Goal: Task Accomplishment & Management: Manage account settings

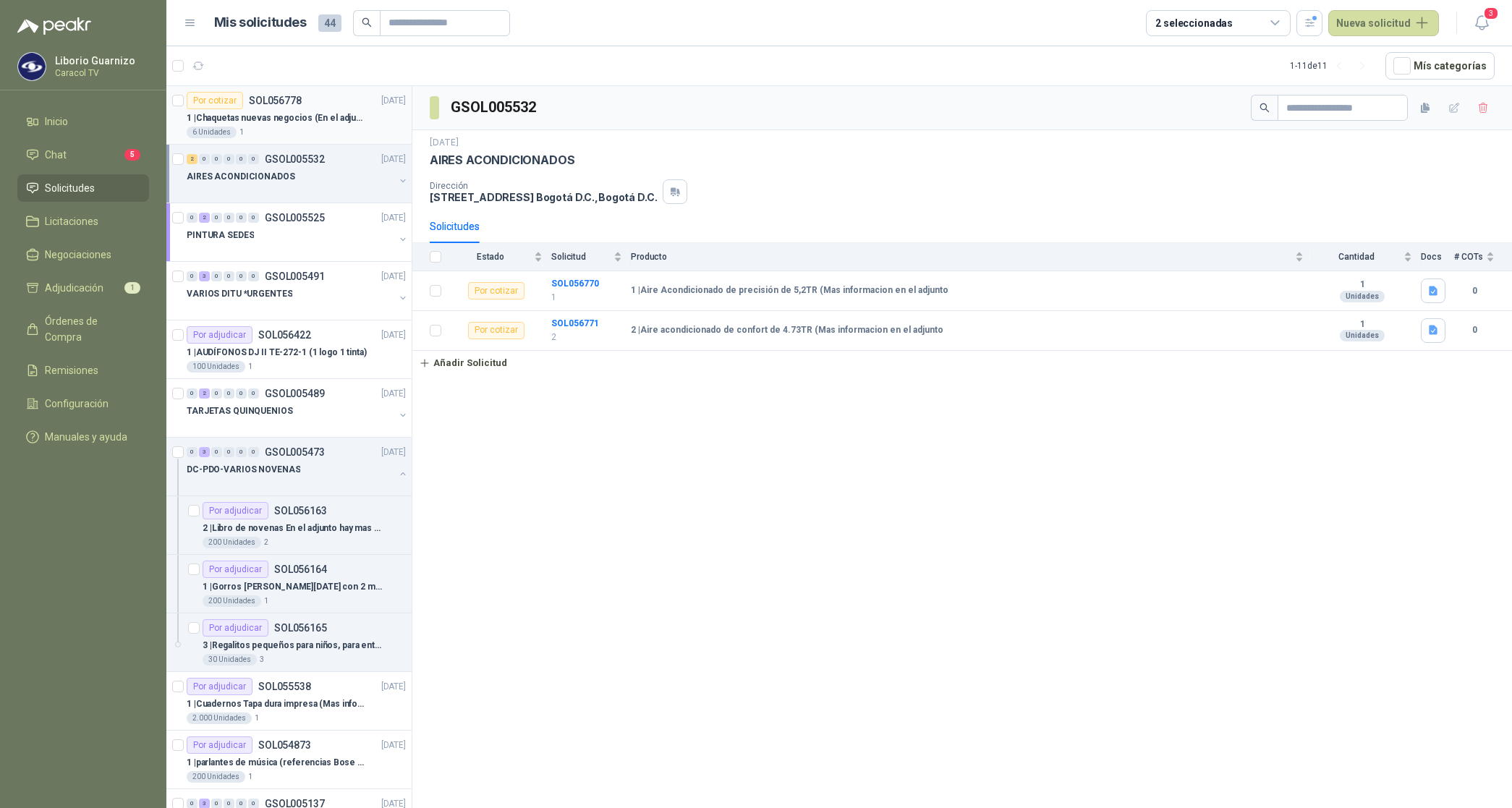
click at [253, 117] on p "1 | Chaquetas nuevas negocios (En el adjunto mas informacion)" at bounding box center [277, 118] width 180 height 14
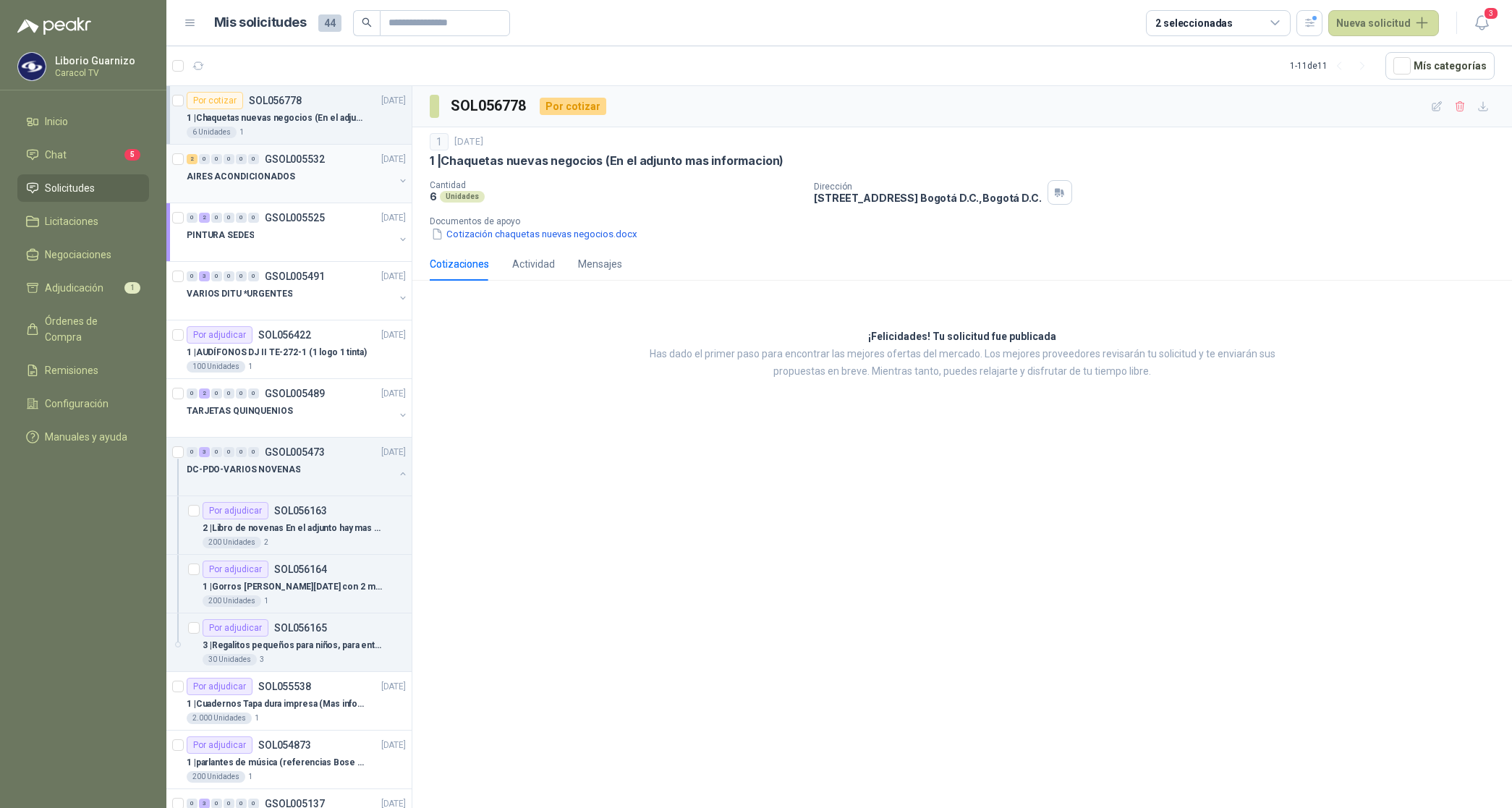
click at [277, 179] on p "AIRES ACONDICIONADOS" at bounding box center [241, 177] width 108 height 14
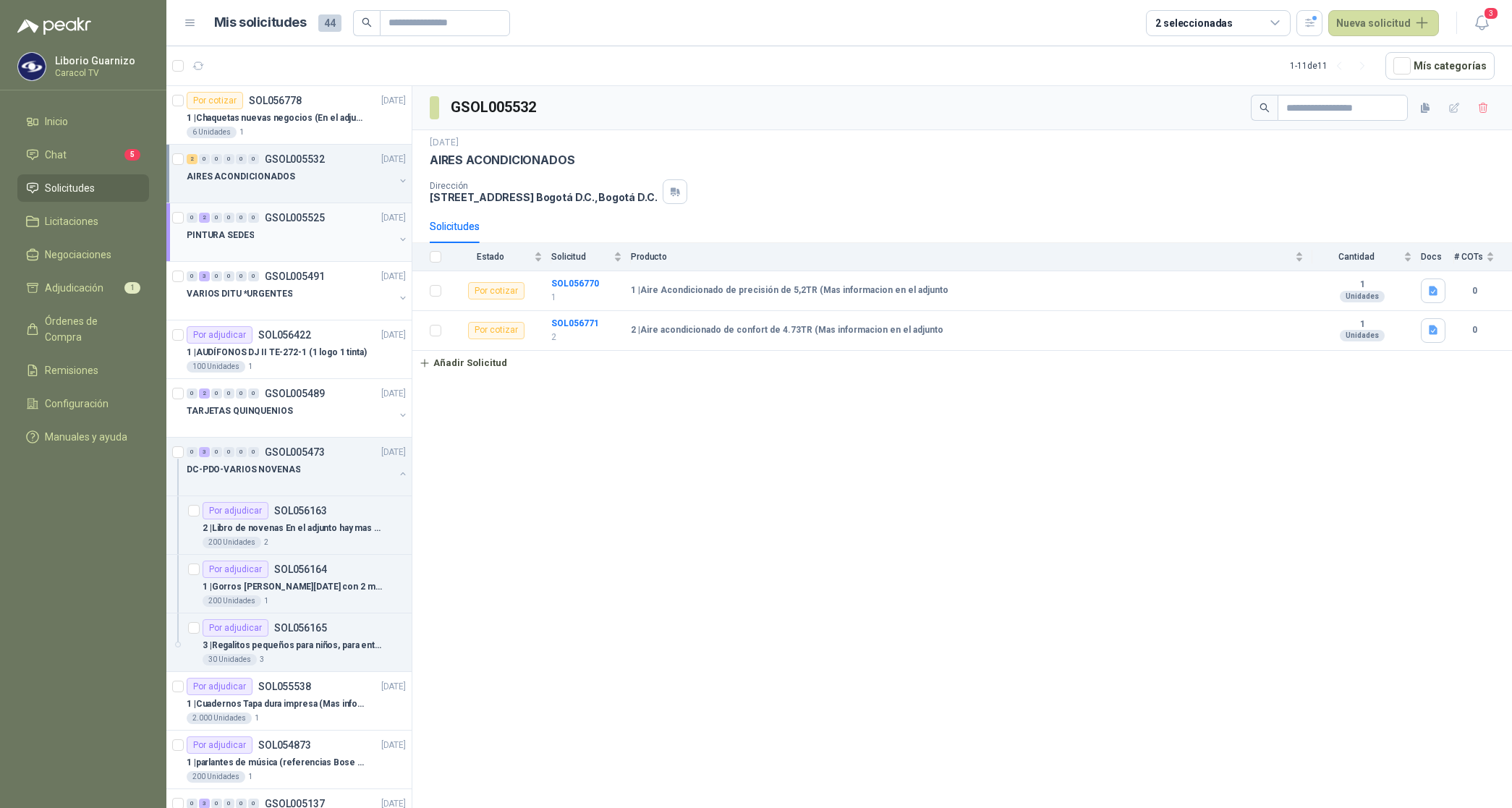
click at [222, 237] on p "PINTURA SEDES" at bounding box center [220, 235] width 67 height 14
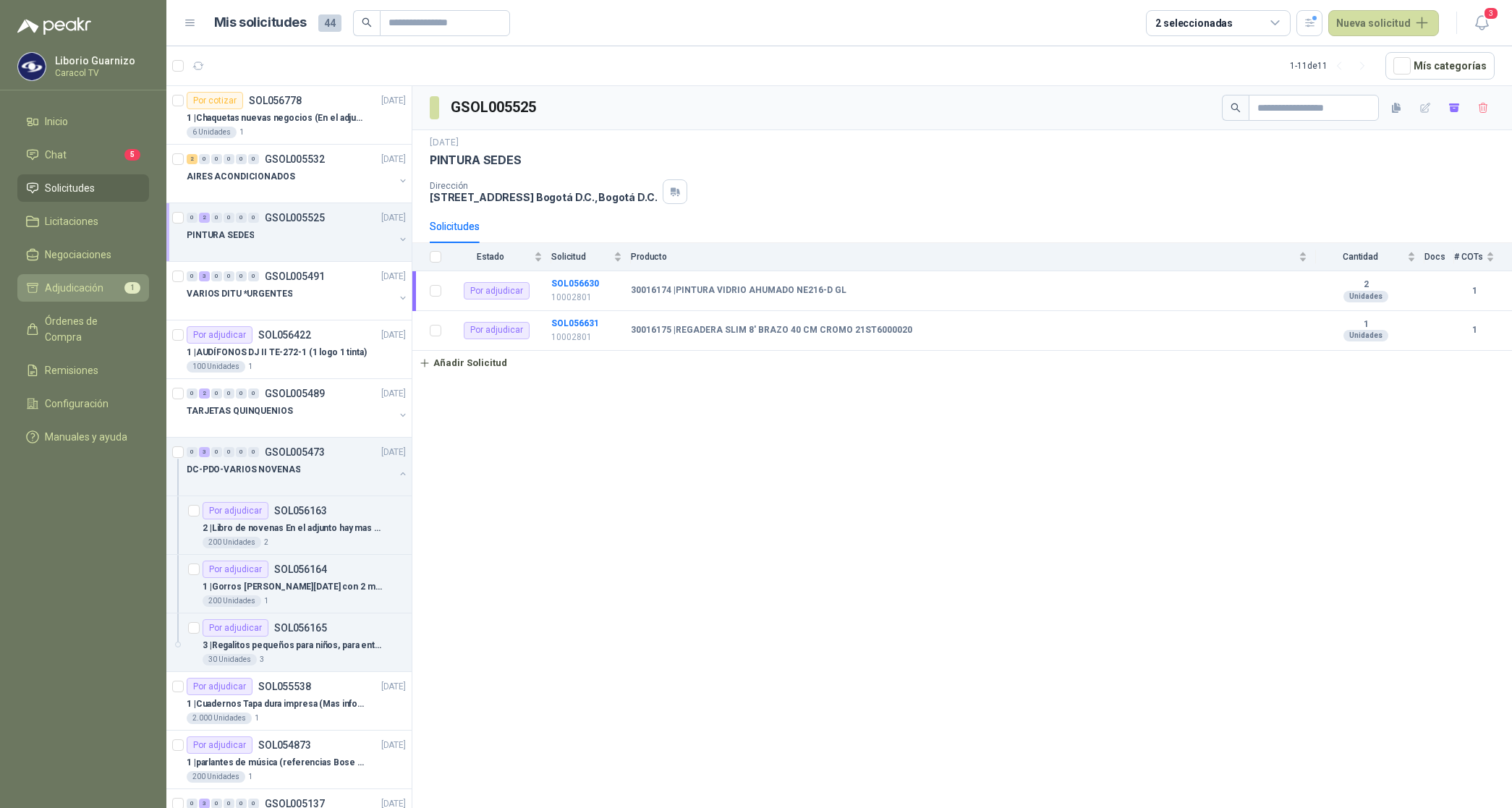
click at [95, 284] on span "Adjudicación" at bounding box center [74, 288] width 59 height 16
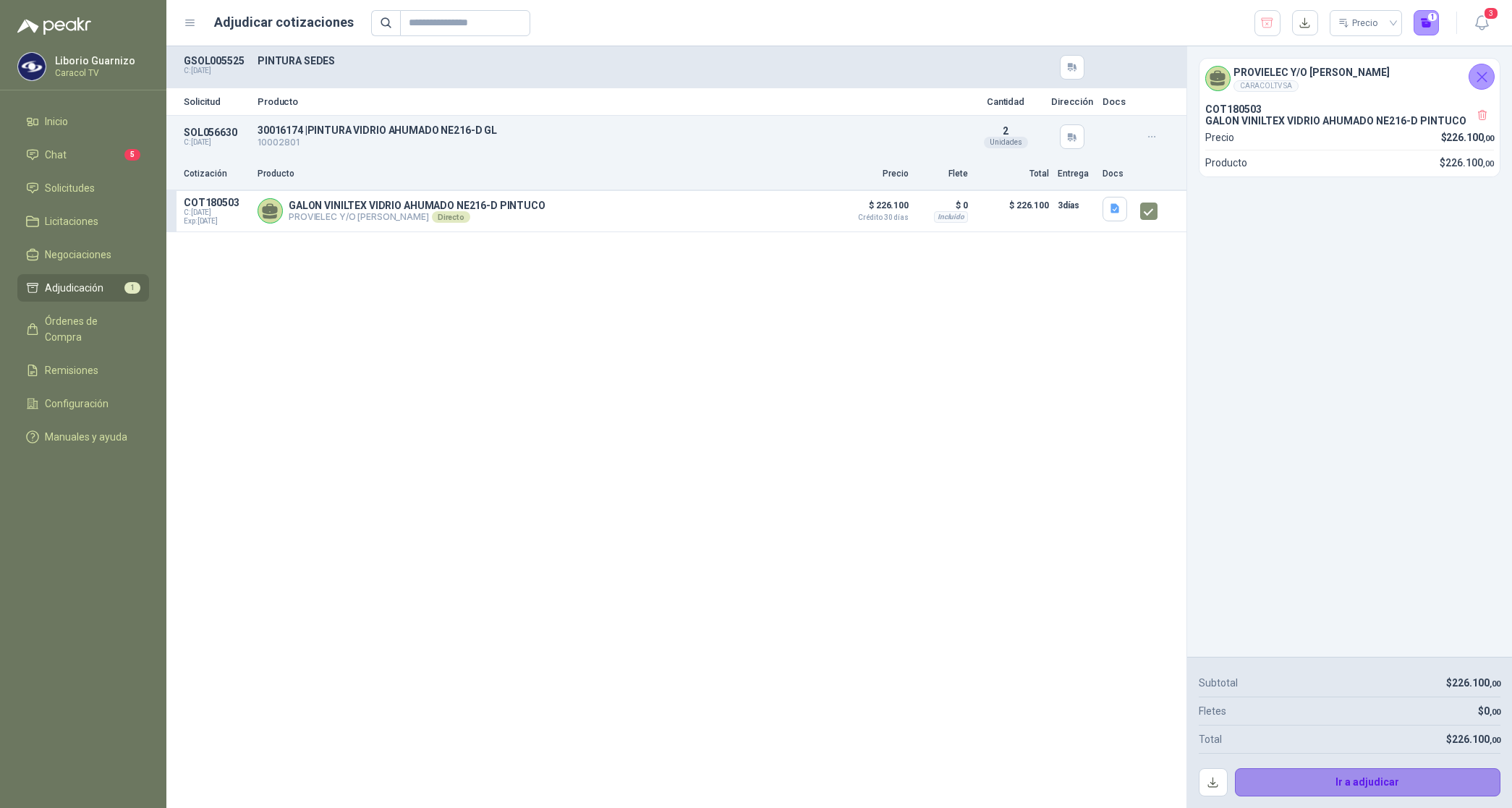
click at [1323, 778] on button "Ir a adjudicar" at bounding box center [1368, 782] width 266 height 29
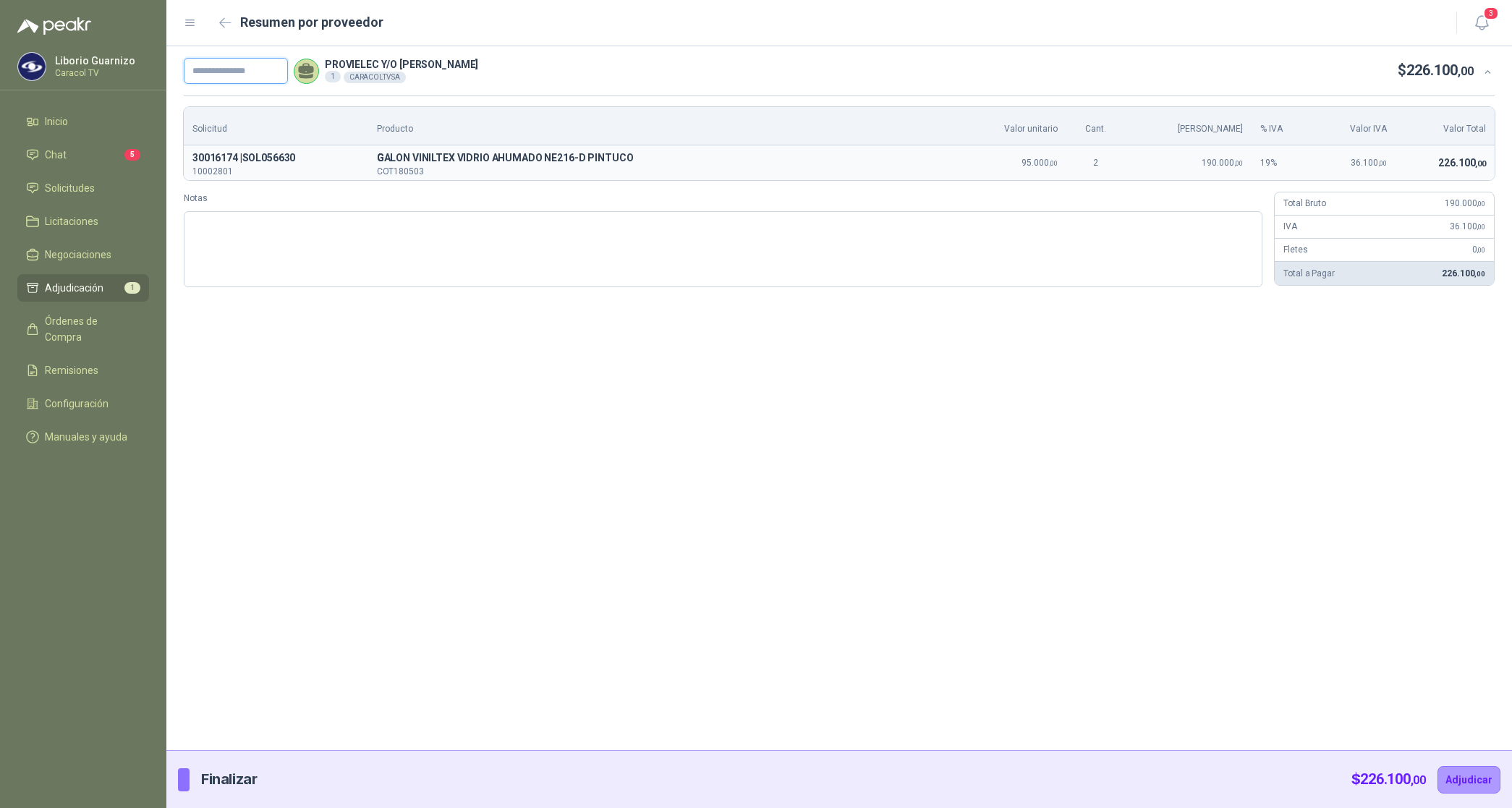
click at [257, 73] on input "text" at bounding box center [236, 70] width 104 height 26
paste input "**********"
type input "**********"
click at [222, 22] on icon "button" at bounding box center [225, 22] width 11 height 8
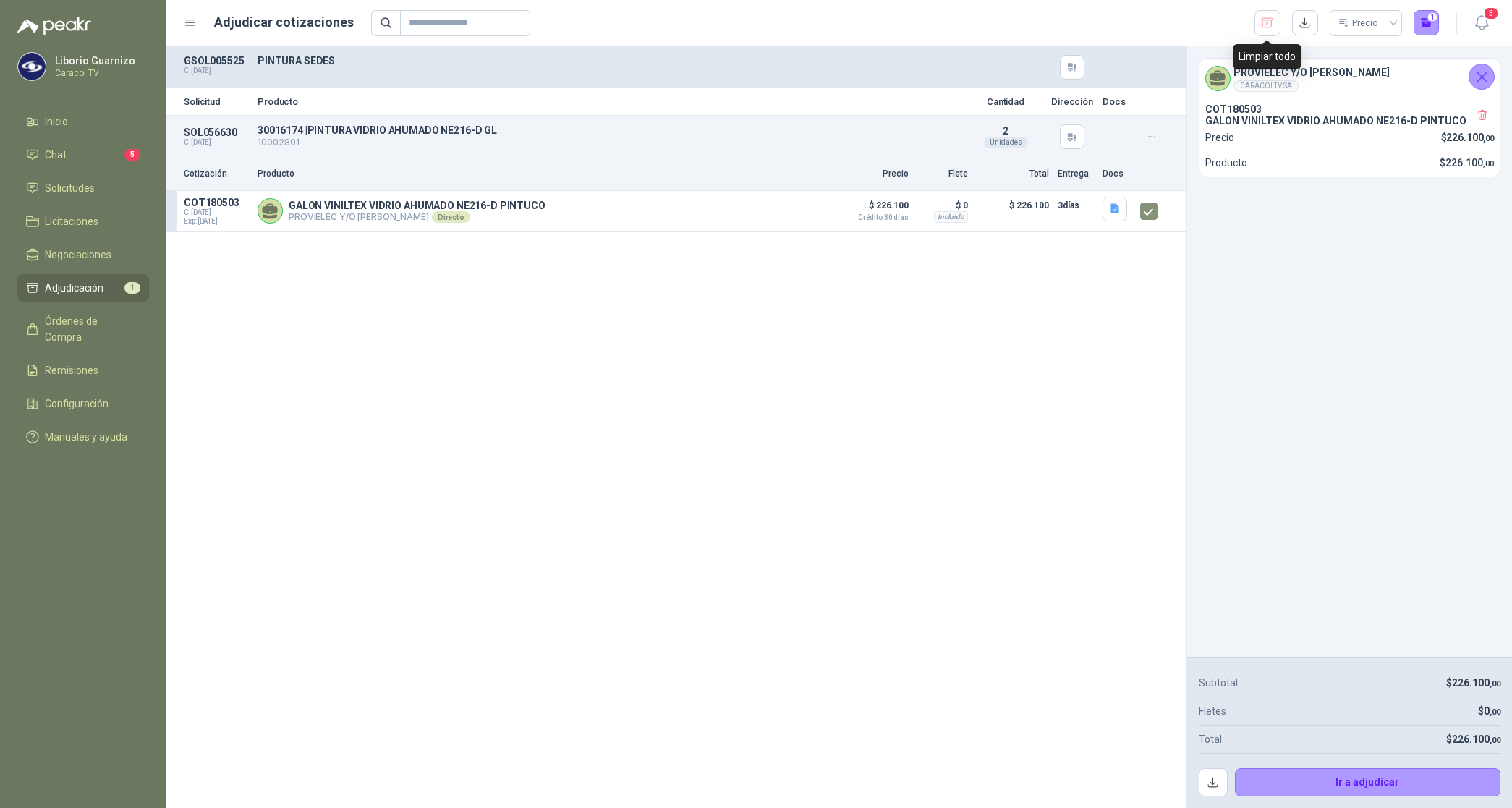
click at [1268, 22] on icon "button" at bounding box center [1267, 22] width 14 height 14
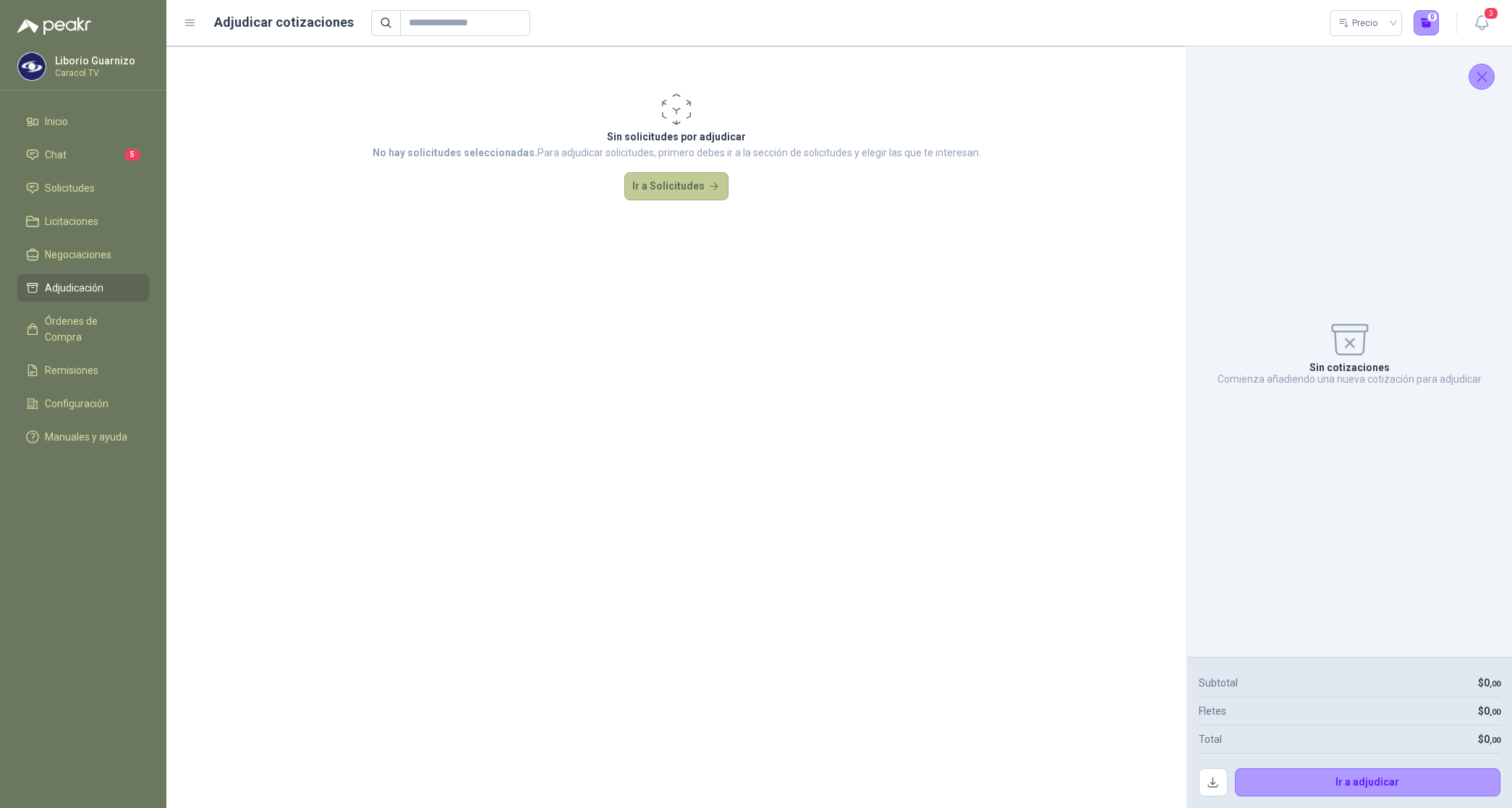
click at [657, 182] on button "Ir a Solicitudes" at bounding box center [677, 186] width 104 height 29
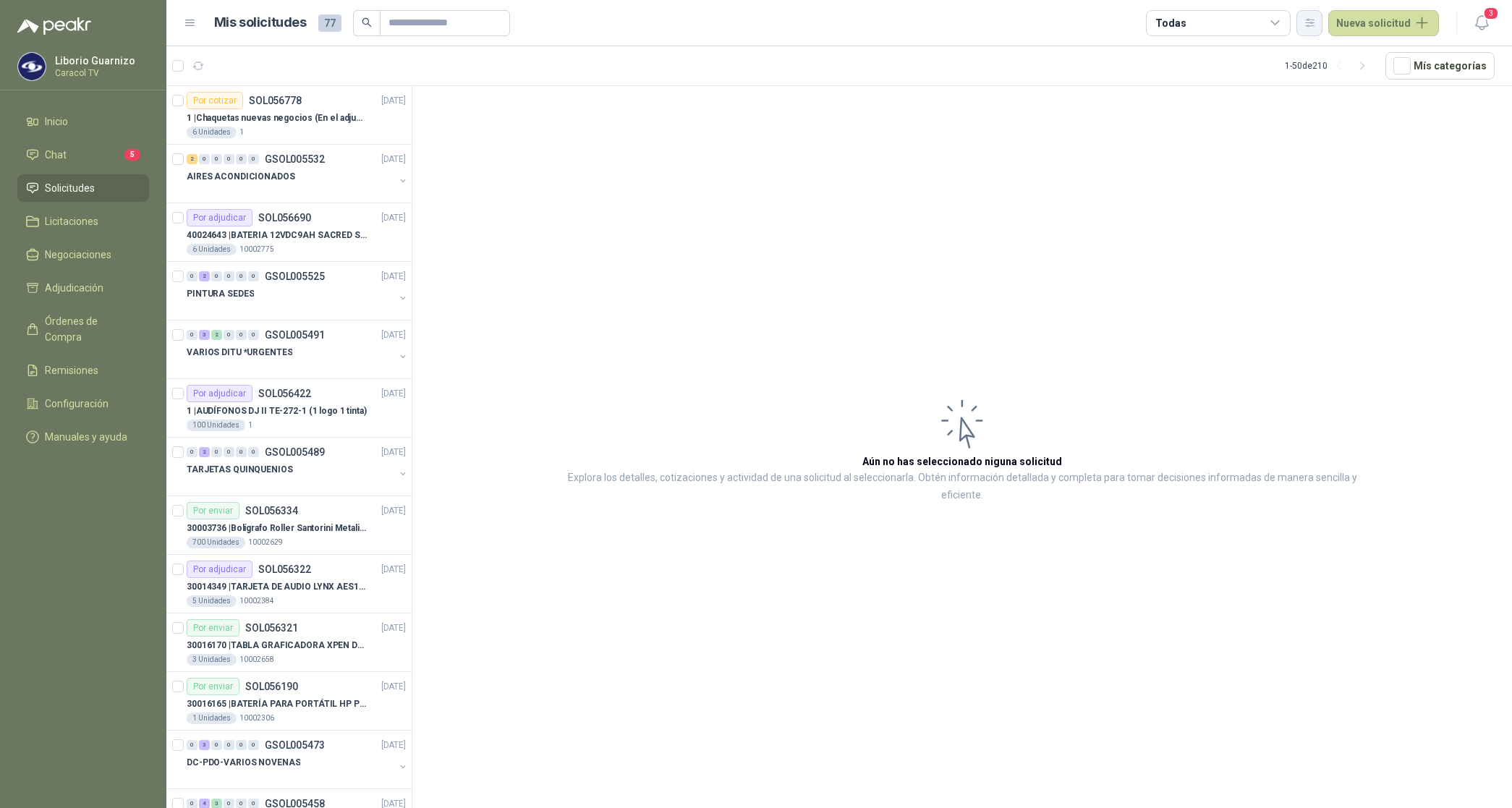
click at [1310, 27] on button "button" at bounding box center [1309, 22] width 26 height 26
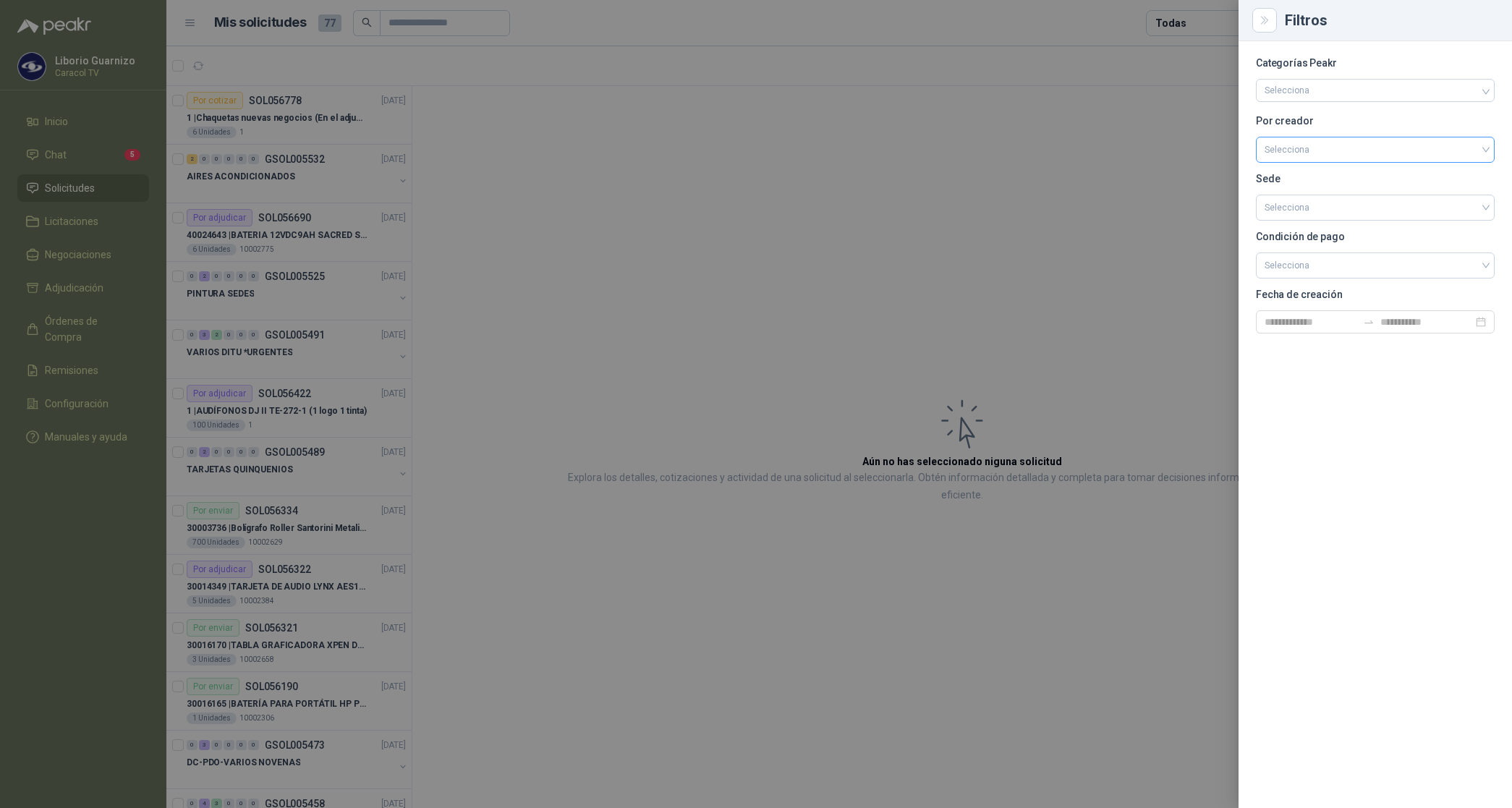
click at [1290, 148] on input "search" at bounding box center [1376, 148] width 222 height 22
click at [1294, 227] on div "[PERSON_NAME]" at bounding box center [1376, 226] width 216 height 16
click at [1195, 18] on div at bounding box center [756, 404] width 1512 height 808
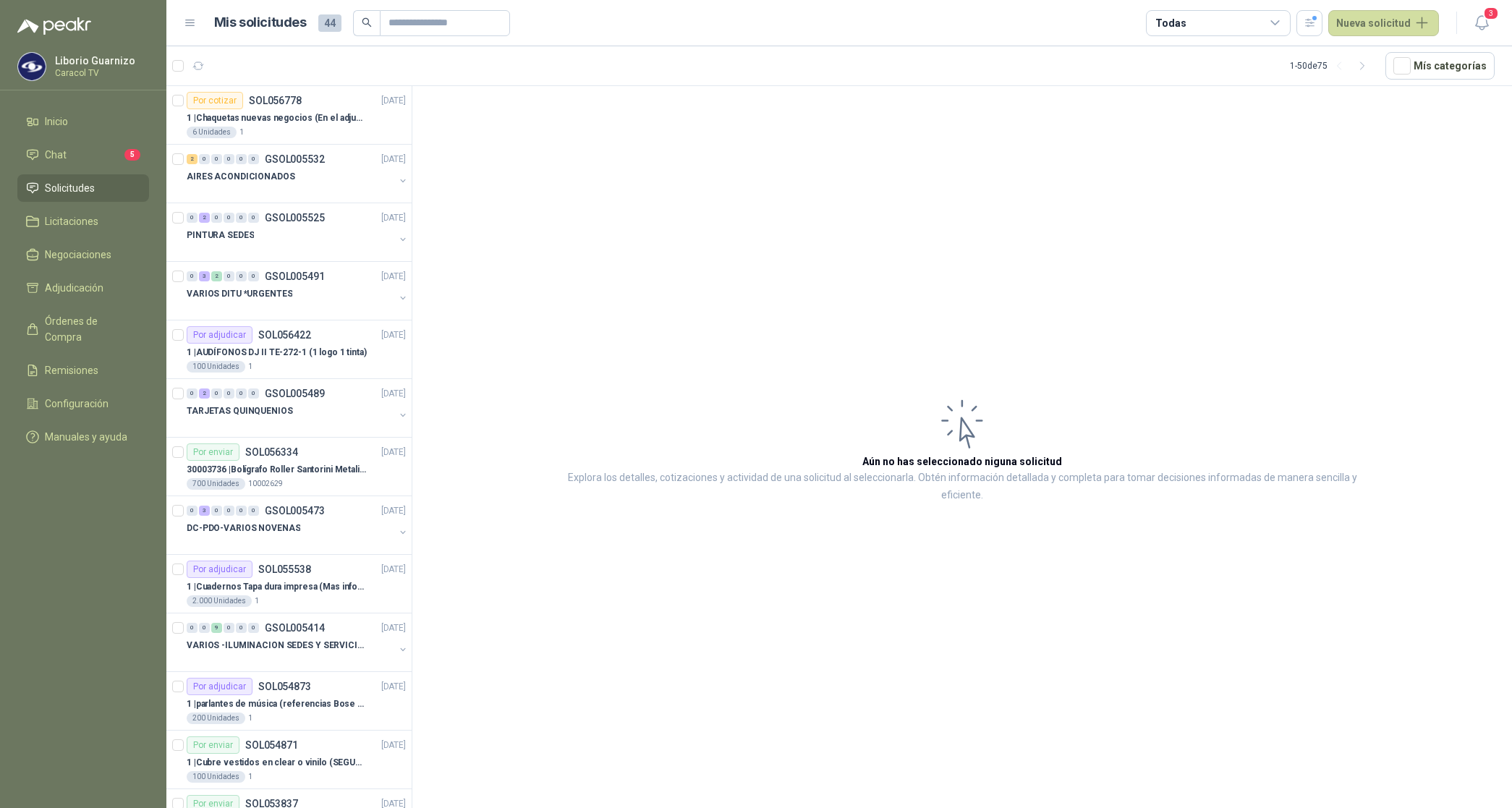
click at [1191, 20] on div "Todas" at bounding box center [1218, 22] width 145 height 26
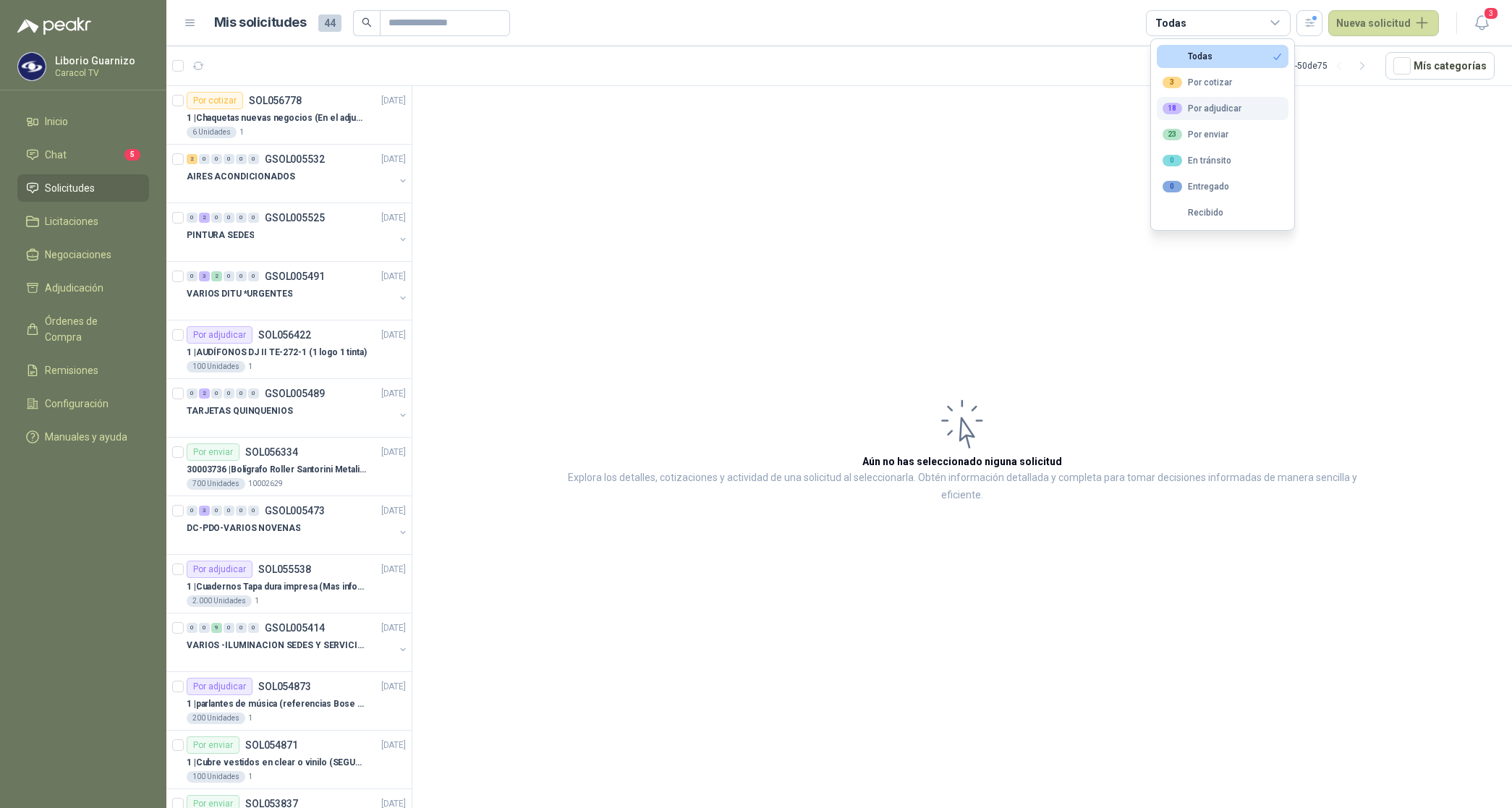
drag, startPoint x: 1191, startPoint y: 20, endPoint x: 1213, endPoint y: 107, distance: 89.7
click at [1211, 106] on div "18 Por adjudicar" at bounding box center [1202, 108] width 79 height 12
click at [1210, 127] on button "23 Por enviar" at bounding box center [1223, 135] width 132 height 23
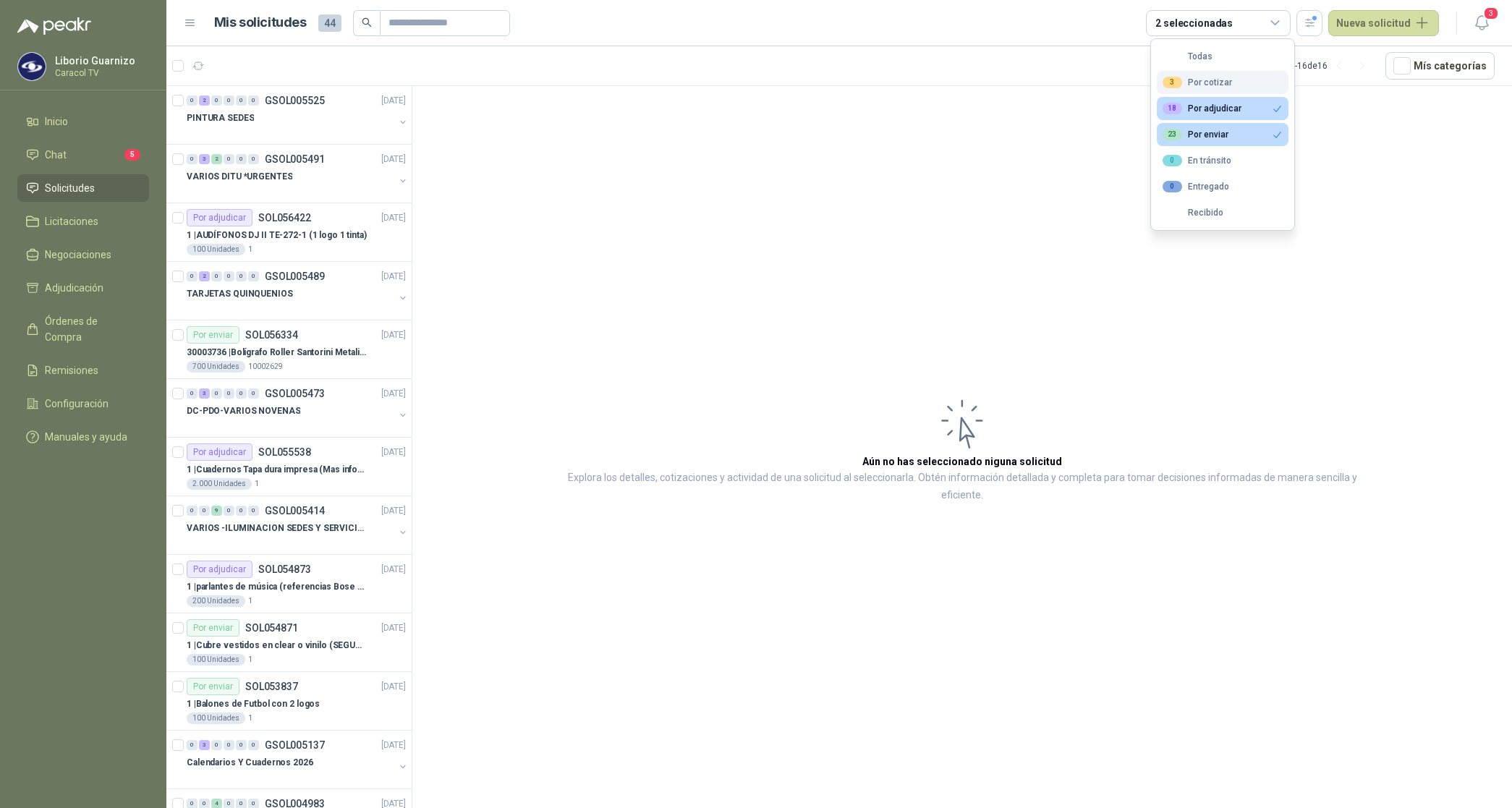
click at [1212, 84] on div "3 Por cotizar" at bounding box center [1198, 83] width 69 height 12
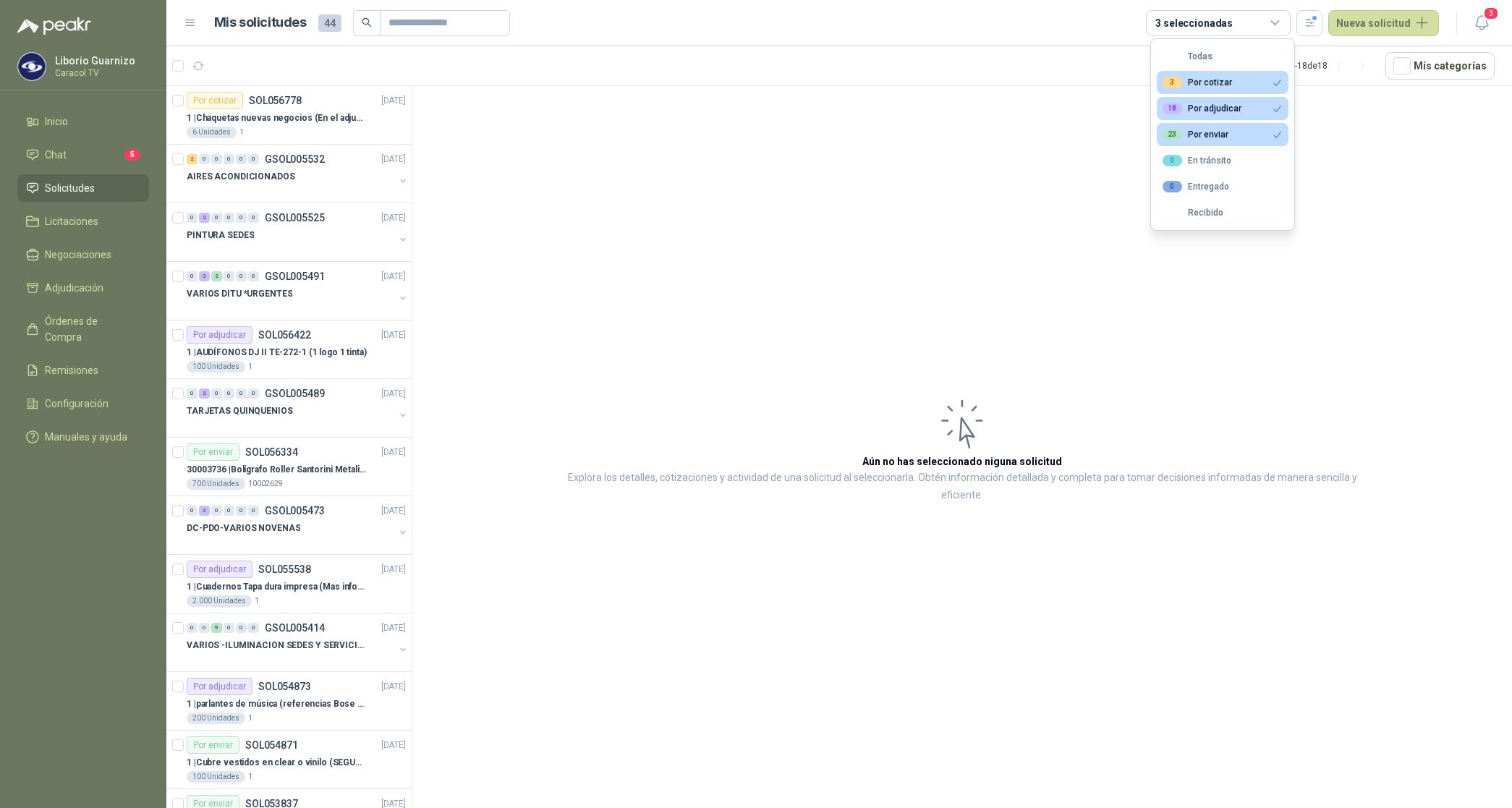
click at [1220, 138] on div "23 Por enviar" at bounding box center [1196, 135] width 66 height 12
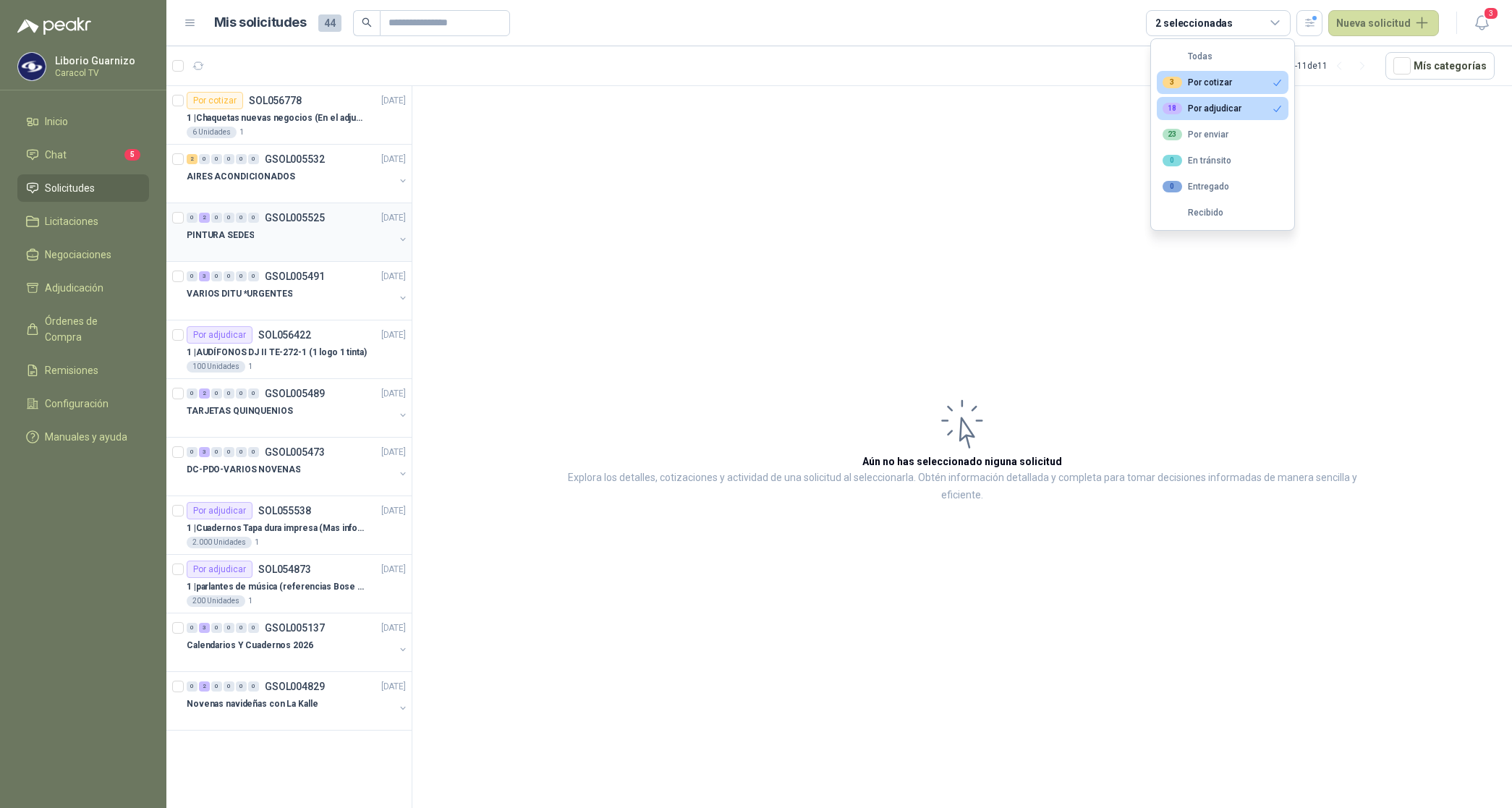
click at [237, 236] on p "PINTURA SEDES" at bounding box center [220, 235] width 67 height 14
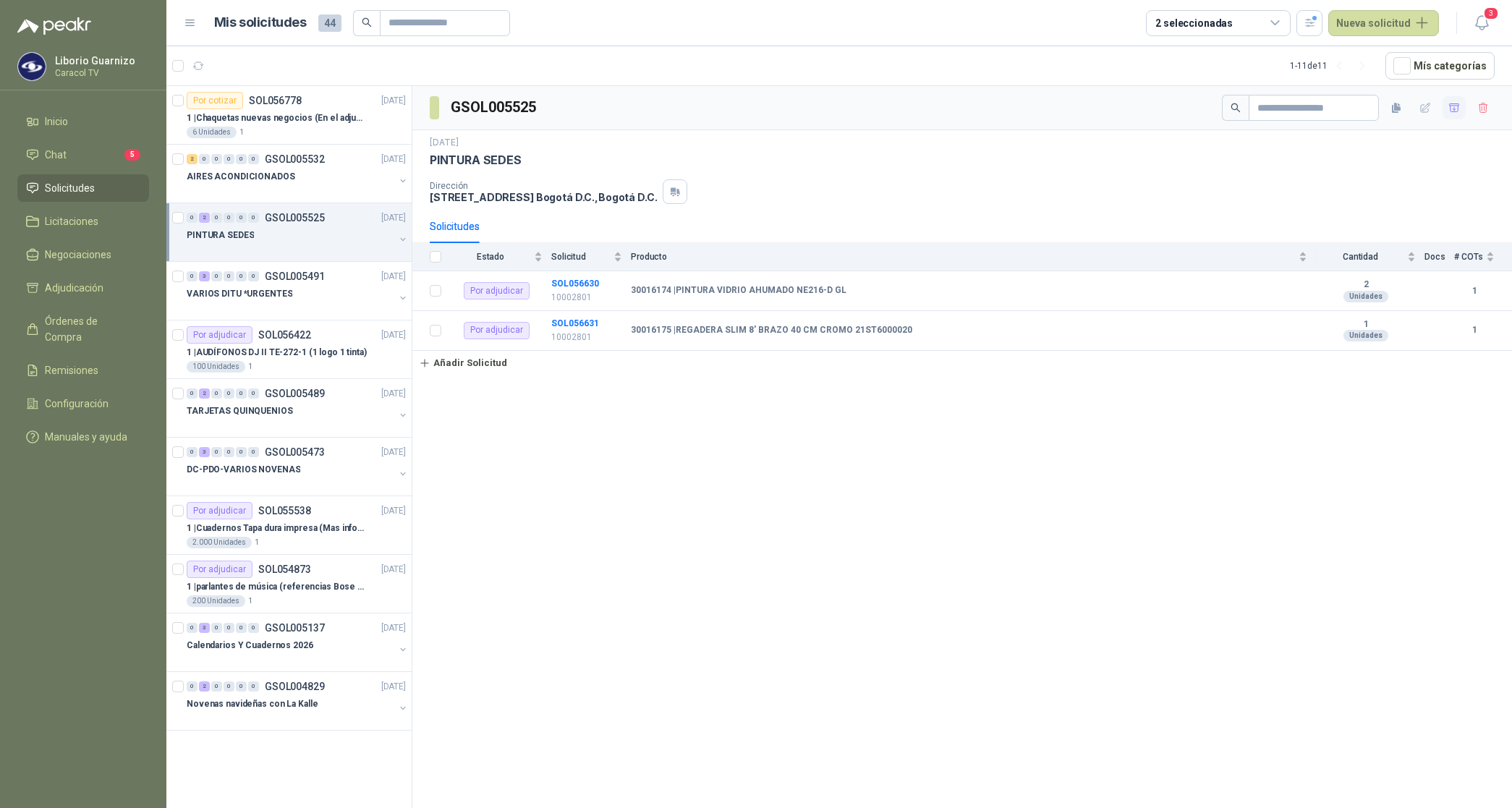
click at [1452, 105] on icon "button" at bounding box center [1455, 108] width 12 height 12
click at [63, 292] on span "Adjudicación" at bounding box center [74, 288] width 59 height 16
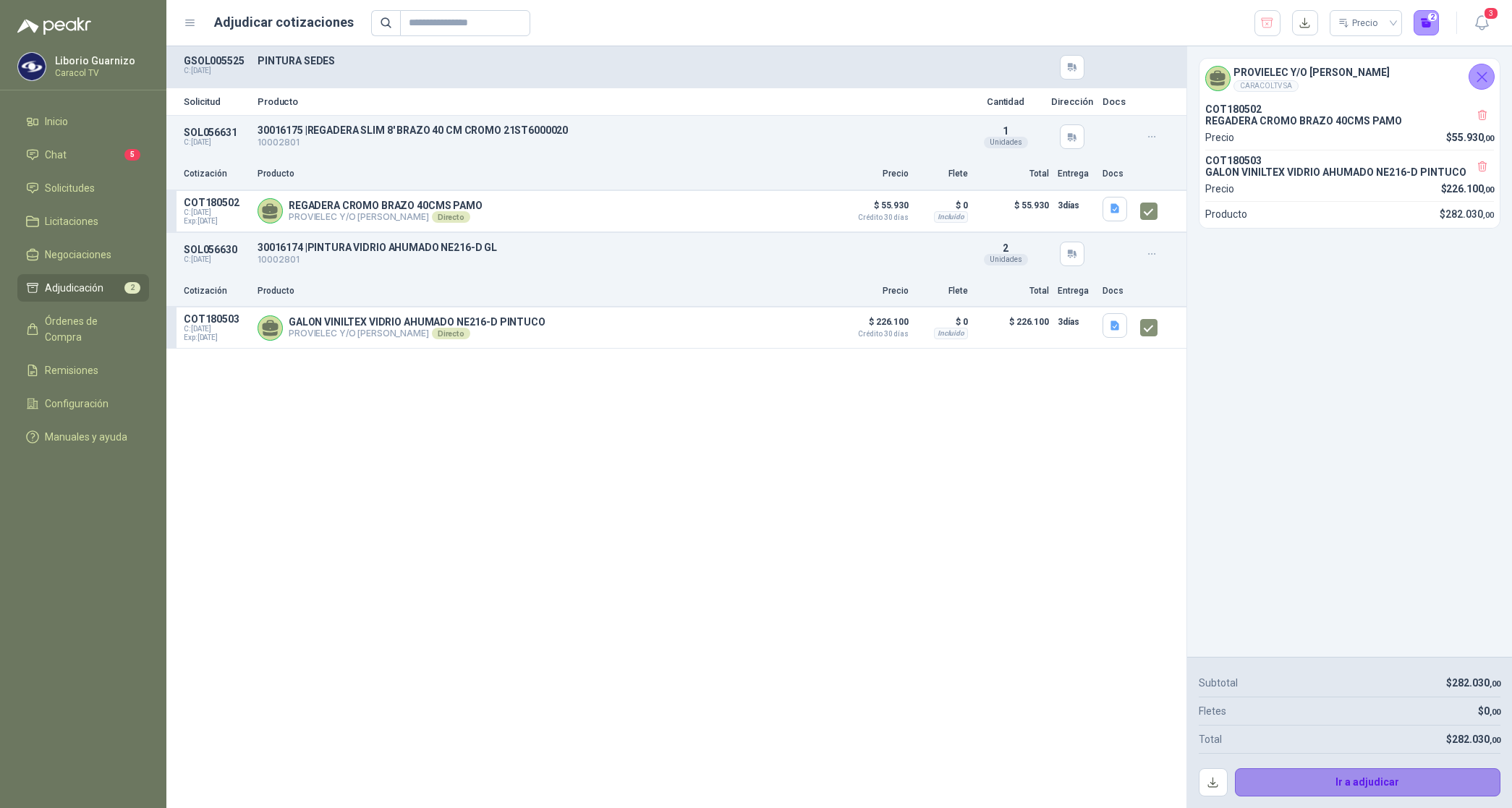
click at [1315, 782] on button "Ir a adjudicar" at bounding box center [1368, 782] width 266 height 29
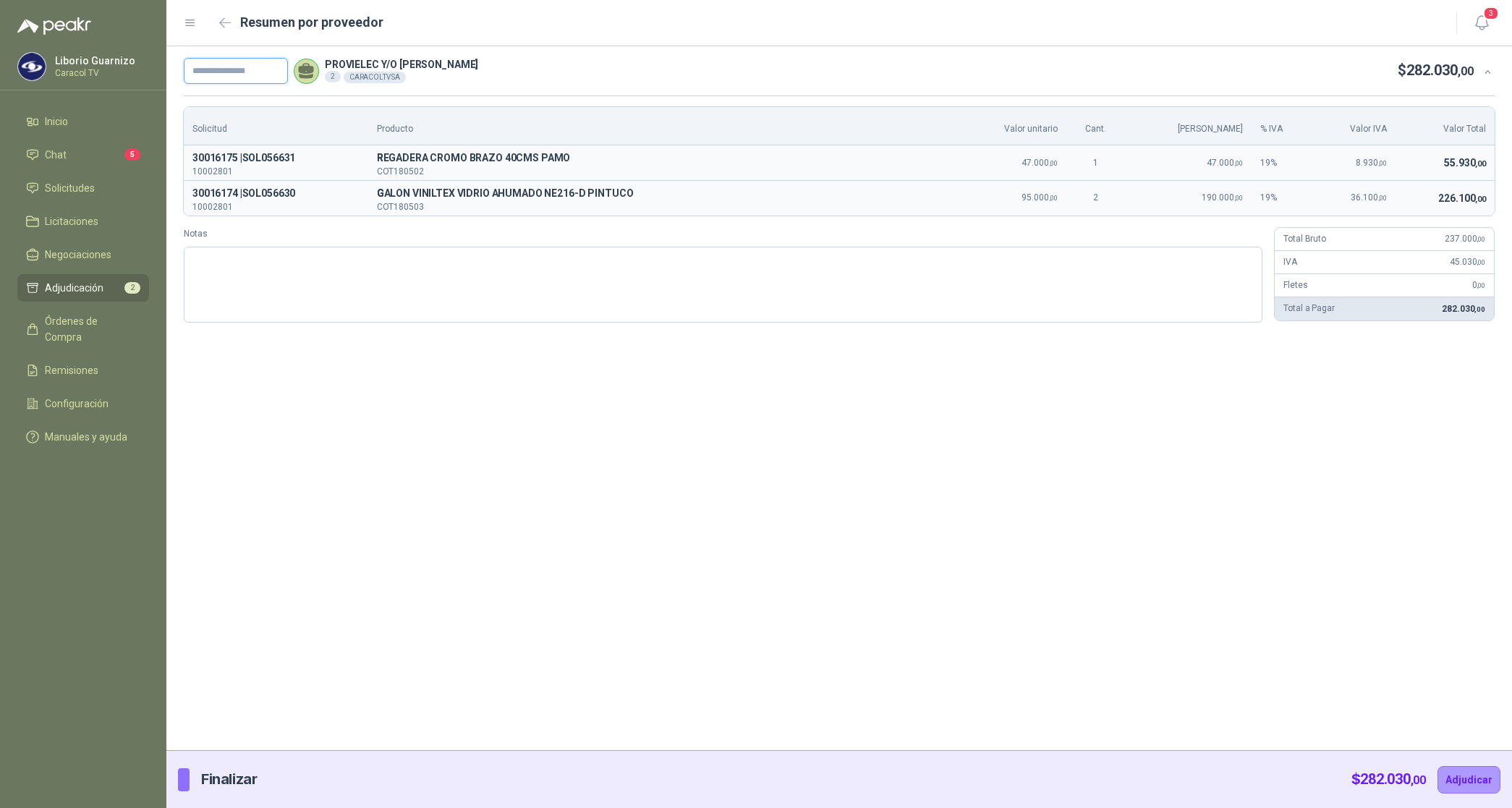
click at [239, 71] on input "text" at bounding box center [236, 70] width 104 height 26
paste input "**********"
type input "**********"
click at [1484, 779] on button "Adjudicar" at bounding box center [1469, 779] width 63 height 27
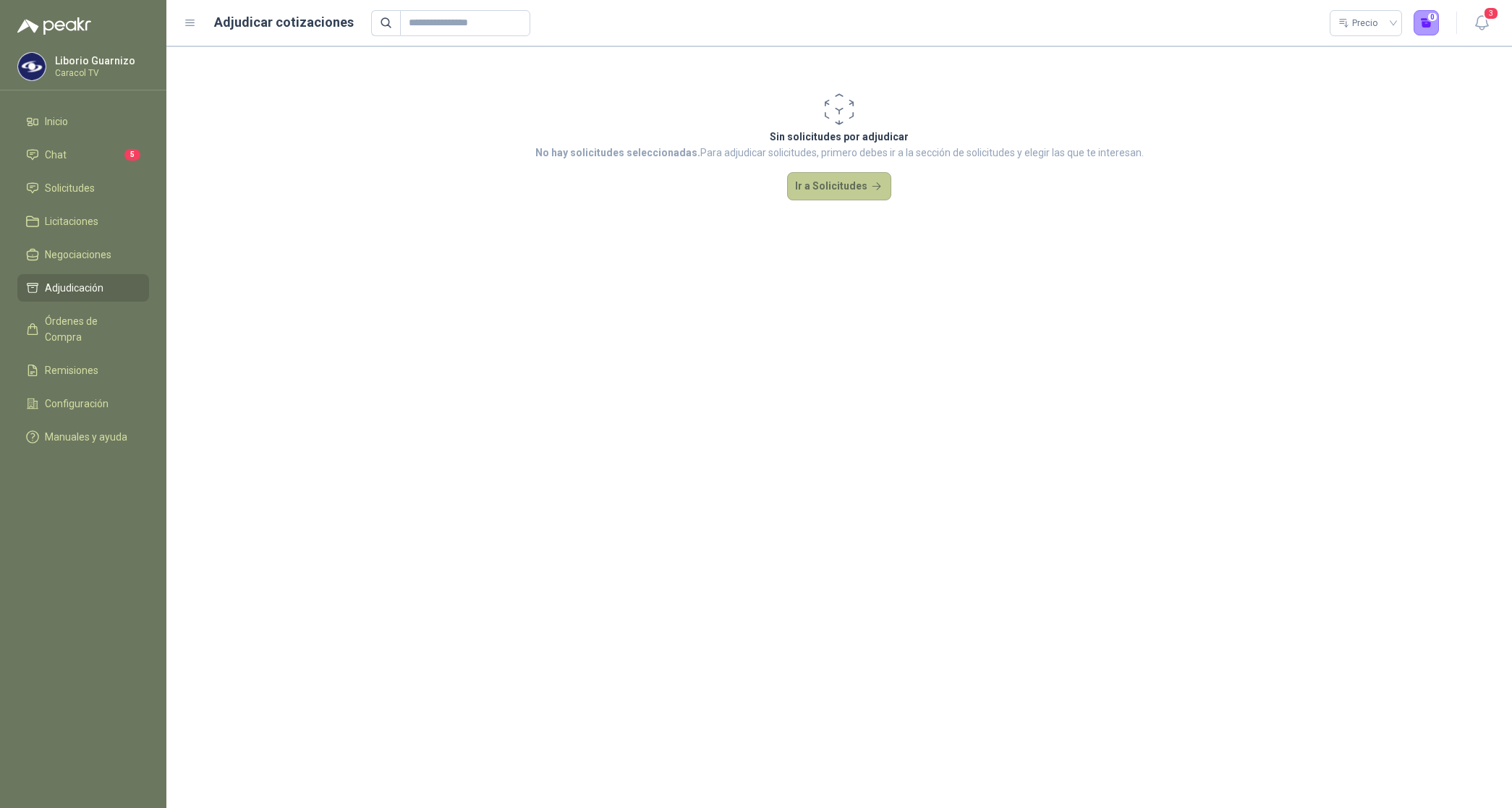
click at [845, 198] on button "Ir a Solicitudes" at bounding box center [840, 186] width 104 height 29
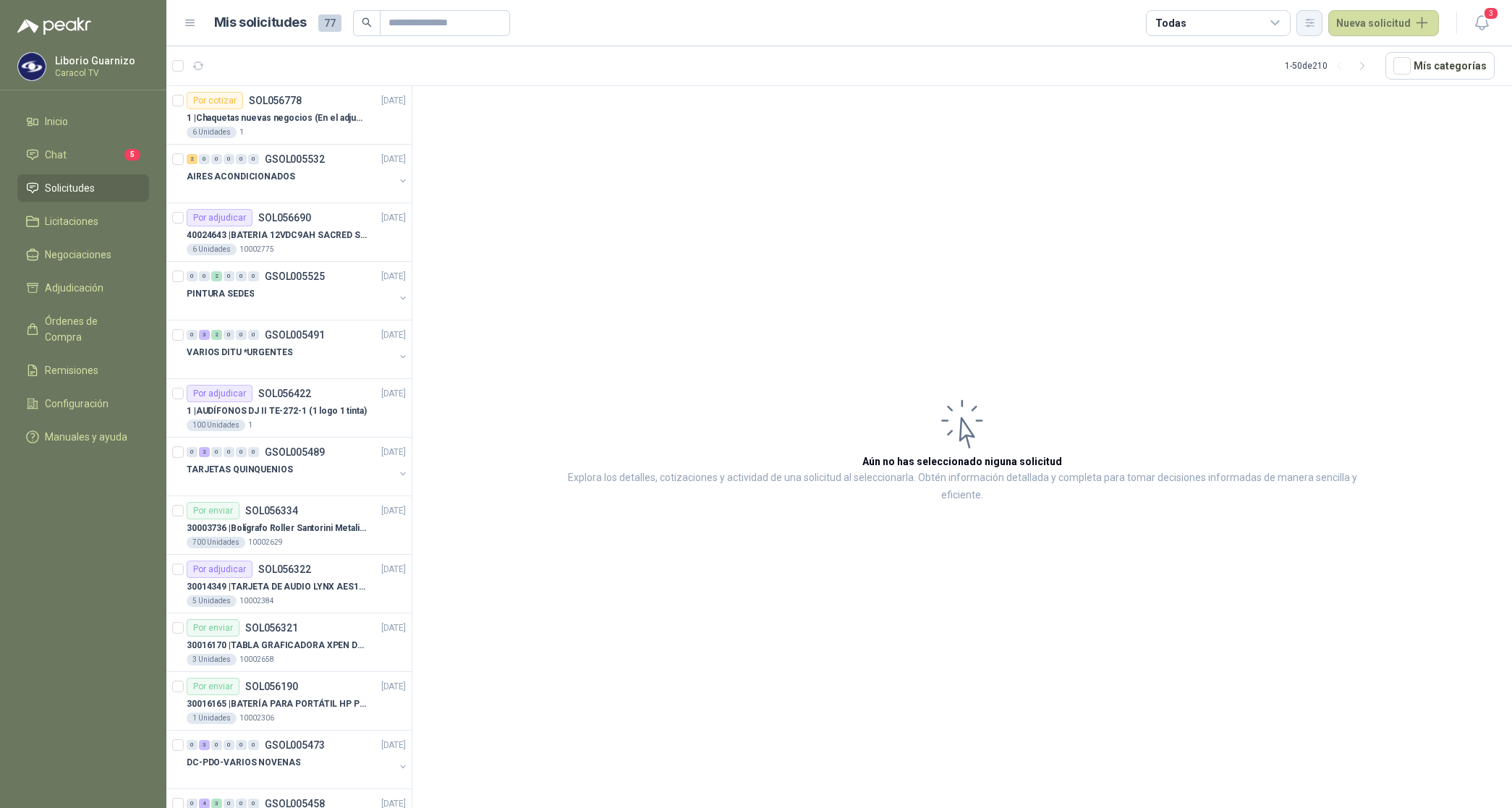
click at [1309, 17] on icon "button" at bounding box center [1310, 22] width 12 height 12
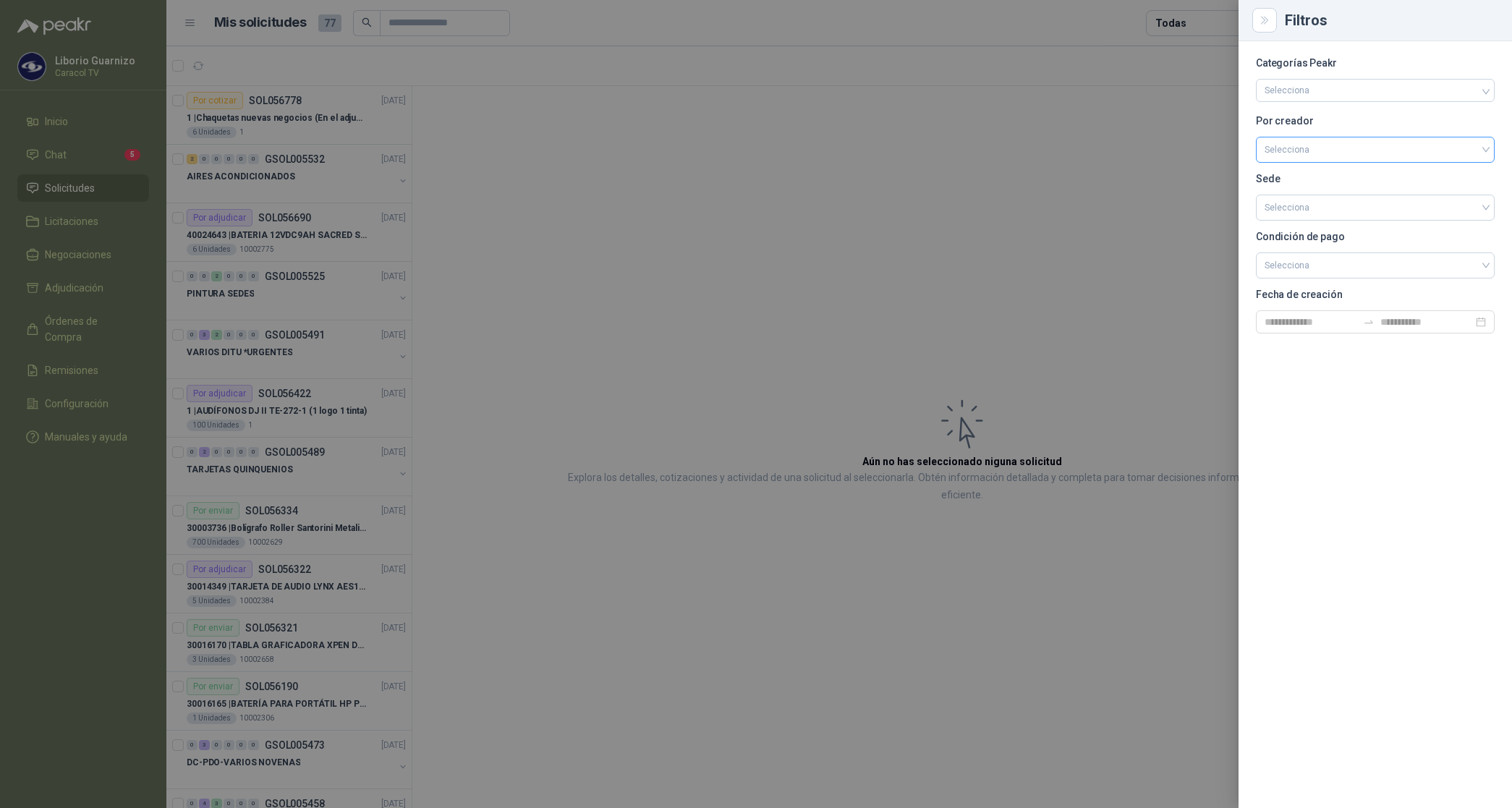
click at [1292, 147] on input "search" at bounding box center [1376, 148] width 222 height 22
click at [1299, 222] on div "[PERSON_NAME]" at bounding box center [1376, 226] width 216 height 16
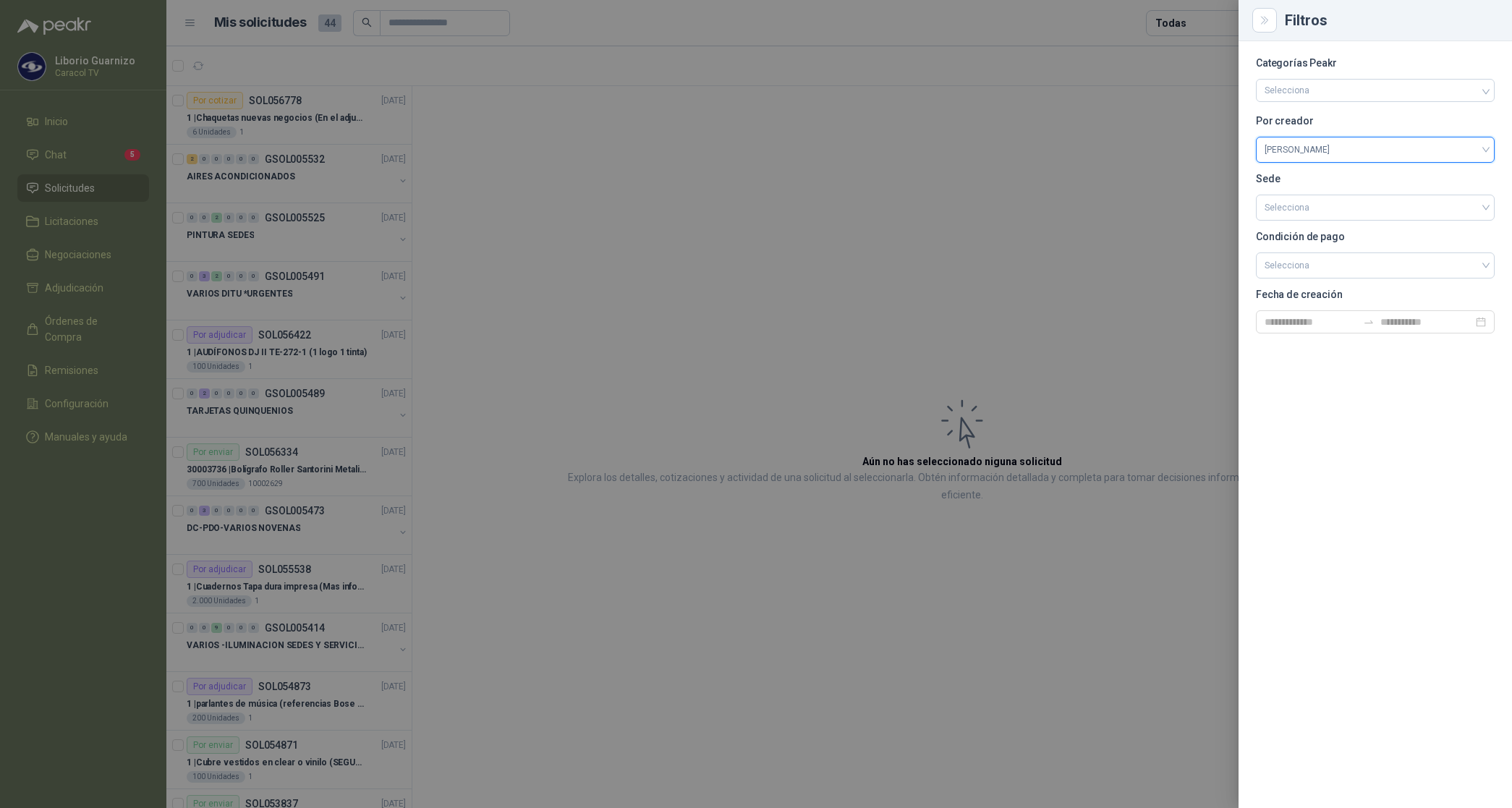
click at [1203, 26] on div at bounding box center [756, 404] width 1512 height 808
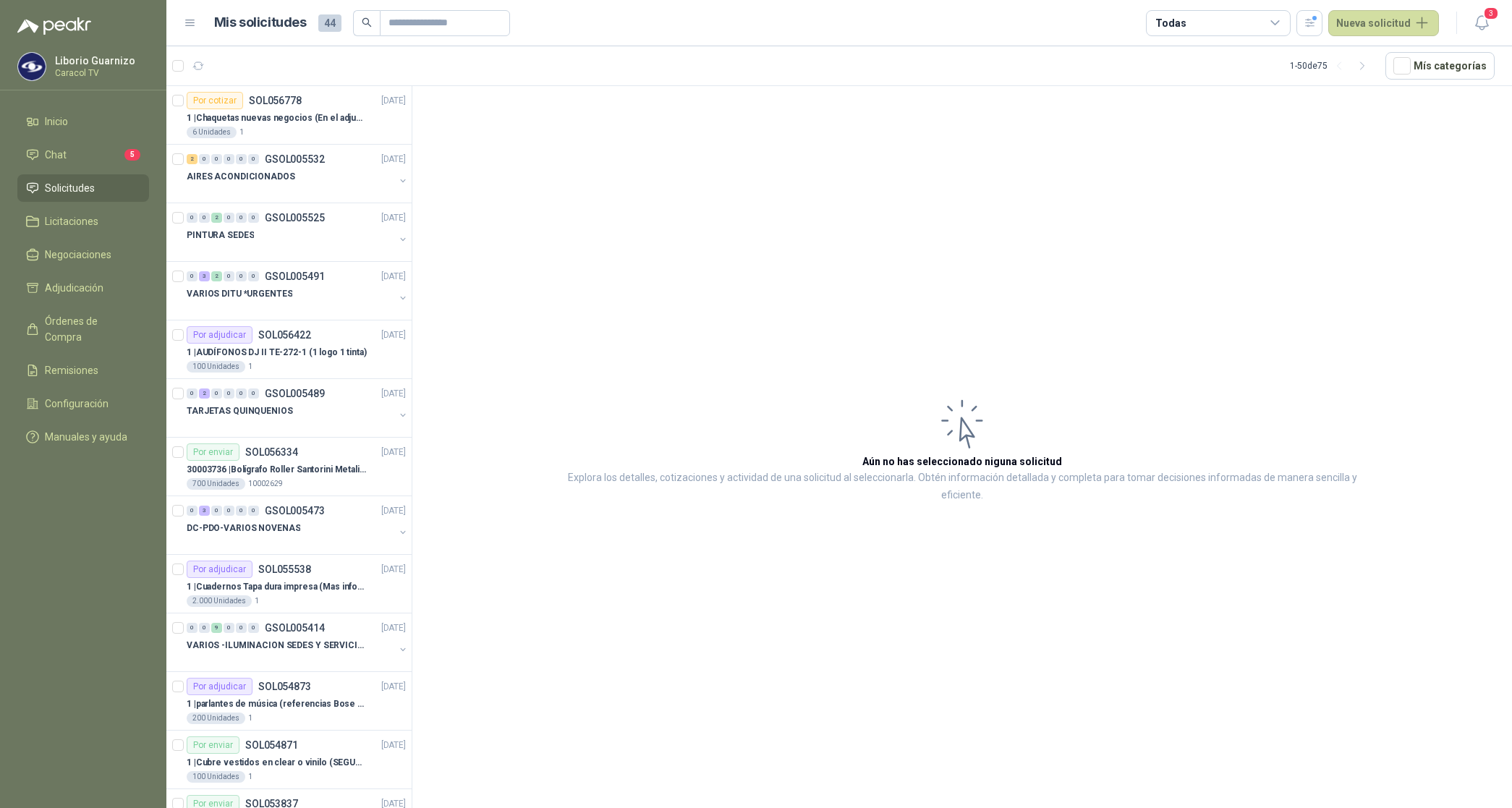
click at [1202, 32] on div "Todas" at bounding box center [1218, 22] width 145 height 26
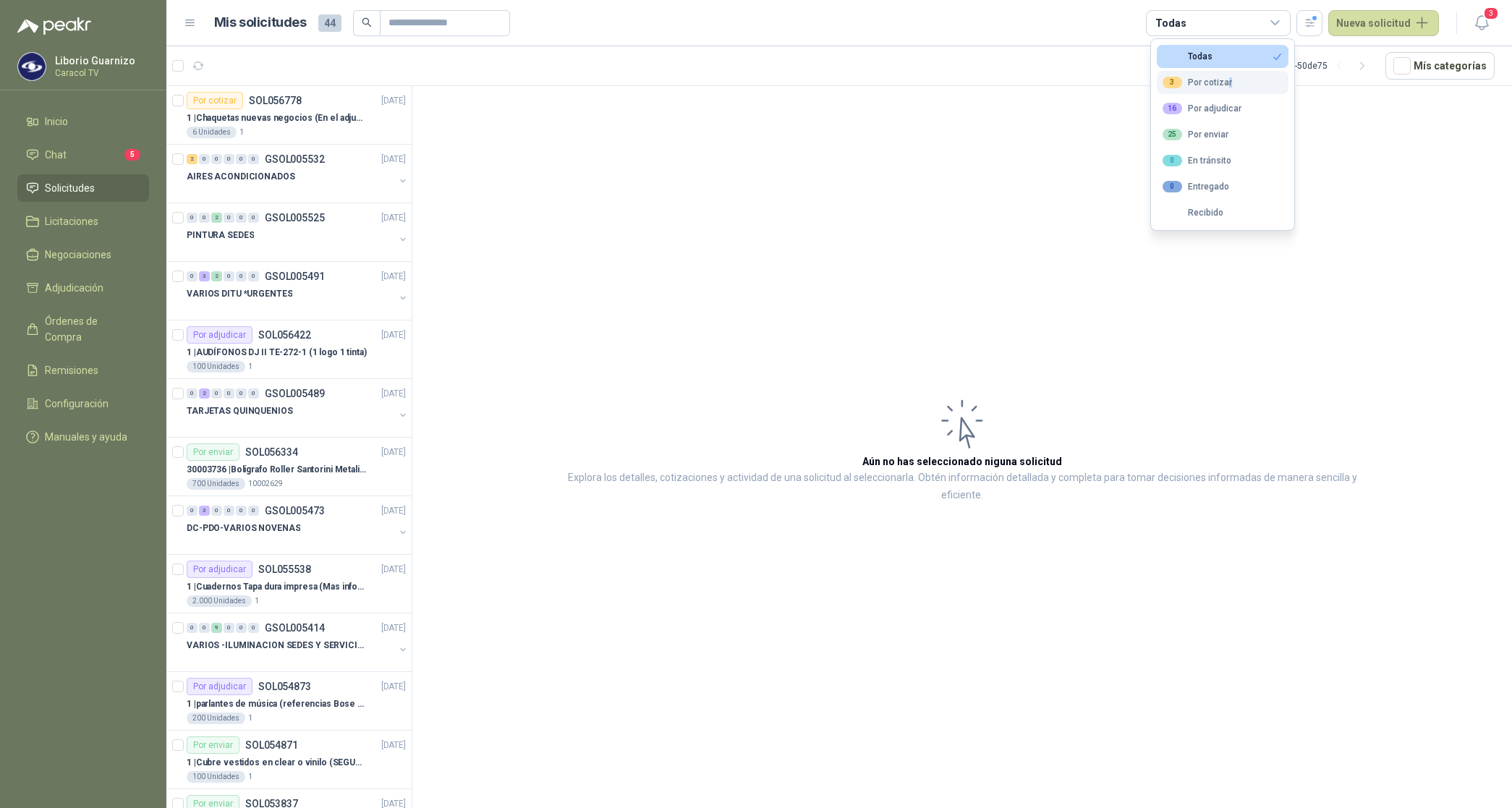
click at [1228, 82] on div "3 Por cotizar" at bounding box center [1198, 83] width 69 height 12
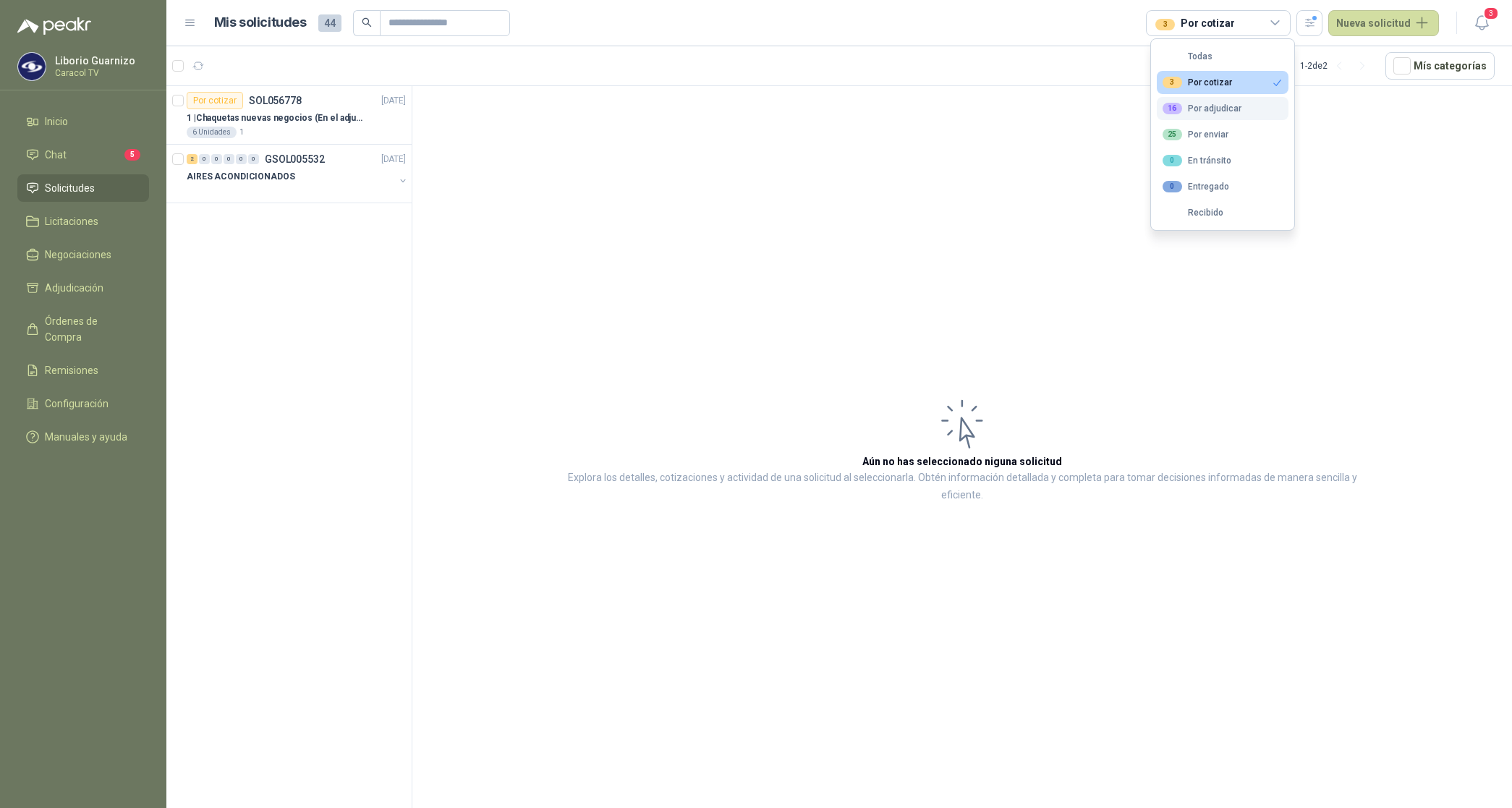
drag, startPoint x: 1228, startPoint y: 84, endPoint x: 1222, endPoint y: 108, distance: 24.7
click at [1222, 108] on div "16 Por adjudicar" at bounding box center [1202, 108] width 79 height 12
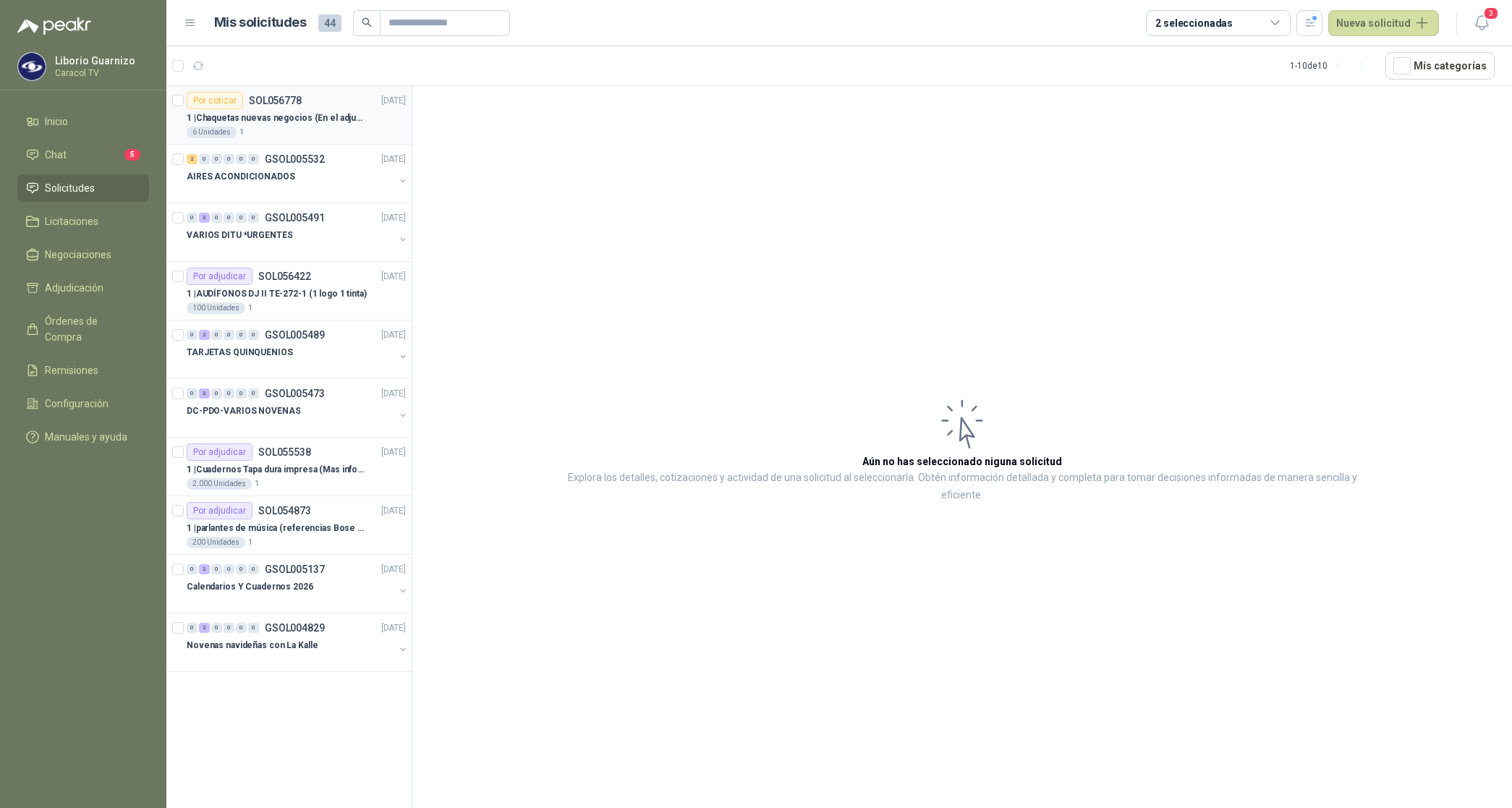
click at [327, 122] on p "1 | Chaquetas nuevas negocios (En el adjunto mas informacion)" at bounding box center [277, 118] width 180 height 14
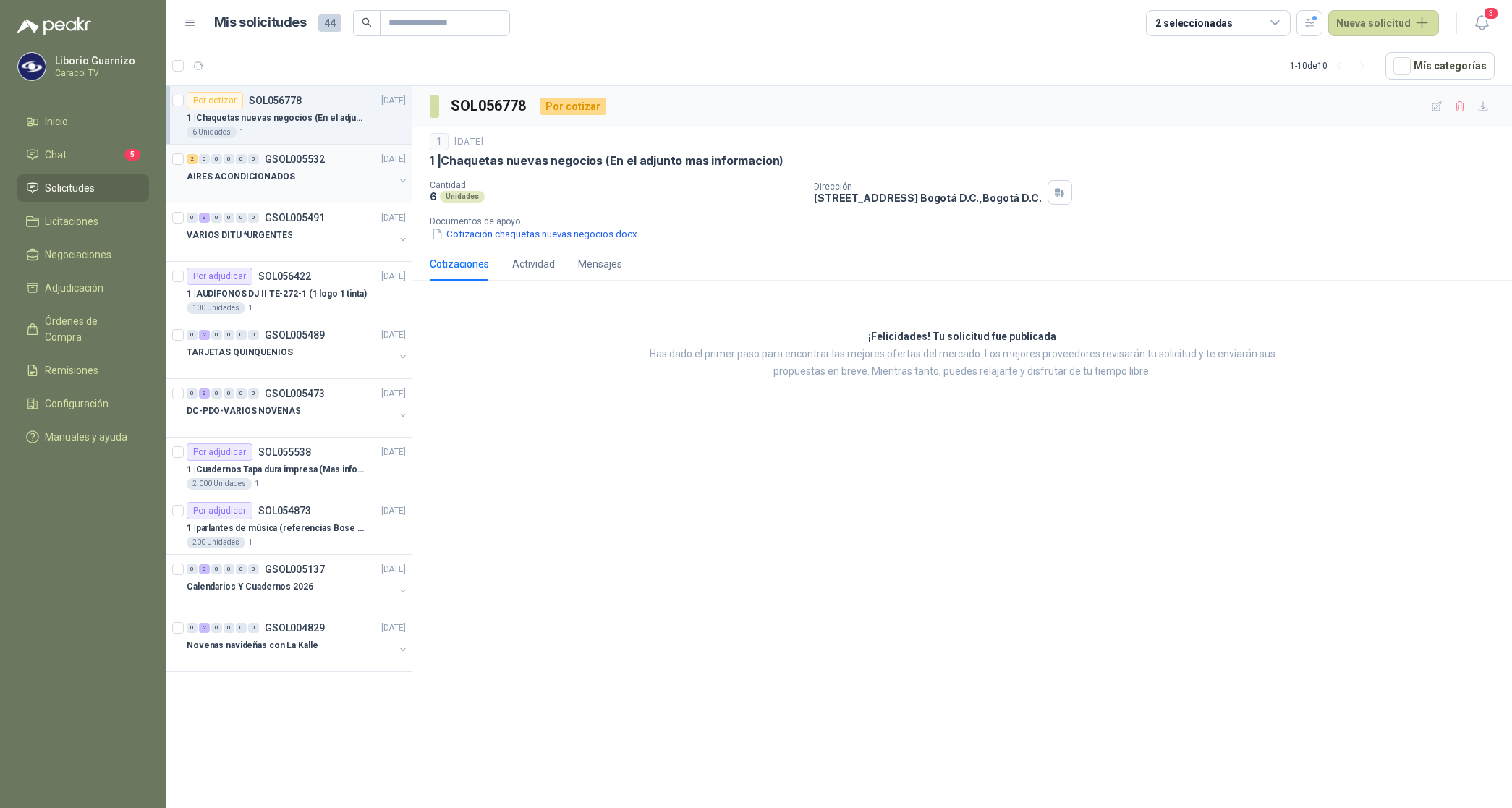
click at [257, 178] on p "AIRES ACONDICIONADOS" at bounding box center [241, 177] width 108 height 14
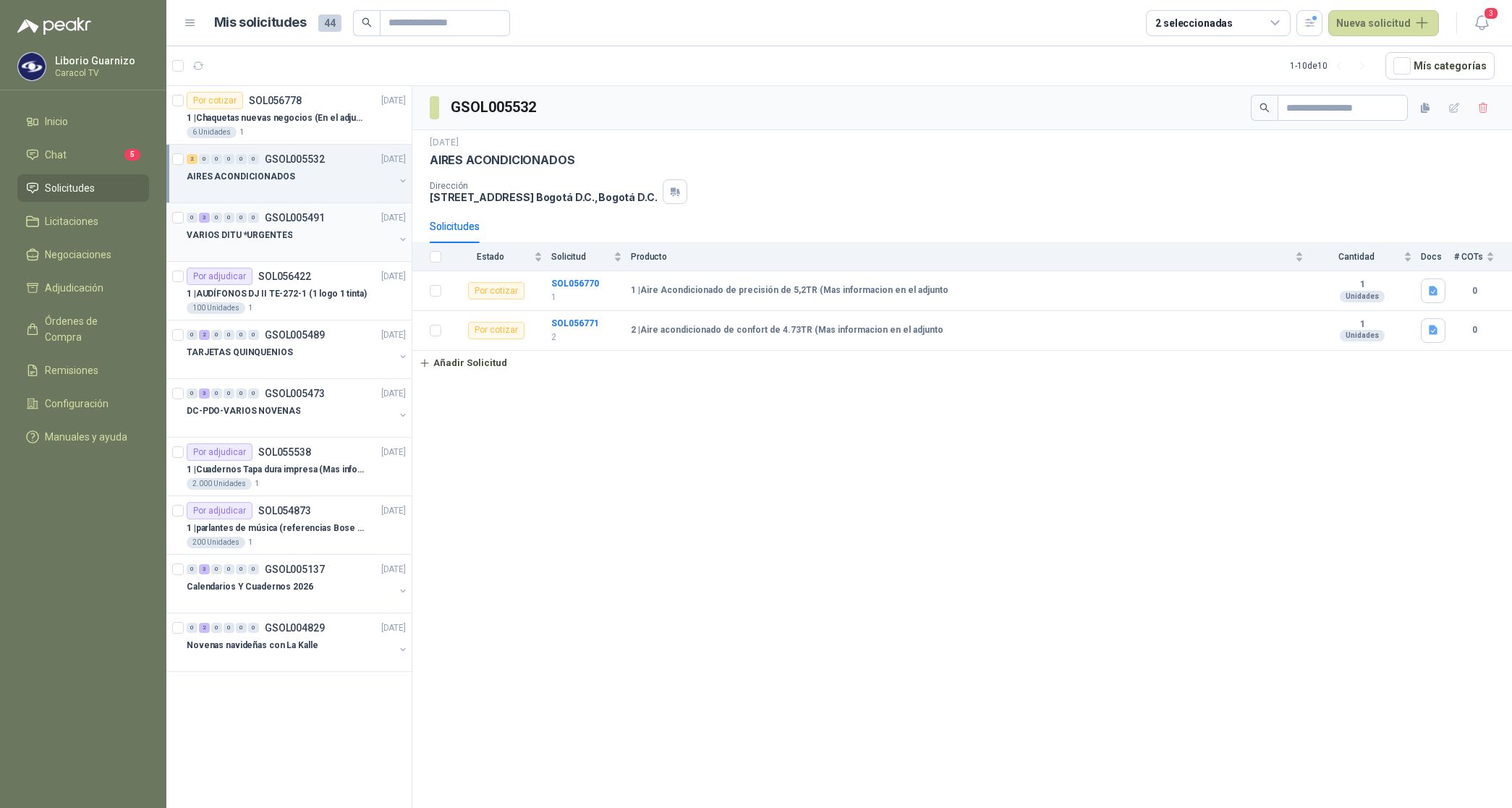
click at [256, 234] on p "VARIOS DITU *URGENTES" at bounding box center [240, 235] width 106 height 14
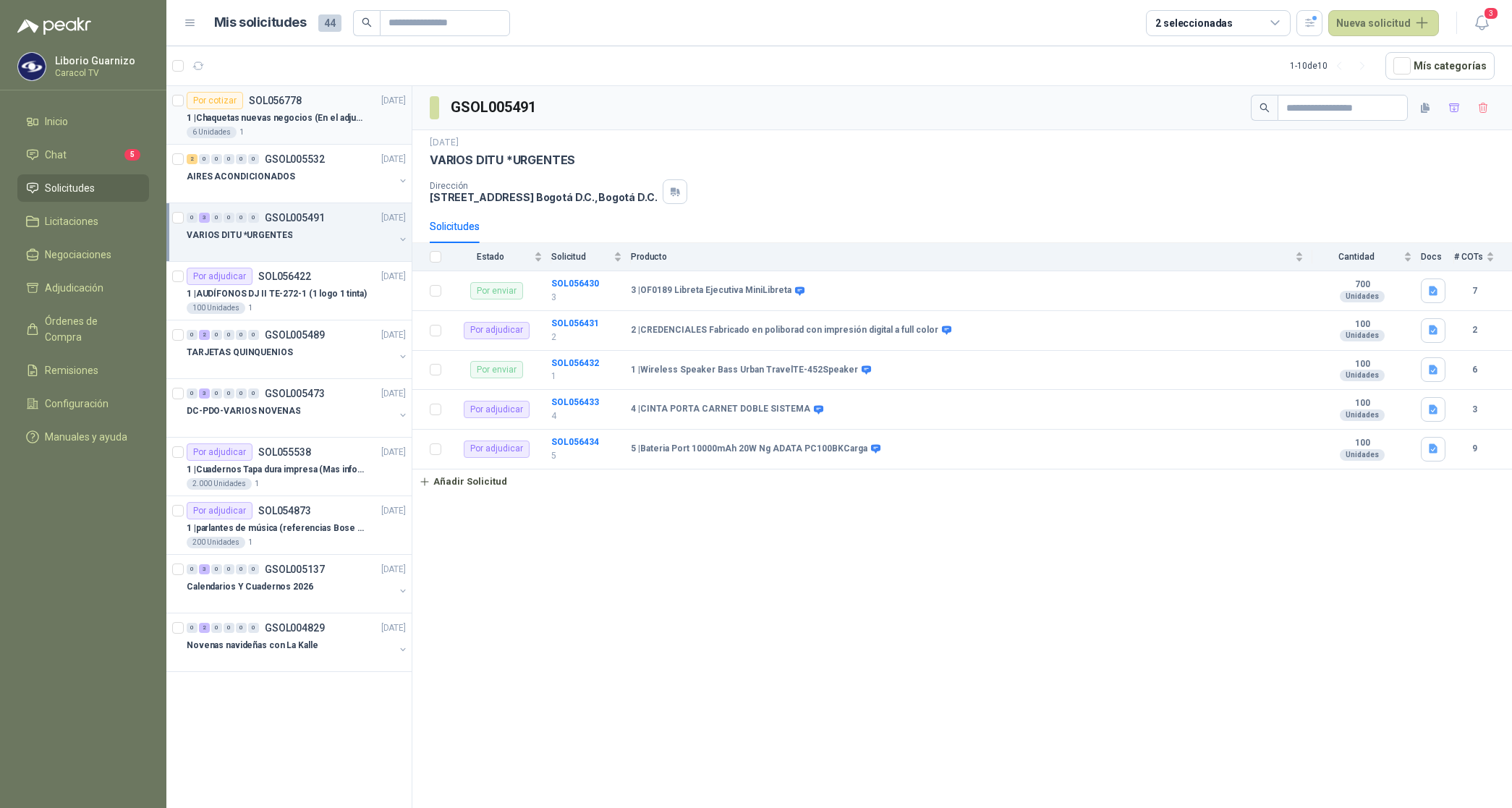
click at [232, 112] on p "1 | Chaquetas nuevas negocios (En el adjunto mas informacion)" at bounding box center [277, 118] width 180 height 14
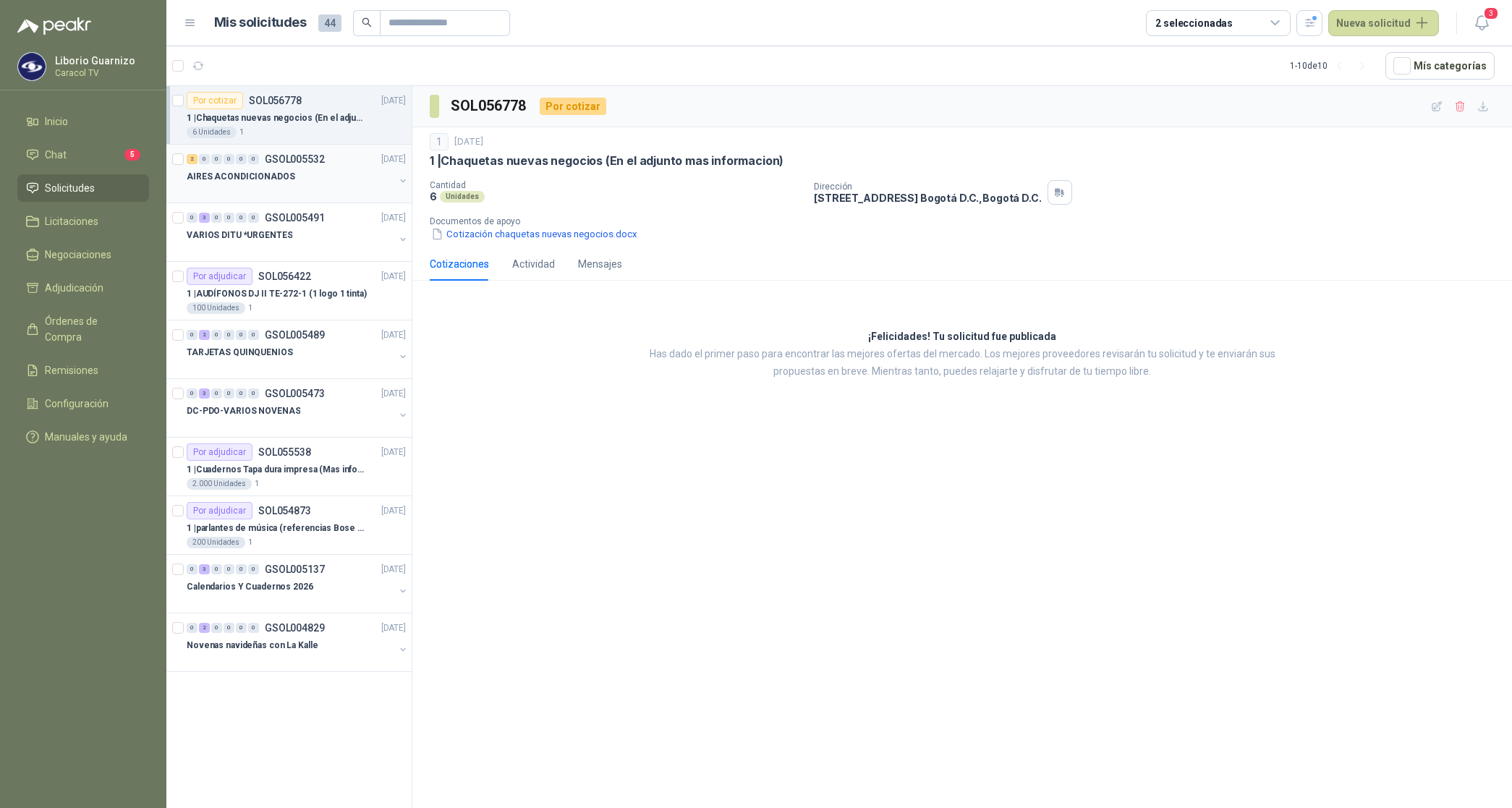
click at [269, 175] on p "AIRES ACONDICIONADOS" at bounding box center [241, 177] width 108 height 14
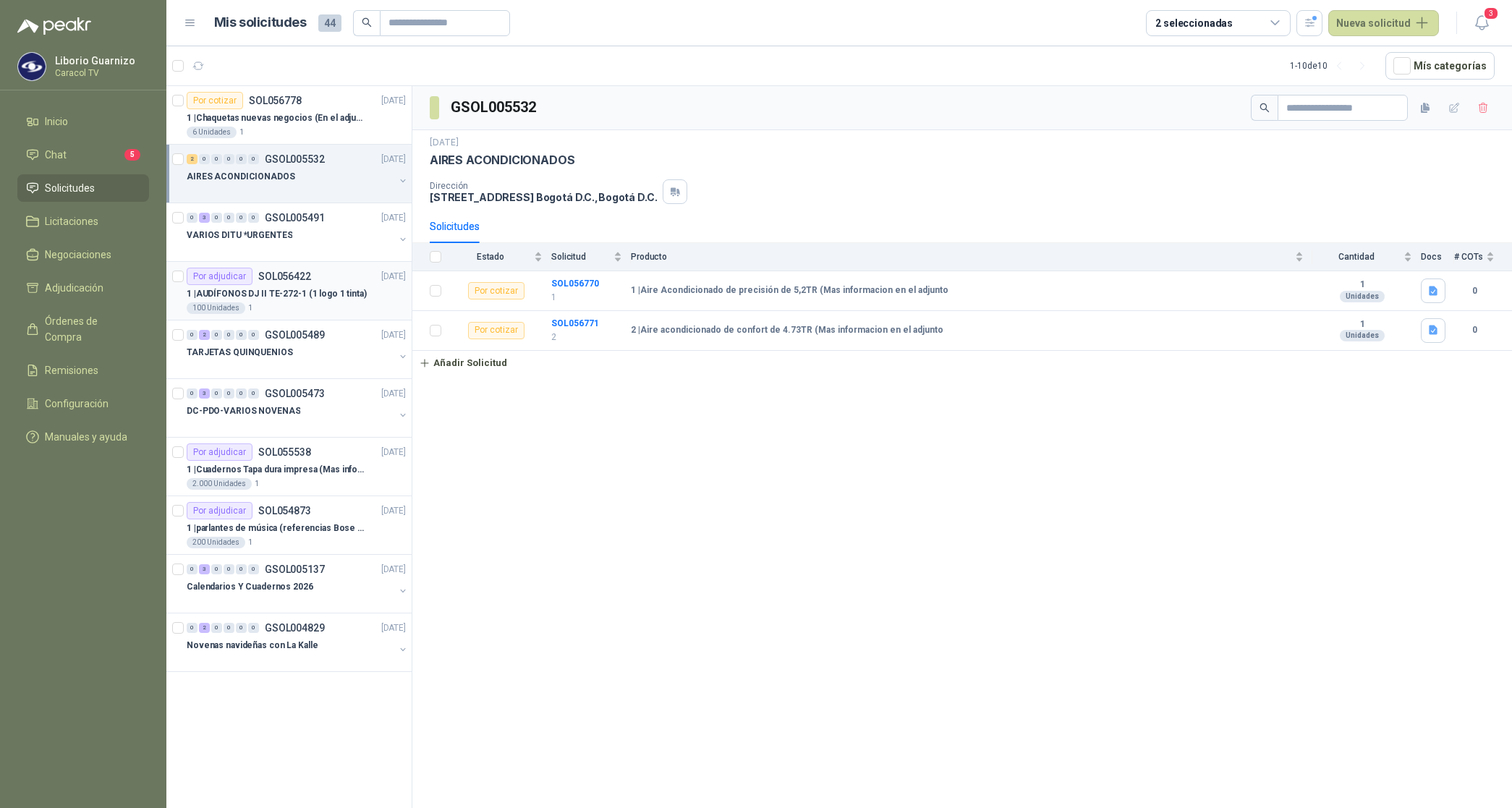
click at [293, 294] on p "1 | AUDÍFONOS DJ II TE-272-1 (1 logo 1 tinta)" at bounding box center [277, 294] width 180 height 14
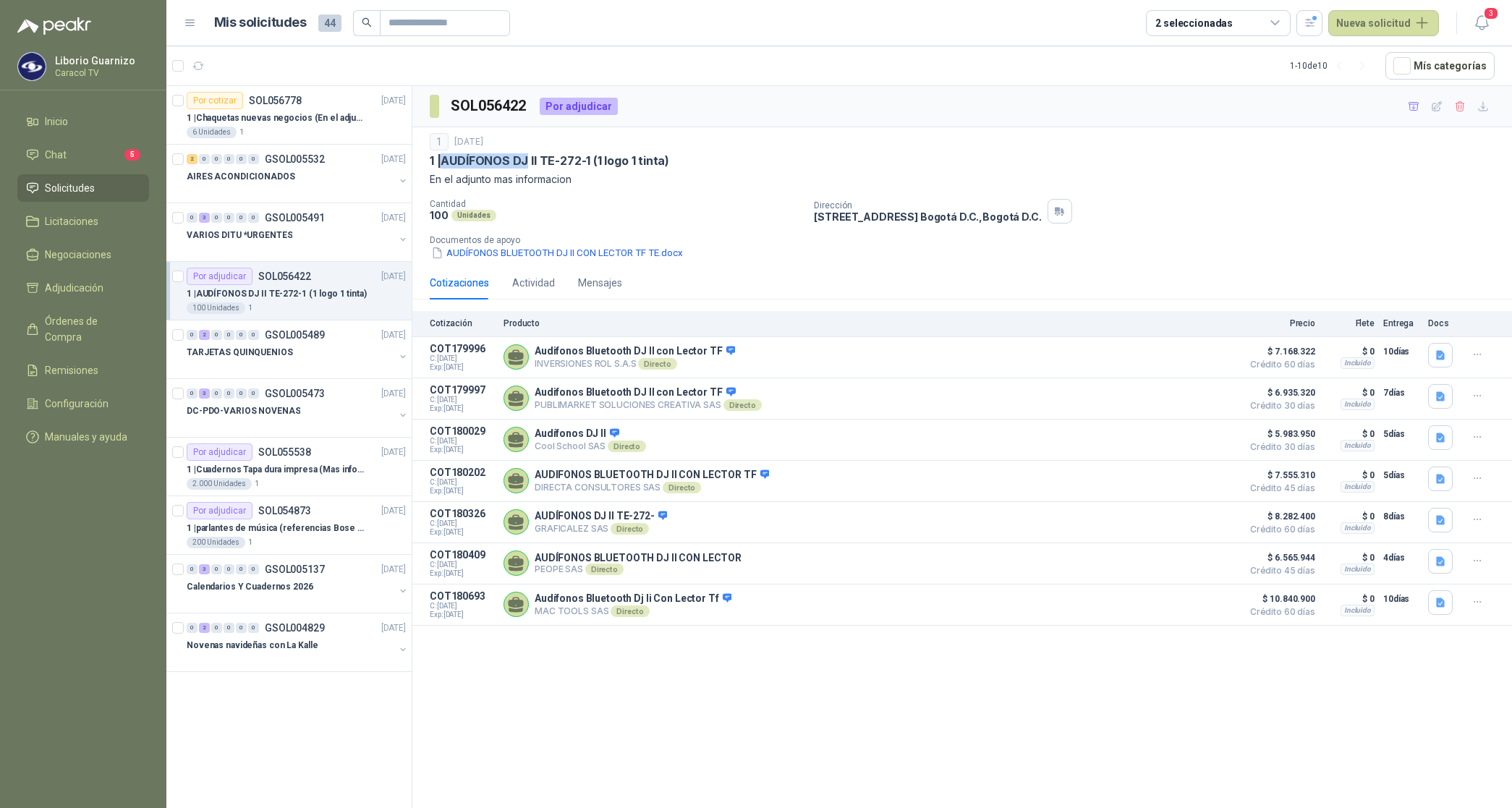
drag, startPoint x: 443, startPoint y: 159, endPoint x: 530, endPoint y: 160, distance: 87.0
click at [530, 160] on p "1 | AUDÍFONOS DJ II TE-272-1 (1 logo 1 tinta)" at bounding box center [550, 160] width 240 height 15
click at [524, 163] on p "1 | AUDÍFONOS DJ II TE-272-1 (1 logo 1 tinta)" at bounding box center [550, 160] width 240 height 15
click at [518, 157] on p "1 | AUDÍFONOS DJ II TE-272-1 (1 logo 1 tinta)" at bounding box center [550, 160] width 240 height 15
drag, startPoint x: 521, startPoint y: 165, endPoint x: 541, endPoint y: 163, distance: 20.1
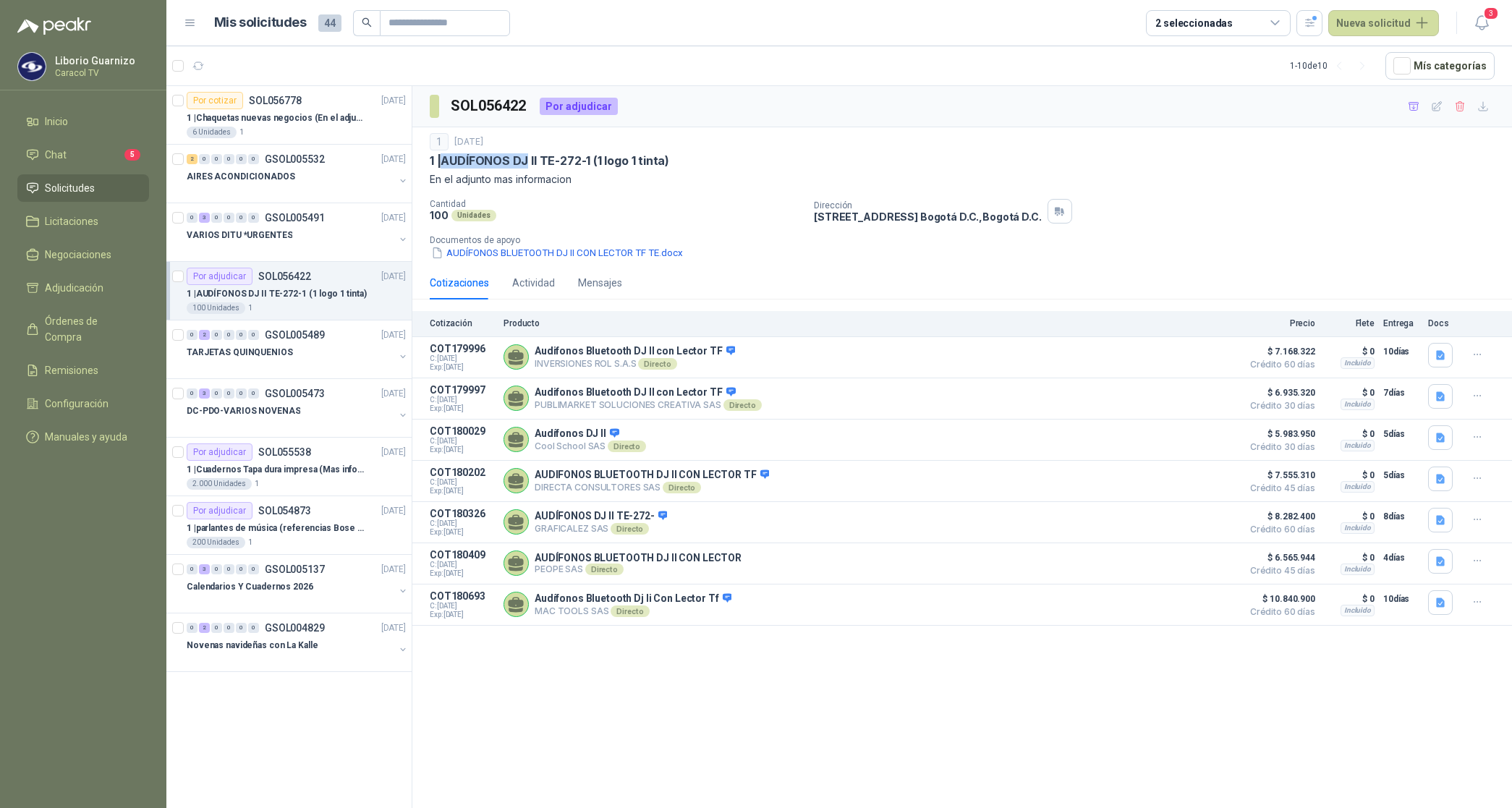
click at [523, 165] on p "1 | AUDÍFONOS DJ II TE-272-1 (1 logo 1 tinta)" at bounding box center [550, 160] width 240 height 15
click at [543, 159] on p "1 | AUDÍFONOS DJ II TE-272-1 (1 logo 1 tinta)" at bounding box center [550, 160] width 240 height 15
drag, startPoint x: 447, startPoint y: 161, endPoint x: 591, endPoint y: 158, distance: 144.0
click at [591, 158] on p "1 | AUDÍFONOS DJ II TE-272-1 (1 logo 1 tinta)" at bounding box center [550, 160] width 240 height 15
copy p "AUDÍFONOS DJ II TE-272-1"
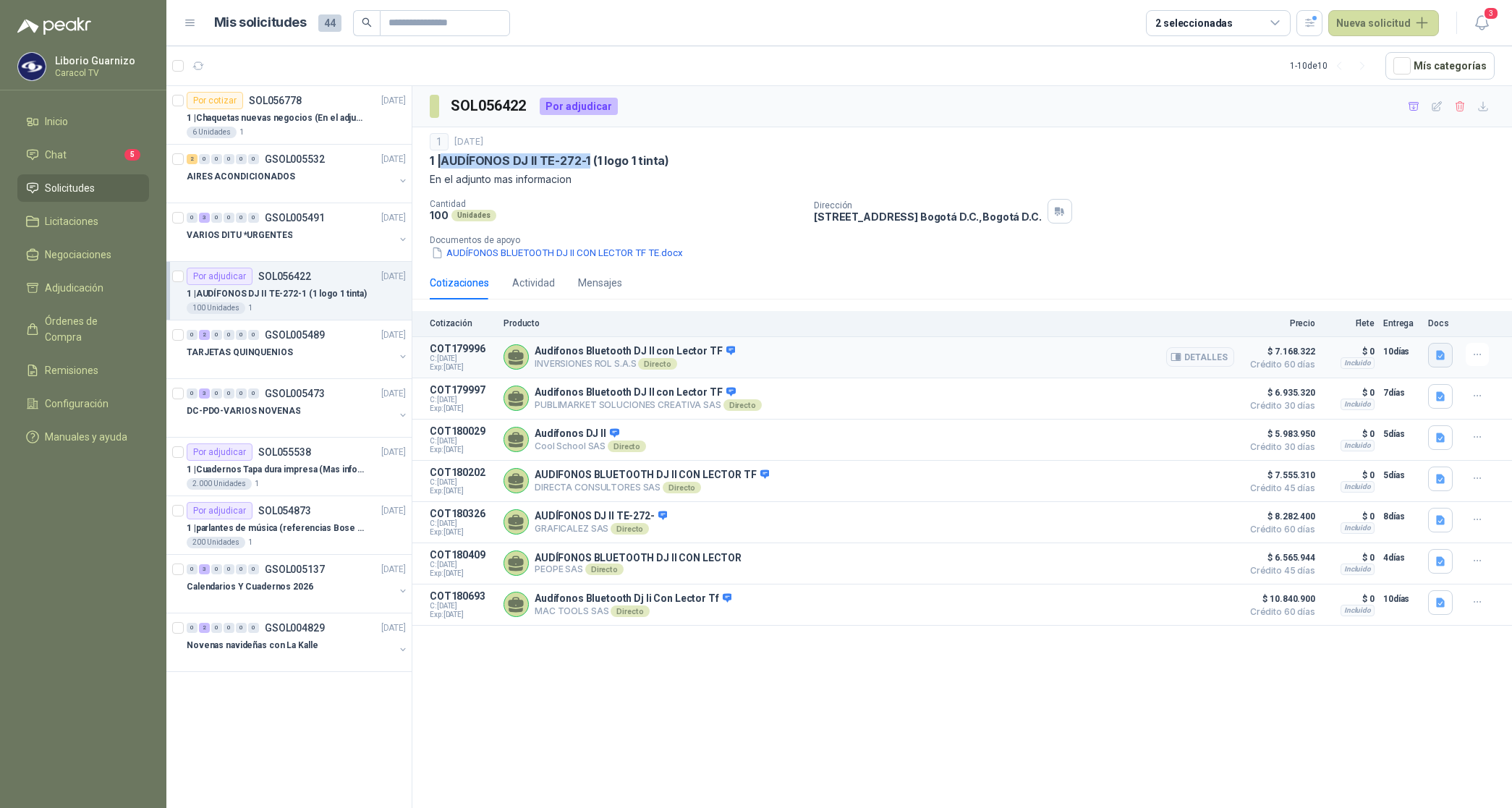
drag, startPoint x: 1443, startPoint y: 356, endPoint x: 1456, endPoint y: 361, distance: 13.9
click at [1447, 358] on button "button" at bounding box center [1441, 356] width 25 height 25
click at [1420, 327] on button "audifonos.jpg" at bounding box center [1406, 323] width 78 height 15
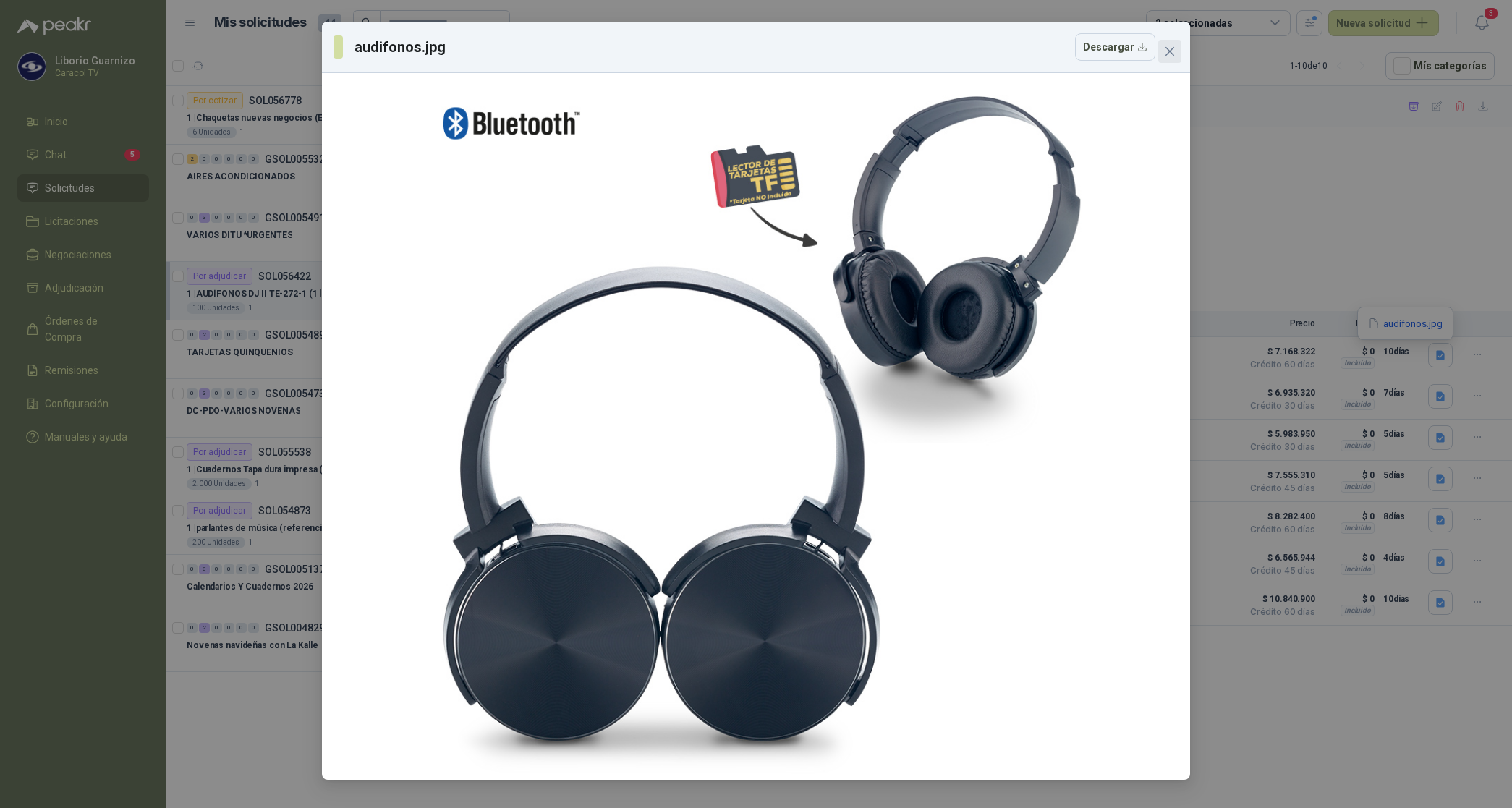
click at [1173, 62] on button "Close" at bounding box center [1170, 51] width 23 height 23
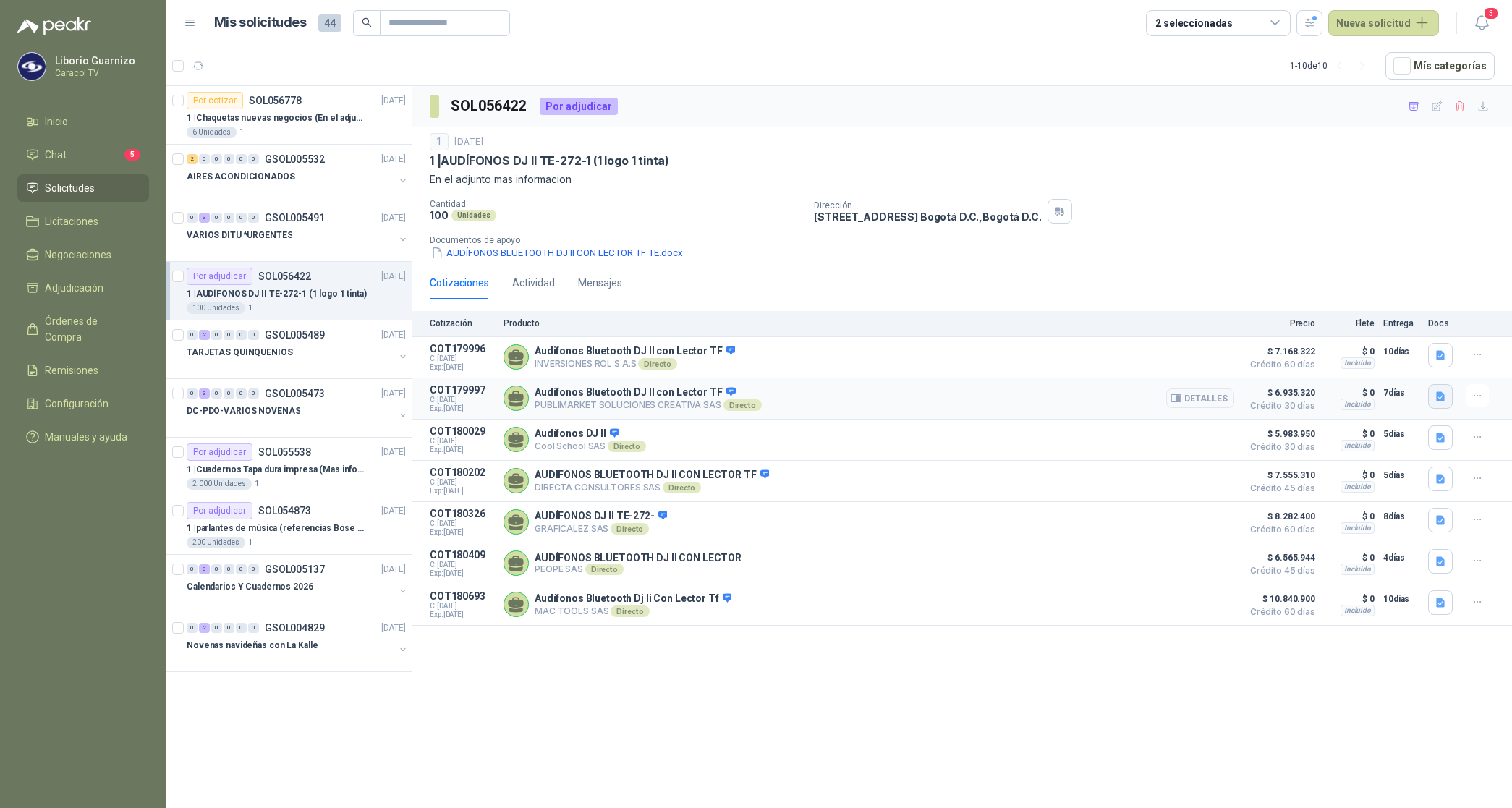
click at [1443, 400] on icon "button" at bounding box center [1441, 395] width 8 height 9
click at [1386, 361] on button "PUBLIMARKET COTIZACION OMG 2799-25 CARACOL-AUDIFONOS.pdf" at bounding box center [1286, 366] width 315 height 15
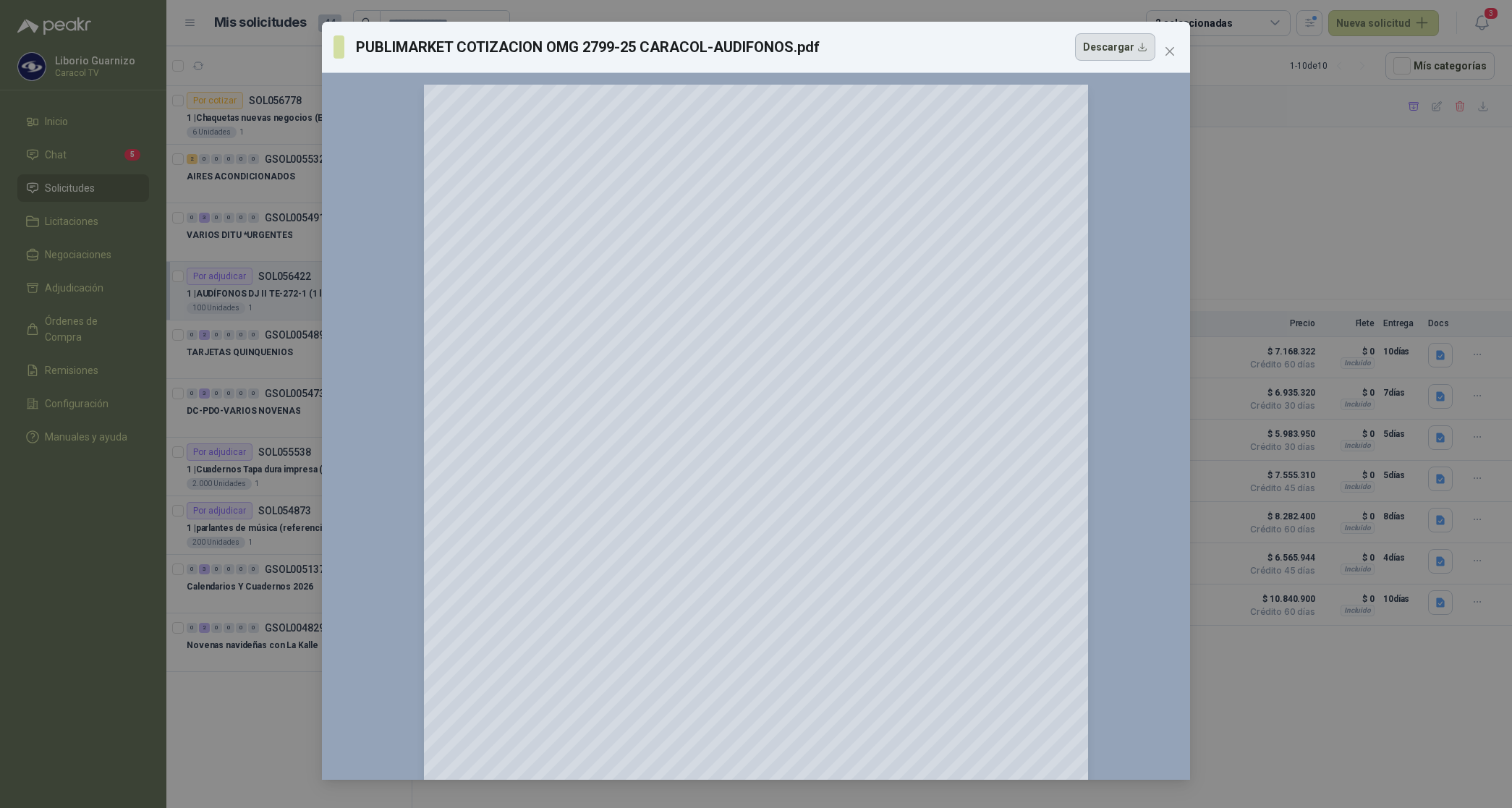
click at [1101, 50] on button "Descargar" at bounding box center [1115, 46] width 80 height 27
drag, startPoint x: 1286, startPoint y: 151, endPoint x: 1275, endPoint y: 141, distance: 14.9
click at [1285, 150] on div "PUBLIMARKET COTIZACION OMG 2799-25 CARACOL-AUDIFONOS.pdf Descargar 150 %" at bounding box center [756, 404] width 1512 height 808
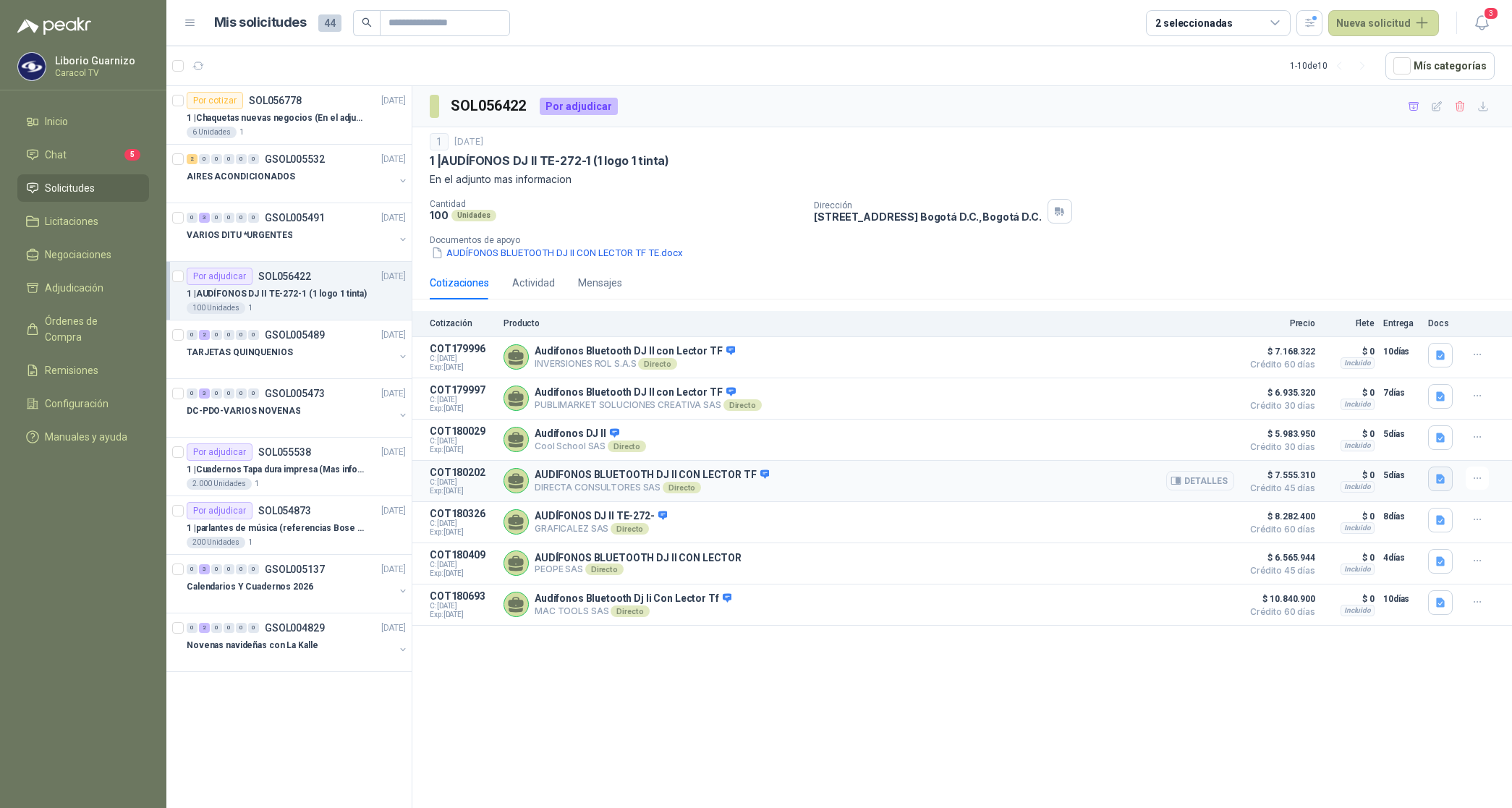
click at [1443, 483] on icon "button" at bounding box center [1441, 479] width 12 height 12
click at [1412, 452] on button "CARACOL TV AUDÍFONOS DJ II TE-272-1 6065.pdf" at bounding box center [1330, 451] width 228 height 15
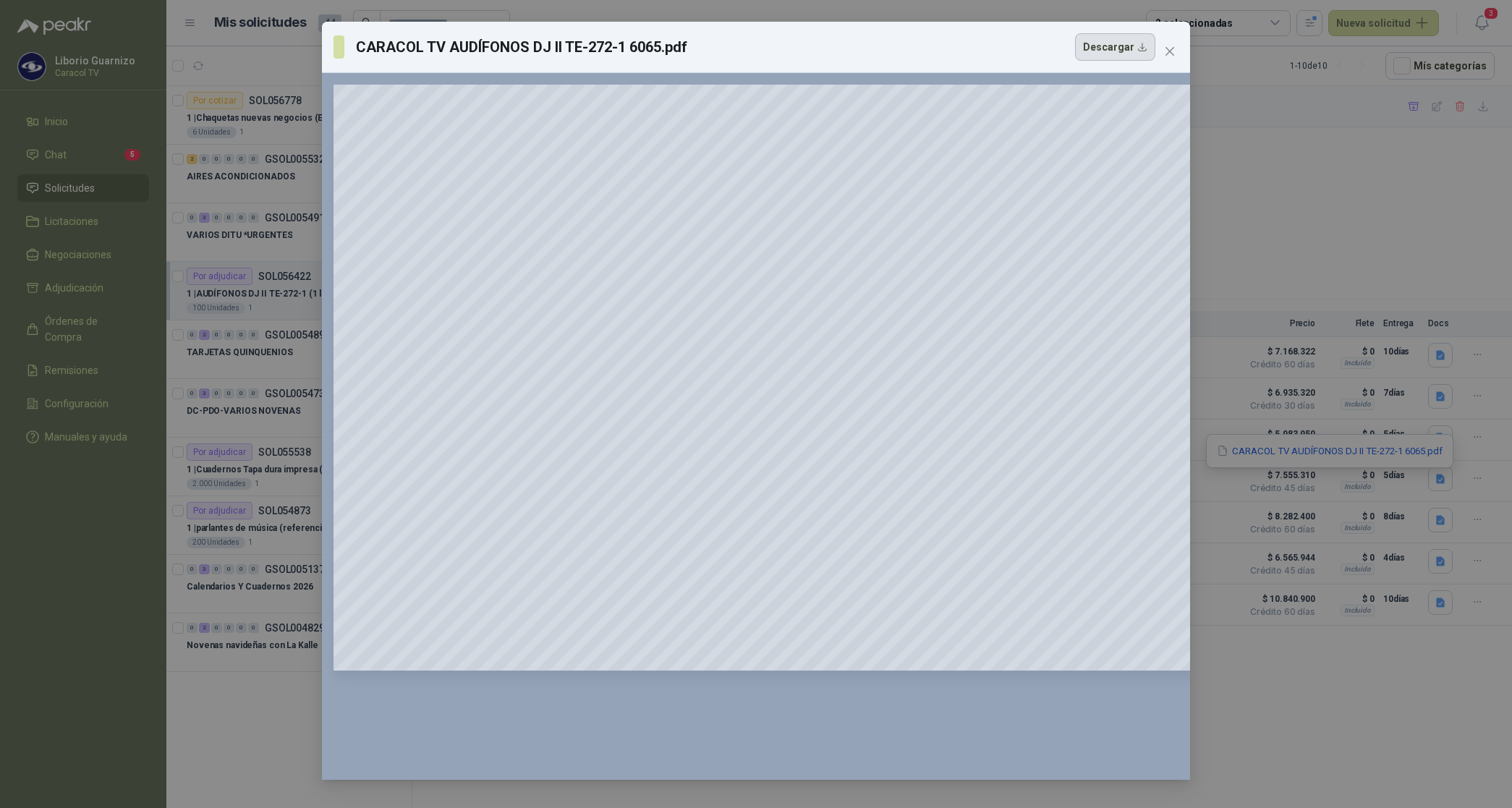
click at [1102, 49] on button "Descargar" at bounding box center [1115, 46] width 80 height 27
click at [1440, 232] on div "CARACOL TV AUDÍFONOS DJ II TE-272-1 6065.pdf Descargar 150 %" at bounding box center [756, 404] width 1512 height 808
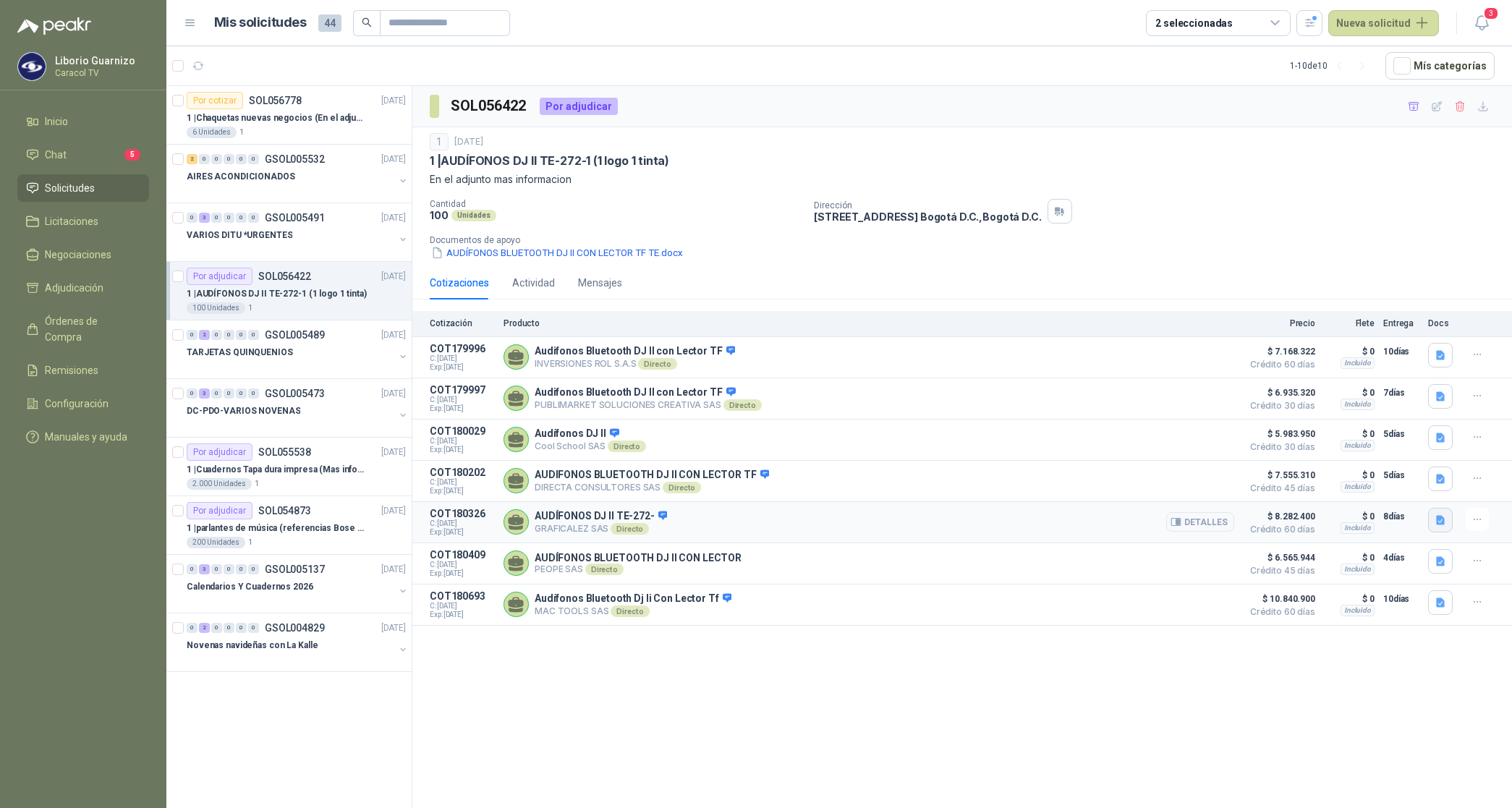
click at [1433, 518] on button "button" at bounding box center [1441, 520] width 25 height 25
click at [1409, 494] on button "COTIZACIÓN -00-1430-CARACOL TELEVISIÓN -AUDIFONOS.pdf" at bounding box center [1302, 494] width 285 height 15
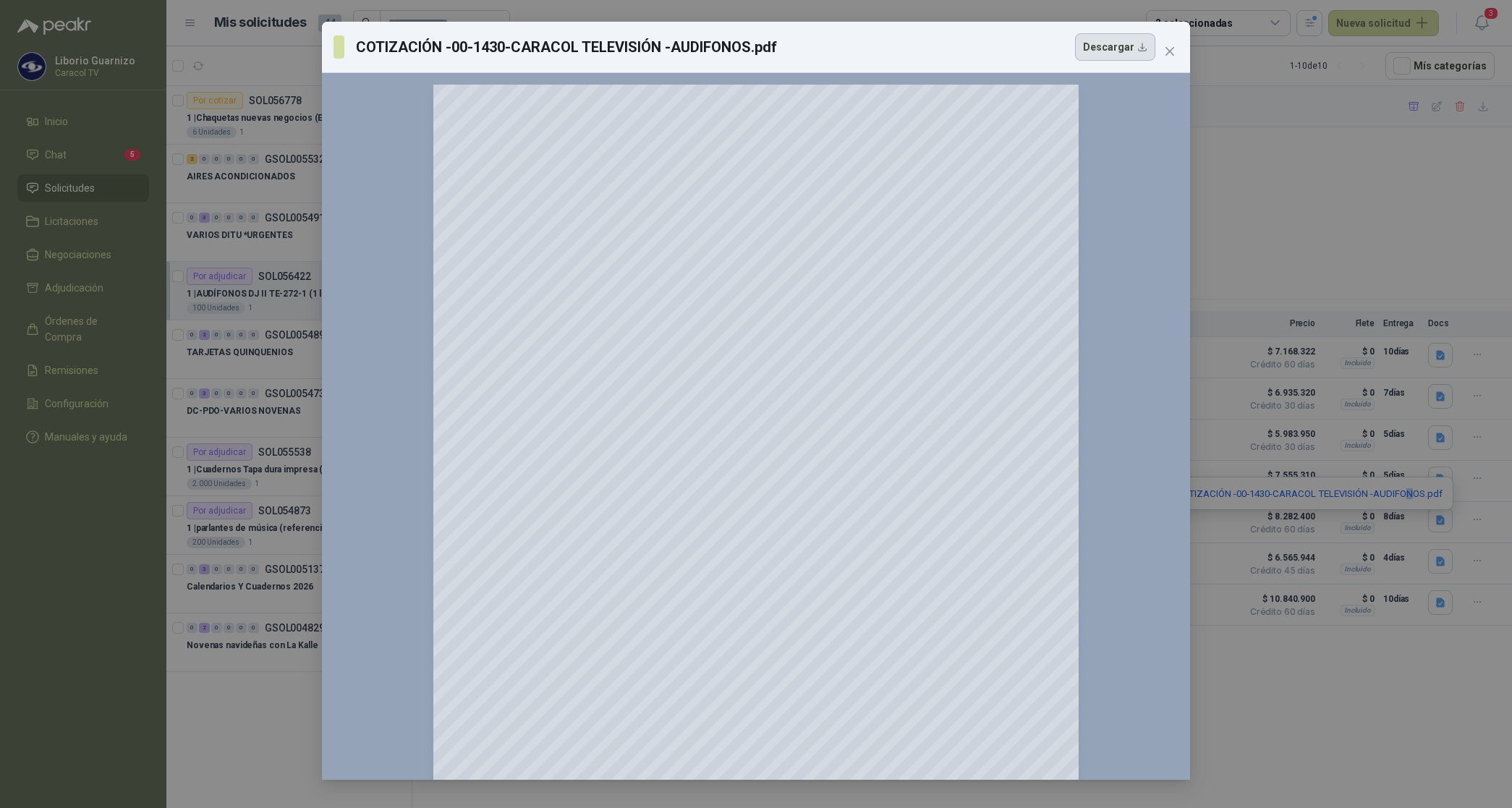
click at [1090, 53] on button "Descargar" at bounding box center [1115, 46] width 80 height 27
click at [1448, 244] on div "COTIZACIÓN -00-1430-CARACOL TELEVISIÓN -AUDIFONOS.pdf Descargar 150 %" at bounding box center [756, 404] width 1512 height 808
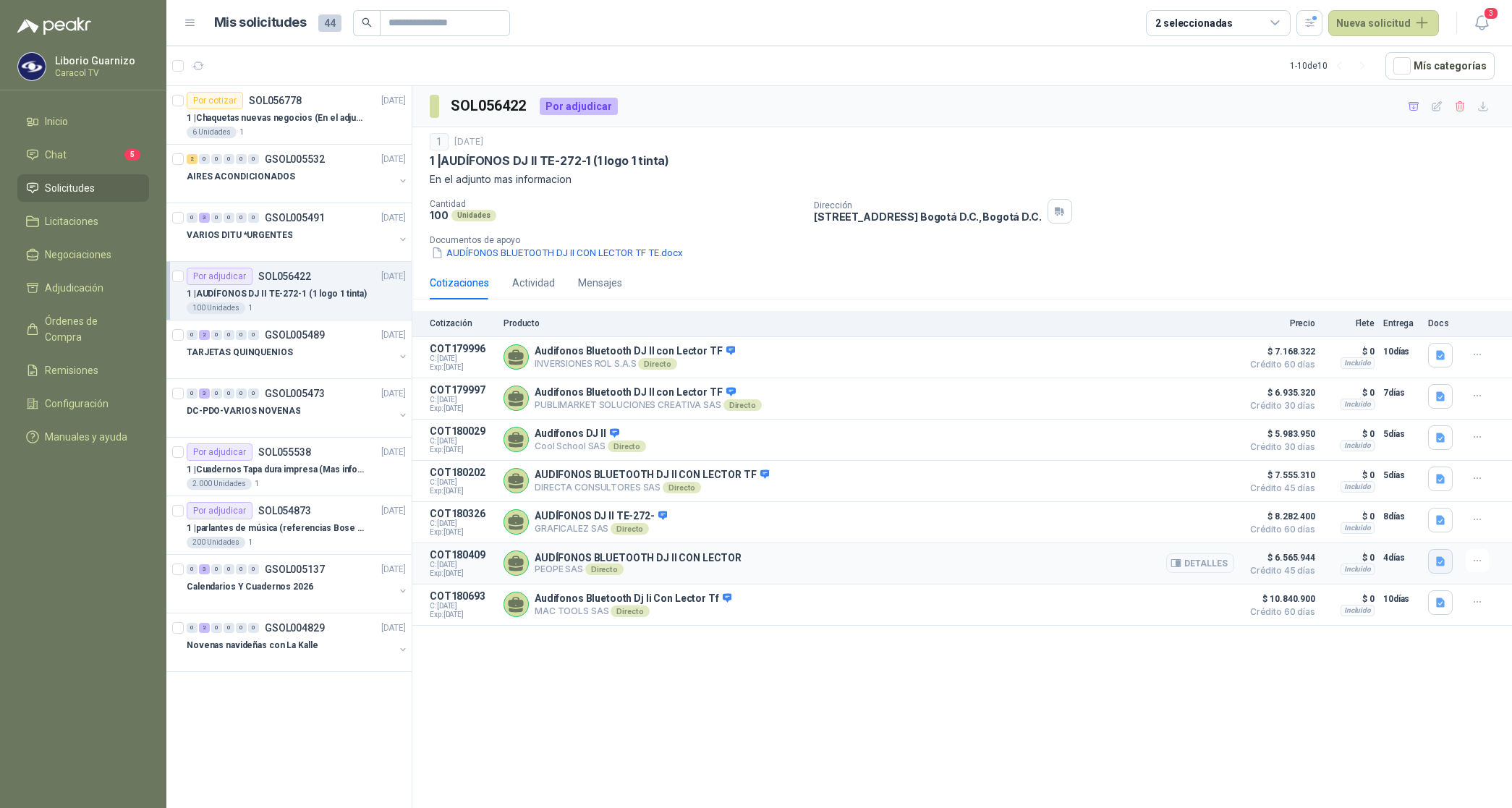
click at [1435, 568] on icon "button" at bounding box center [1441, 562] width 12 height 12
click at [1348, 537] on button "250917 AM-DS Peope_Caracol -Audofonos La Calle (1).pdf" at bounding box center [1310, 536] width 269 height 15
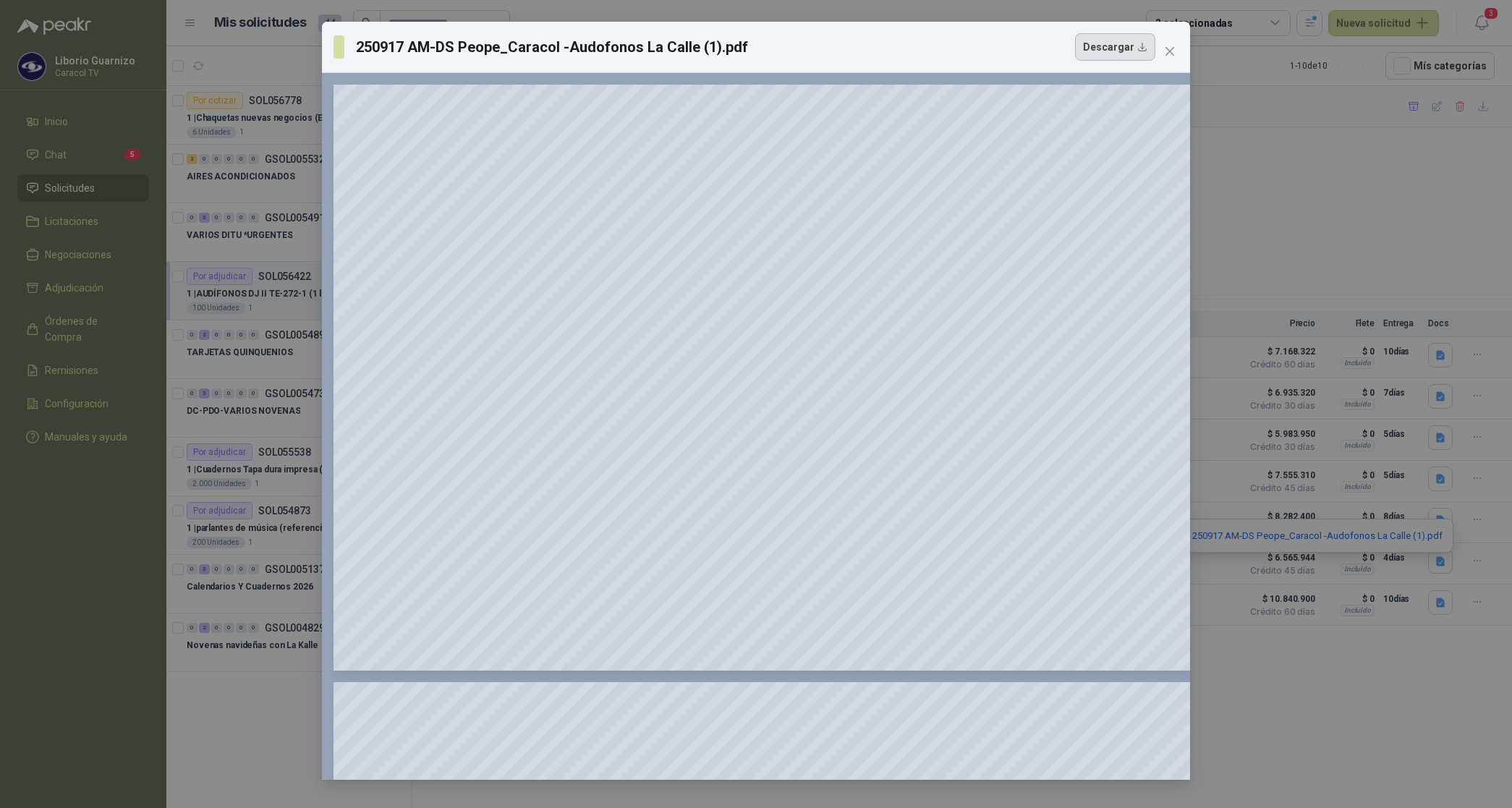
click at [1103, 45] on button "Descargar" at bounding box center [1115, 46] width 80 height 27
click at [1438, 710] on div "250917 AM-DS Peope_Caracol -Audofonos La Calle (1).pdf Descargar 150 %" at bounding box center [756, 404] width 1512 height 808
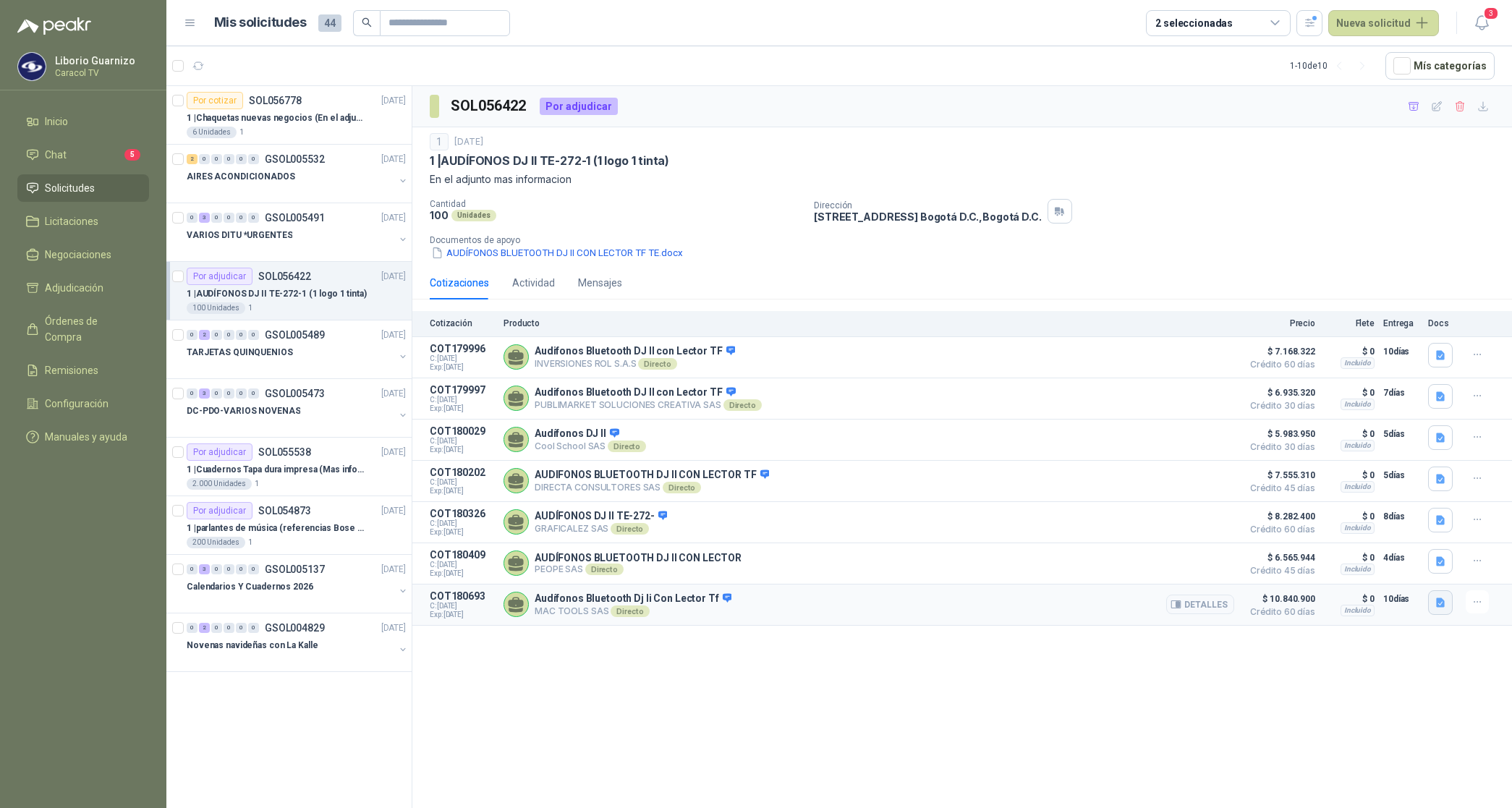
click at [1438, 610] on icon "button" at bounding box center [1441, 603] width 12 height 12
click at [1332, 692] on div "SOL056422 Por adjudicar 1 [DATE] 1 | AUDÍFONOS DJ II TE-272-1 (1 logo 1 tinta) …" at bounding box center [963, 449] width 1100 height 727
click at [1489, 107] on icon "button" at bounding box center [1483, 107] width 12 height 12
drag, startPoint x: 1462, startPoint y: 175, endPoint x: 1461, endPoint y: 165, distance: 10.0
click at [1462, 175] on p "En el adjunto mas informacion" at bounding box center [963, 179] width 1065 height 16
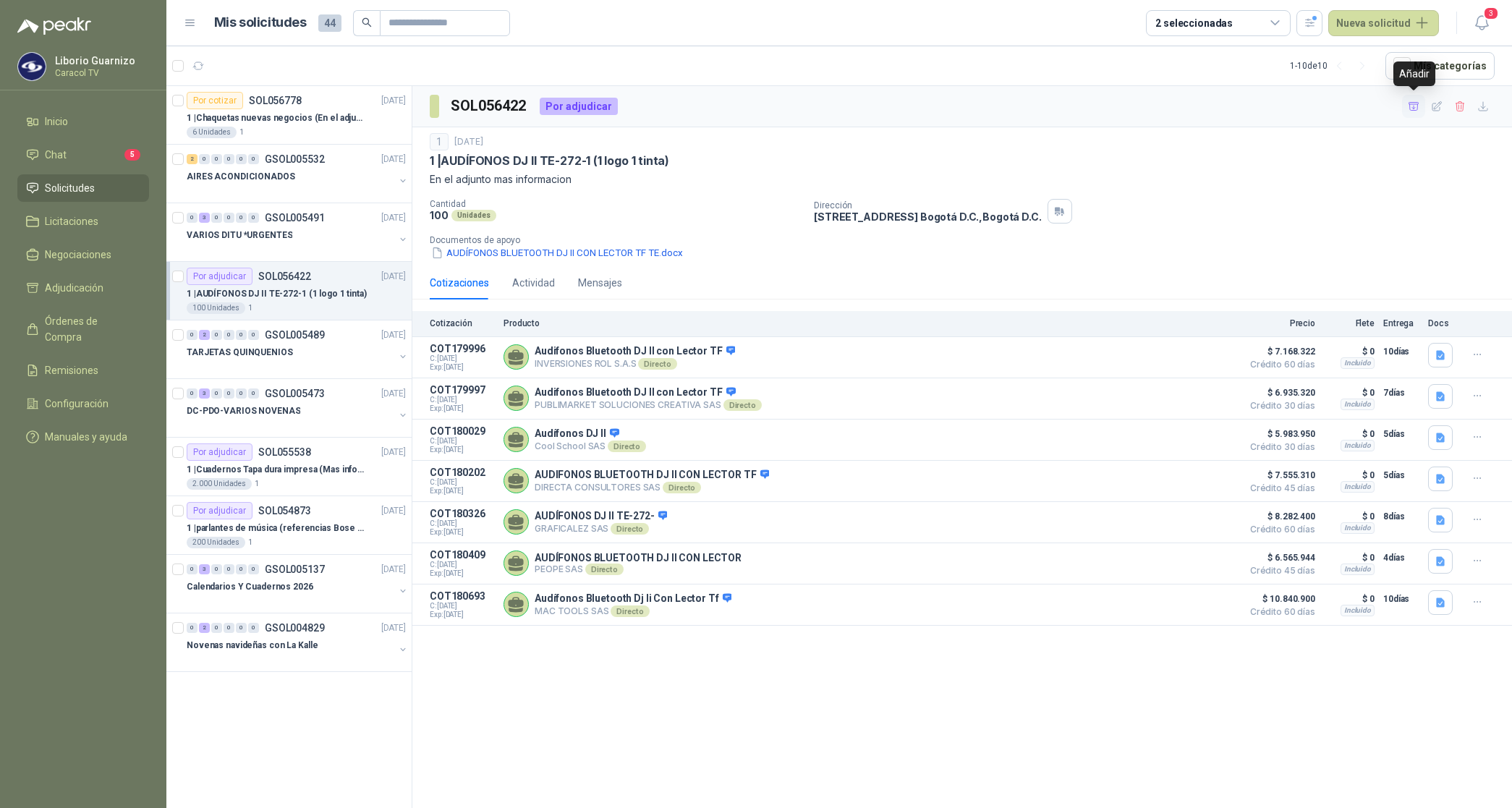
click at [1414, 107] on icon "button" at bounding box center [1414, 106] width 10 height 8
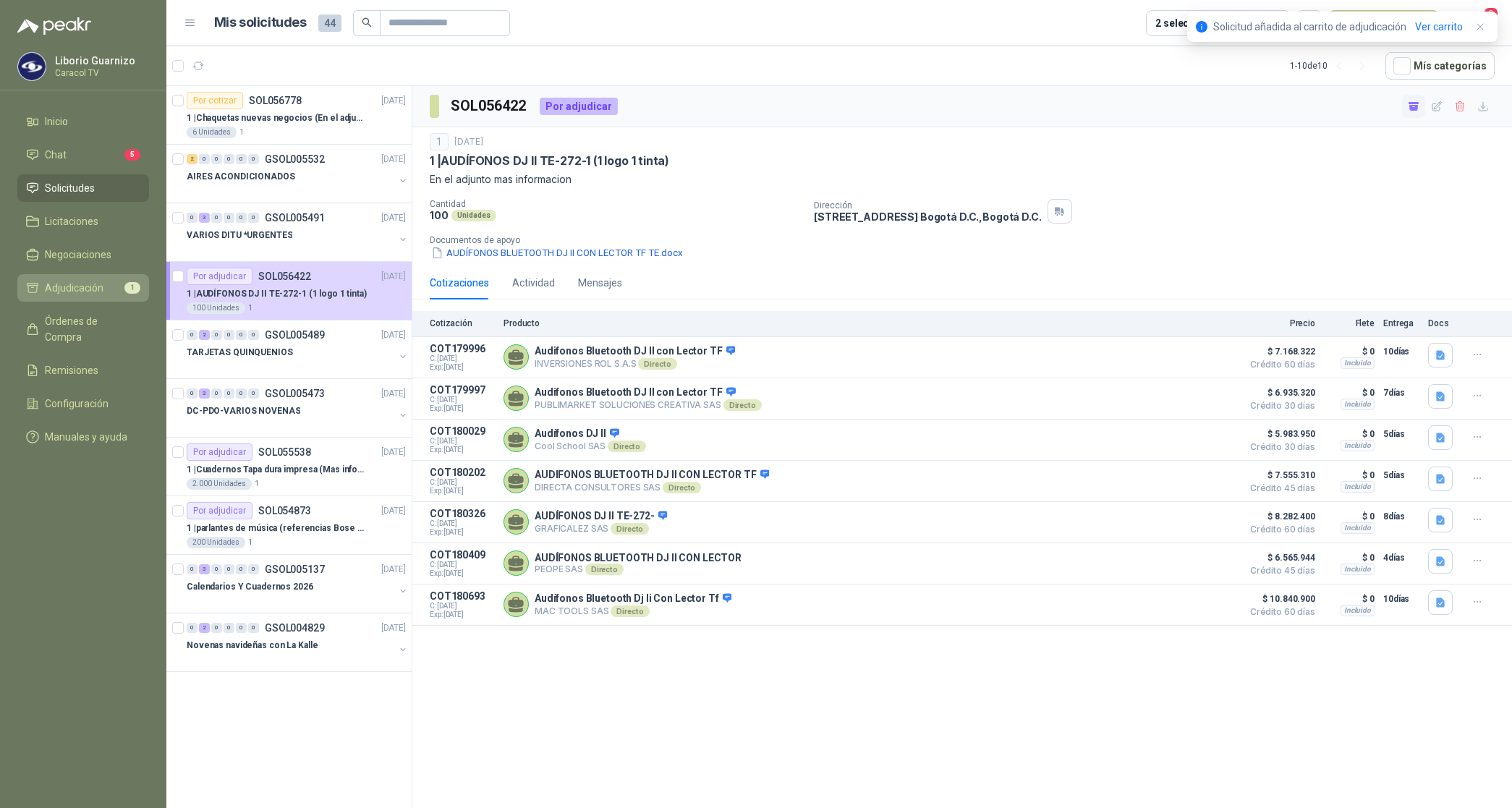
click at [91, 293] on span "Adjudicación" at bounding box center [74, 288] width 59 height 16
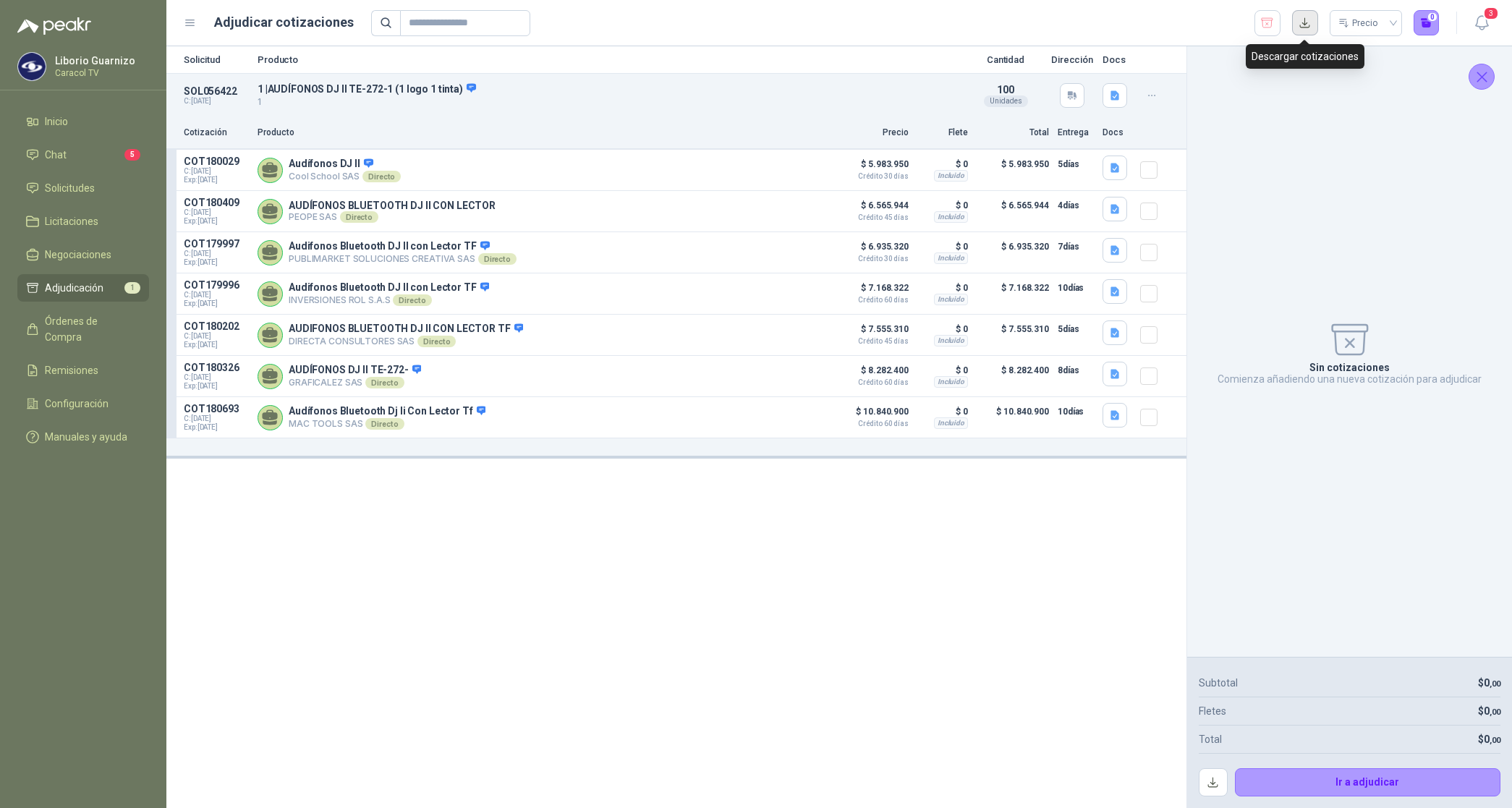
click at [1311, 27] on button "button" at bounding box center [1305, 22] width 26 height 26
click at [814, 212] on button "Detalles" at bounding box center [794, 212] width 68 height 20
click at [804, 170] on button "Detalles" at bounding box center [794, 170] width 68 height 20
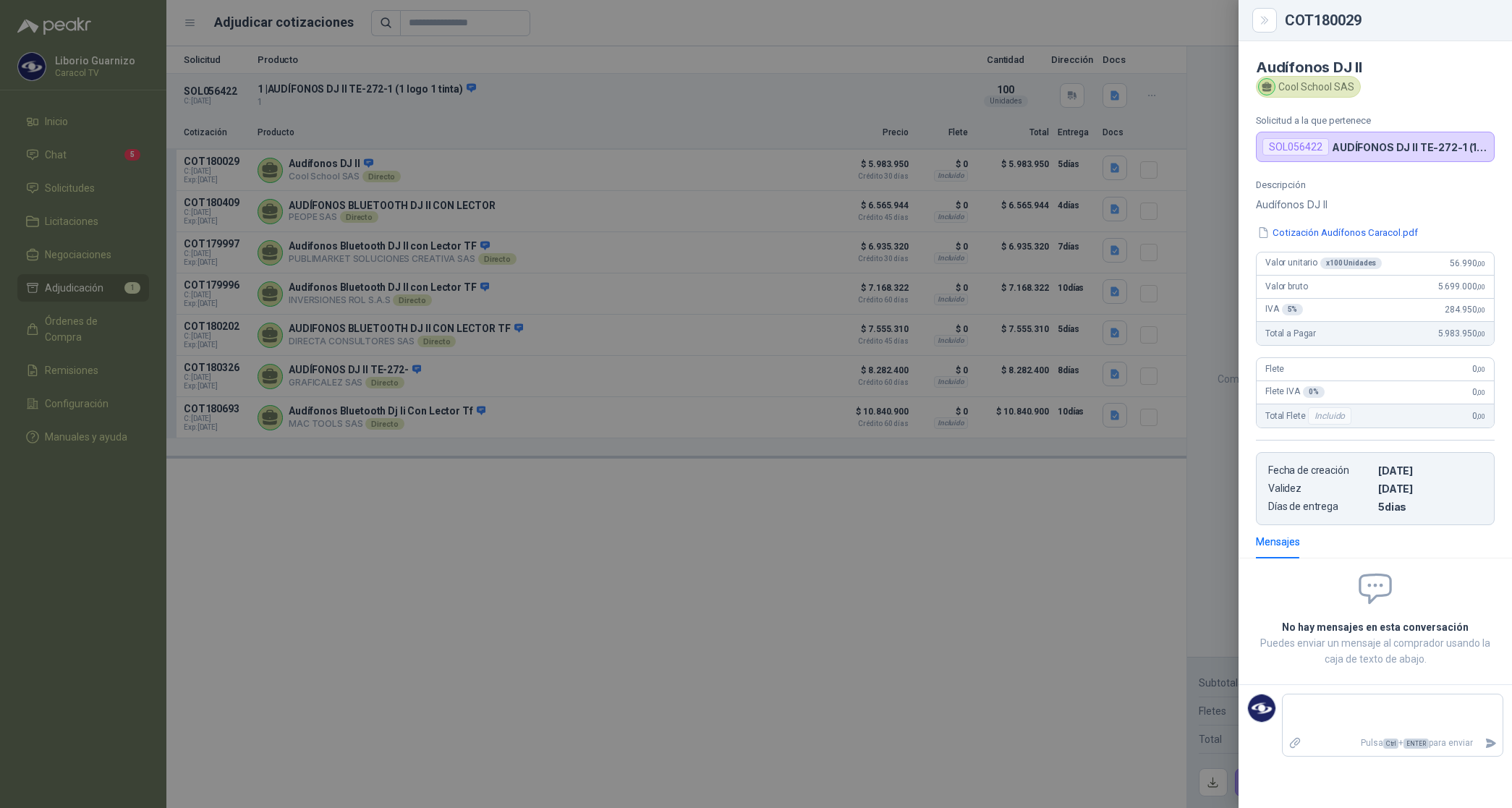
click at [775, 90] on div at bounding box center [756, 404] width 1512 height 808
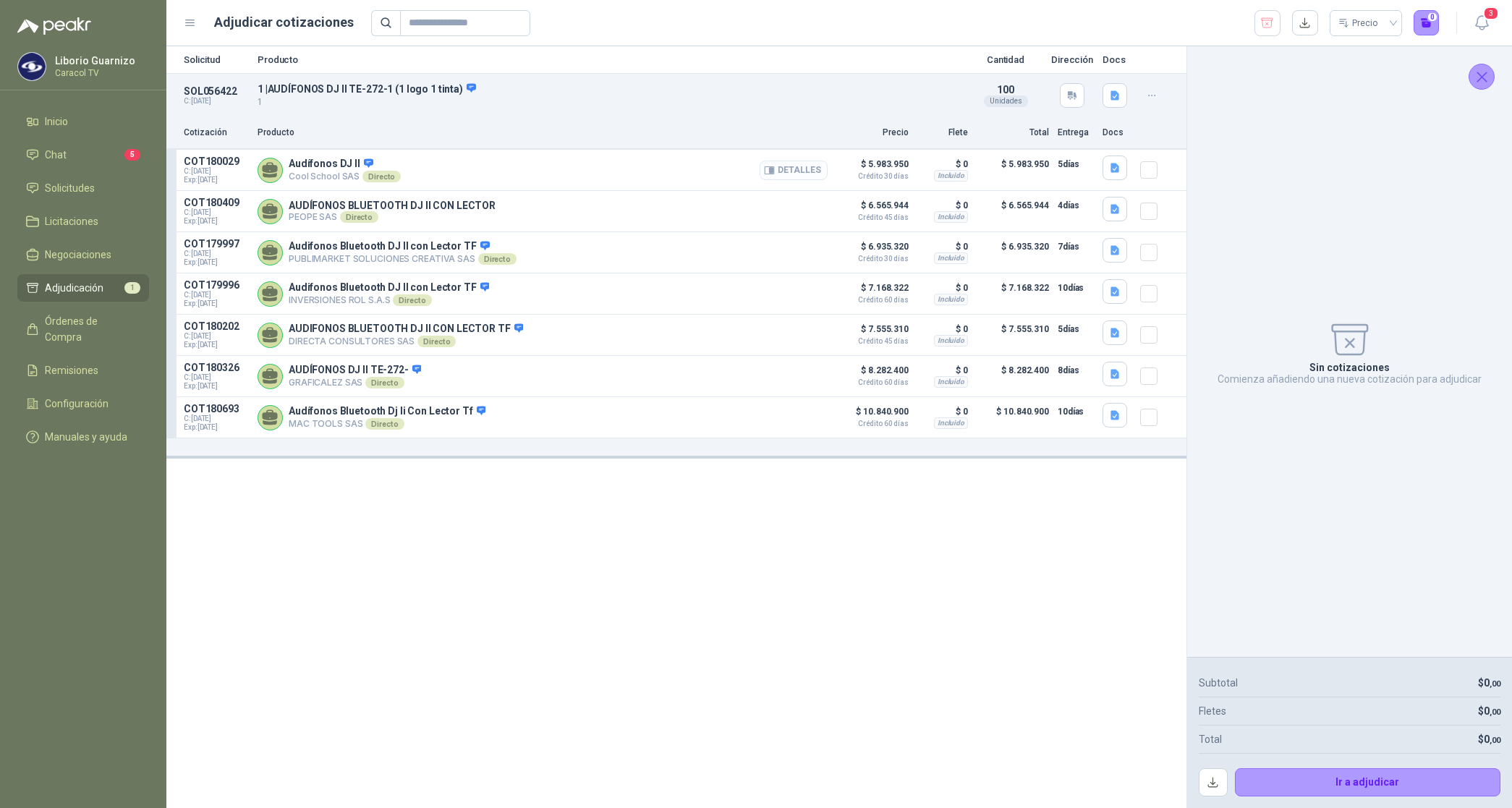
click at [811, 174] on button "Detalles" at bounding box center [794, 170] width 68 height 20
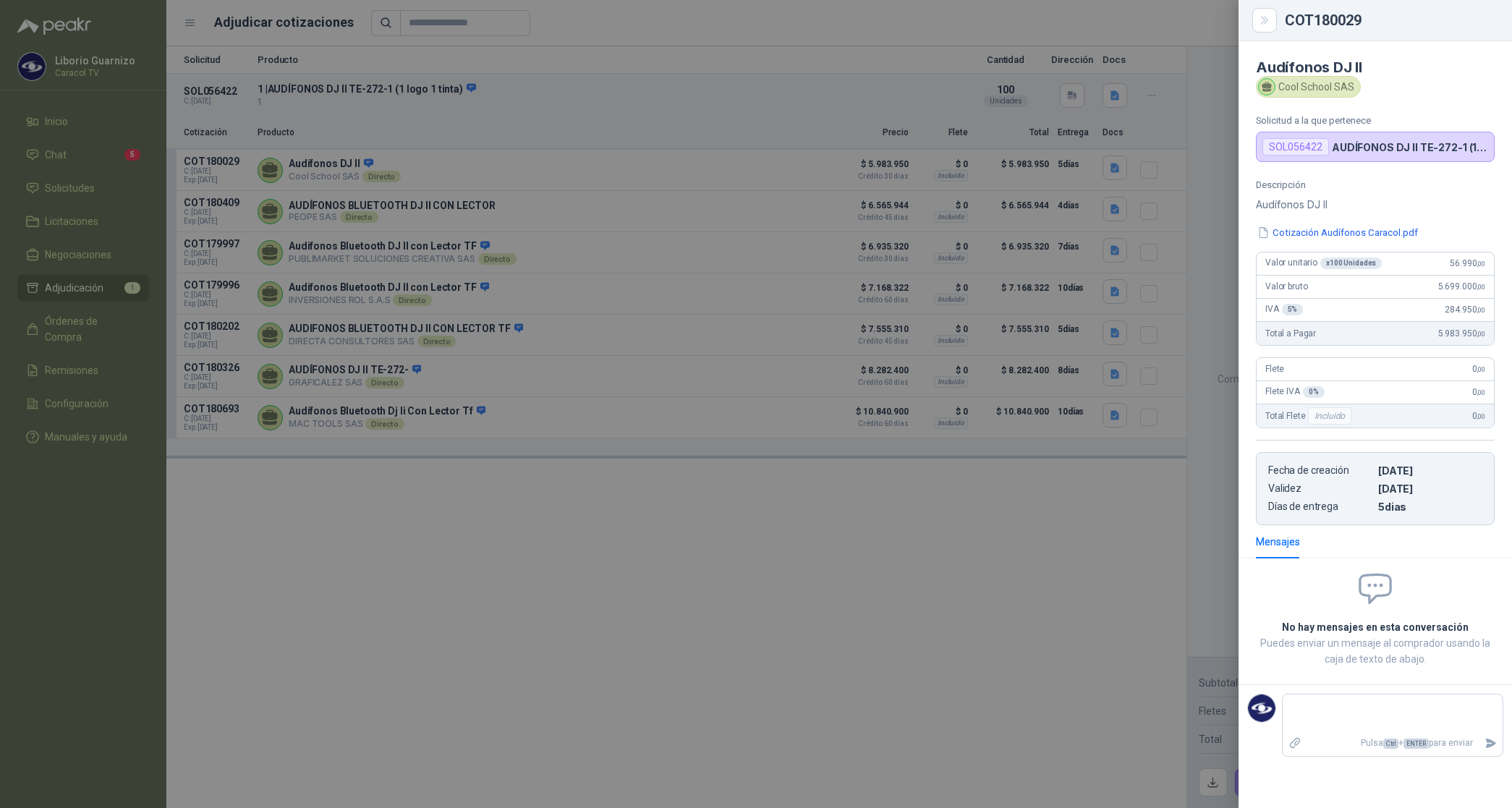
click at [824, 128] on div at bounding box center [756, 404] width 1512 height 808
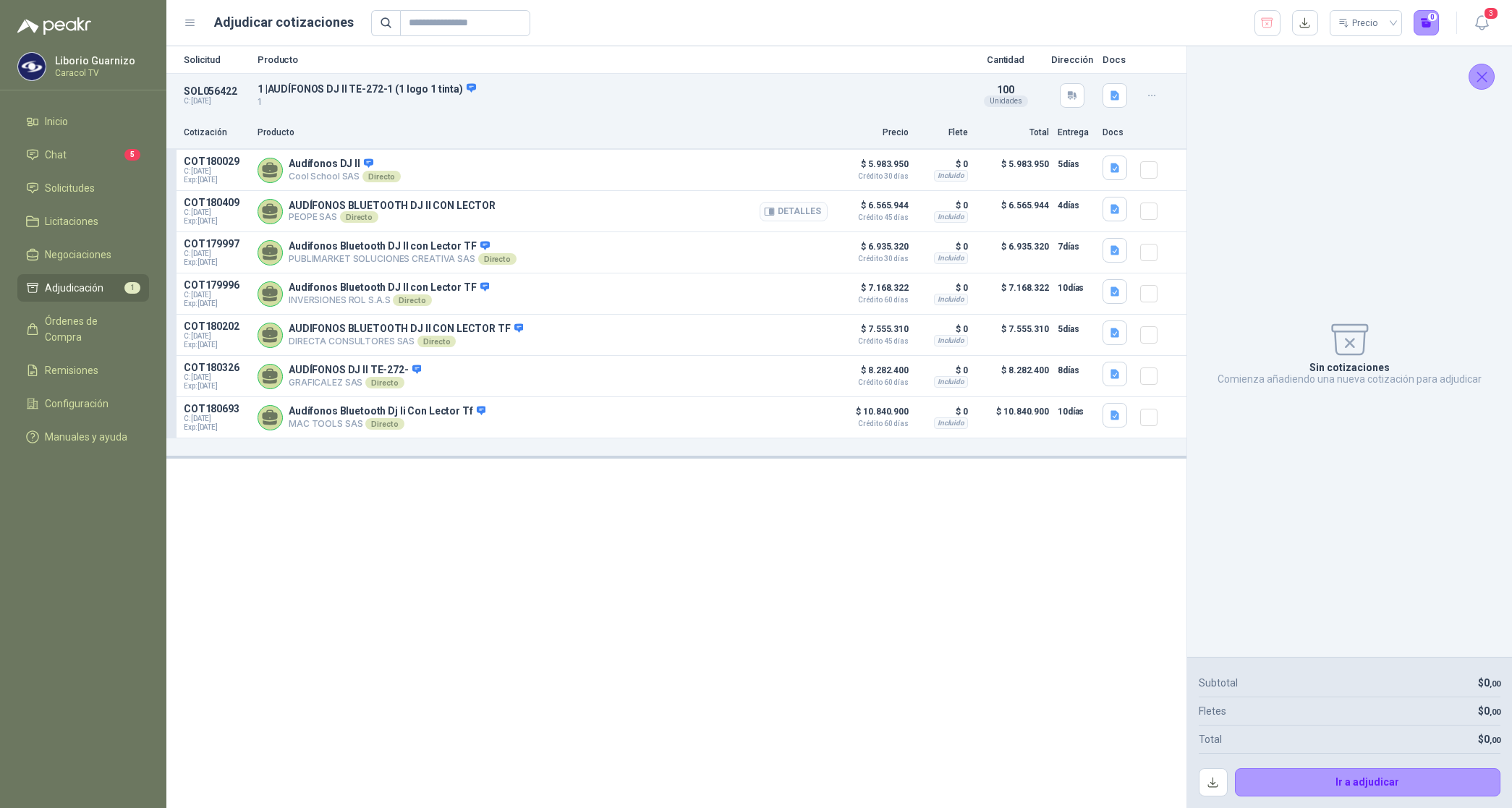
click at [816, 214] on button "Detalles" at bounding box center [794, 212] width 68 height 20
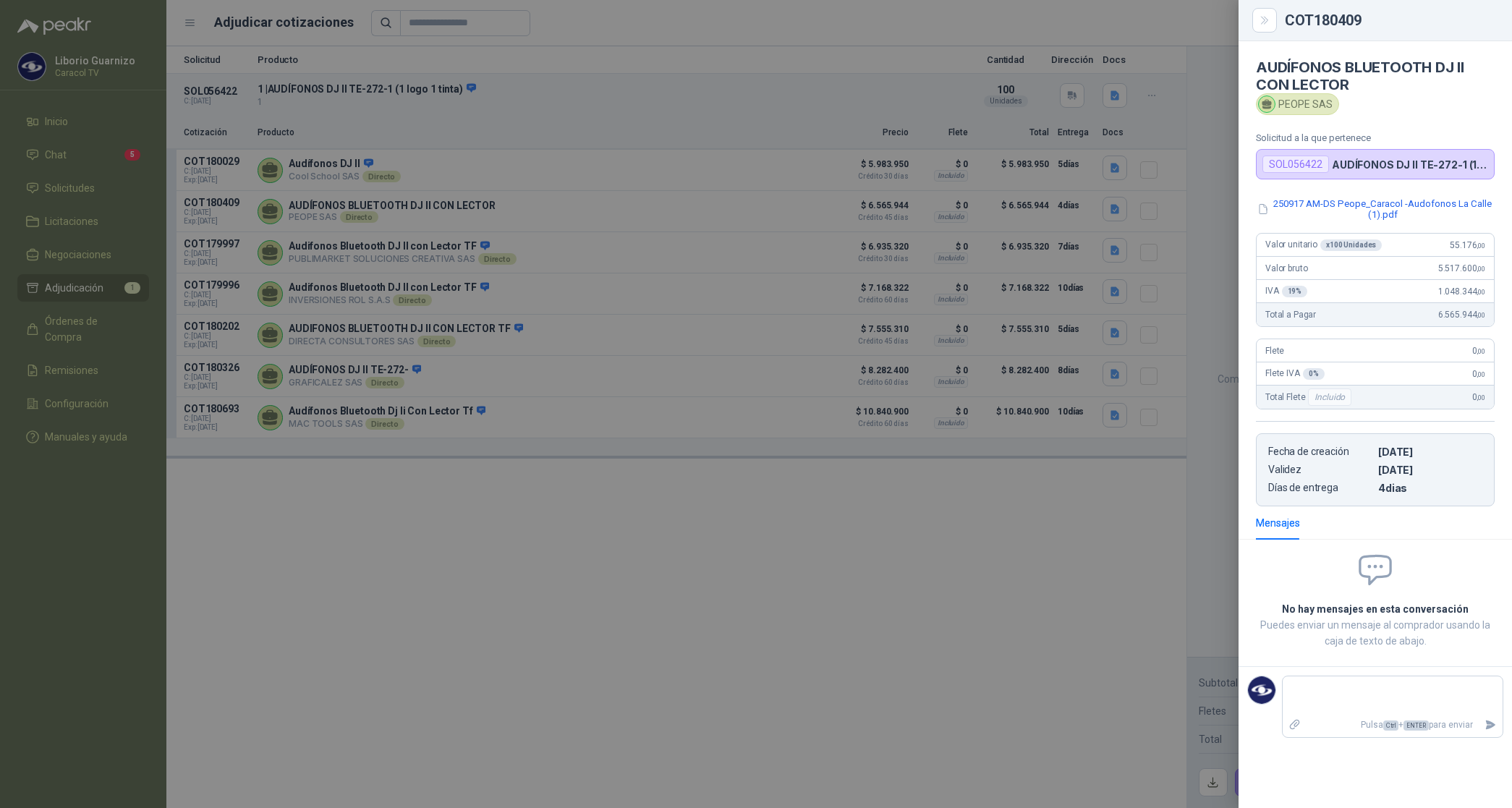
click at [838, 161] on div at bounding box center [756, 404] width 1512 height 808
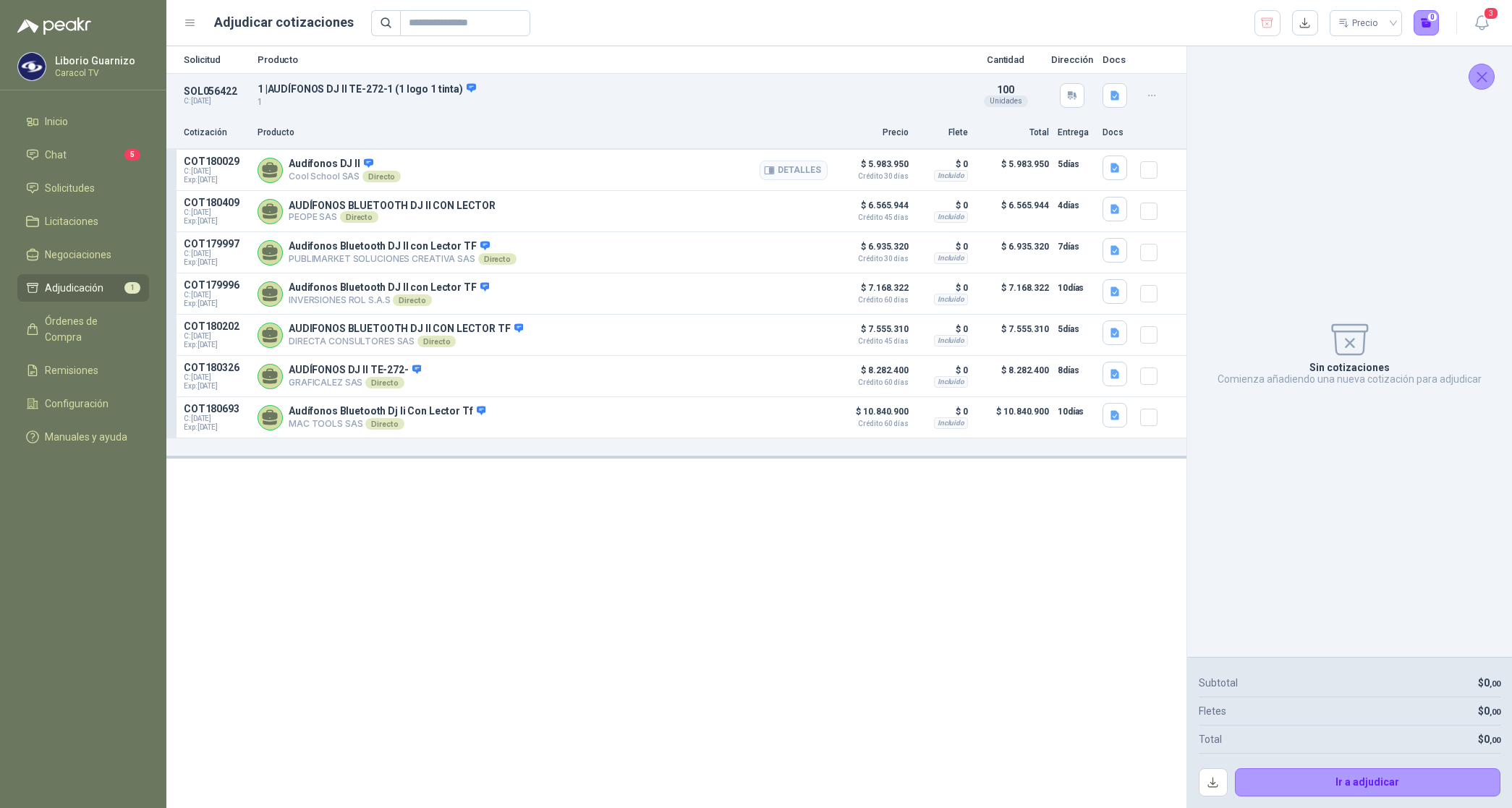
click at [877, 161] on p "$ 5.983.950 Crédito 30 días" at bounding box center [872, 168] width 72 height 25
click at [777, 170] on button "Detalles" at bounding box center [794, 170] width 68 height 20
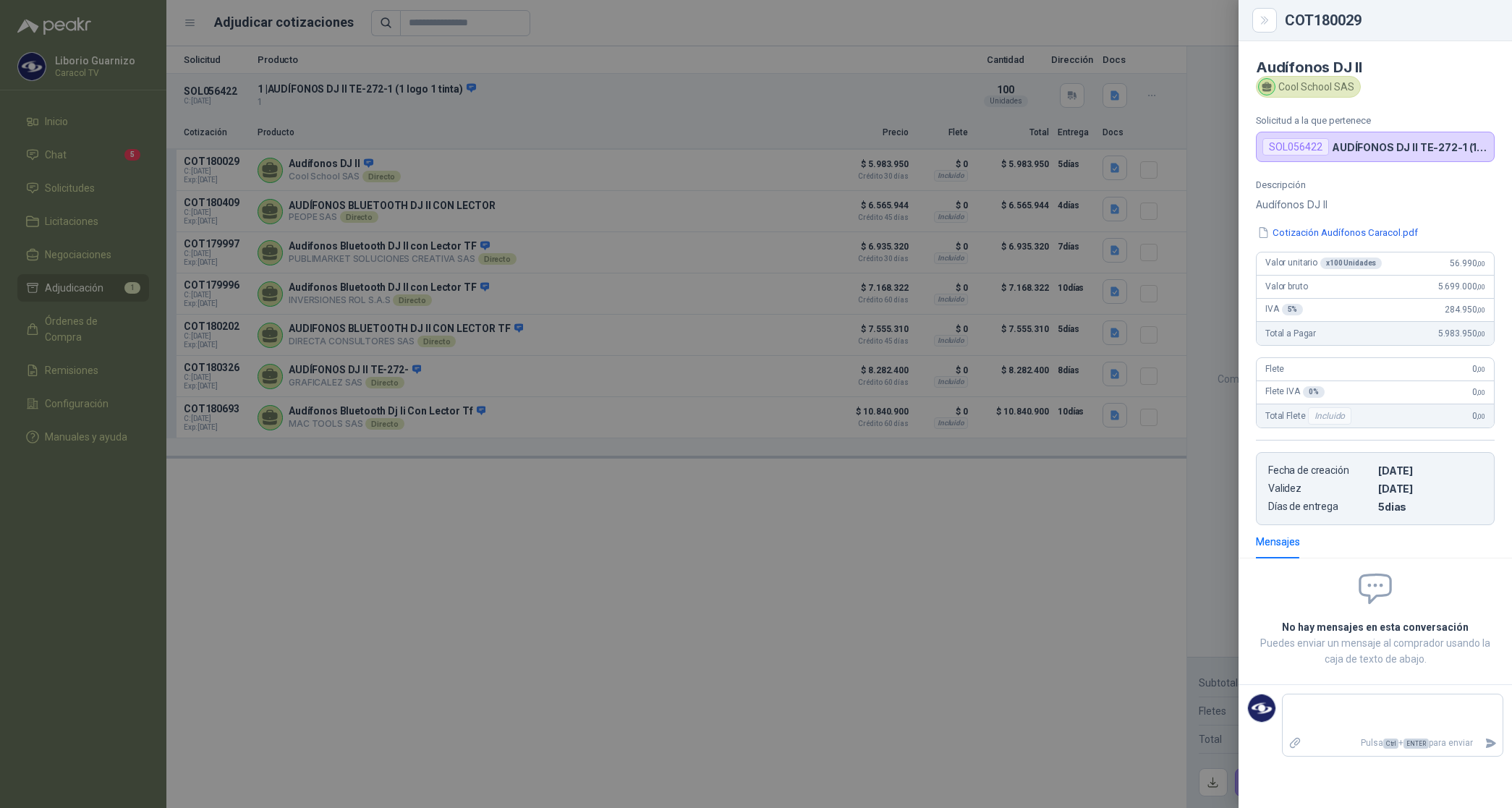
click at [830, 210] on div at bounding box center [756, 404] width 1512 height 808
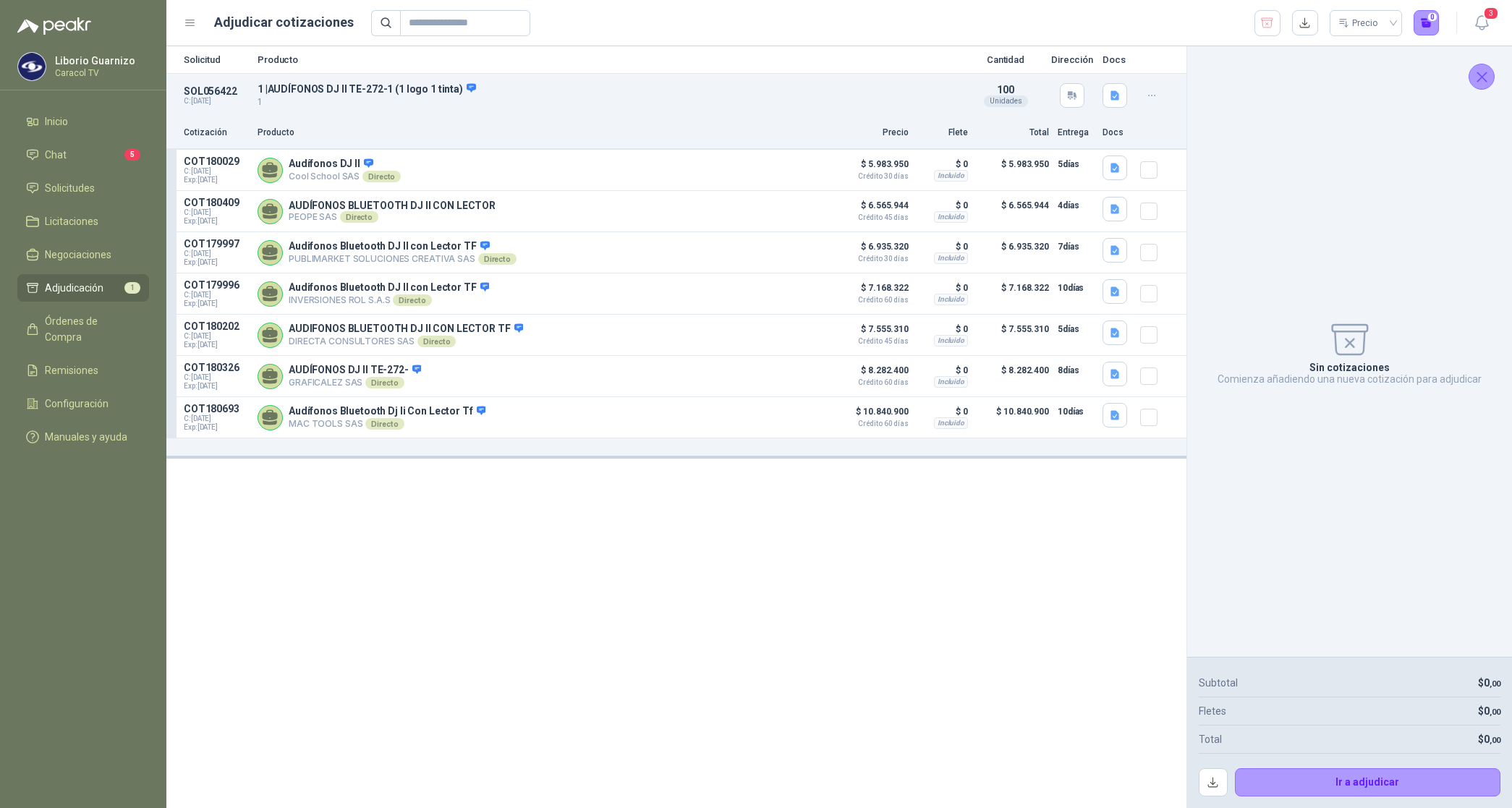
click at [830, 210] on article "COT180409 C: [DATE] Exp: [DATE] AUDÍFONOS BLUETOOTH DJ II CON LECTOR PEOPE SAS …" at bounding box center [677, 212] width 1021 height 41
click at [798, 215] on button "Detalles" at bounding box center [794, 212] width 68 height 20
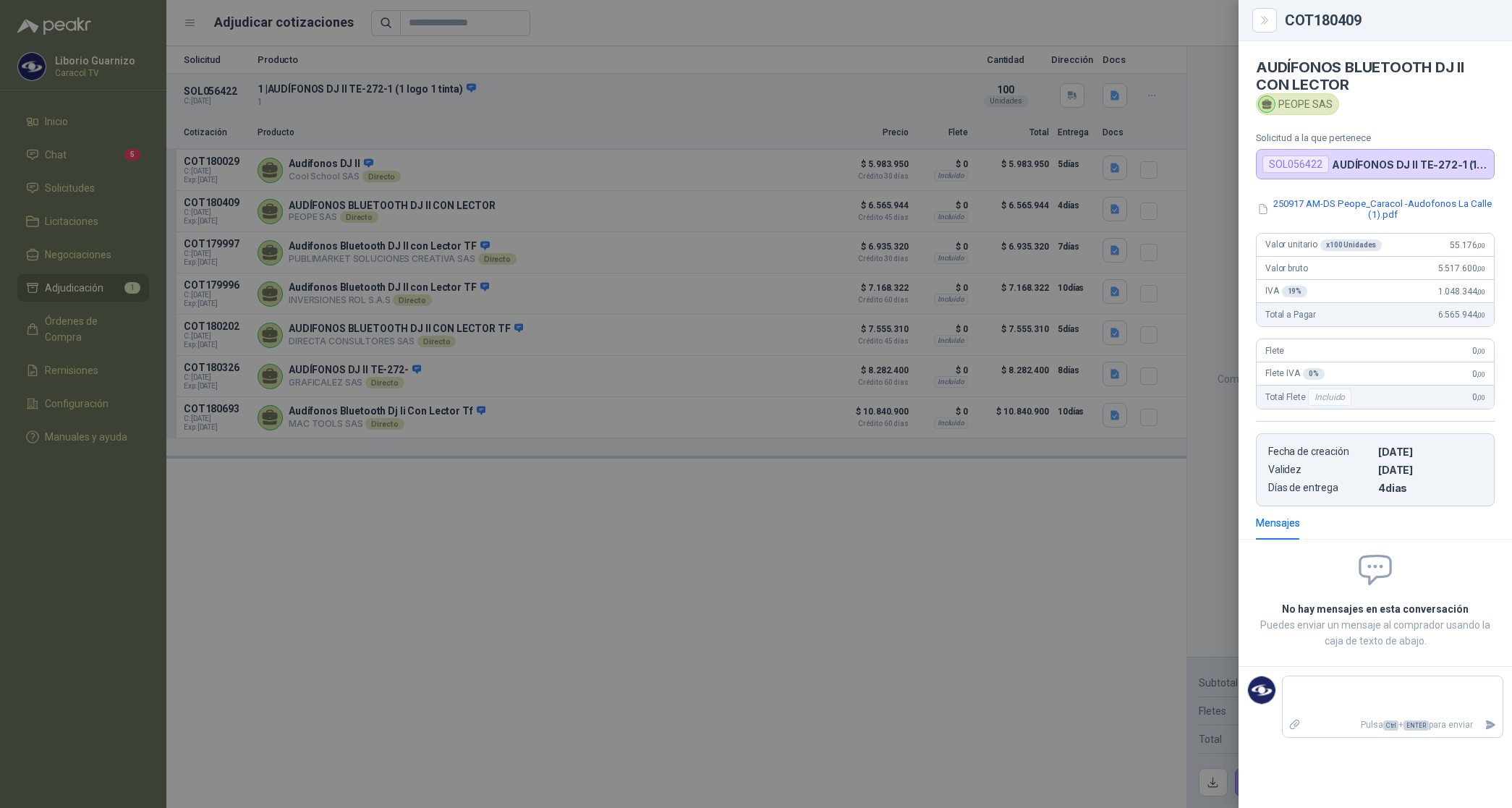
click at [783, 123] on div at bounding box center [756, 404] width 1512 height 808
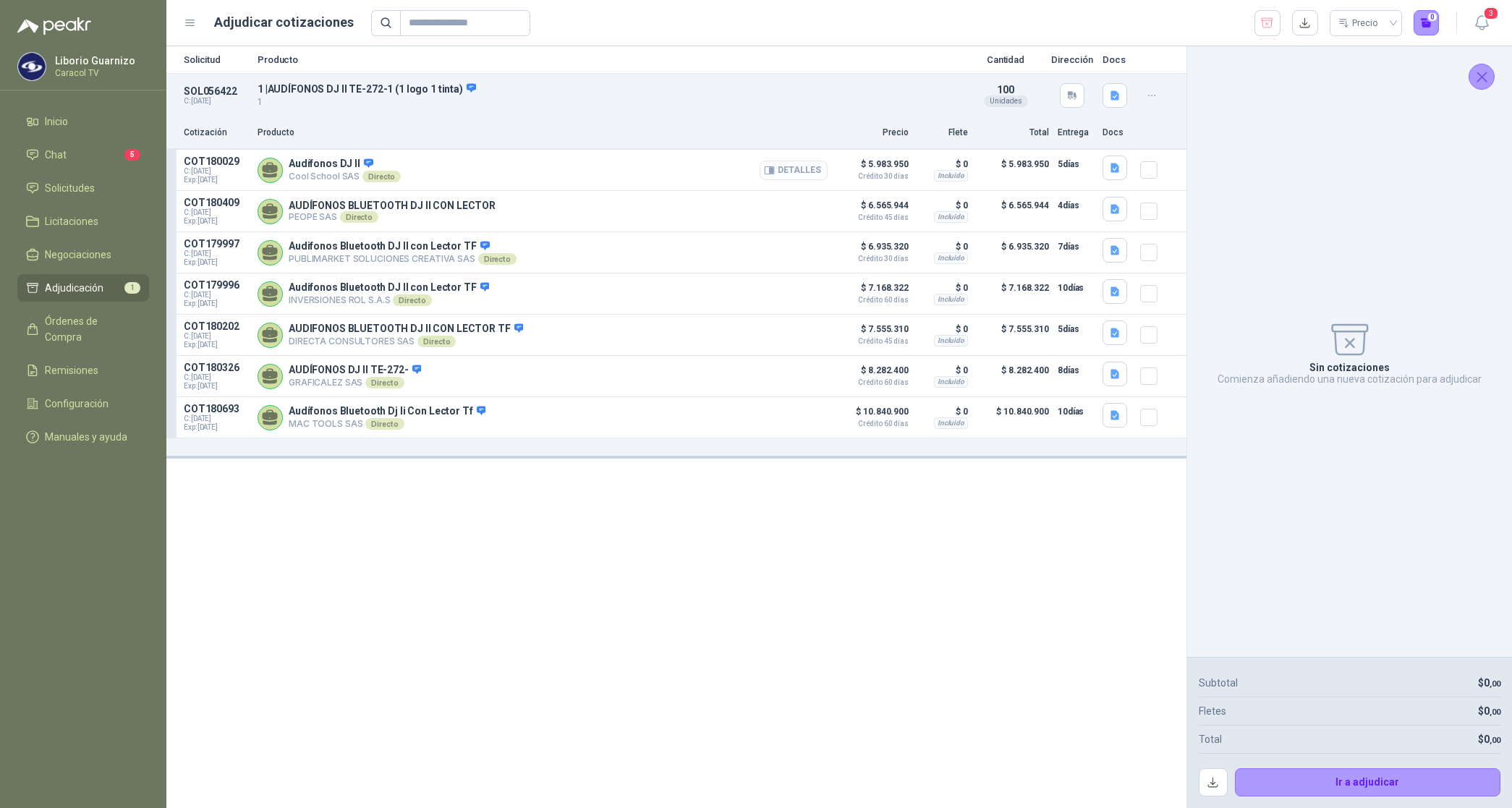
click at [815, 165] on button "Detalles" at bounding box center [794, 170] width 68 height 20
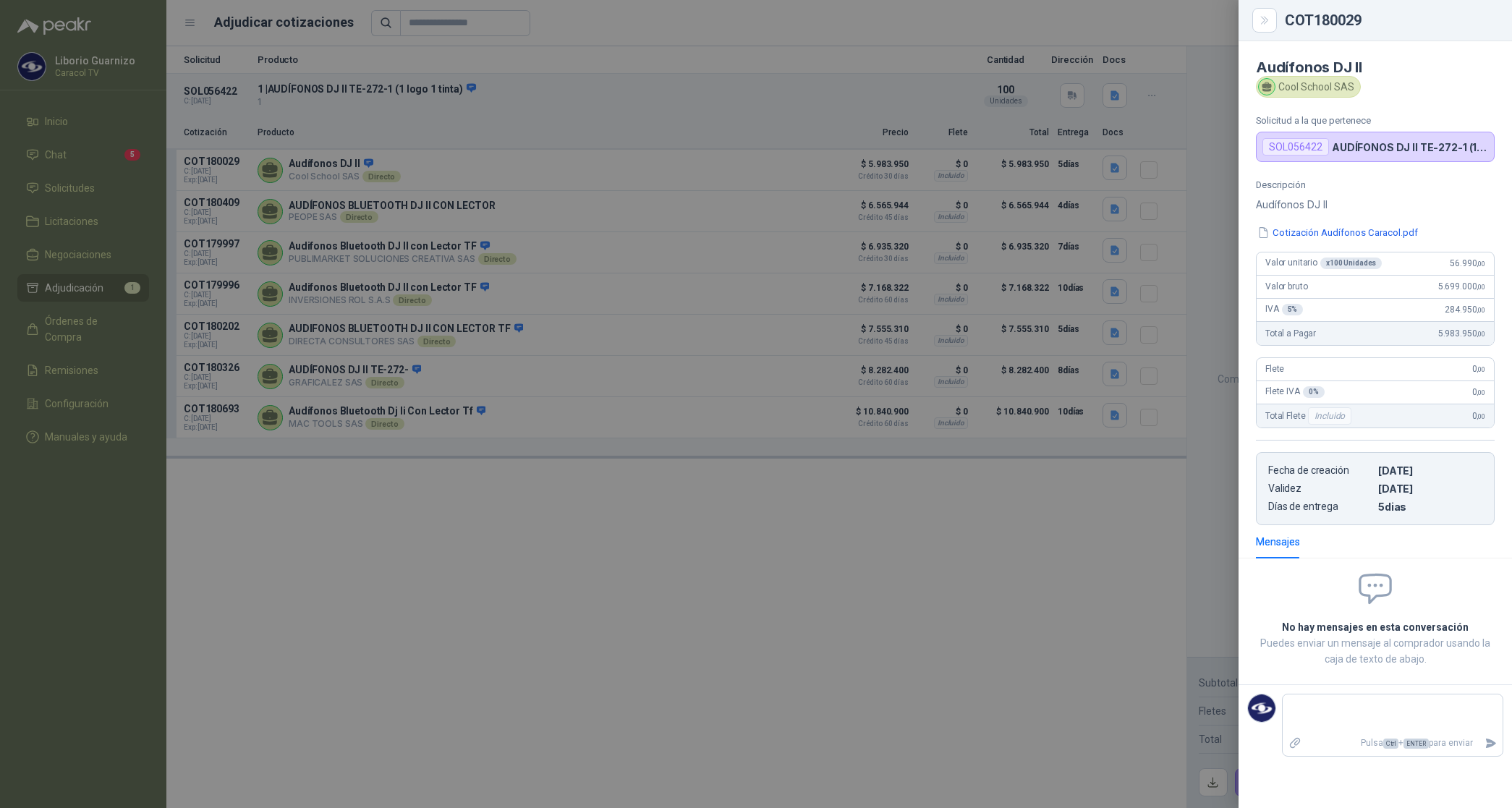
click at [1160, 33] on div at bounding box center [756, 404] width 1512 height 808
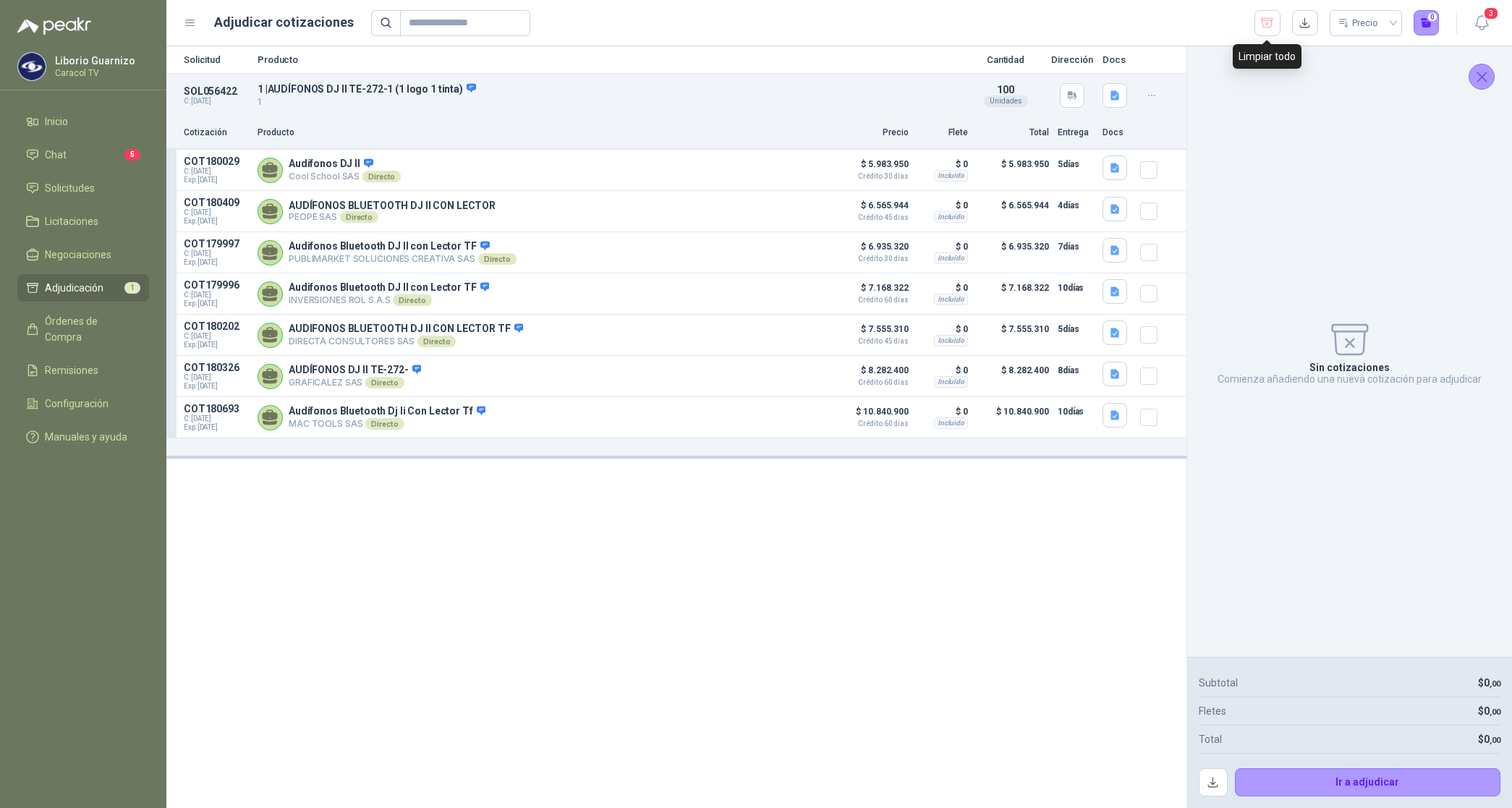
click at [1270, 24] on icon "button" at bounding box center [1267, 22] width 14 height 14
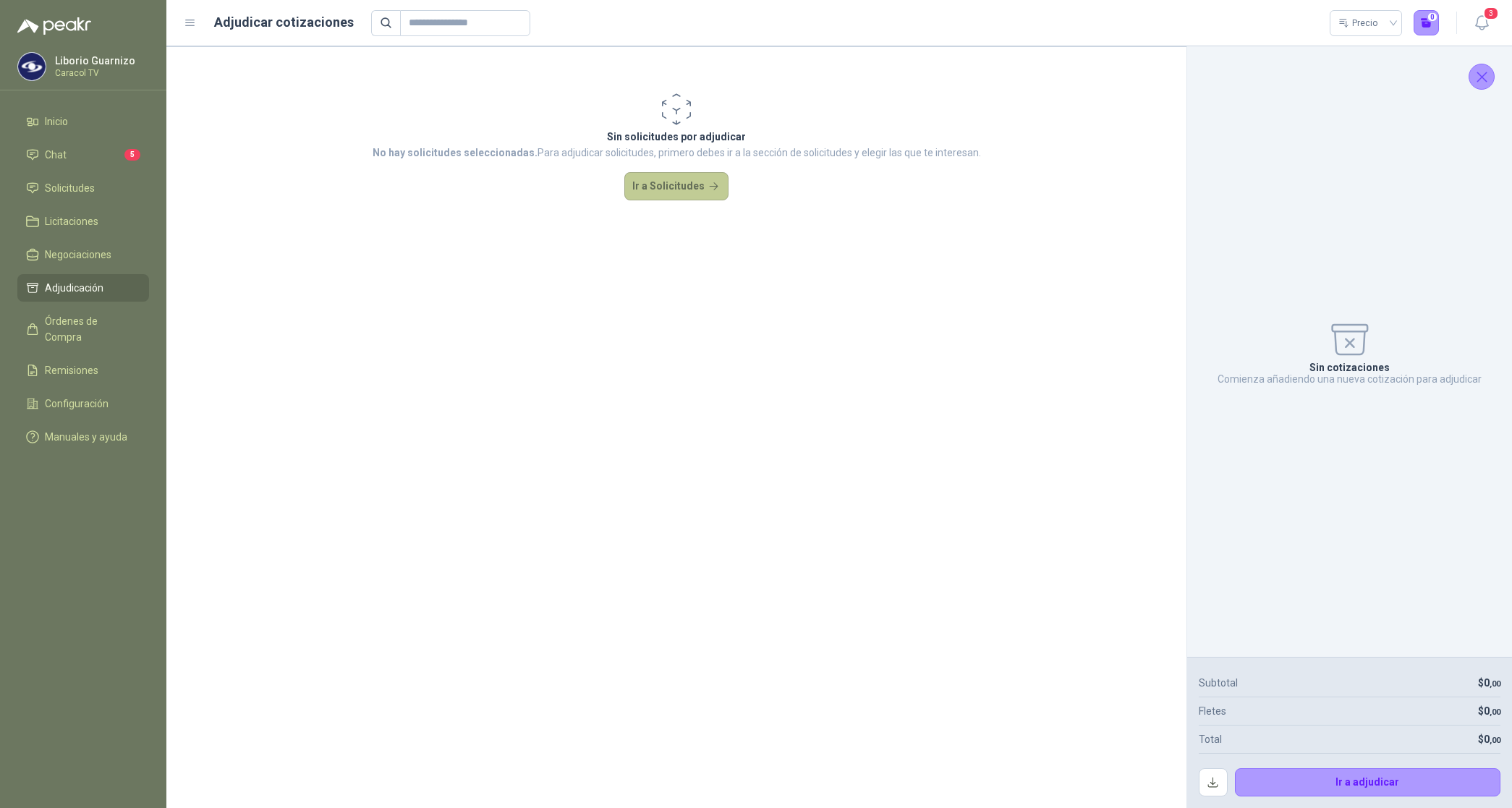
click at [691, 186] on button "Ir a Solicitudes" at bounding box center [677, 186] width 104 height 29
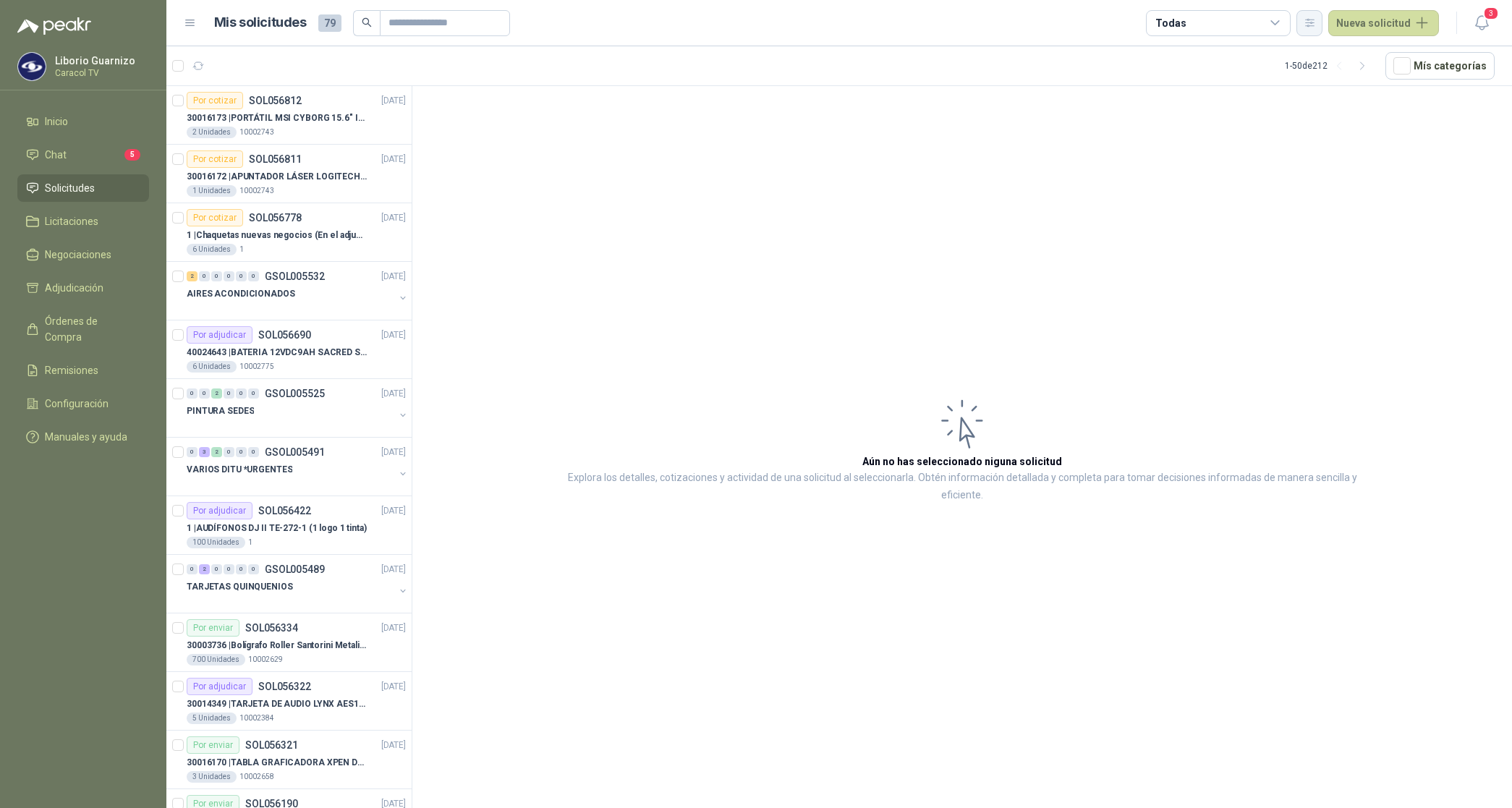
click at [1310, 26] on icon "button" at bounding box center [1310, 22] width 12 height 12
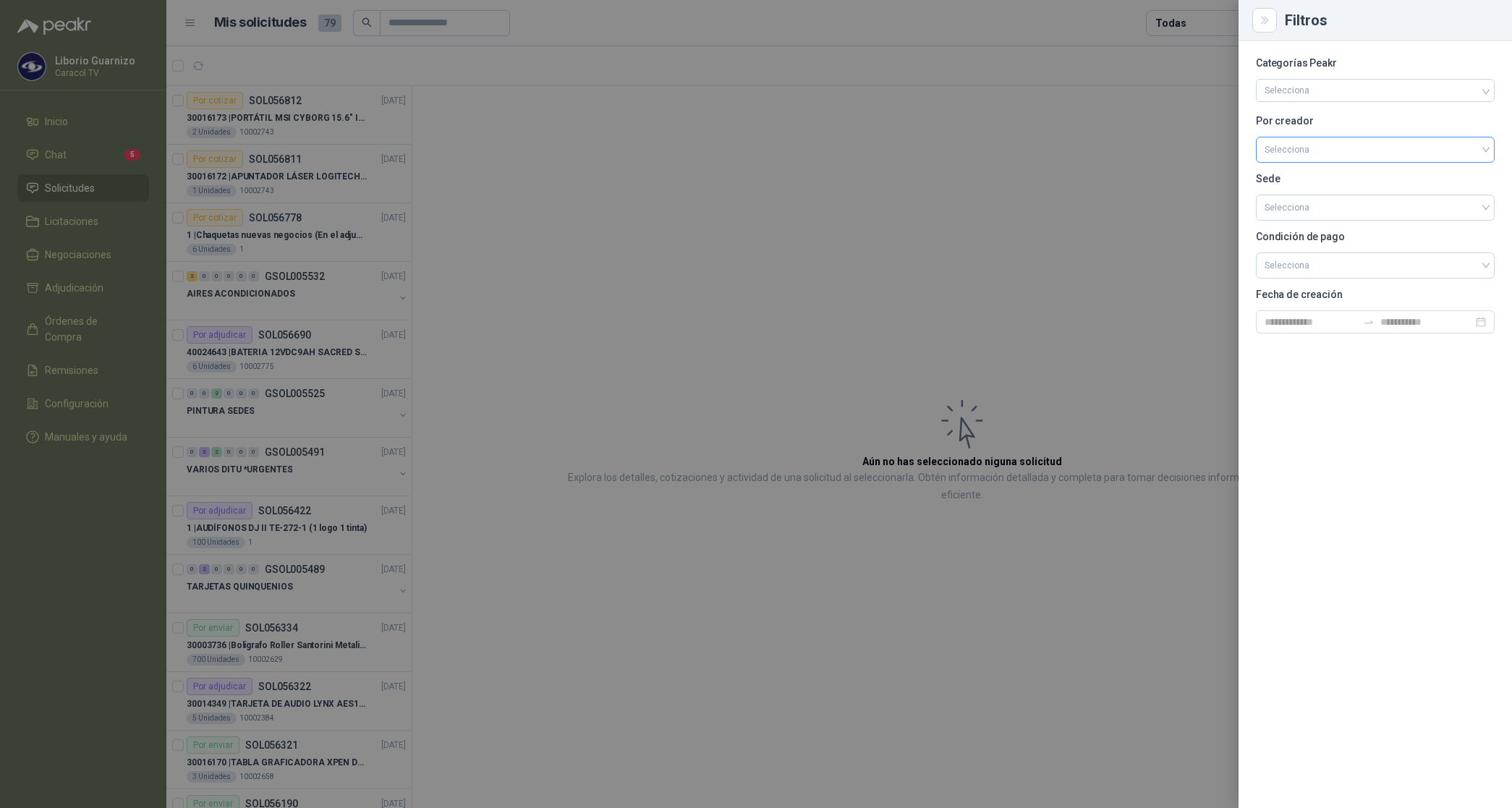
click at [1312, 150] on input "search" at bounding box center [1376, 148] width 222 height 22
click at [1307, 225] on div "[PERSON_NAME]" at bounding box center [1376, 226] width 216 height 16
click at [1177, 26] on div at bounding box center [756, 404] width 1512 height 808
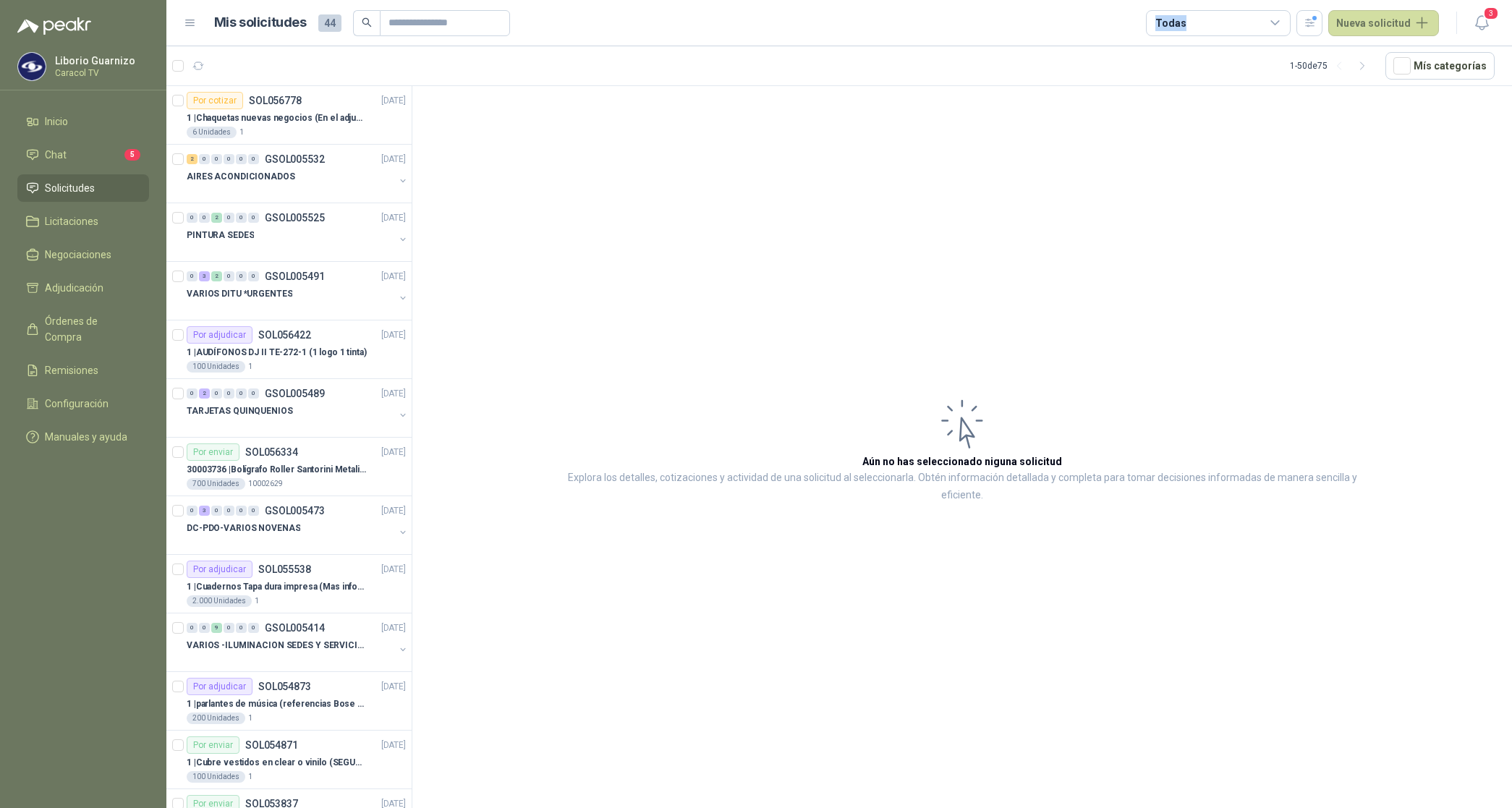
click at [1177, 26] on div "Todas" at bounding box center [1170, 22] width 31 height 16
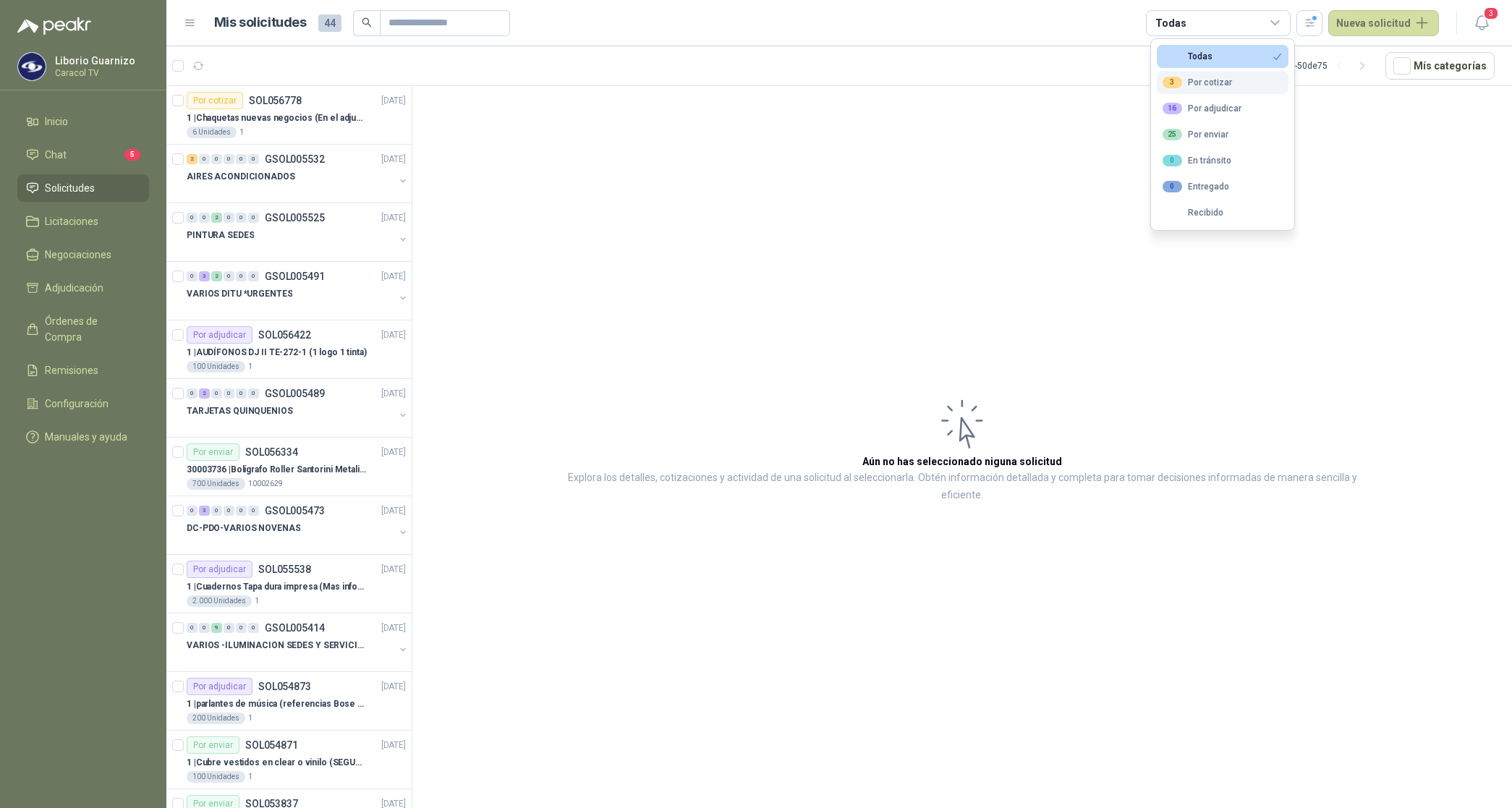
drag, startPoint x: 1177, startPoint y: 26, endPoint x: 1181, endPoint y: 80, distance: 54.1
click at [1170, 78] on div "3" at bounding box center [1173, 83] width 20 height 12
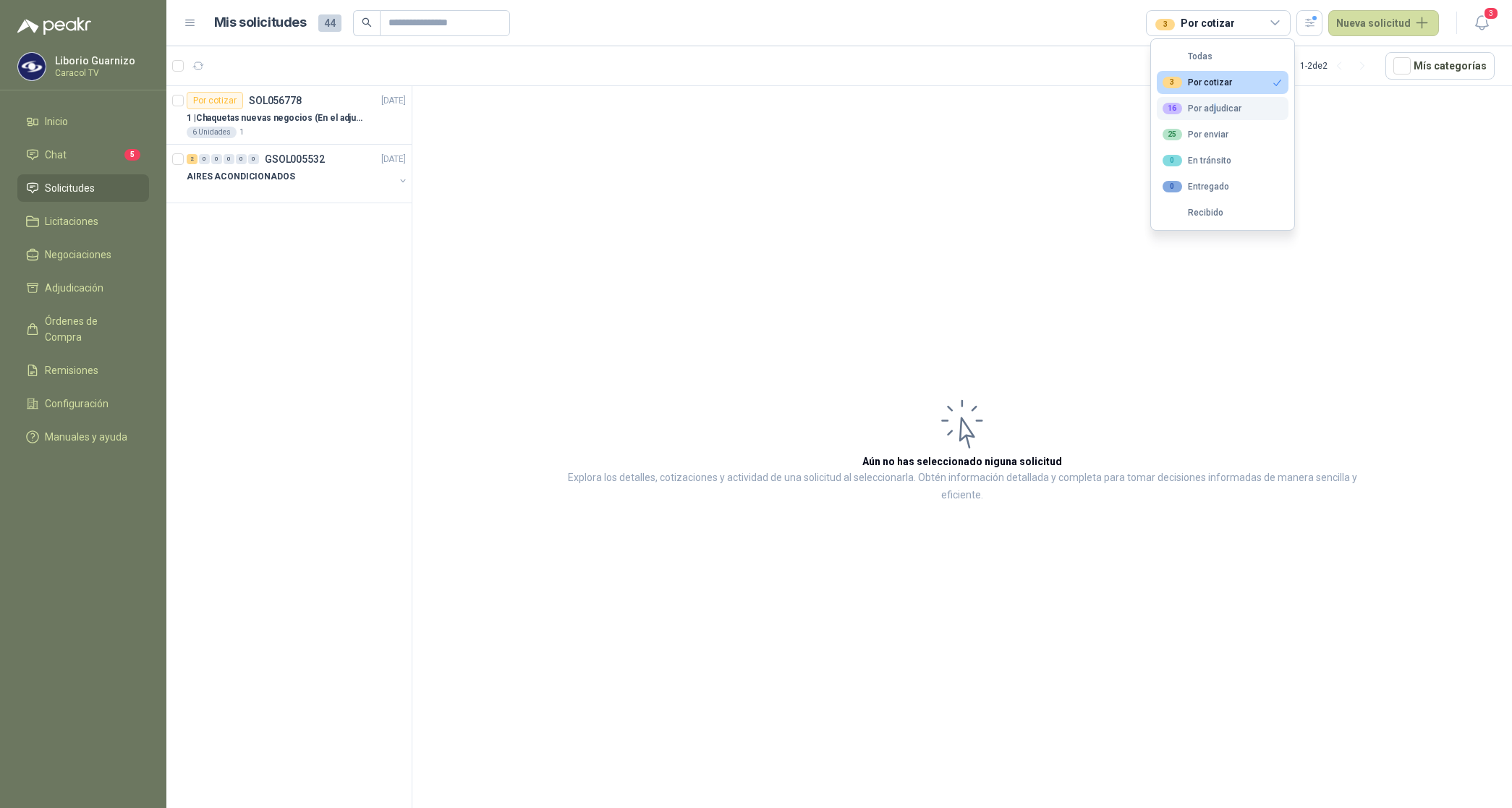
click at [1213, 108] on div "16 Por adjudicar" at bounding box center [1202, 108] width 79 height 12
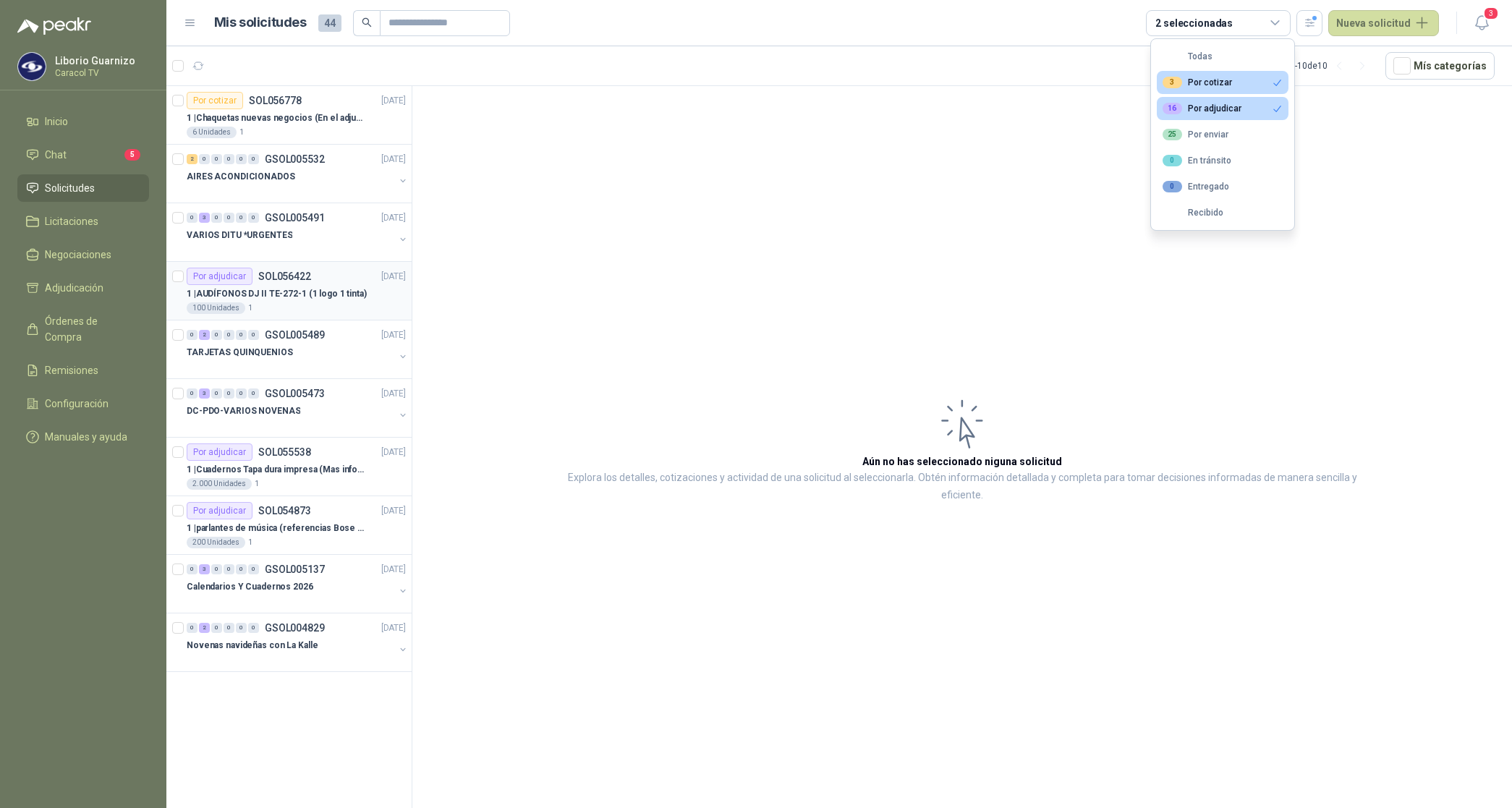
click at [266, 293] on p "1 | AUDÍFONOS DJ II TE-272-1 (1 logo 1 tinta)" at bounding box center [277, 294] width 180 height 14
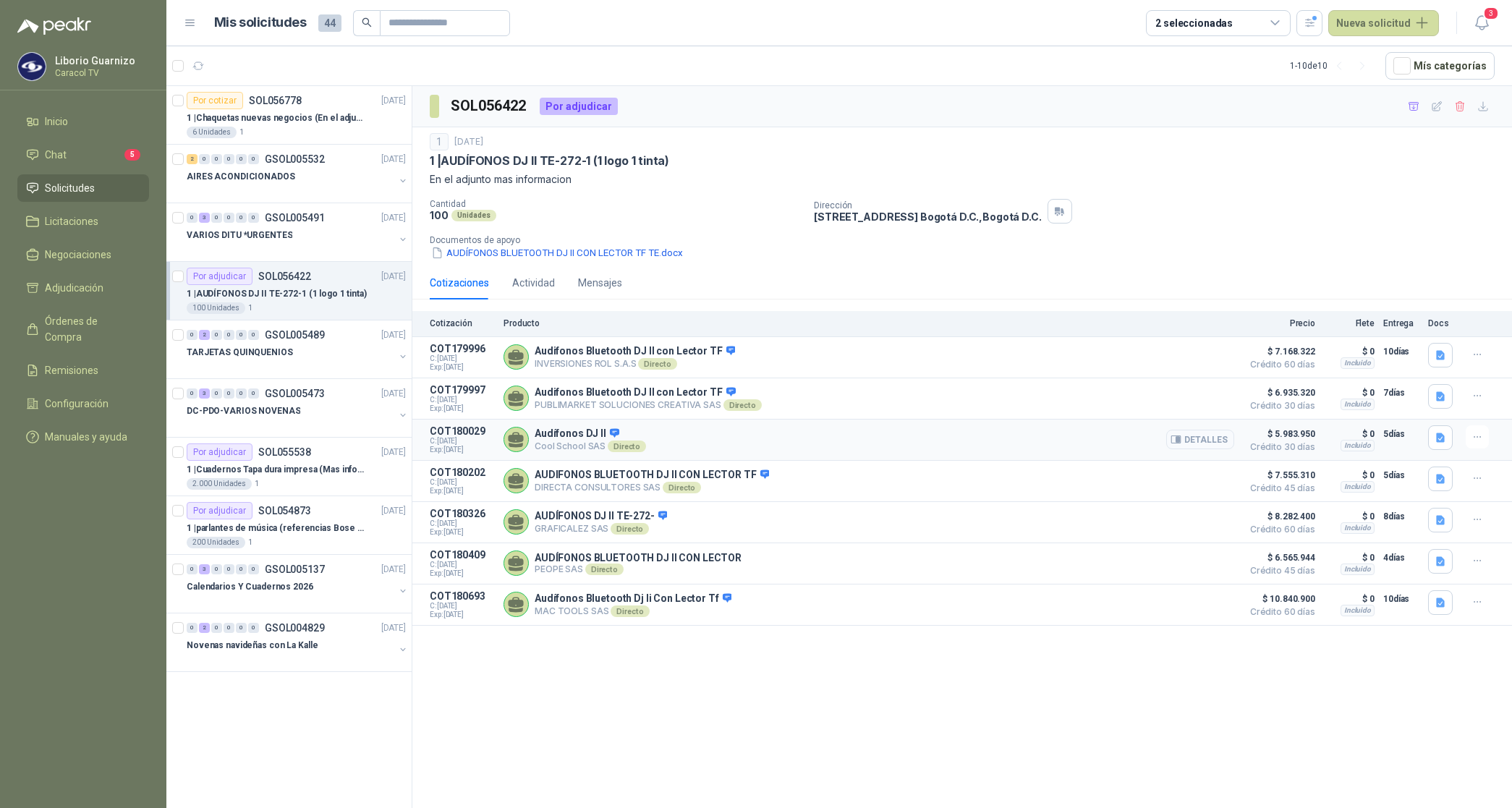
click at [1191, 443] on button "Detalles" at bounding box center [1200, 440] width 68 height 20
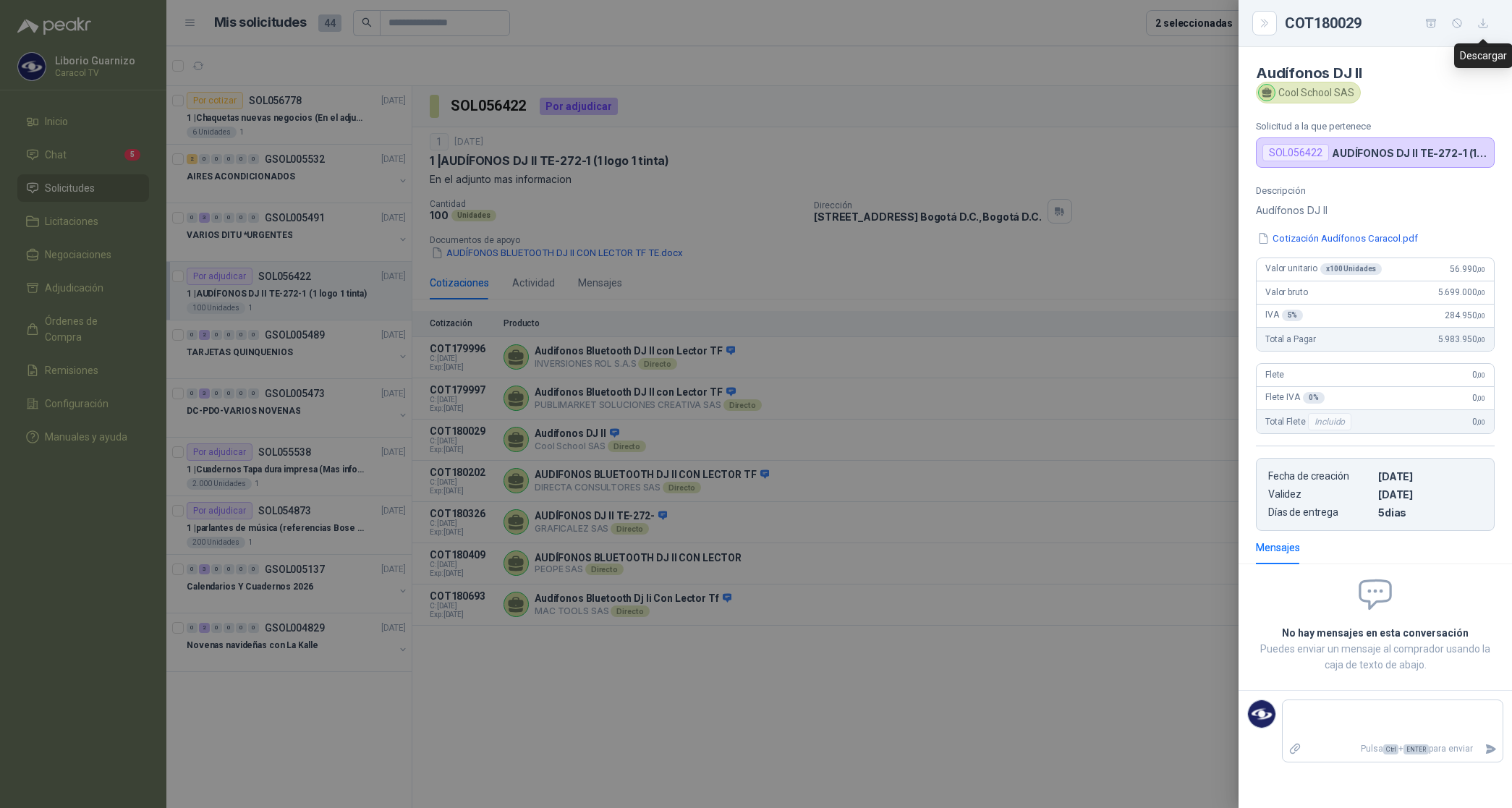
click at [1483, 20] on icon "button" at bounding box center [1483, 23] width 8 height 8
click at [932, 141] on div at bounding box center [756, 404] width 1512 height 808
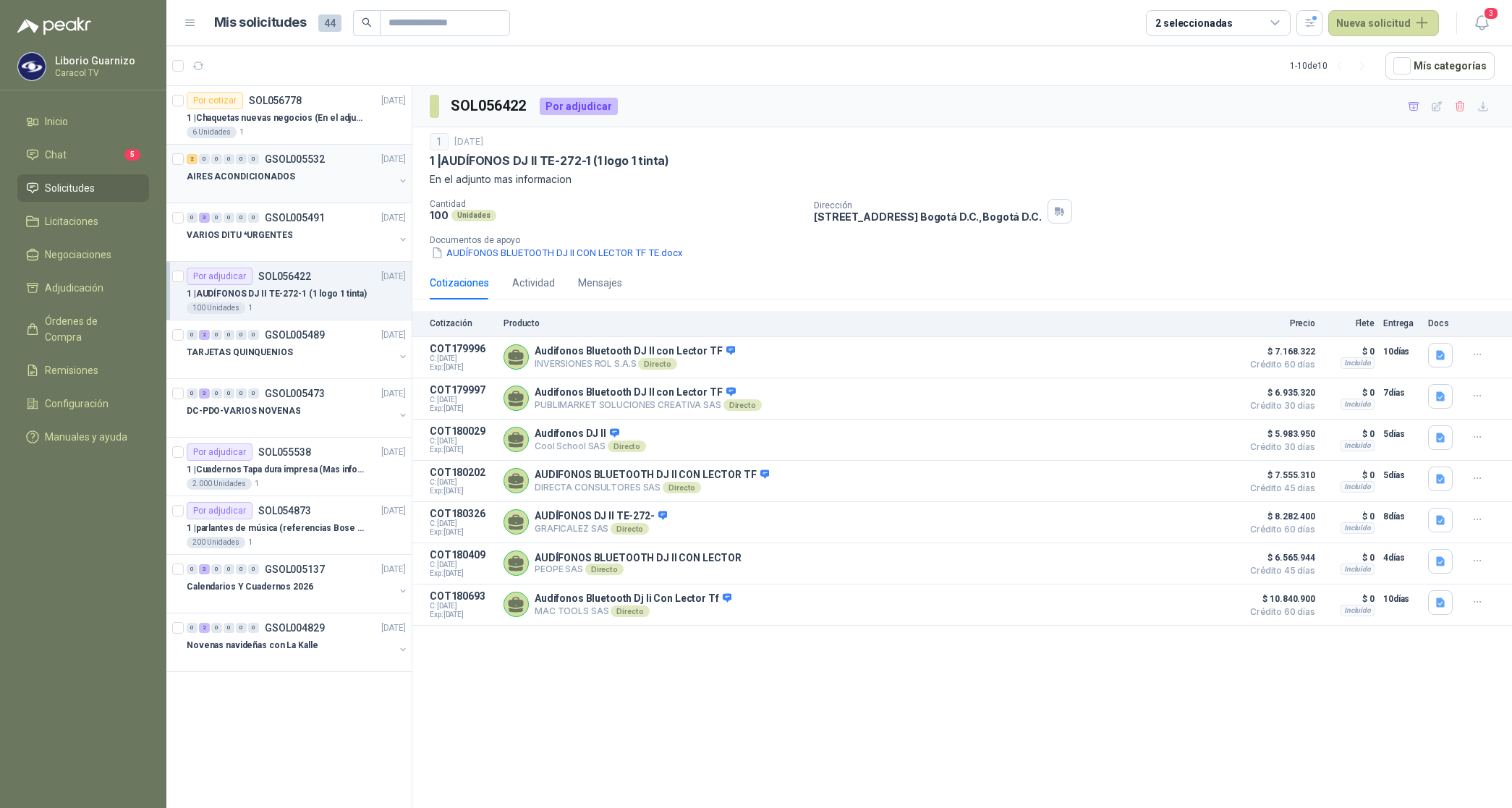
click at [225, 179] on p "AIRES ACONDICIONADOS" at bounding box center [241, 177] width 108 height 14
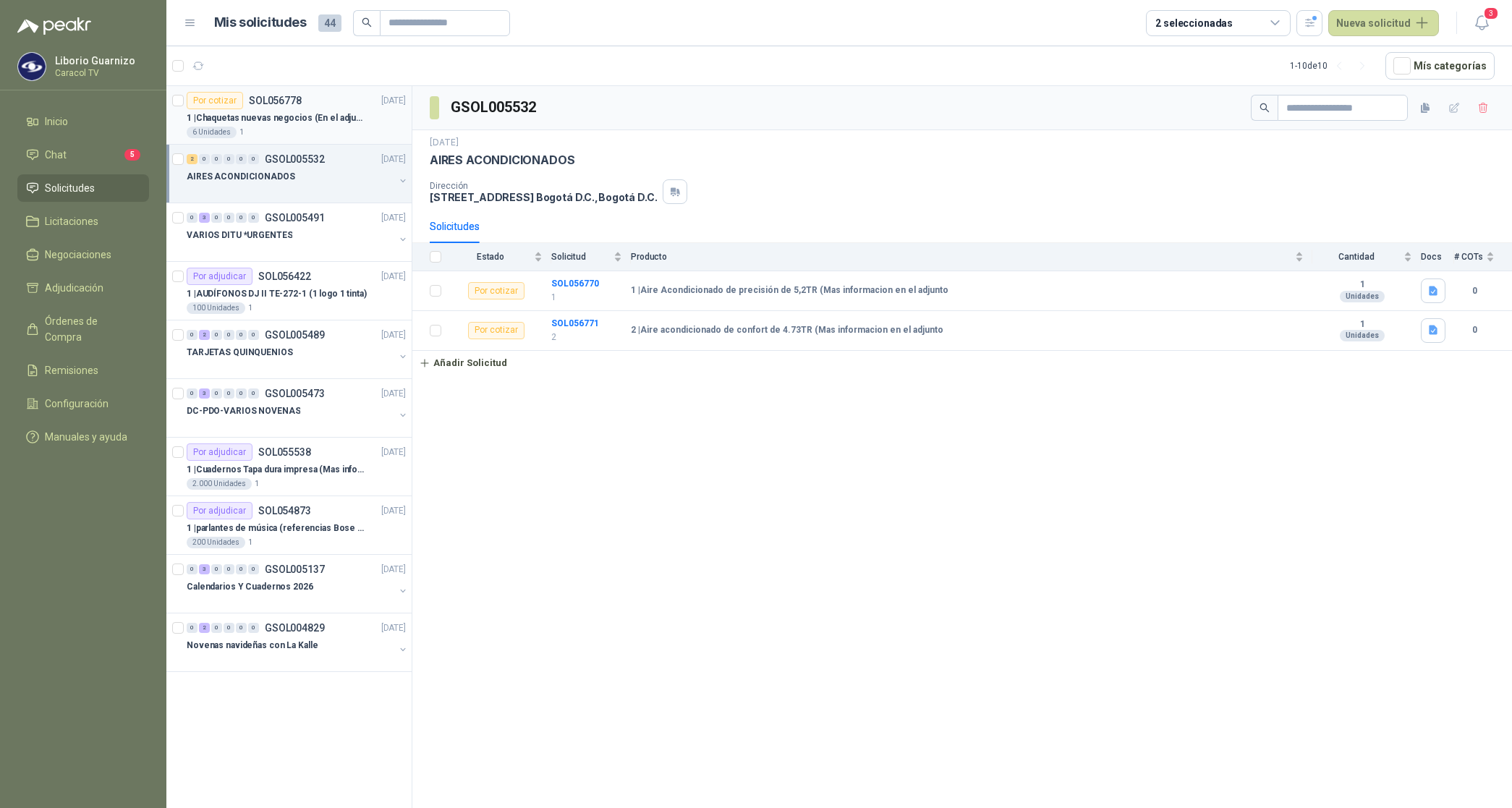
click at [236, 124] on p "1 | Chaquetas nuevas negocios (En el adjunto mas informacion)" at bounding box center [277, 118] width 180 height 14
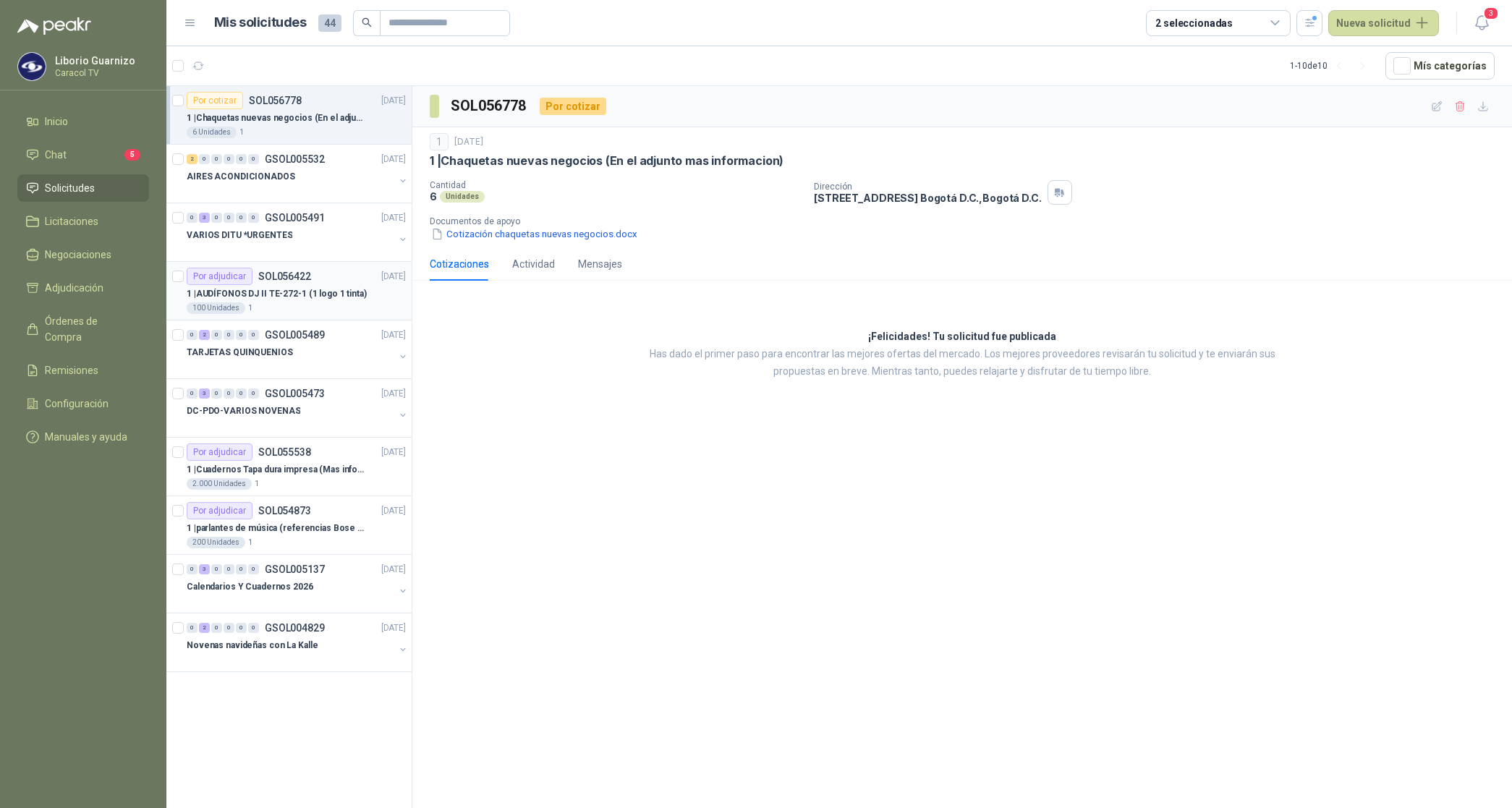
click at [300, 298] on p "1 | AUDÍFONOS DJ II TE-272-1 (1 logo 1 tinta)" at bounding box center [277, 294] width 180 height 14
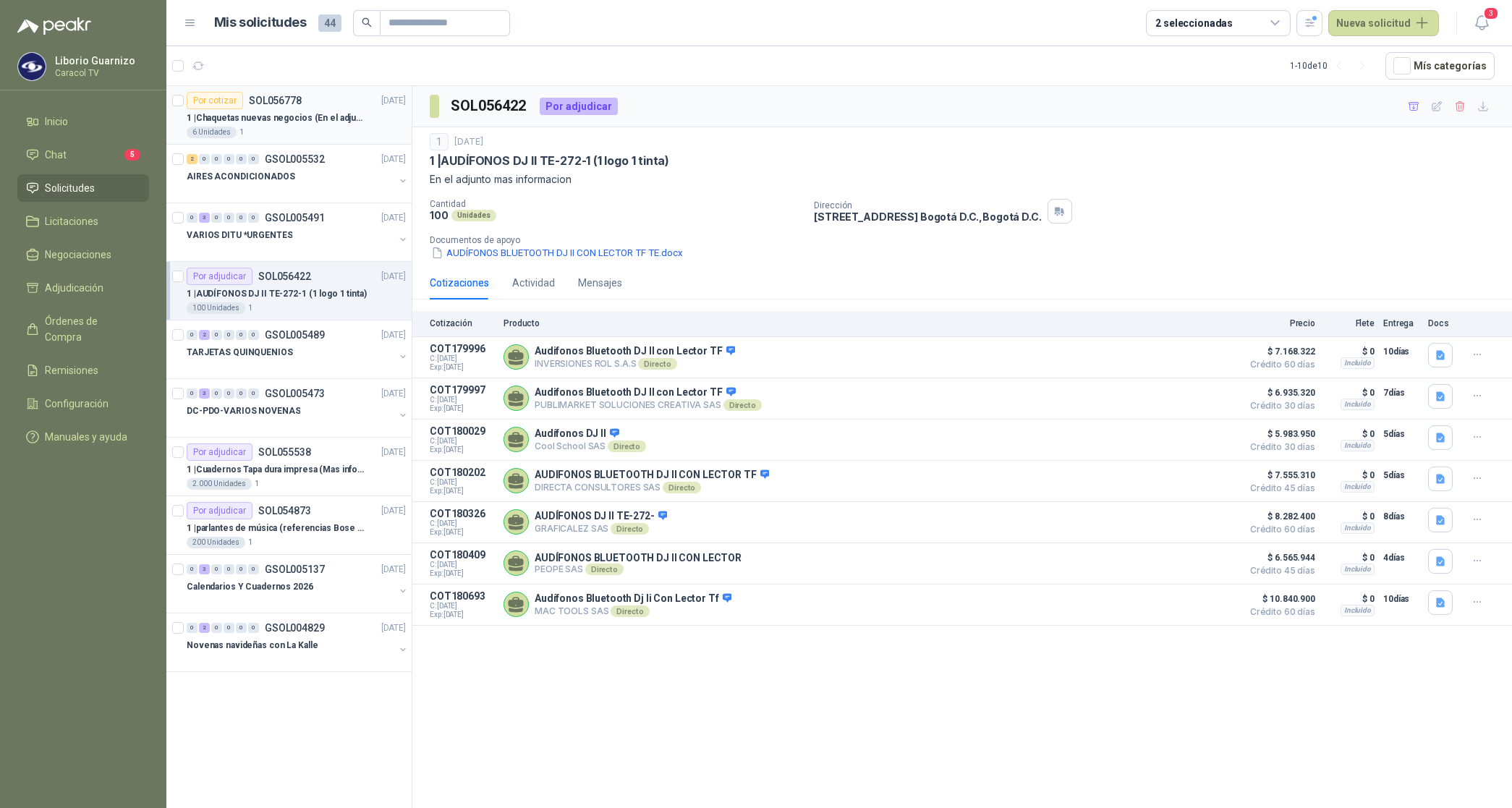
click at [309, 122] on p "1 | Chaquetas nuevas negocios (En el adjunto mas informacion)" at bounding box center [277, 118] width 180 height 14
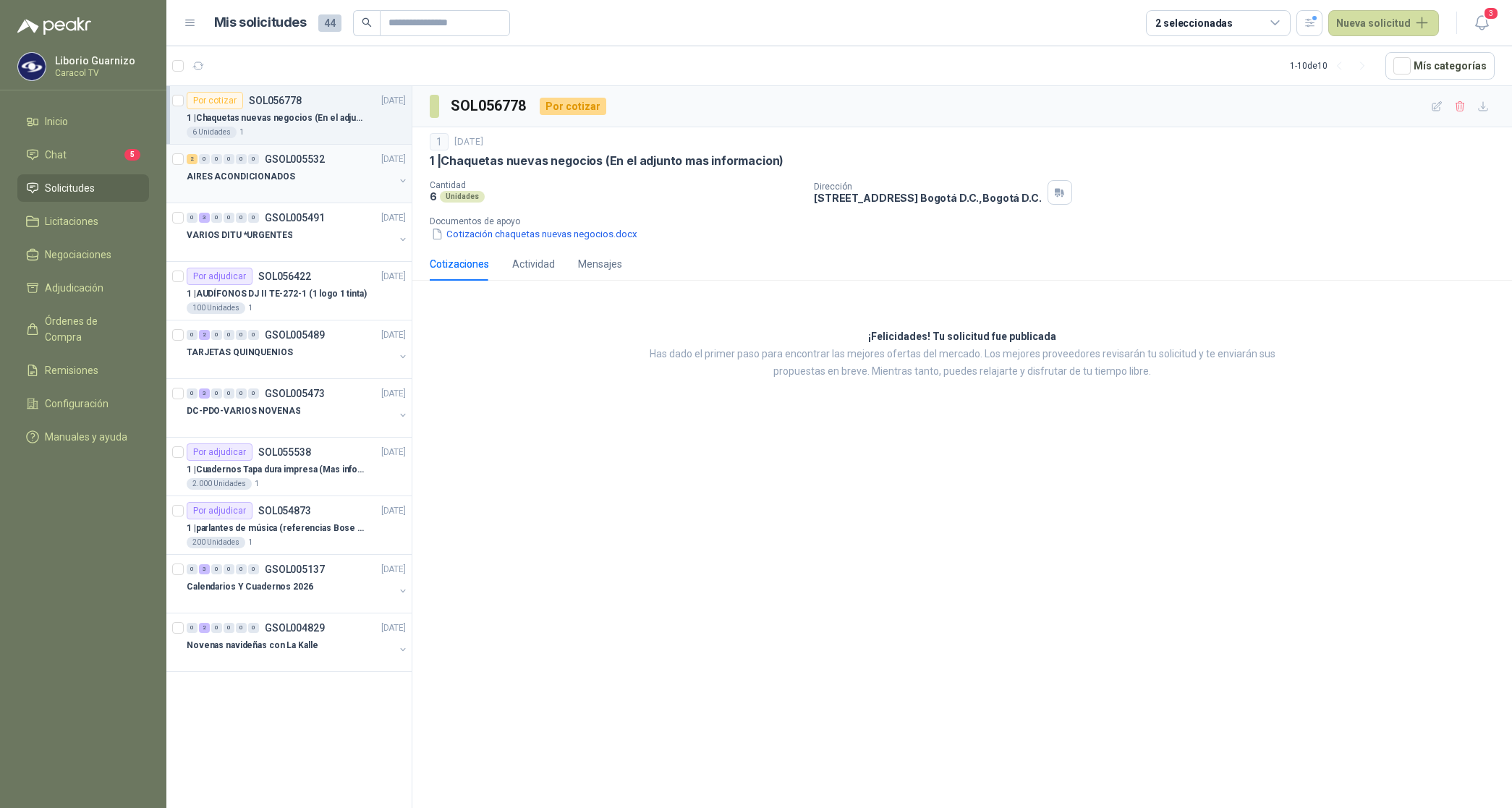
click at [275, 185] on div at bounding box center [290, 191] width 208 height 12
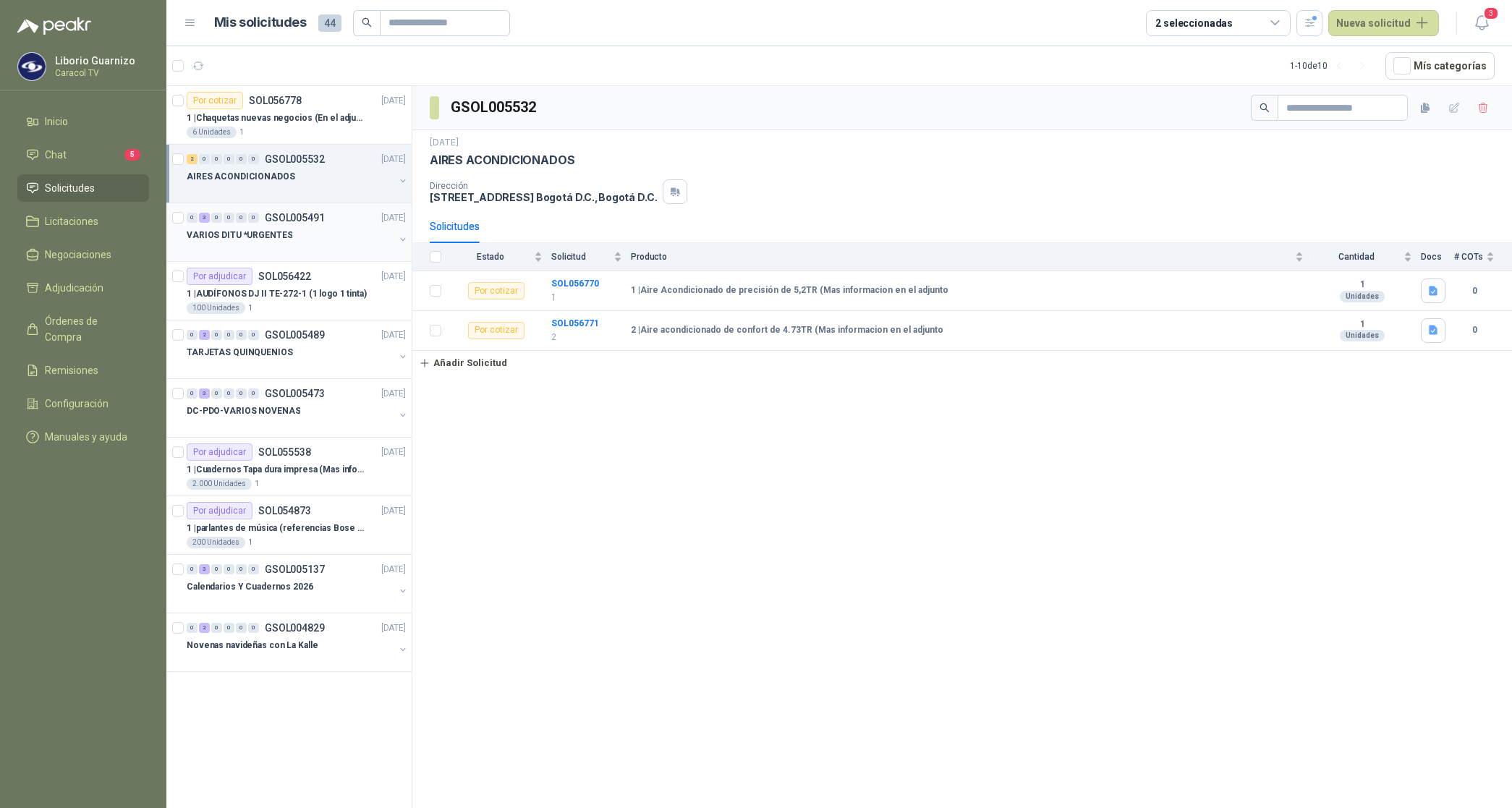
click at [251, 235] on p "VARIOS DITU *URGENTES" at bounding box center [240, 235] width 106 height 14
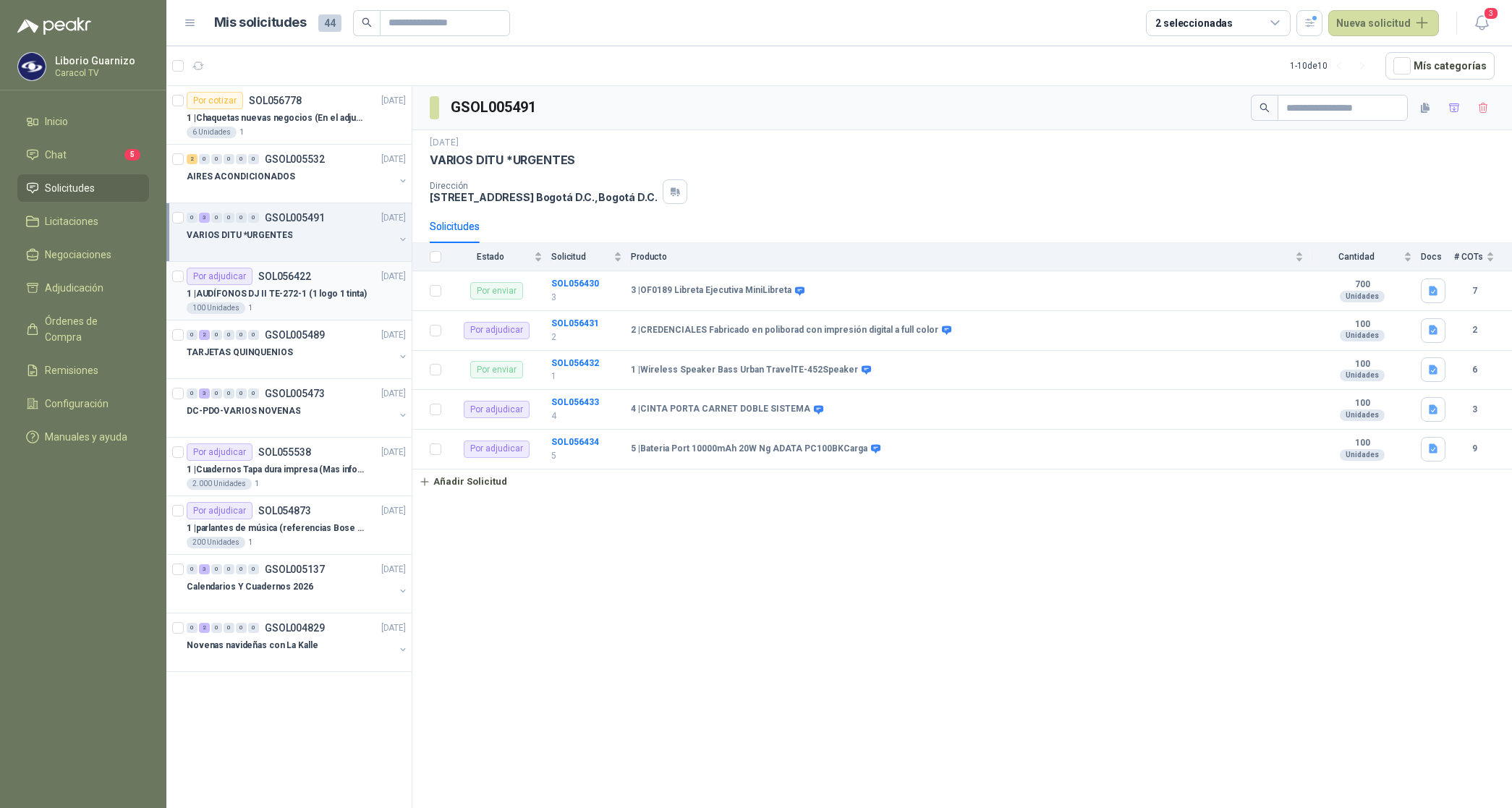
click at [251, 294] on p "1 | AUDÍFONOS DJ II TE-272-1 (1 logo 1 tinta)" at bounding box center [277, 294] width 180 height 14
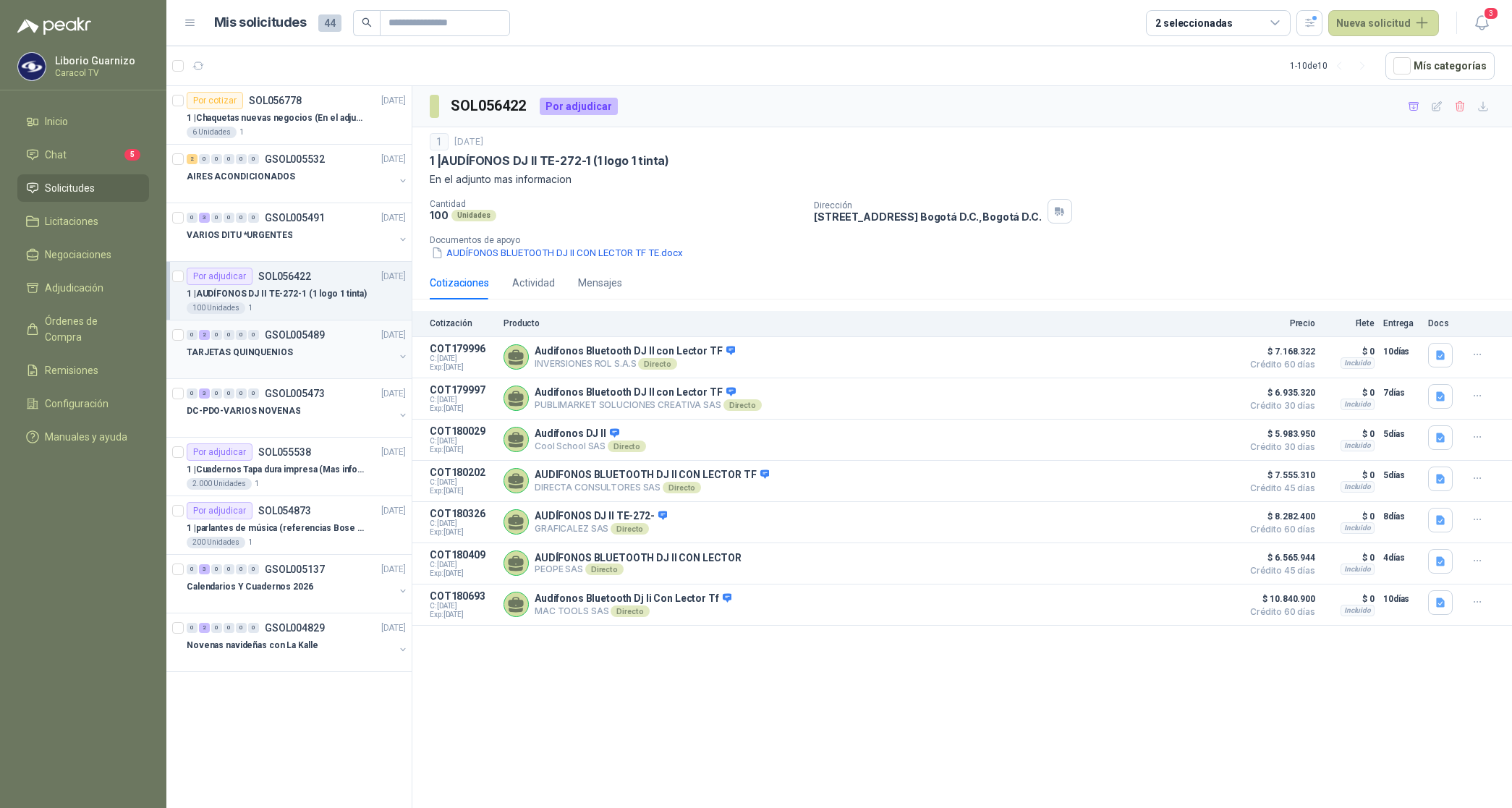
click at [257, 356] on p "TARJETAS QUINQUENIOS" at bounding box center [240, 352] width 107 height 14
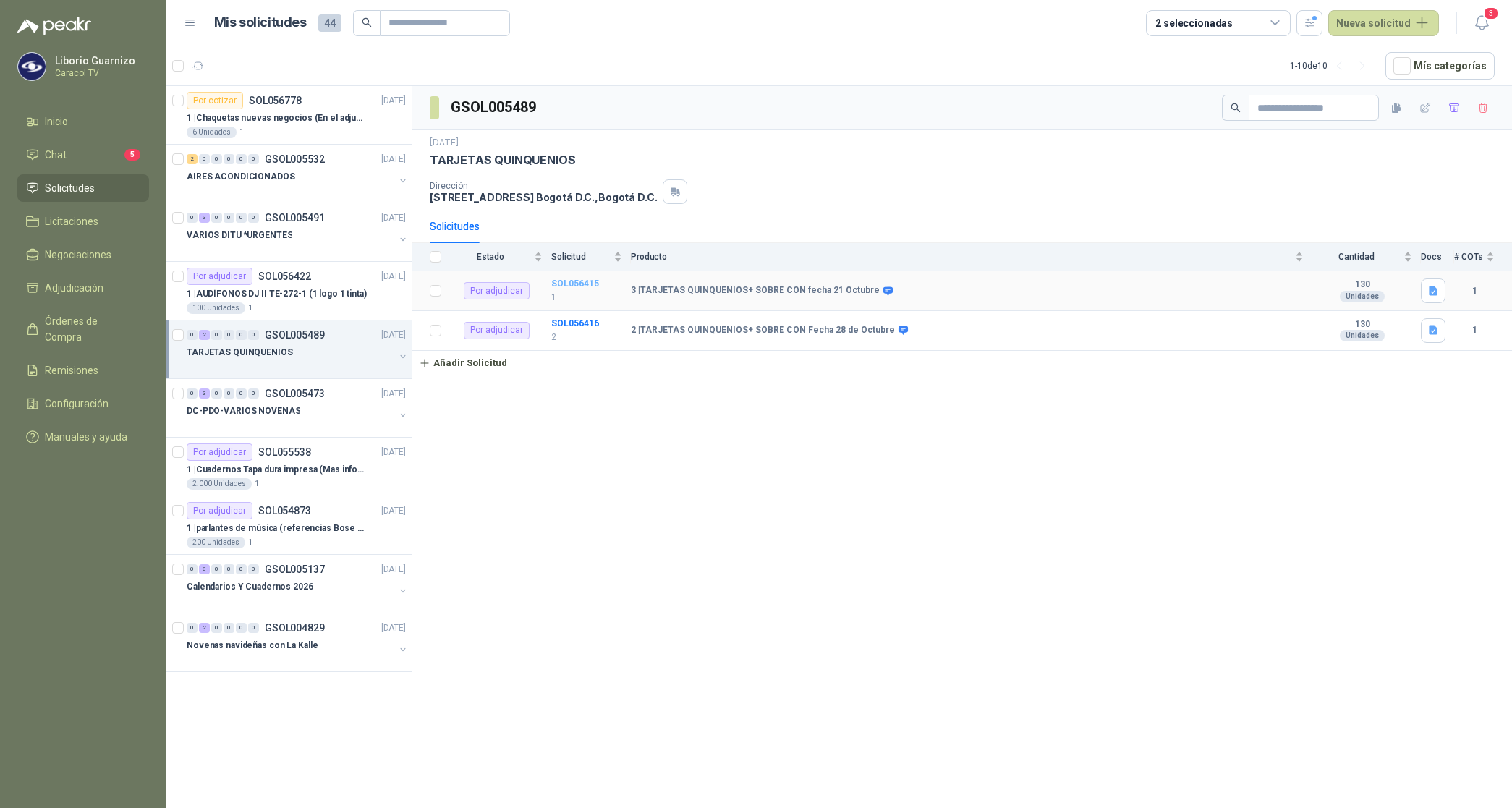
click at [552, 280] on b "SOL056415" at bounding box center [576, 284] width 48 height 10
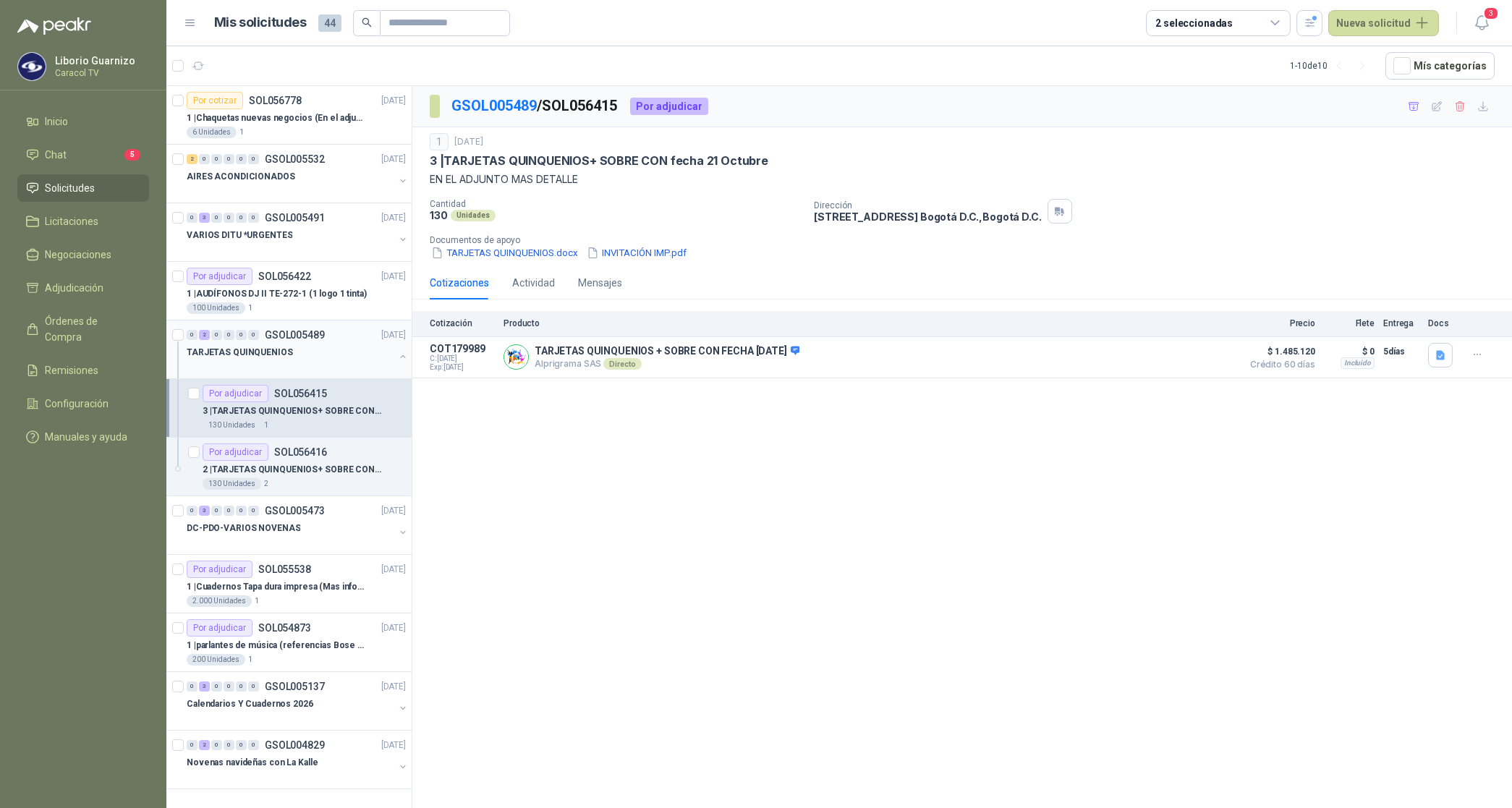
click at [256, 346] on p "TARJETAS QUINQUENIOS" at bounding box center [240, 352] width 107 height 14
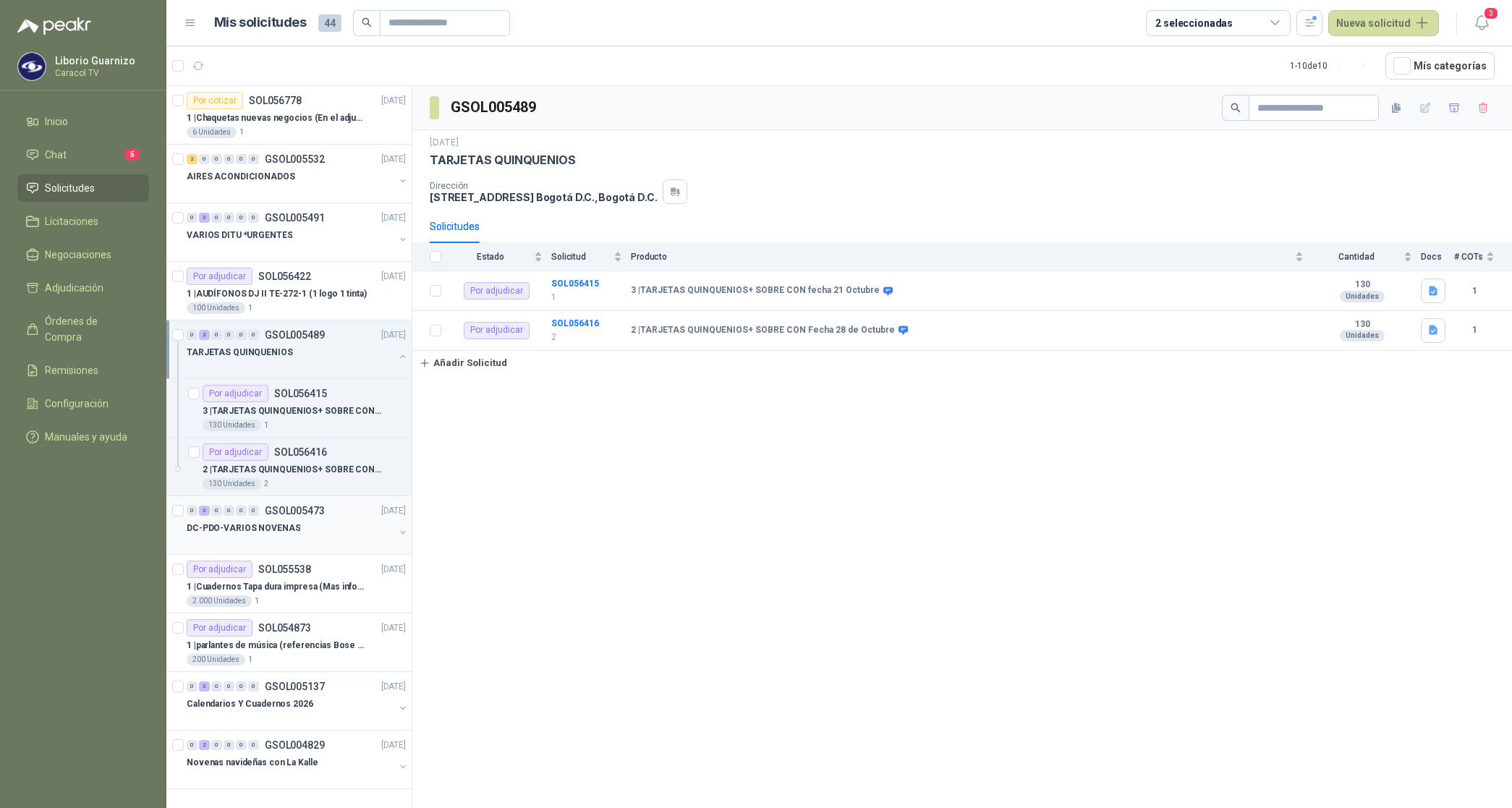
click at [261, 537] on div "DC-PDO-VARIOS NOVENAS" at bounding box center [290, 528] width 208 height 17
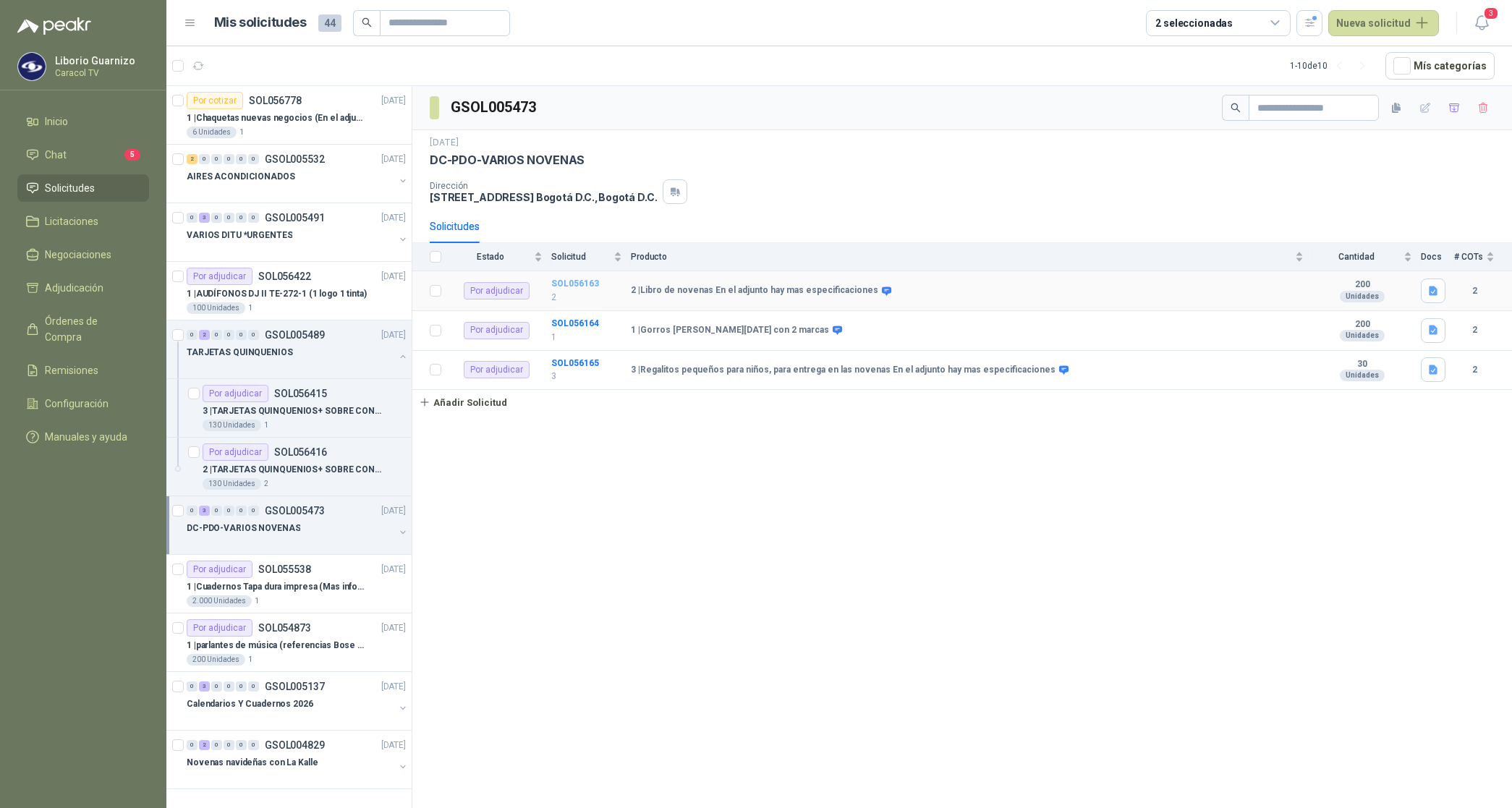
click at [565, 289] on b "SOL056163" at bounding box center [576, 284] width 48 height 10
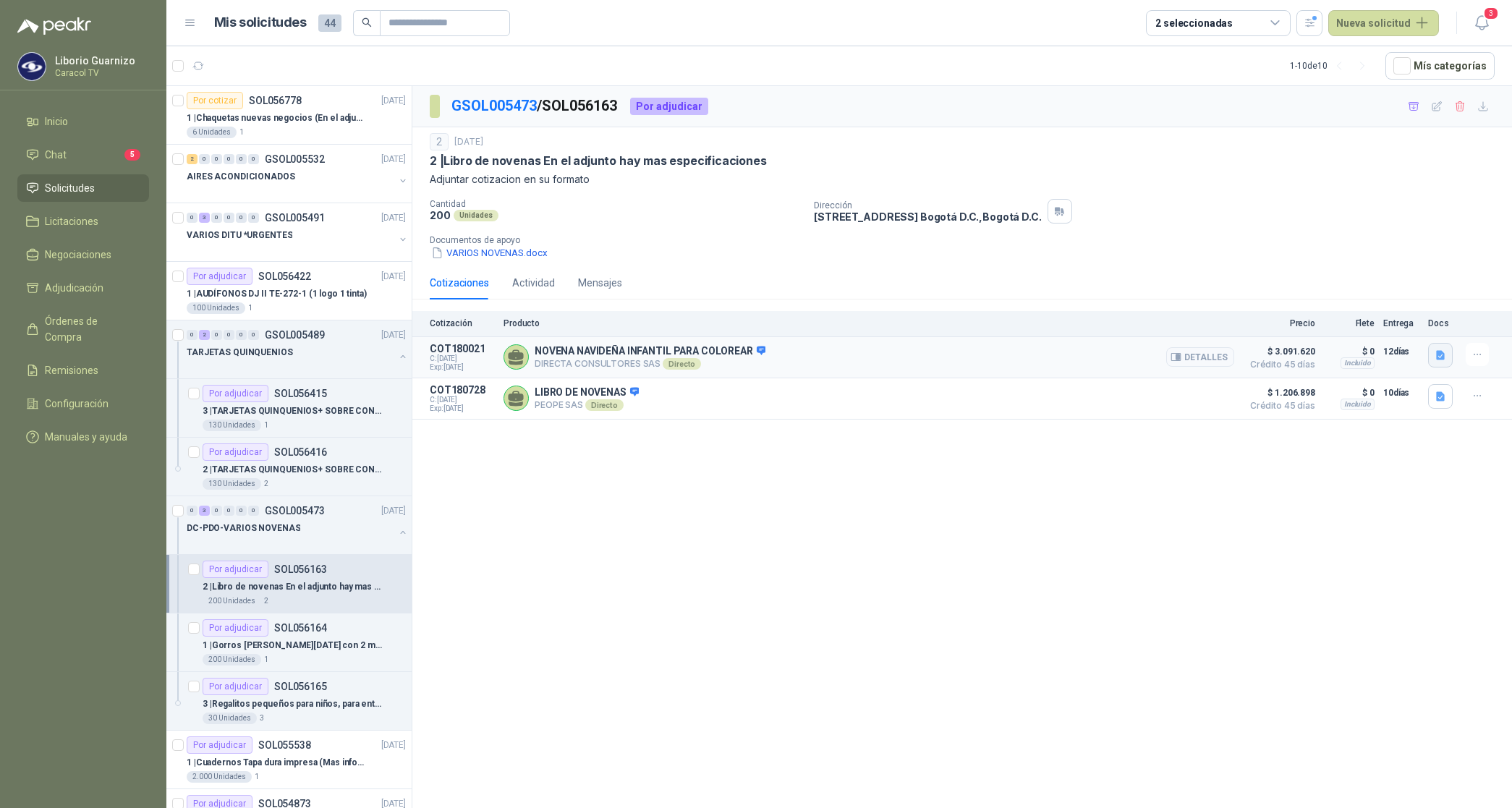
click at [1438, 353] on icon "button" at bounding box center [1441, 354] width 8 height 9
click at [1359, 331] on button "CARACOL TV VARIOS [DATE] 6063.pdf" at bounding box center [1354, 323] width 179 height 15
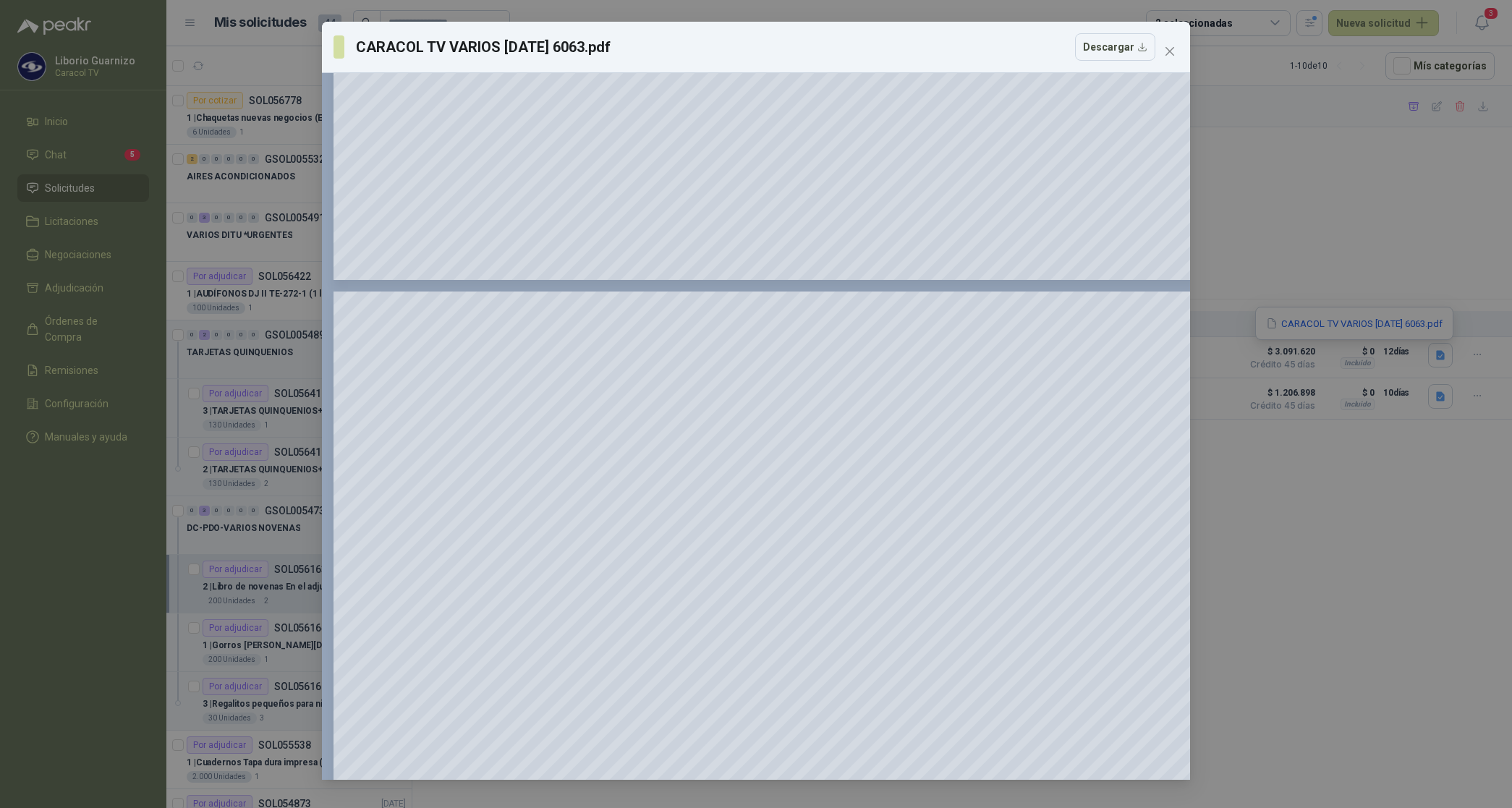
scroll to position [1628, 0]
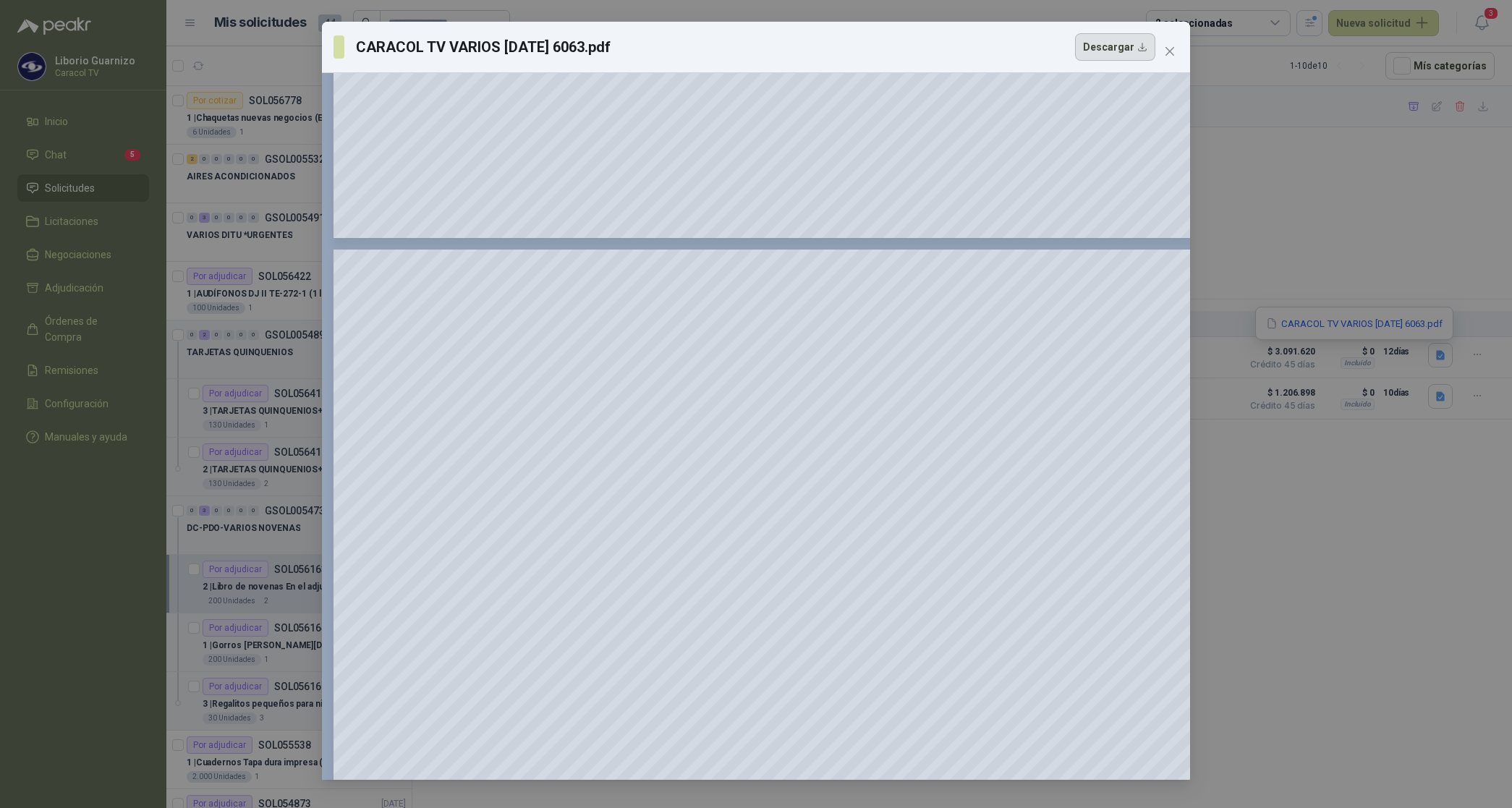
click at [1122, 49] on button "Descargar" at bounding box center [1115, 46] width 80 height 27
click at [1443, 563] on div "CARACOL TV VARIOS [DATE] 6063.pdf Descargar 150 %" at bounding box center [756, 404] width 1512 height 808
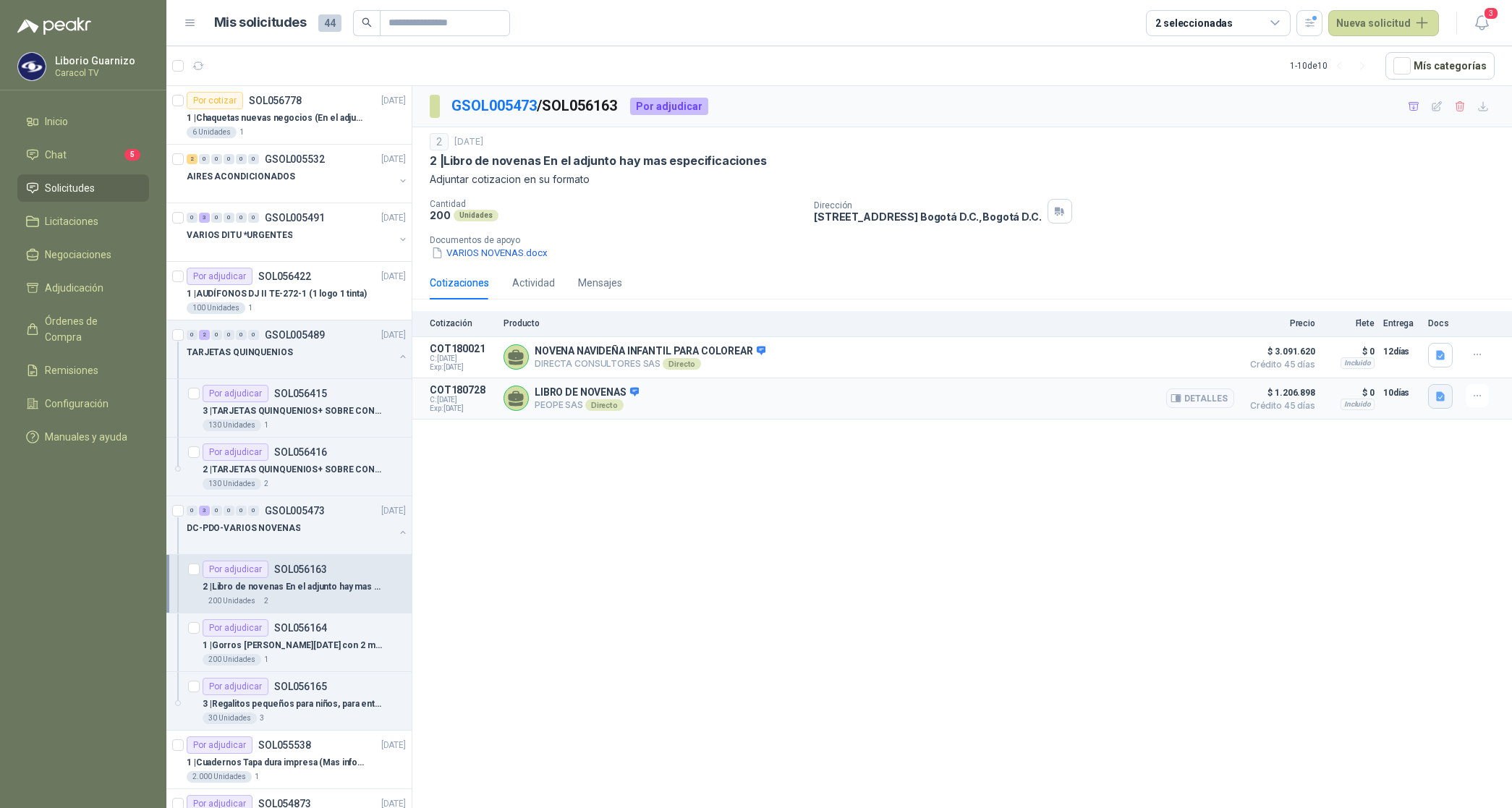
click at [1443, 401] on icon "button" at bounding box center [1441, 395] width 8 height 9
click at [1242, 361] on button "250917 AM-DS Peope_Caracol -GorrosNovenaRegalos.pdf" at bounding box center [1311, 366] width 266 height 15
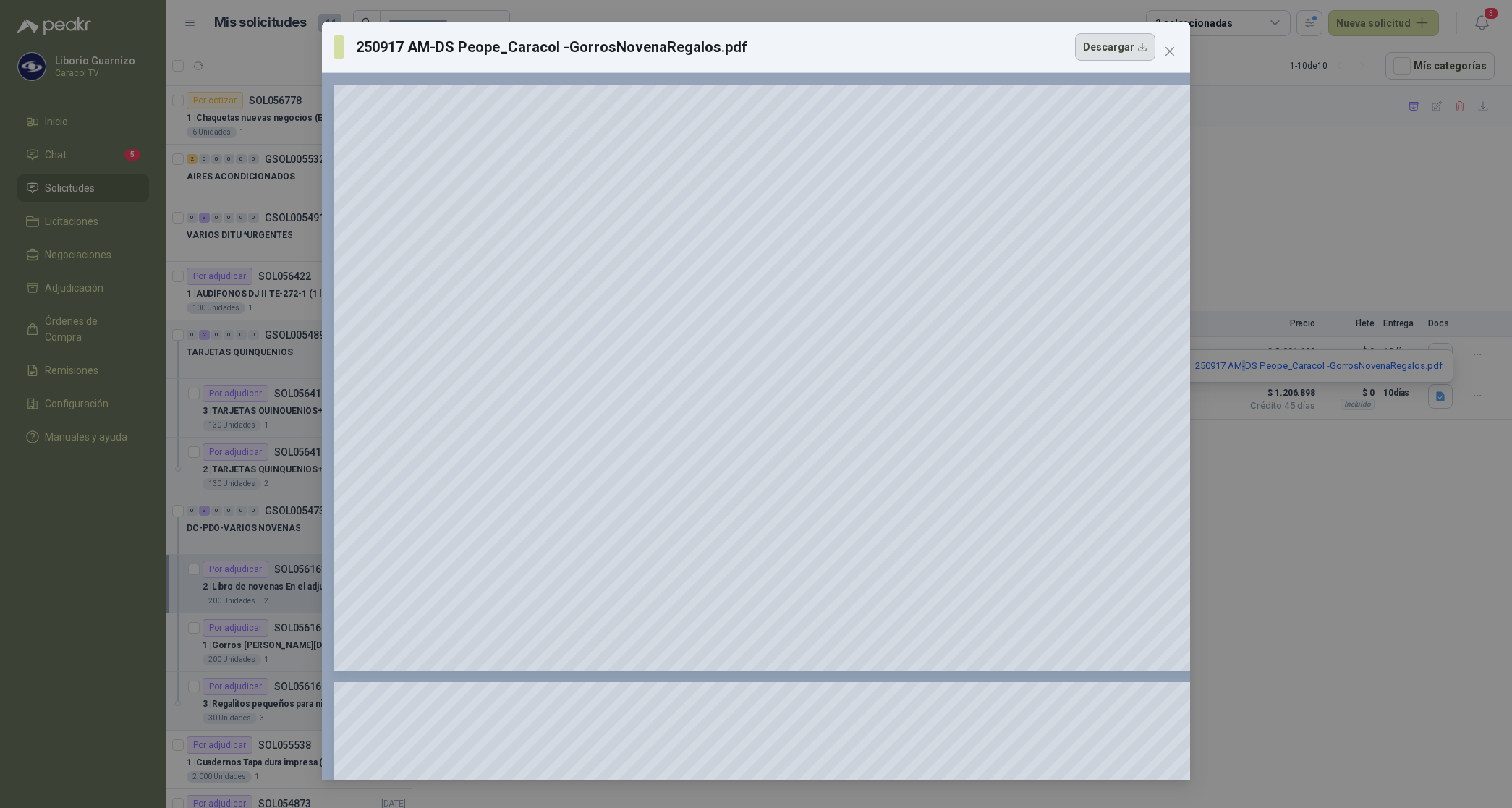
click at [1102, 53] on button "Descargar" at bounding box center [1115, 46] width 80 height 27
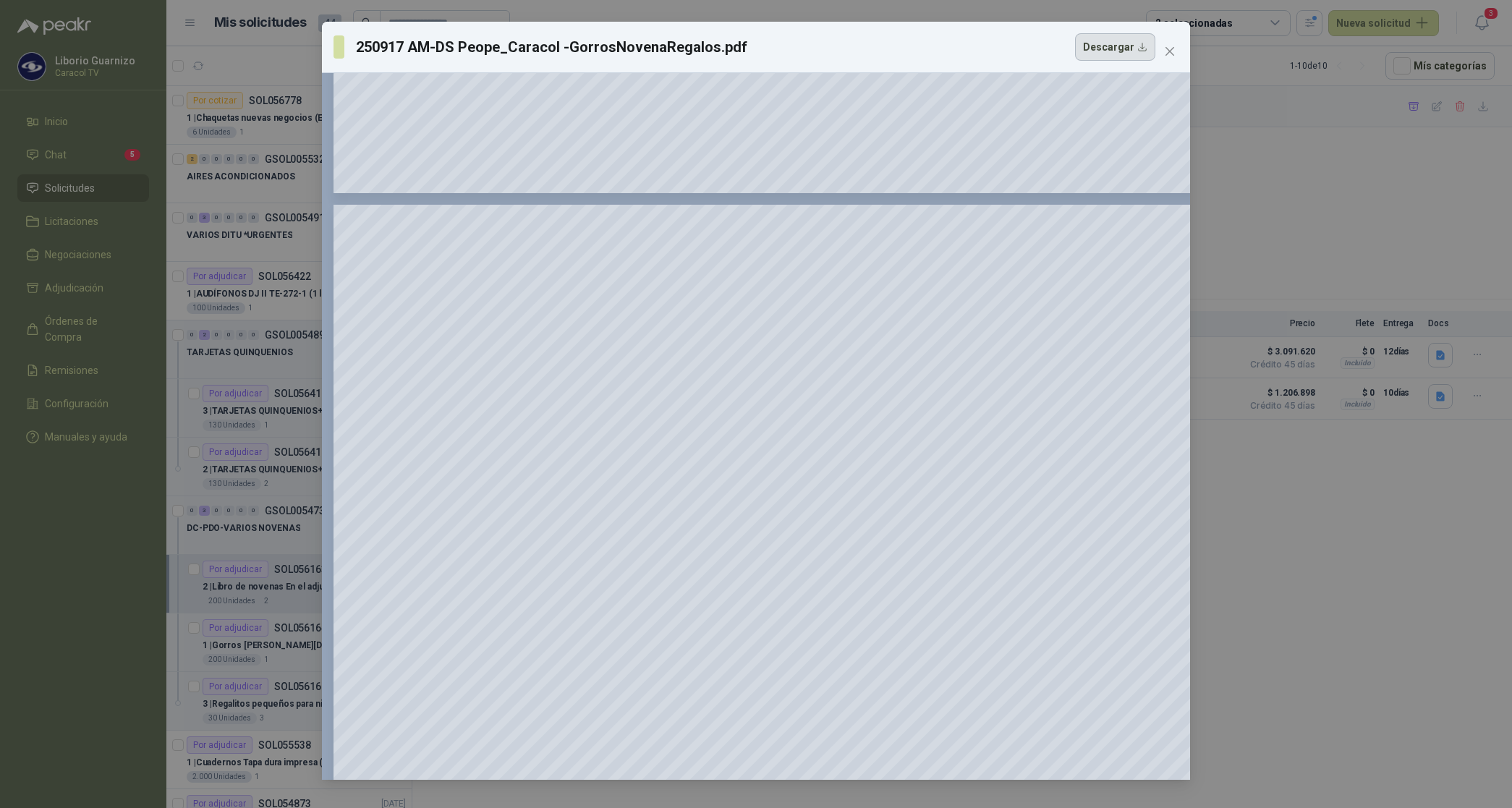
scroll to position [4070, 0]
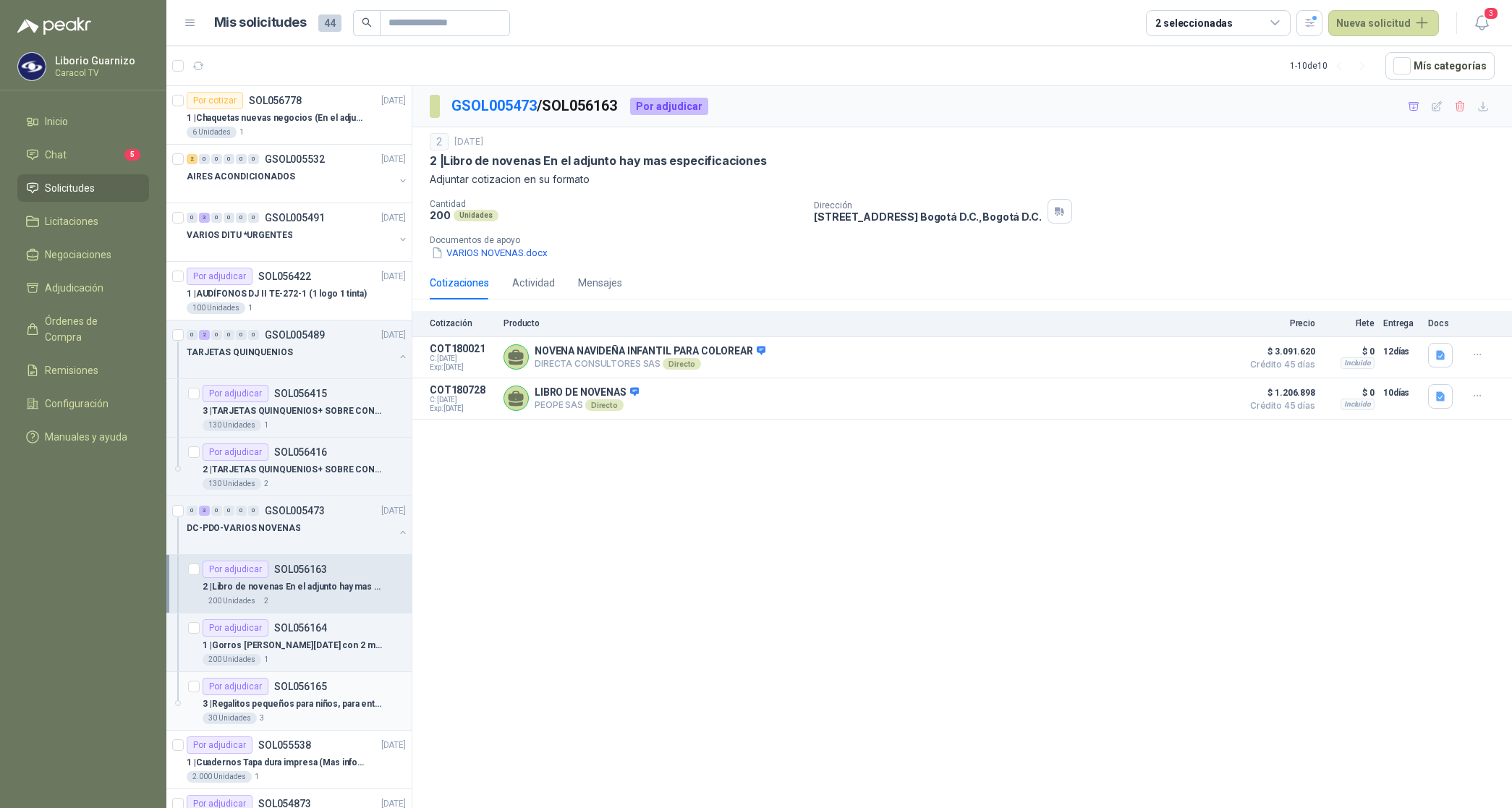
click at [316, 707] on p "3 | Regalitos pequeños para niños, para entrega en las novenas En el adjunto ha…" at bounding box center [293, 704] width 180 height 14
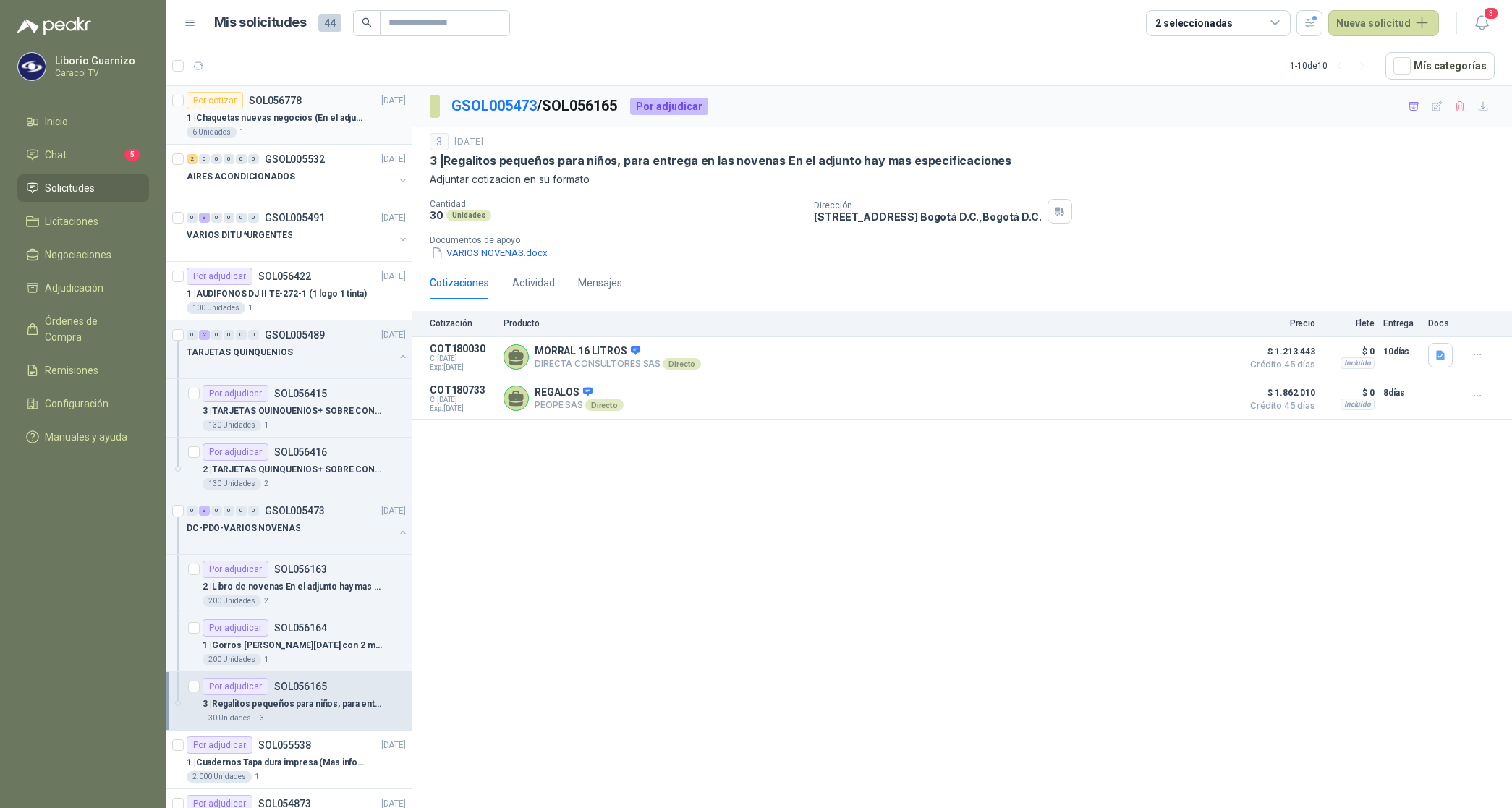
click at [291, 112] on p "1 | Chaquetas nuevas negocios (En el adjunto mas informacion)" at bounding box center [277, 118] width 180 height 14
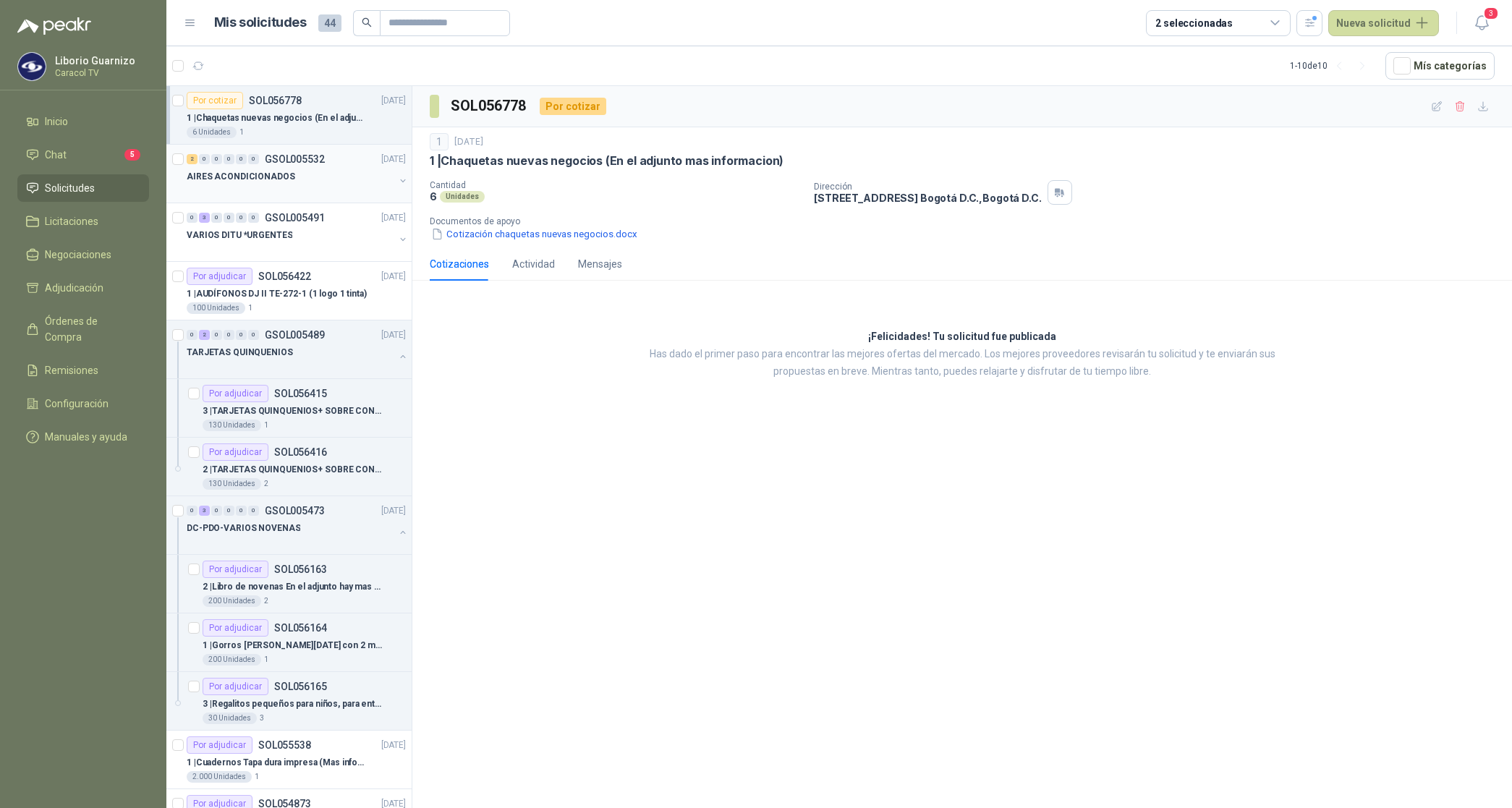
click at [270, 183] on p "AIRES ACONDICIONADOS" at bounding box center [241, 177] width 108 height 14
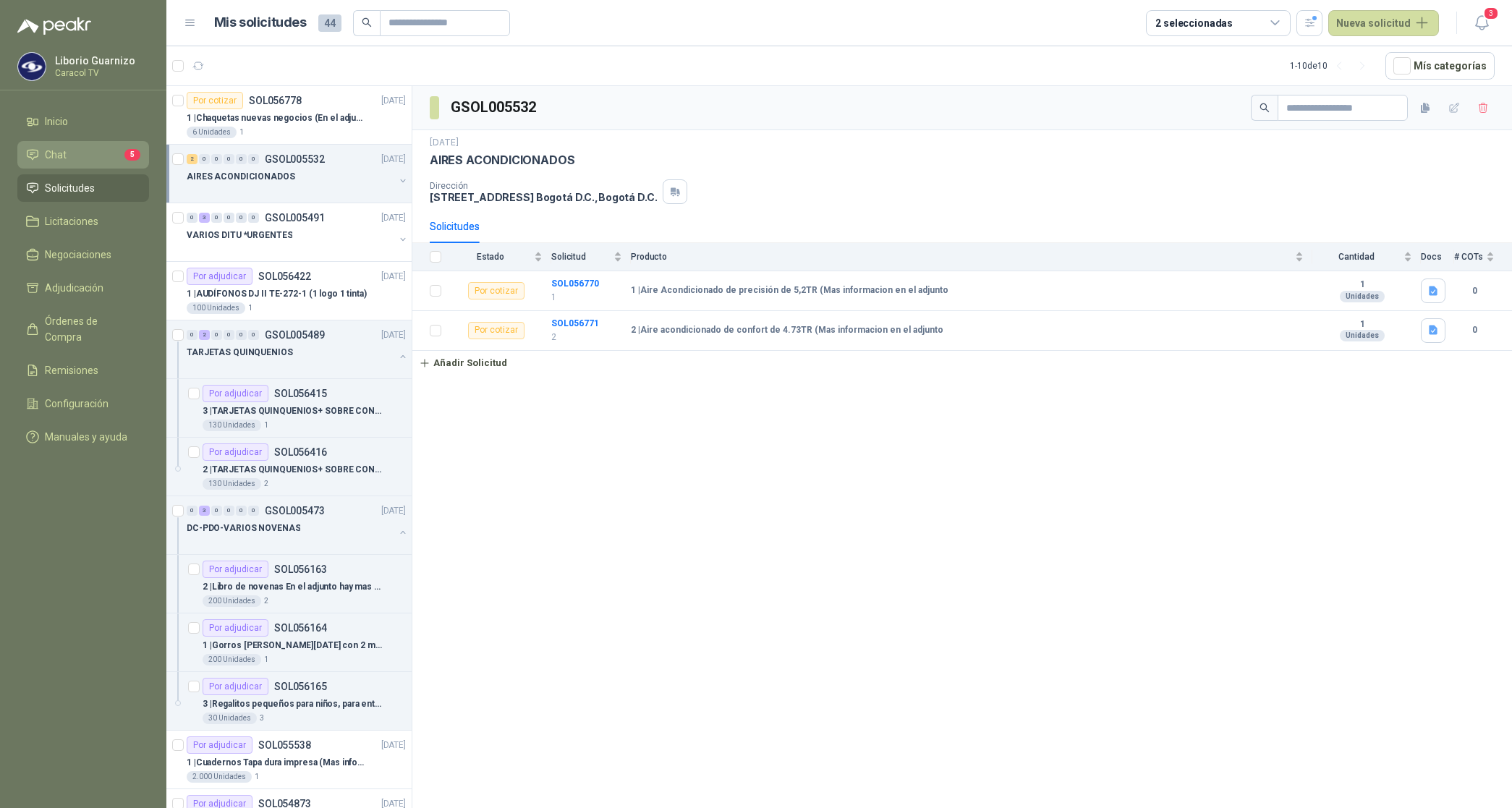
click at [55, 148] on span "Chat" at bounding box center [55, 155] width 22 height 16
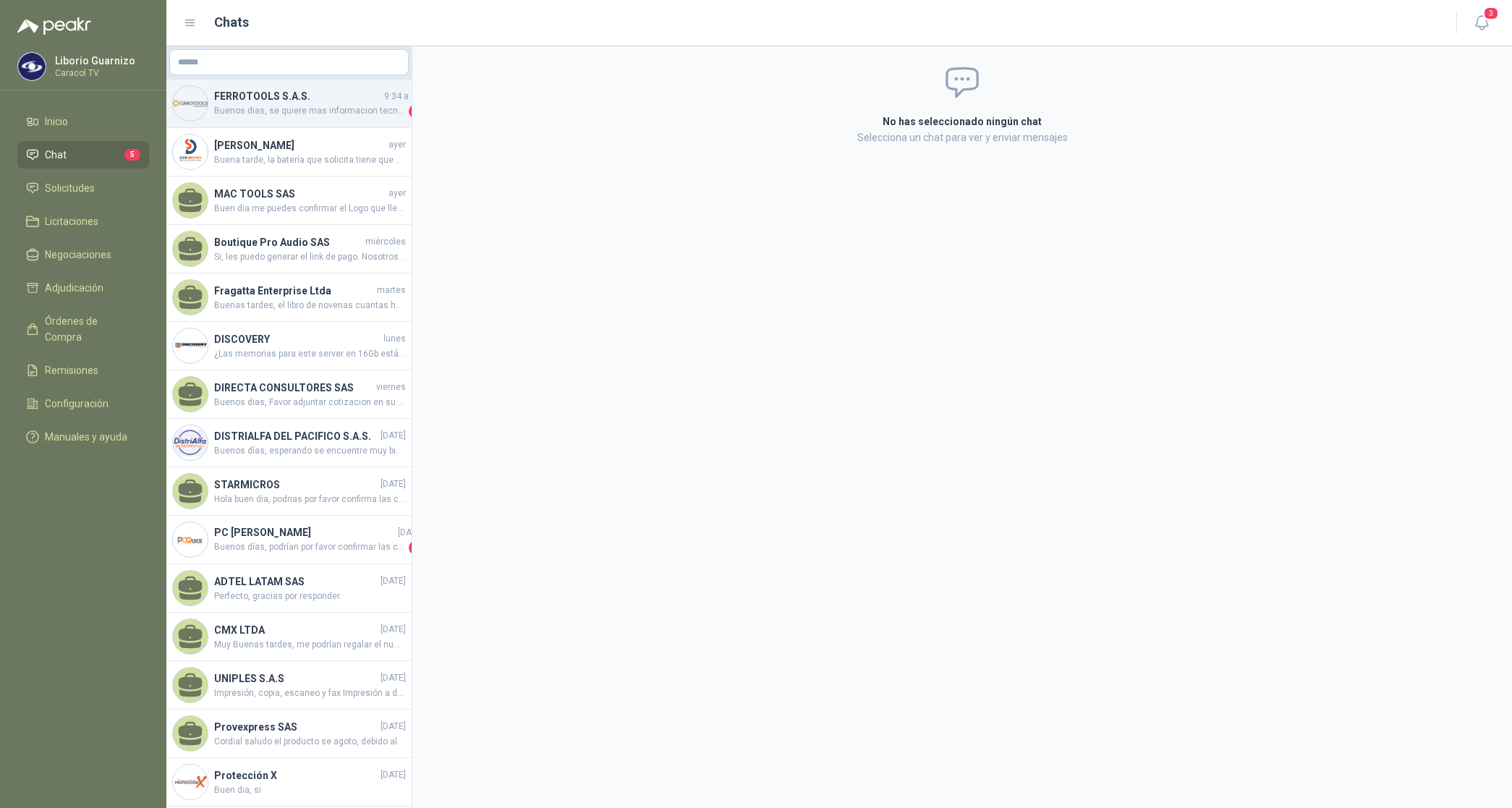
click at [283, 103] on h4 "FERROTOOLS S.A.S." at bounding box center [298, 96] width 167 height 16
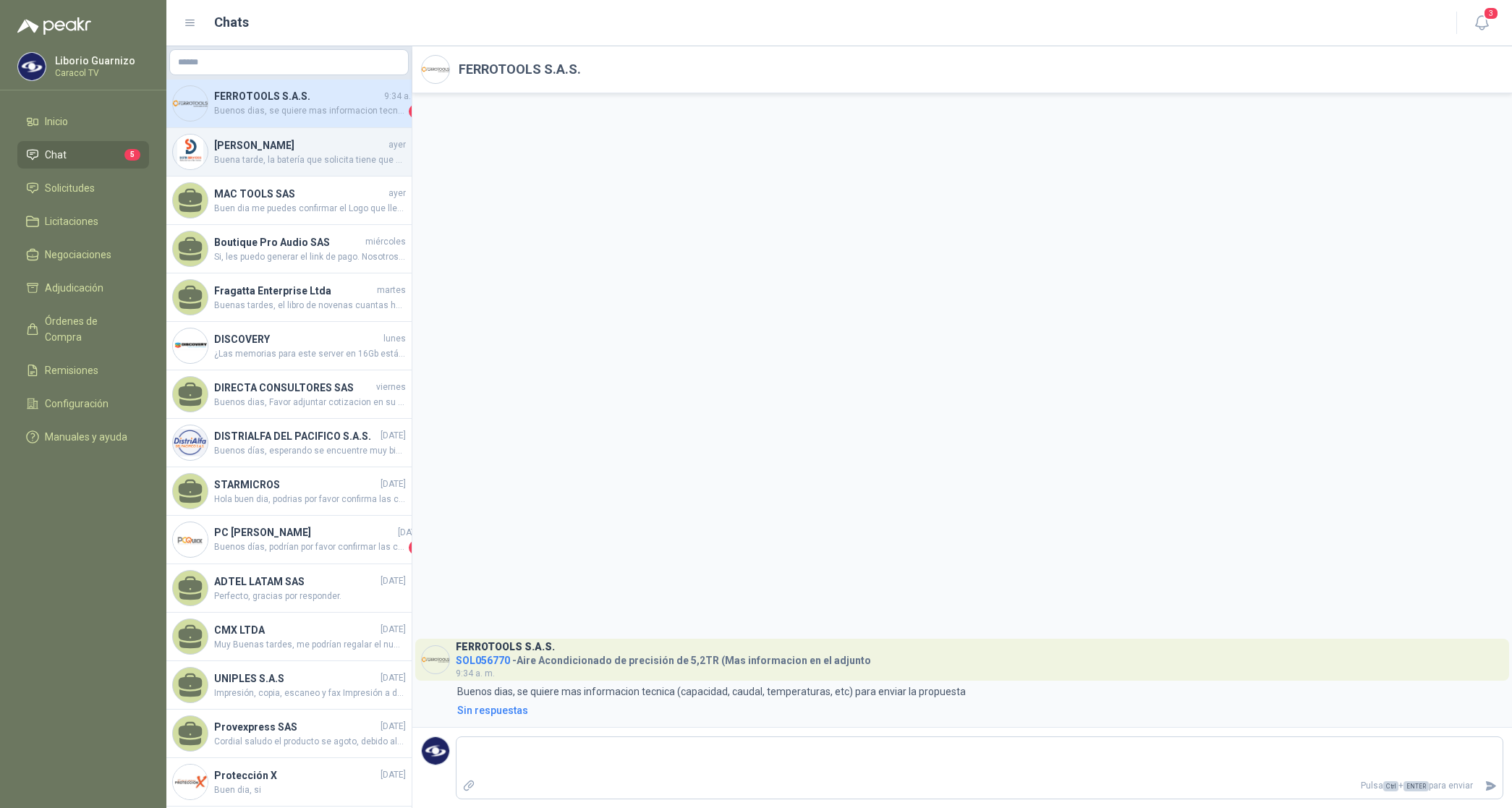
click at [258, 154] on span "Buena tarde, la batería que solicita tiene que marca sacred sun? o puede ser ot…" at bounding box center [310, 160] width 192 height 14
click at [258, 153] on span "Buena tarde, la batería que solicita tiene que marca sacred sun? o puede ser ot…" at bounding box center [310, 160] width 192 height 14
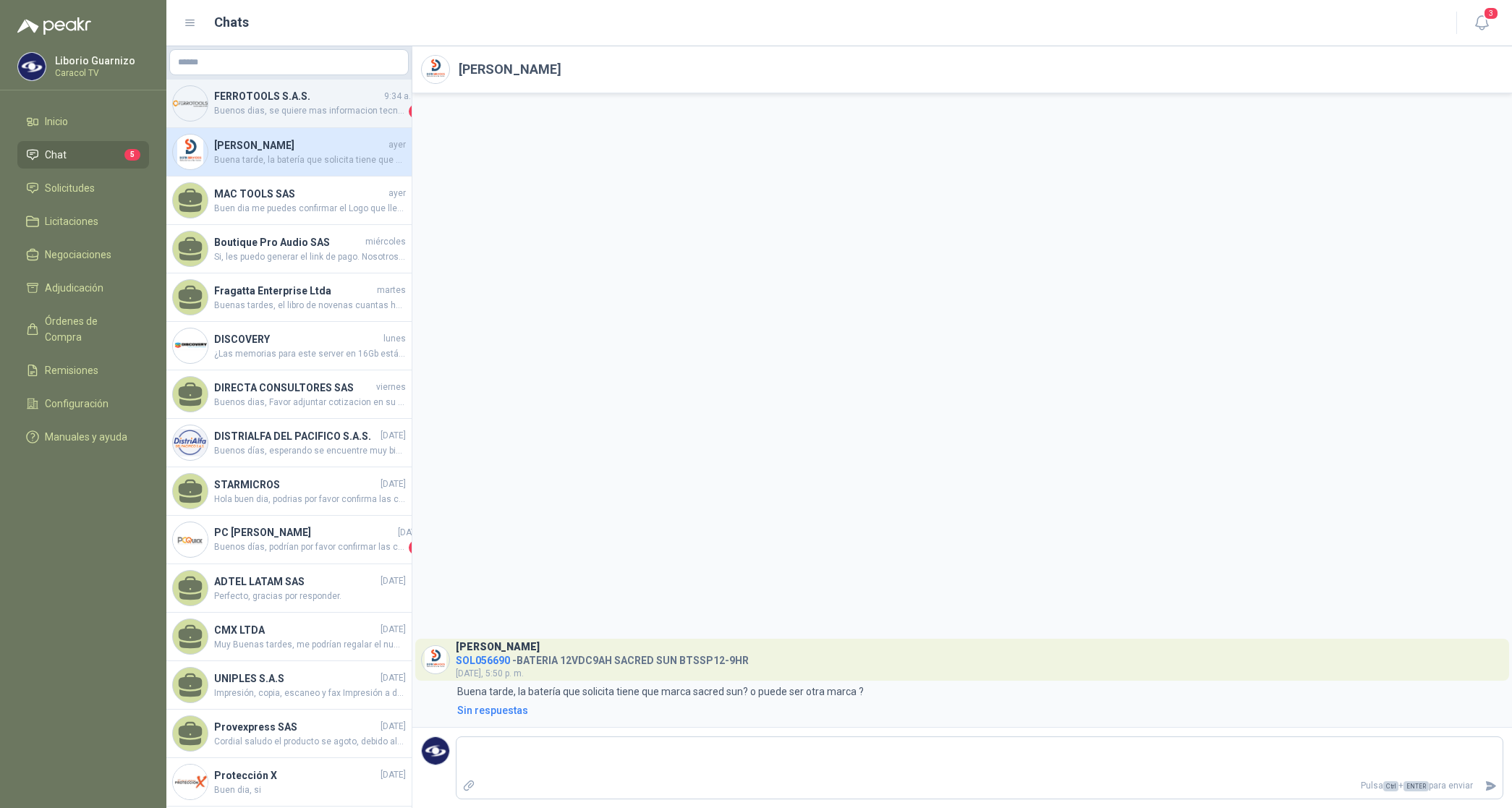
click at [266, 92] on h4 "FERROTOOLS S.A.S." at bounding box center [298, 96] width 167 height 16
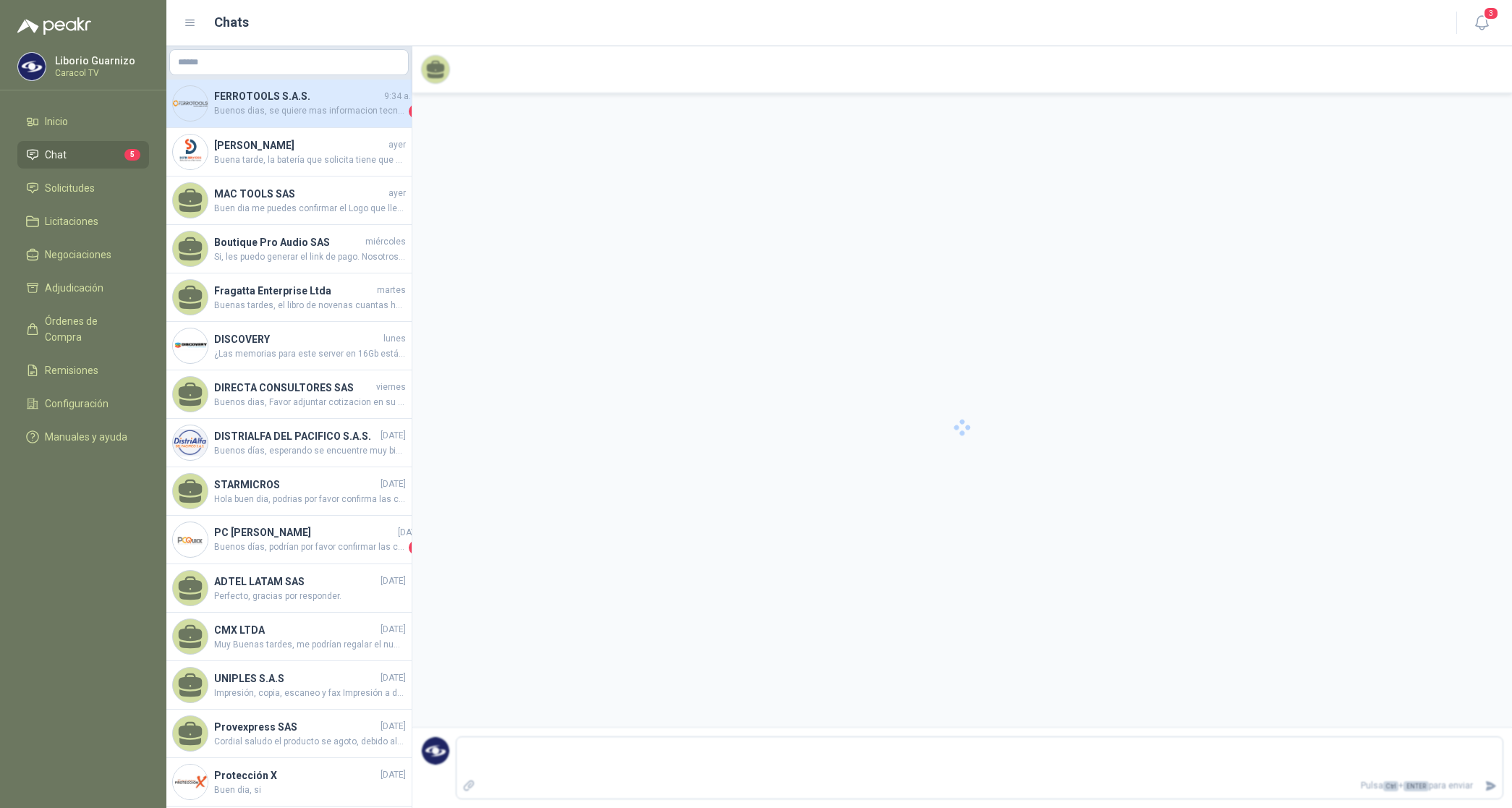
click at [266, 92] on h4 "FERROTOOLS S.A.S." at bounding box center [298, 96] width 167 height 16
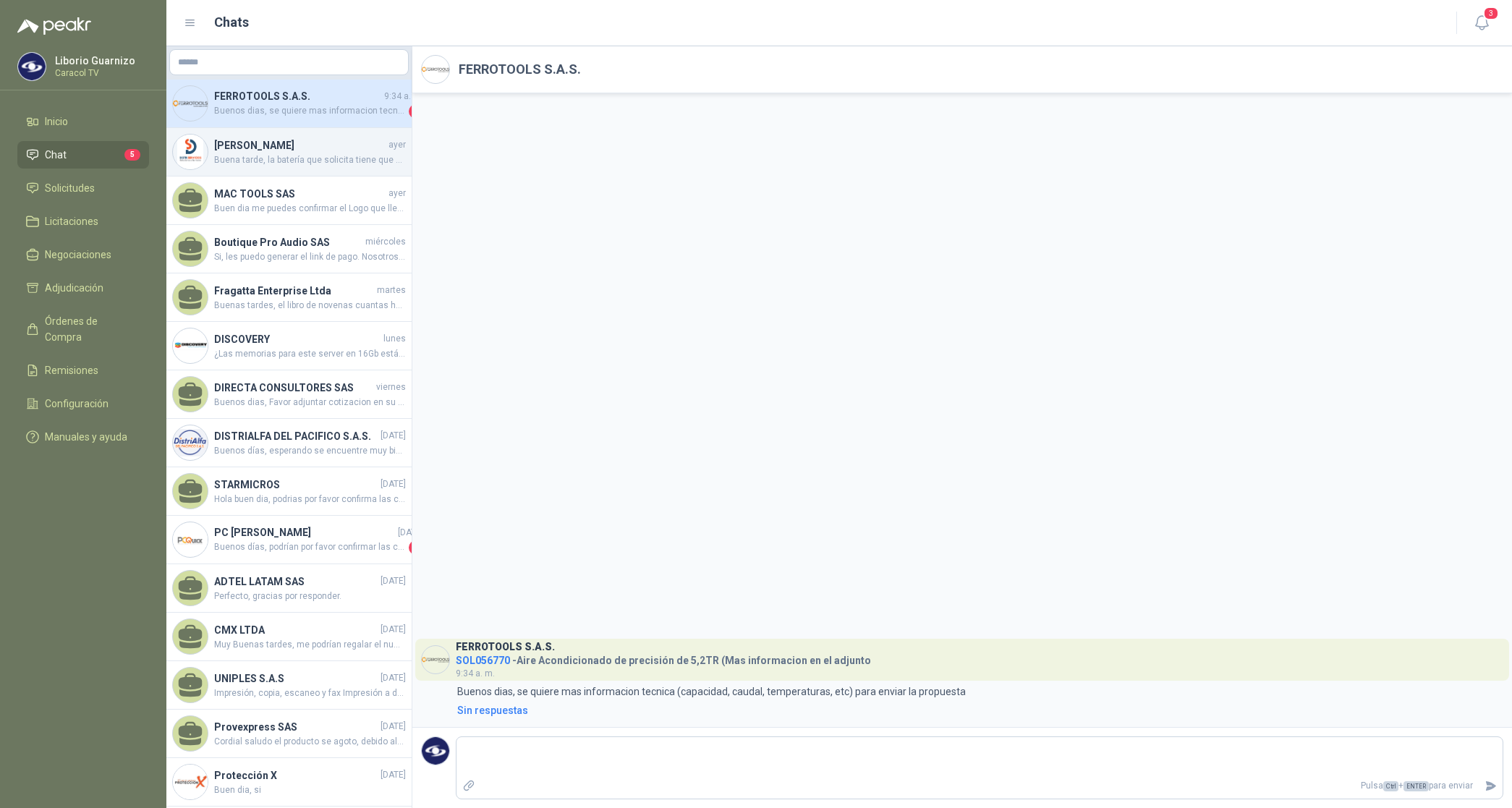
click at [305, 153] on span "Buena tarde, la batería que solicita tiene que marca sacred sun? o puede ser ot…" at bounding box center [310, 160] width 192 height 14
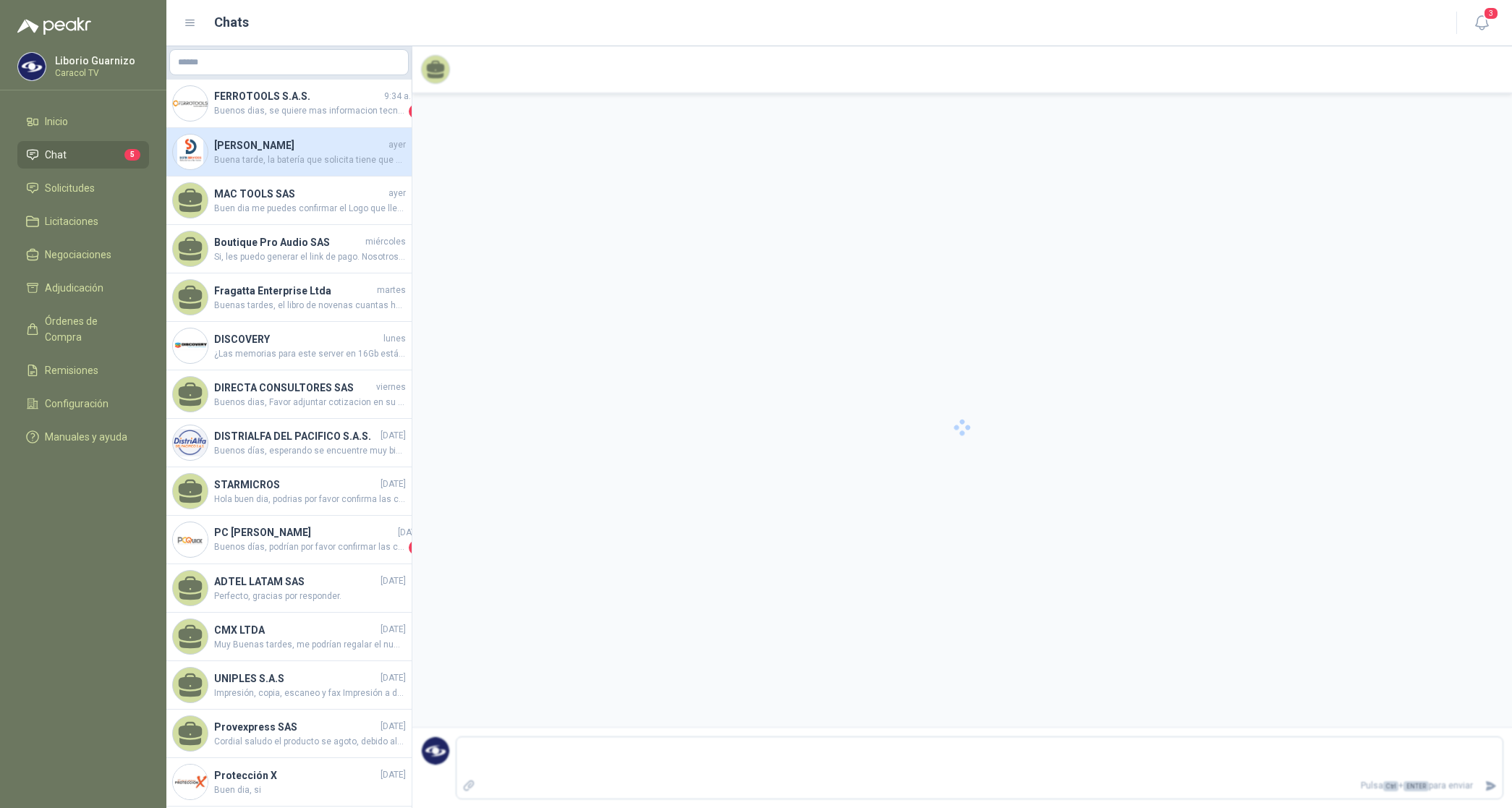
click at [305, 153] on span "Buena tarde, la batería que solicita tiene que marca sacred sun? o puede ser ot…" at bounding box center [310, 160] width 192 height 14
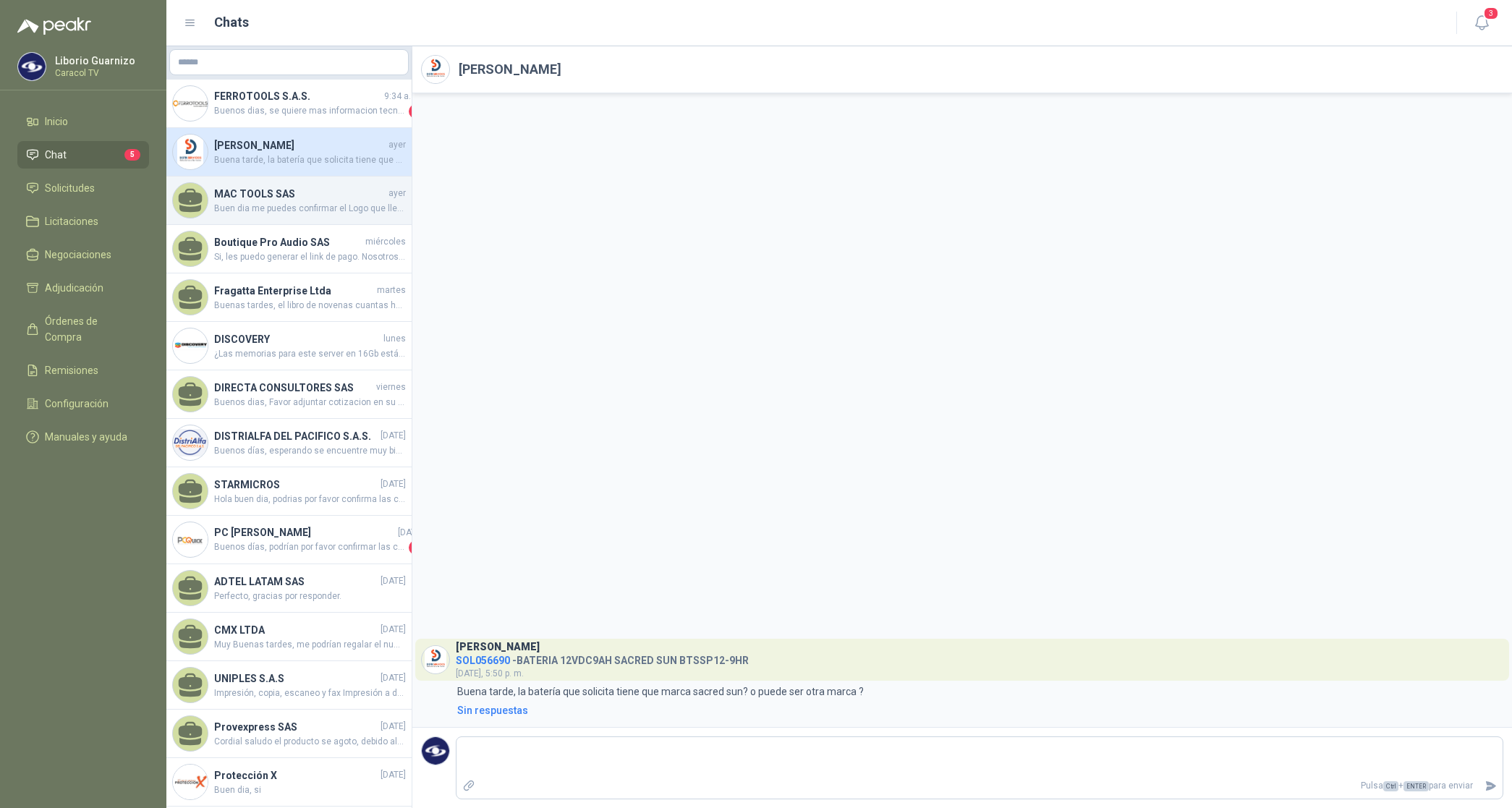
click at [282, 196] on h4 "MAC TOOLS SAS" at bounding box center [299, 194] width 171 height 16
click at [280, 196] on h4 "MAC TOOLS SAS" at bounding box center [299, 194] width 171 height 16
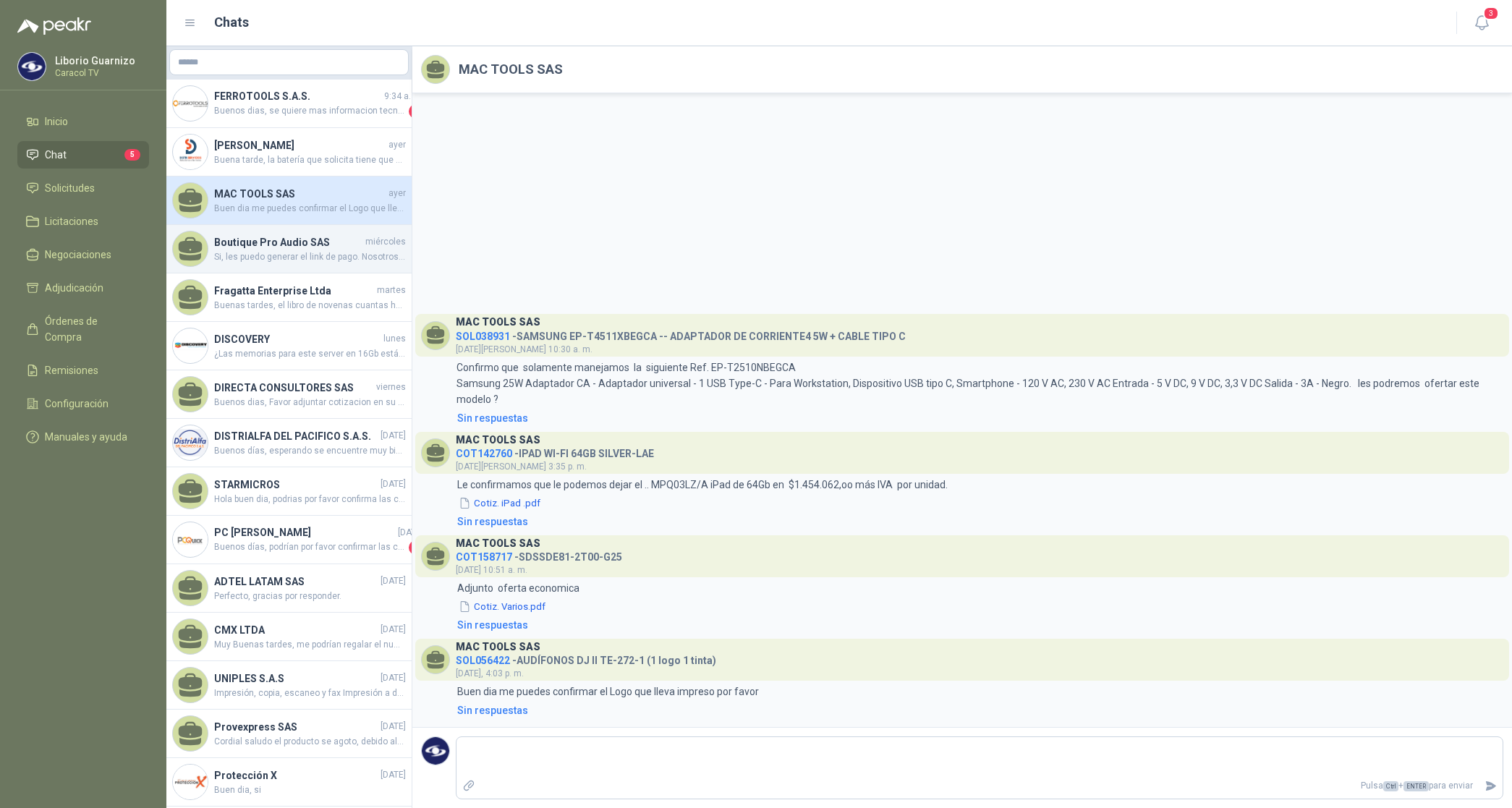
click at [255, 261] on span "Si, les puedo generar el link de pago. Nosotros somos regimen simple simplifica…" at bounding box center [310, 257] width 192 height 14
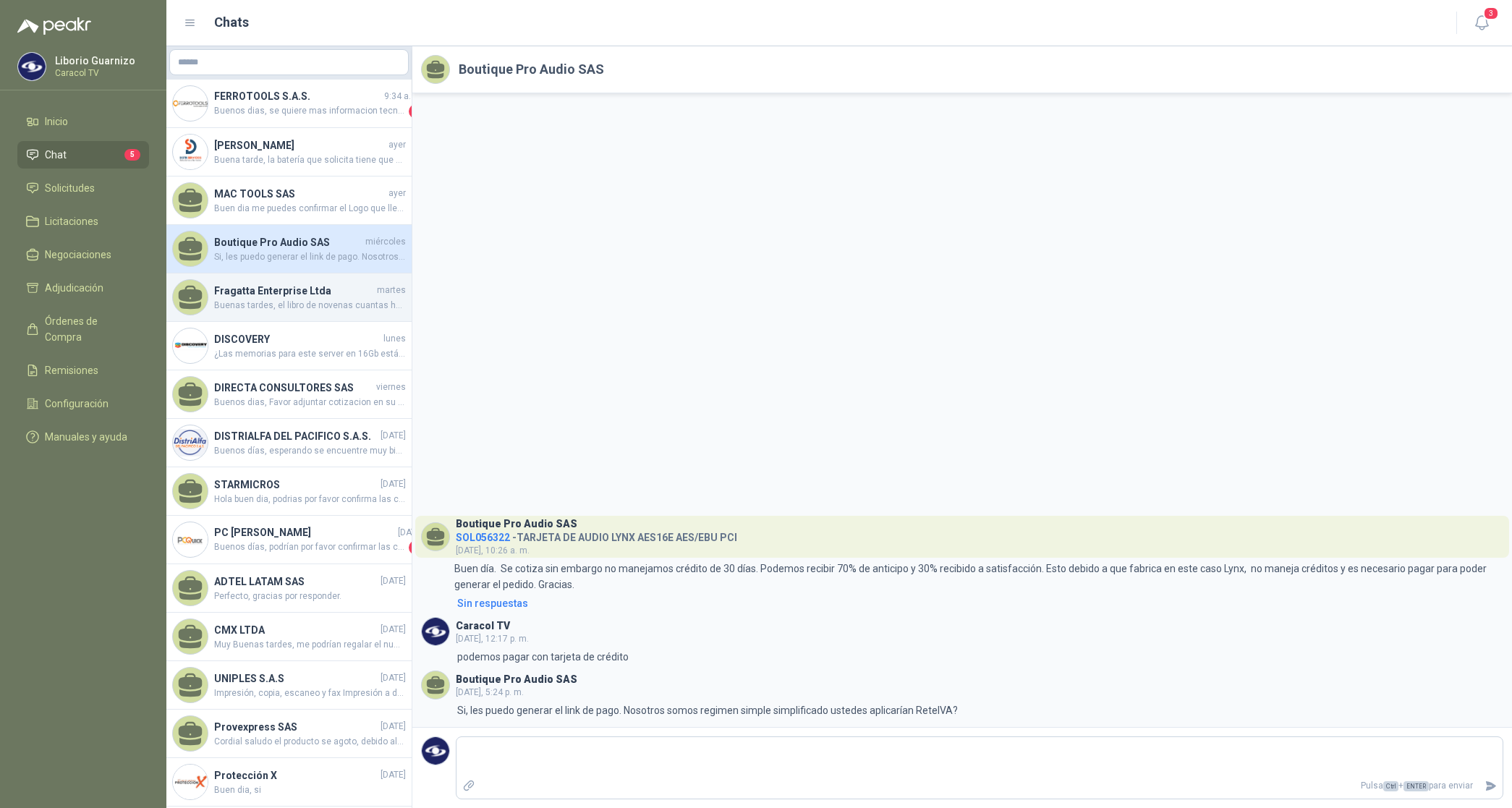
click at [251, 299] on span "Buenas tardes, el libro de novenas cuantas hojas tiene?, material y a cuantas t…" at bounding box center [310, 305] width 192 height 14
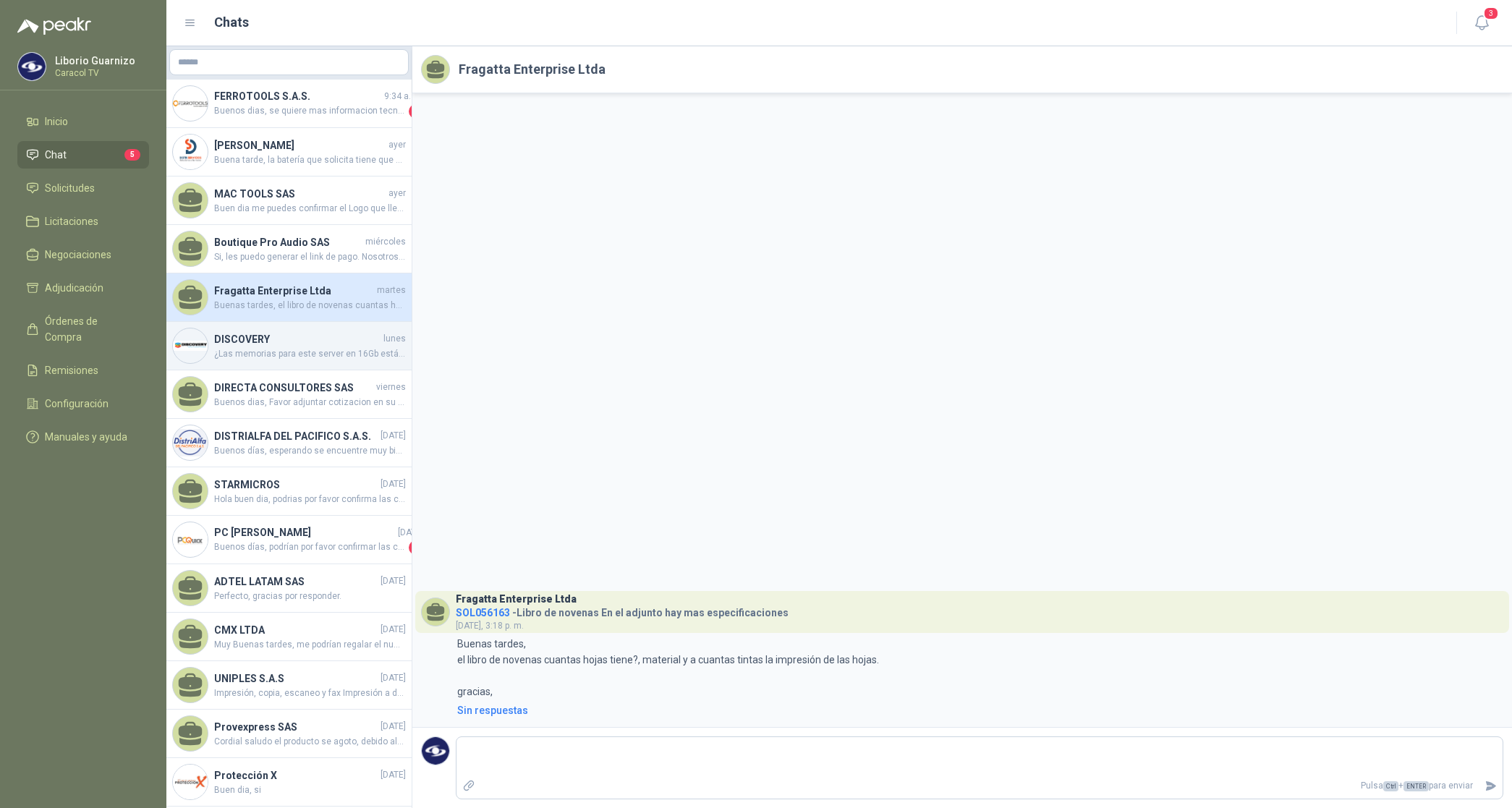
click at [280, 349] on span "¿Las memorias para este server en 16Gb están descontinuadas podemos ofrecer de …" at bounding box center [310, 354] width 192 height 14
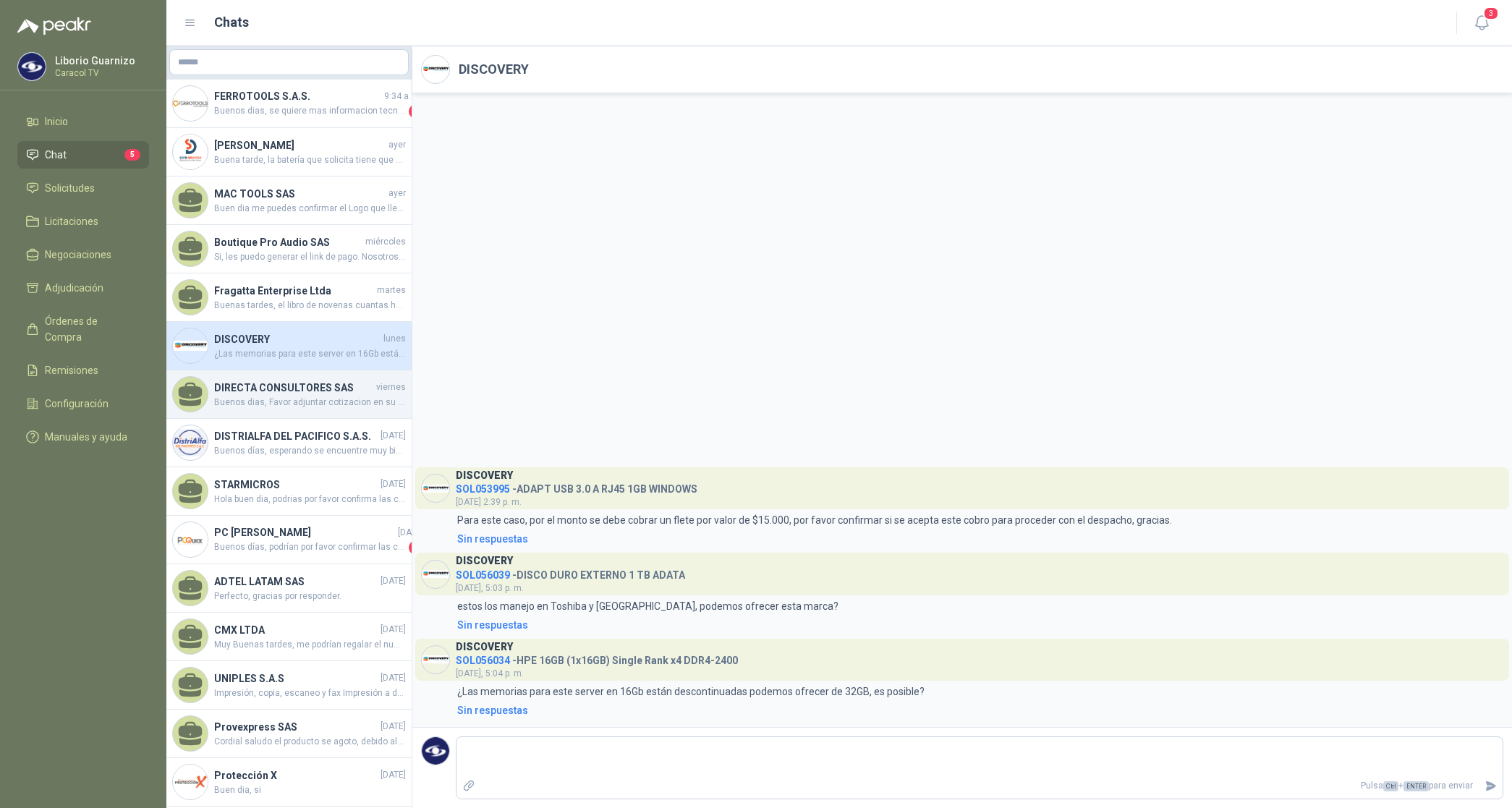
click at [286, 390] on h4 "DIRECTA CONSULTORES SAS" at bounding box center [294, 387] width 159 height 16
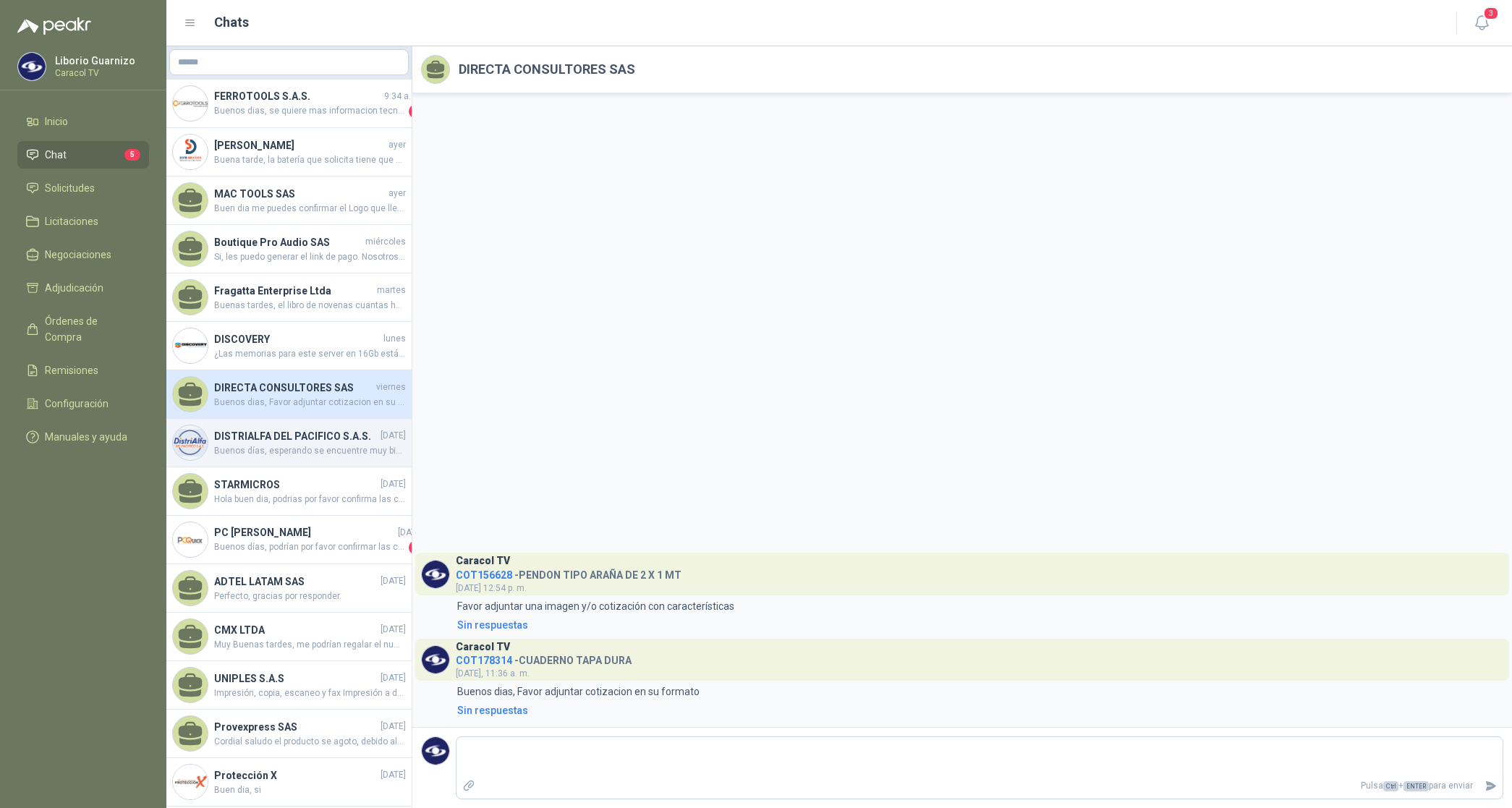
click at [273, 428] on h4 "DISTRIALFA DEL PACIFICO S.A.S." at bounding box center [296, 436] width 164 height 16
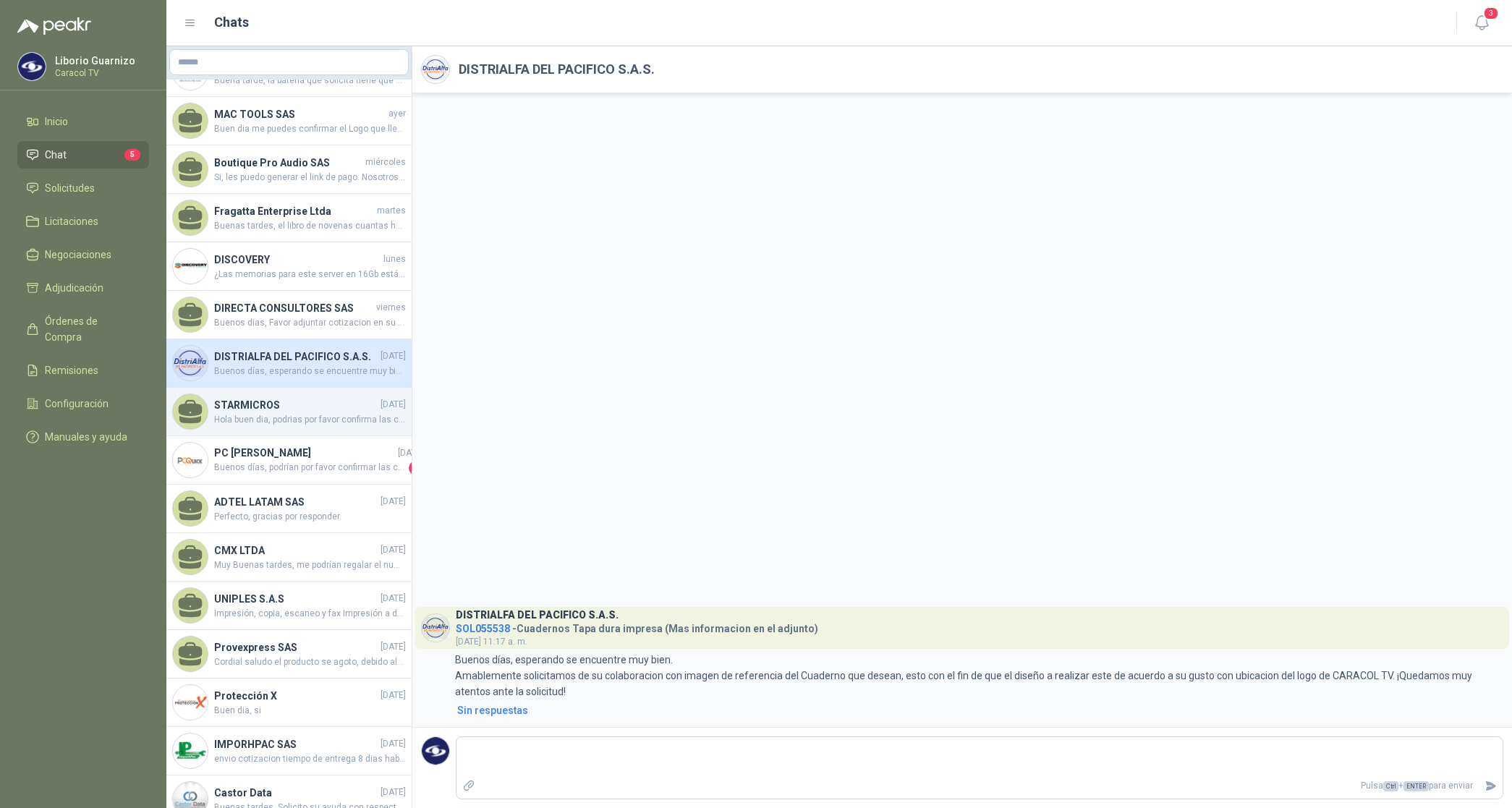
scroll to position [181, 0]
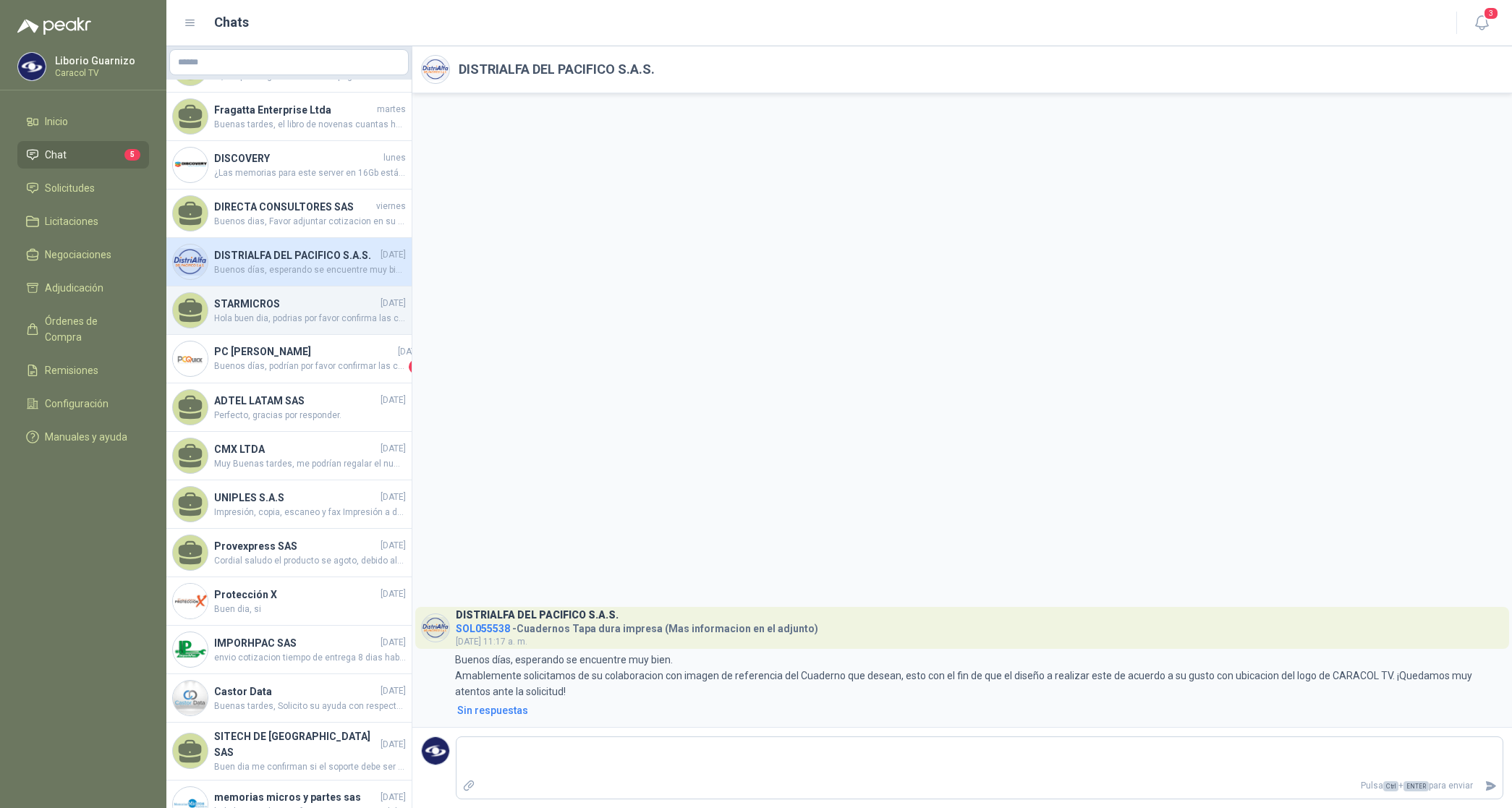
click at [246, 312] on h4 "STARMICROS" at bounding box center [296, 304] width 164 height 16
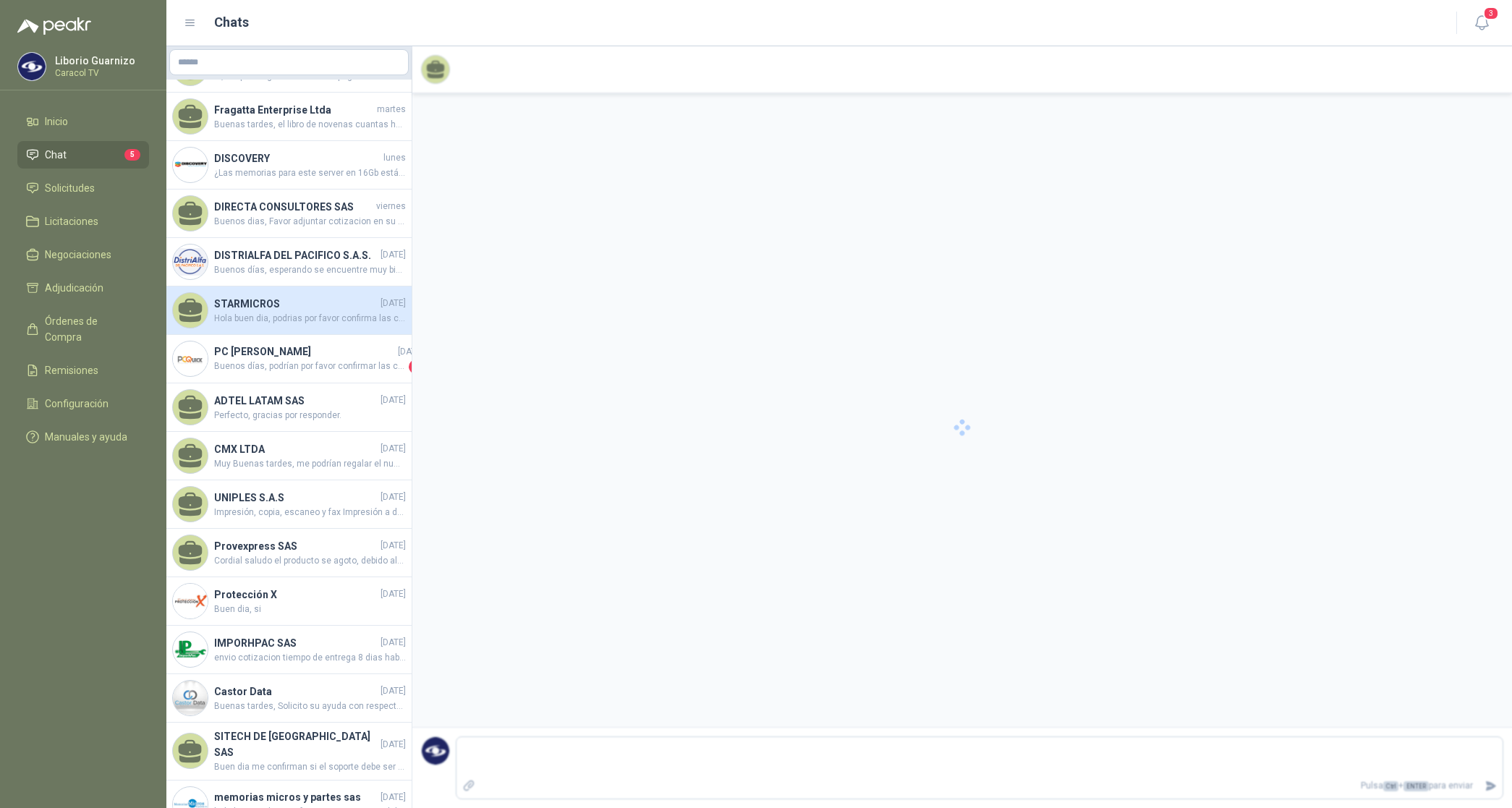
scroll to position [764, 0]
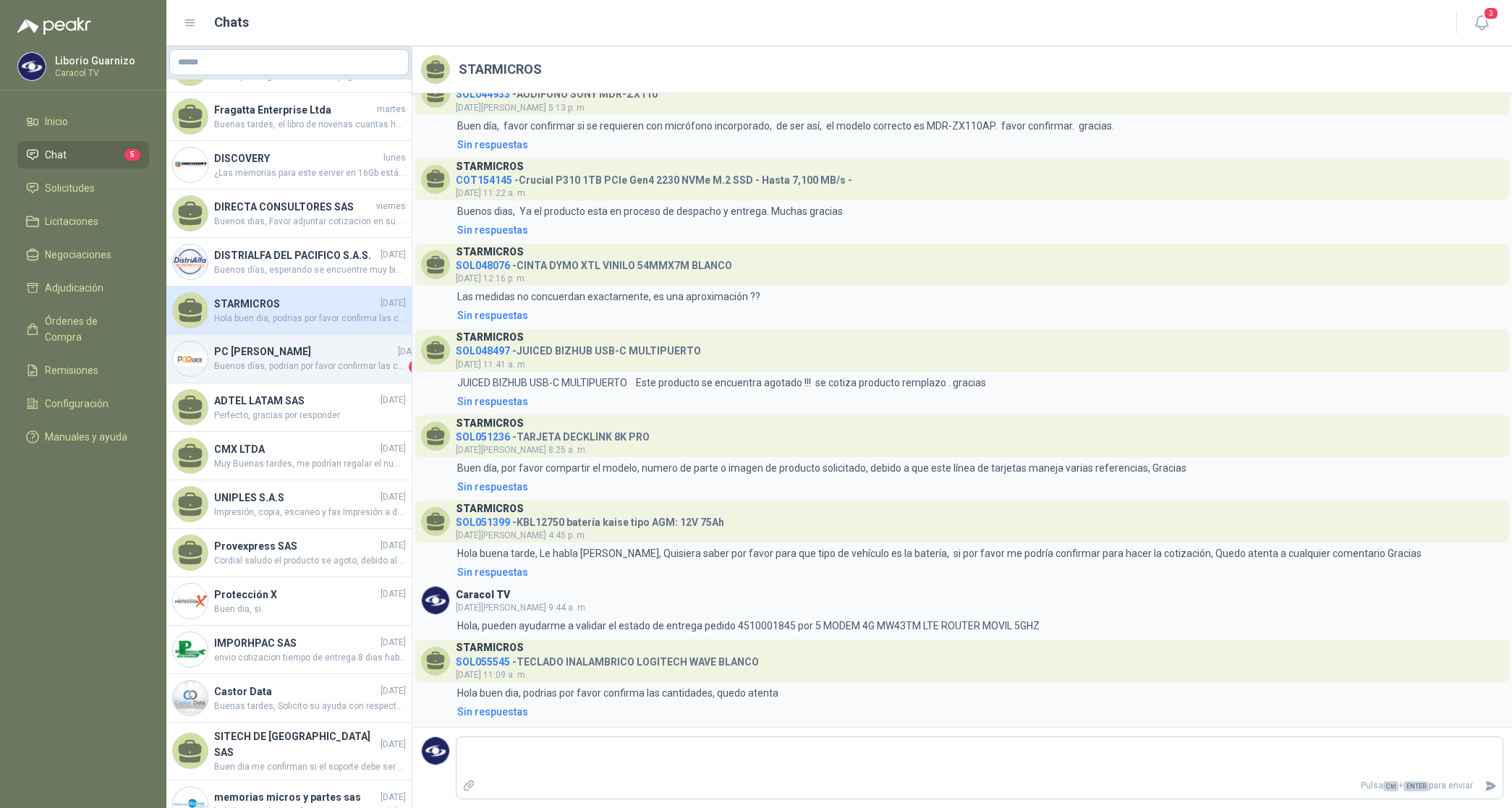
click at [222, 371] on span "Buenos días, podrían por favor confirmar las cantidades solicitadas?" at bounding box center [310, 366] width 192 height 14
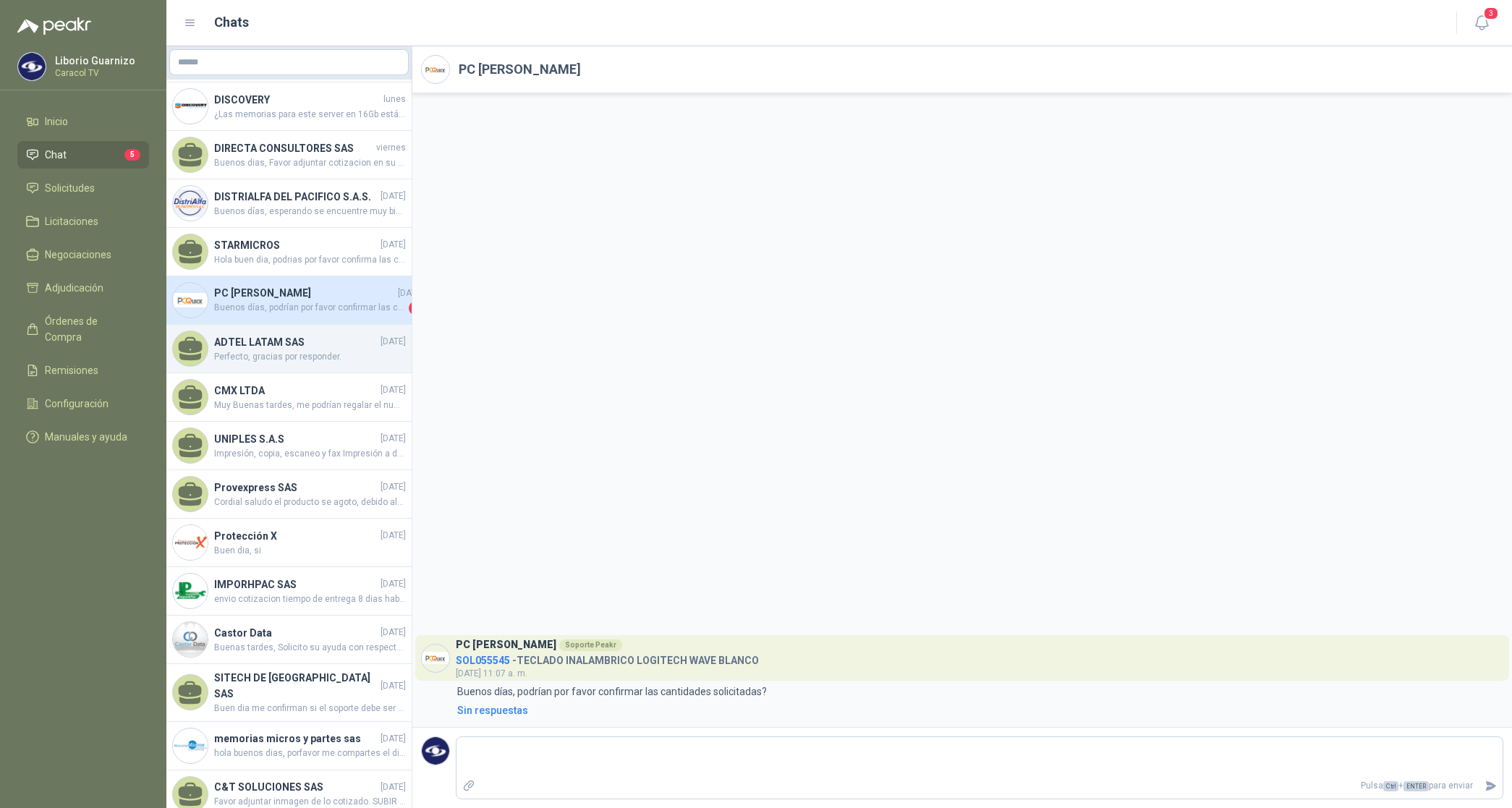
scroll to position [271, 0]
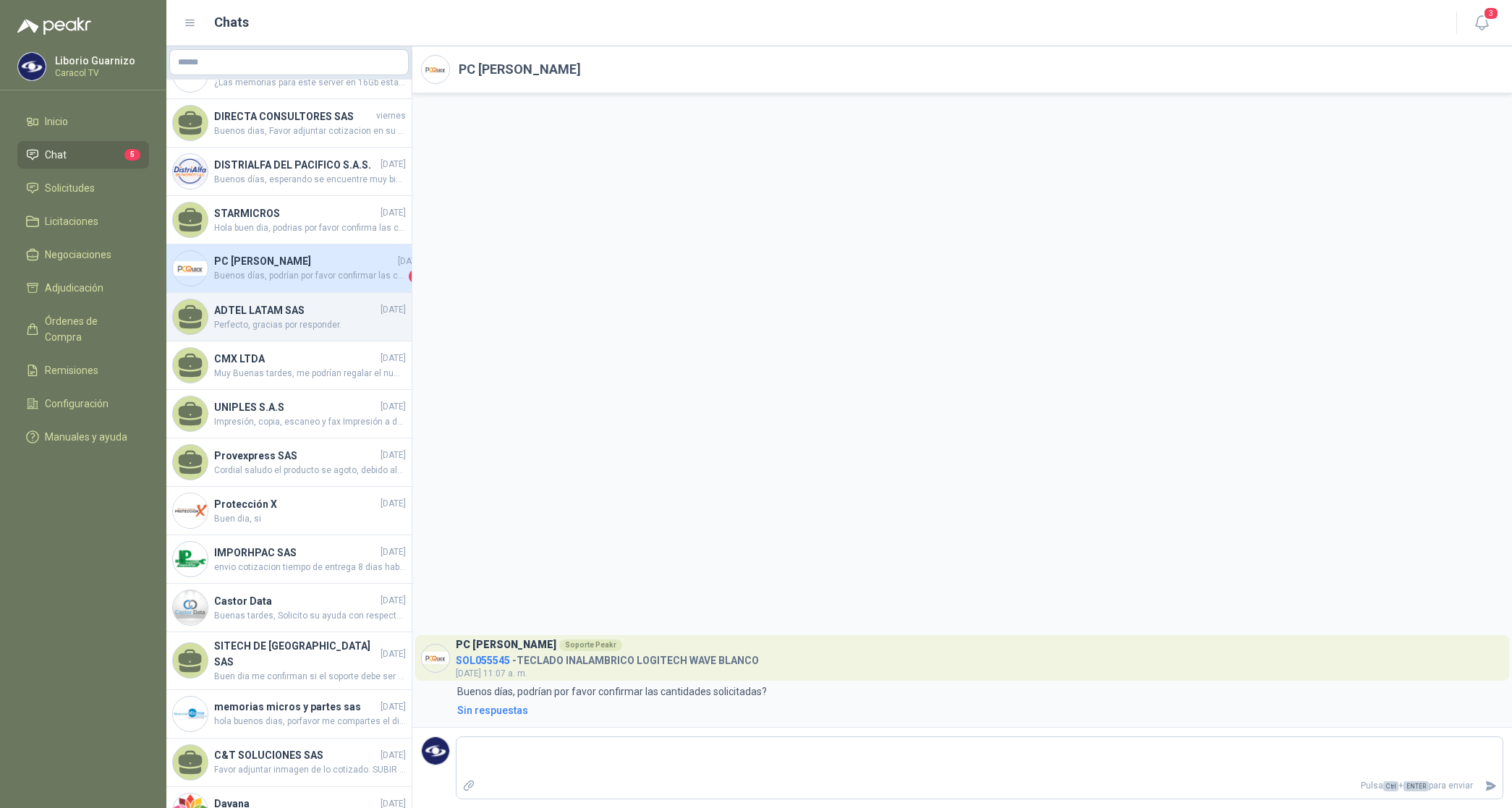
click at [277, 316] on h4 "ADTEL LATAM SAS" at bounding box center [296, 310] width 164 height 16
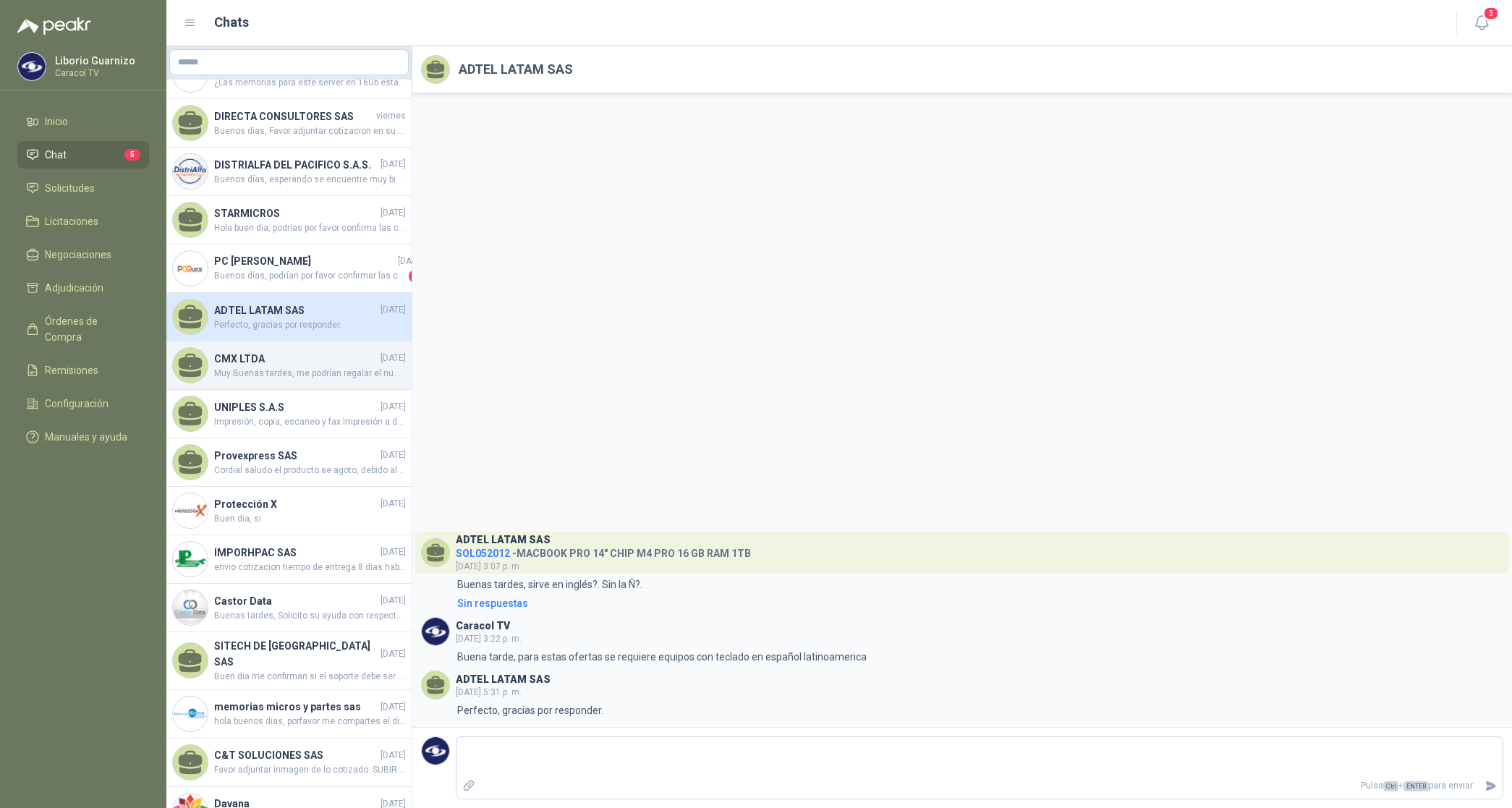
click at [246, 367] on h4 "CMX LTDA" at bounding box center [296, 358] width 164 height 16
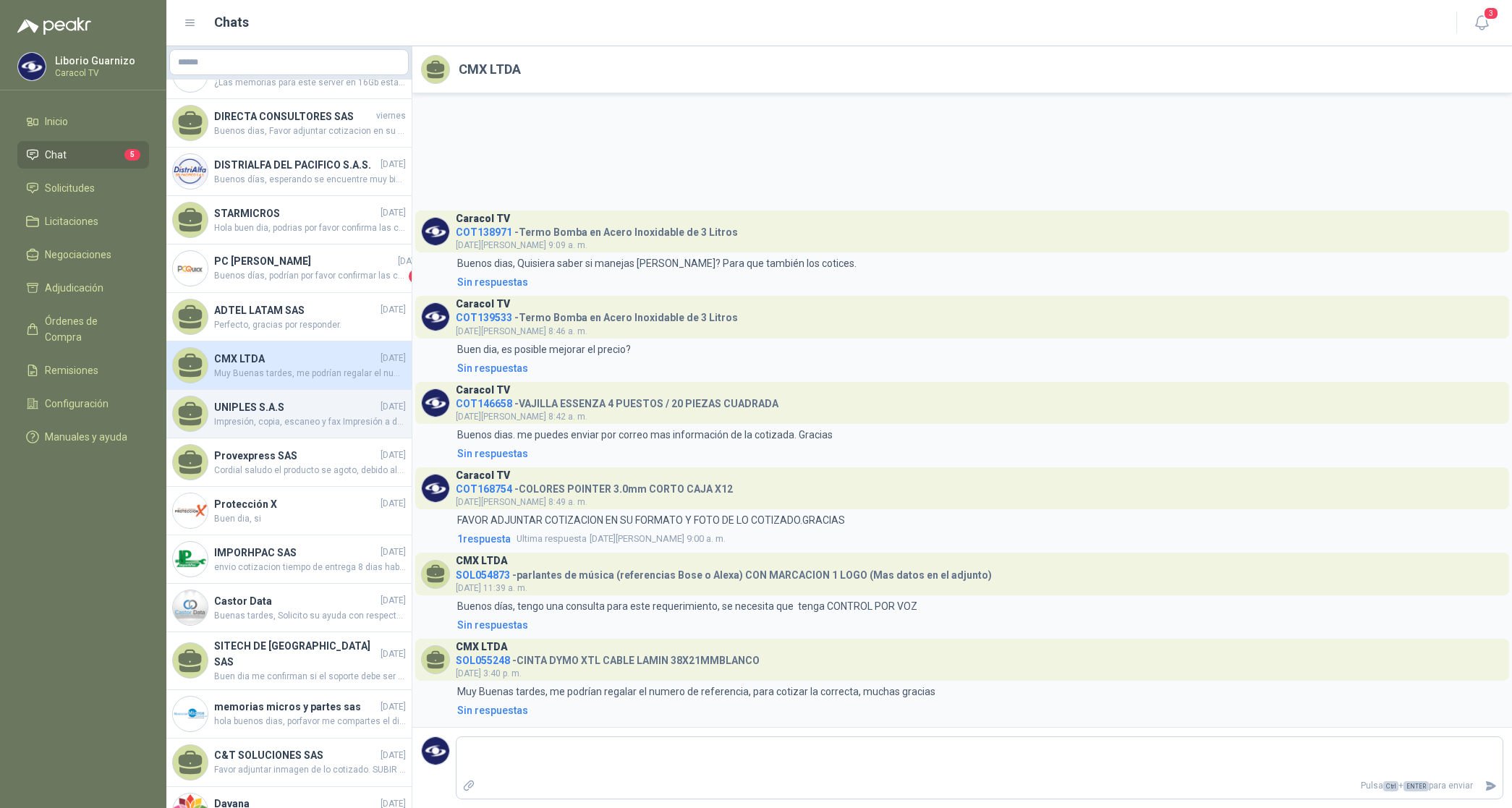
click at [268, 415] on h4 "UNIPLES S.A.S" at bounding box center [296, 407] width 164 height 16
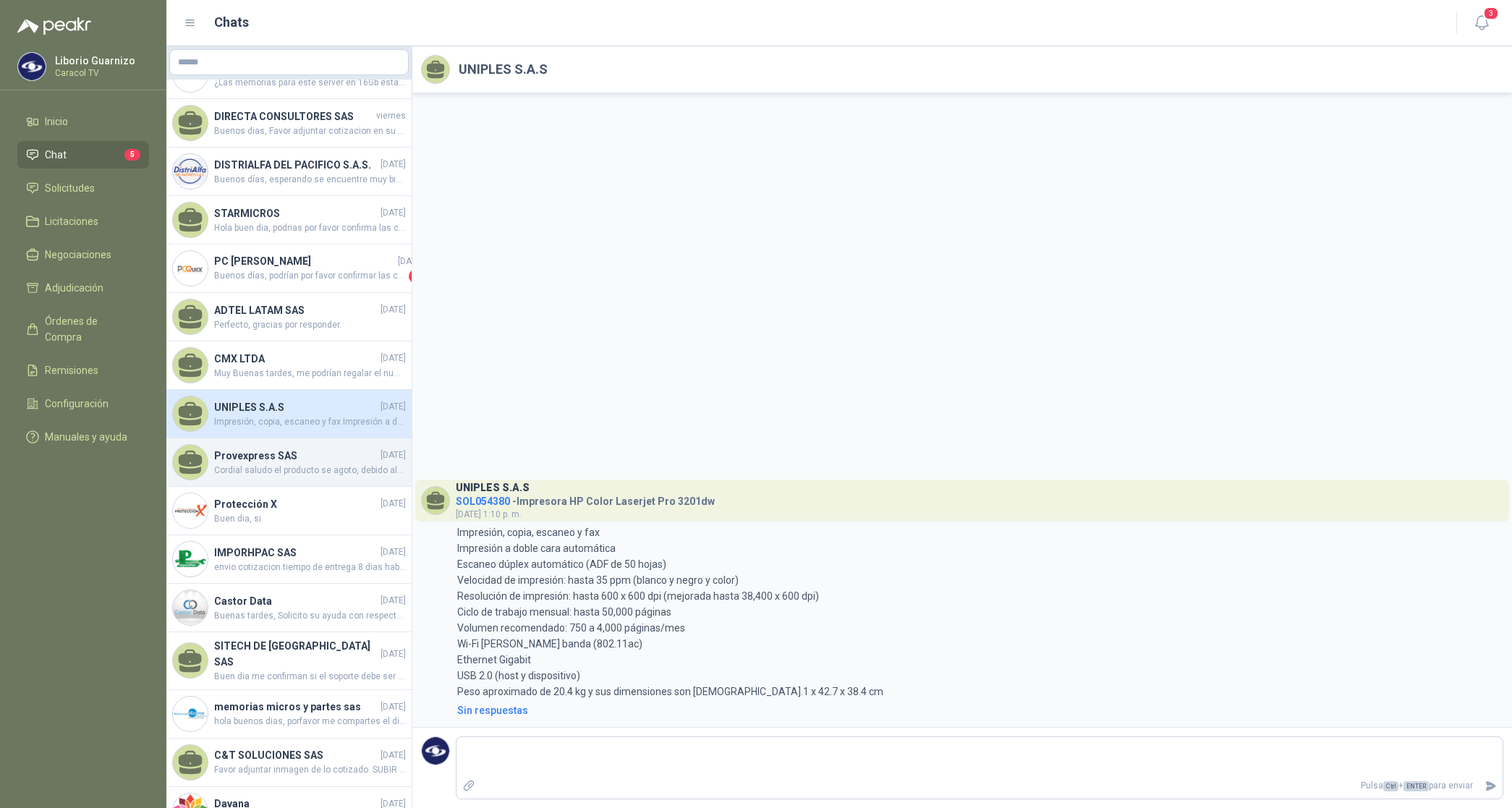
click at [266, 464] on h4 "Provexpress SAS" at bounding box center [296, 456] width 164 height 16
click at [266, 464] on h4 "Provexpress SAS" at bounding box center [296, 456] width 164 height 16
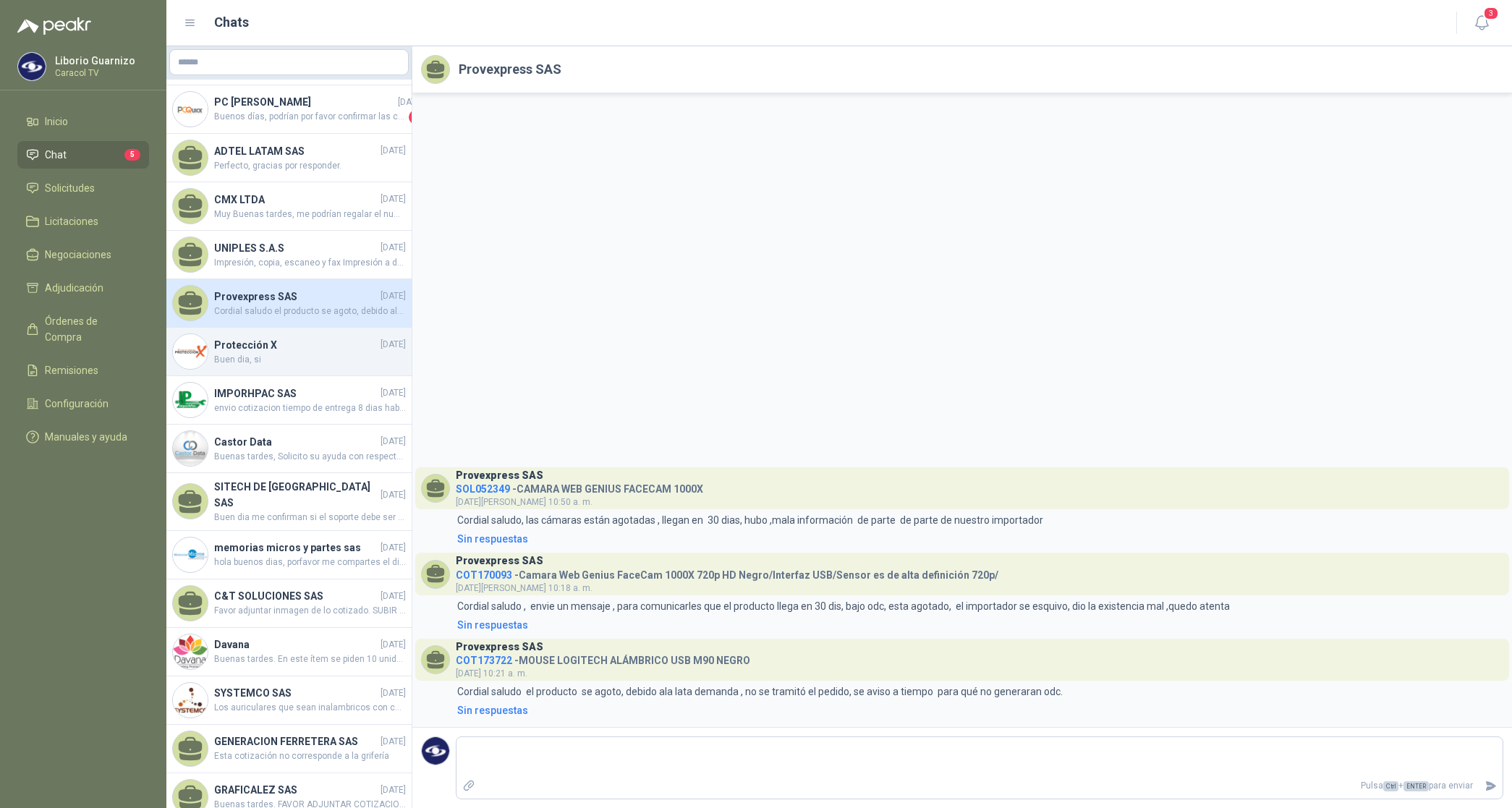
scroll to position [452, 0]
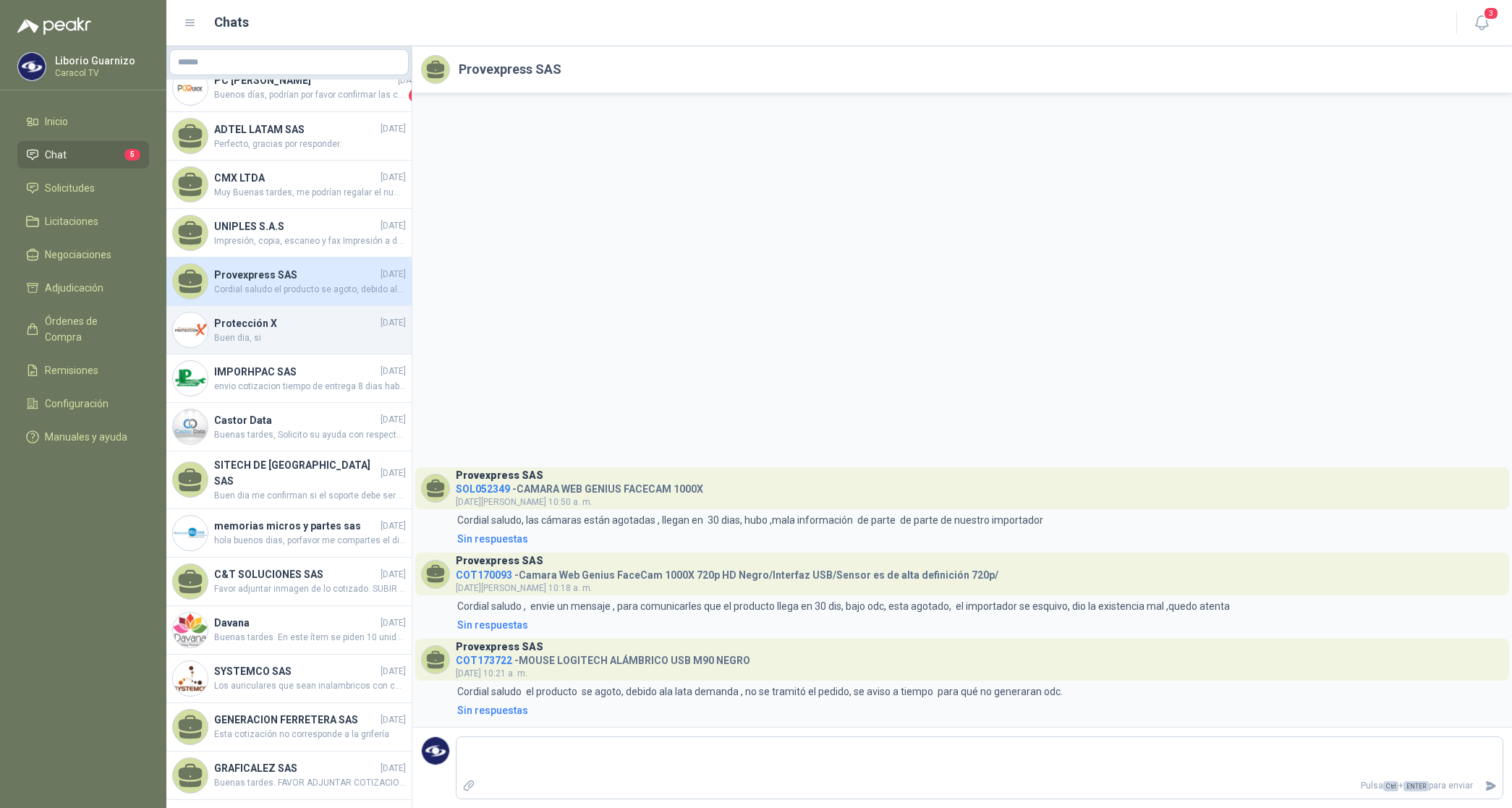
click at [233, 332] on h4 "Protección X" at bounding box center [296, 323] width 164 height 16
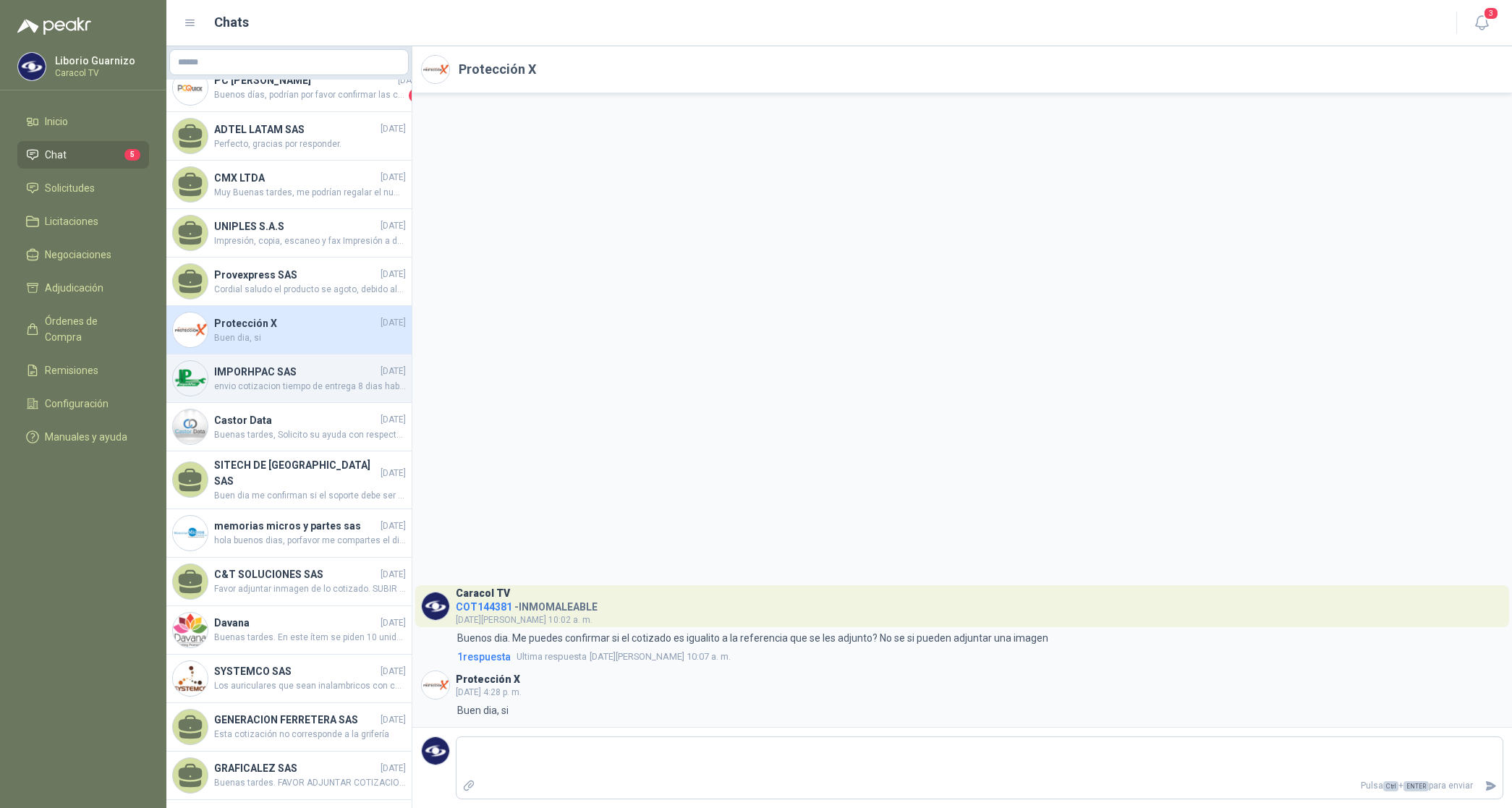
click at [265, 380] on h4 "IMPORHPAC SAS" at bounding box center [296, 371] width 164 height 16
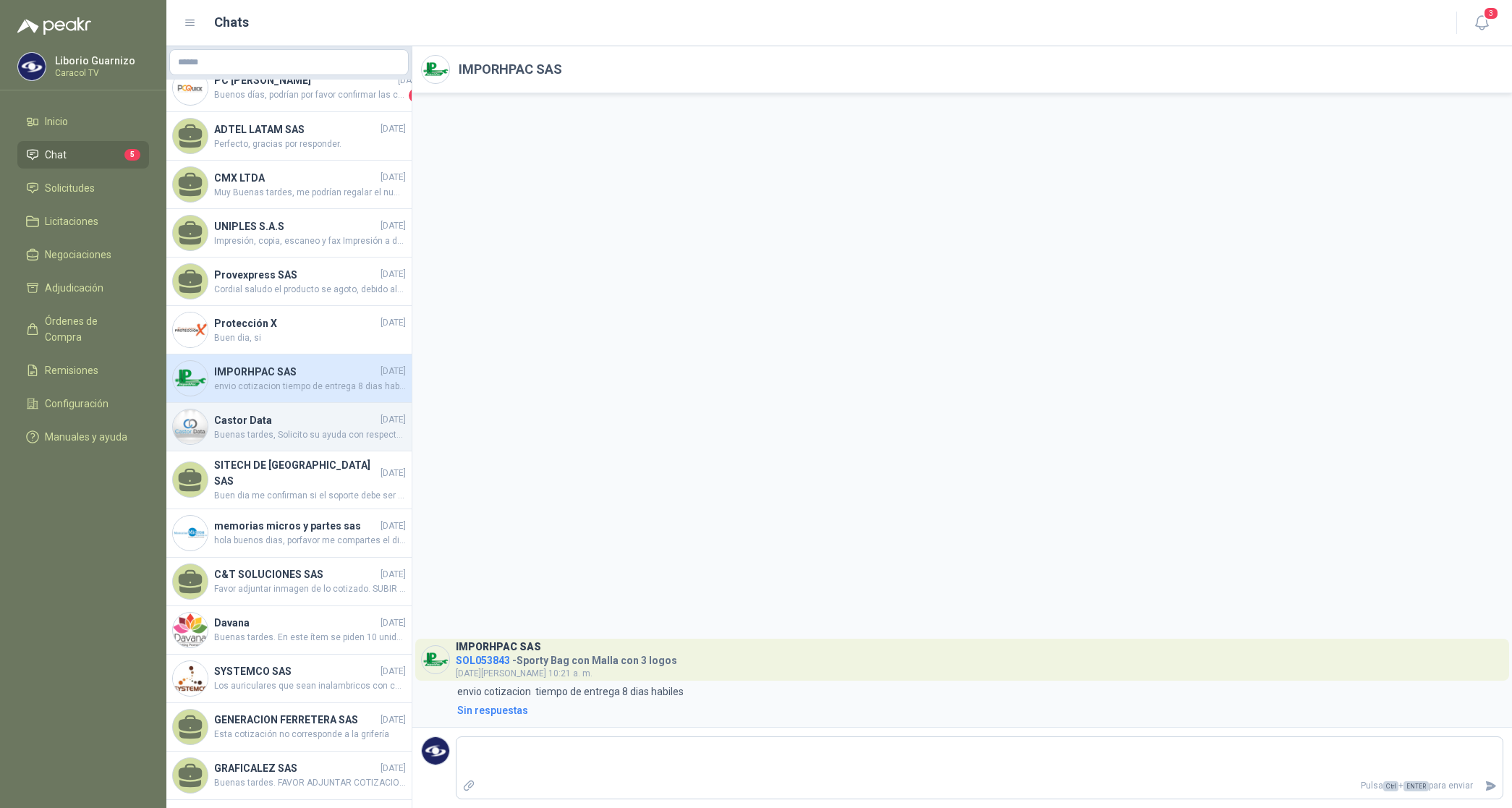
click at [251, 428] on h4 "Castor Data" at bounding box center [296, 420] width 164 height 16
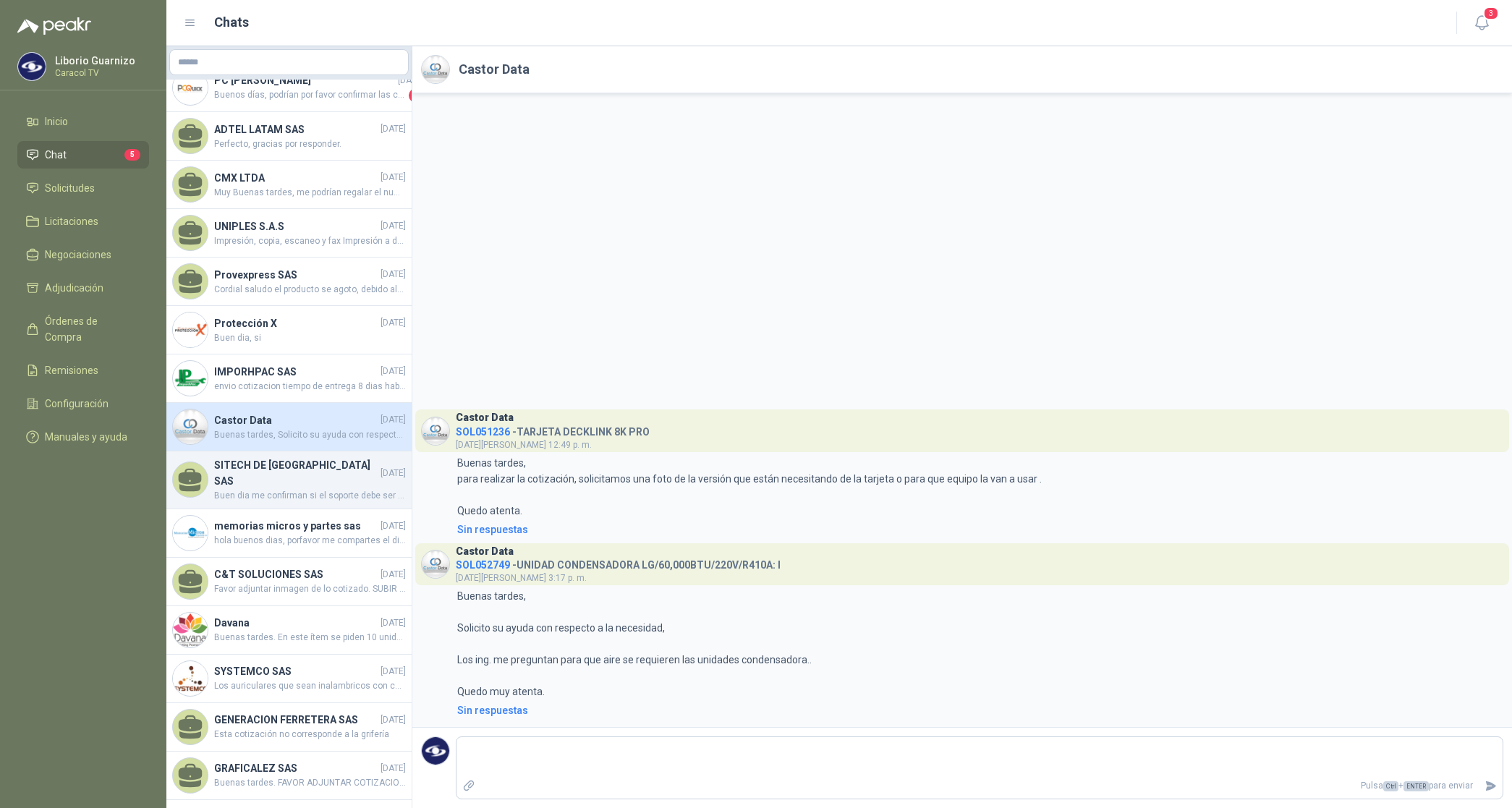
click at [251, 481] on h4 "SITECH DE [GEOGRAPHIC_DATA] SAS" at bounding box center [296, 473] width 164 height 31
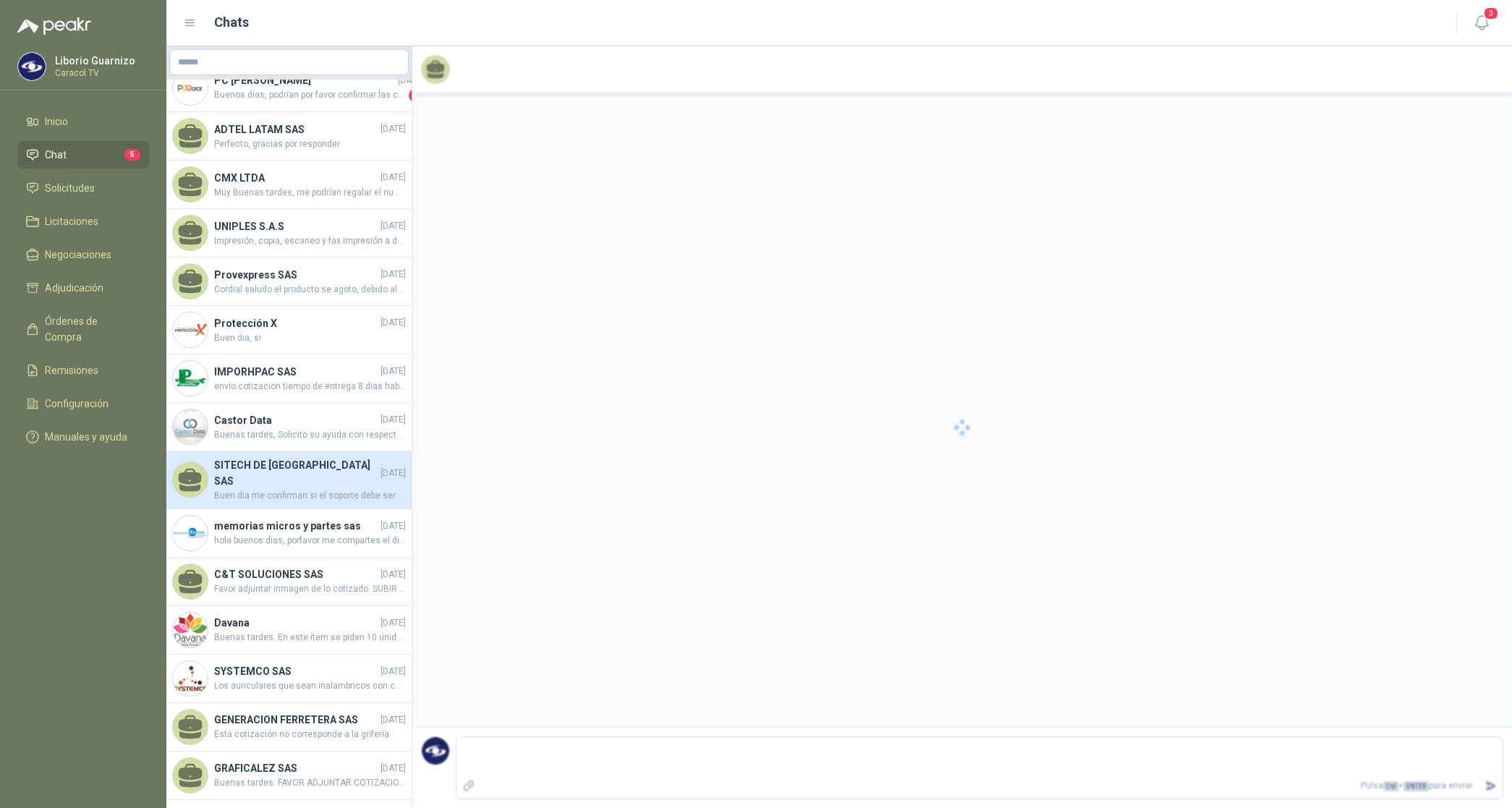
scroll to position [286, 0]
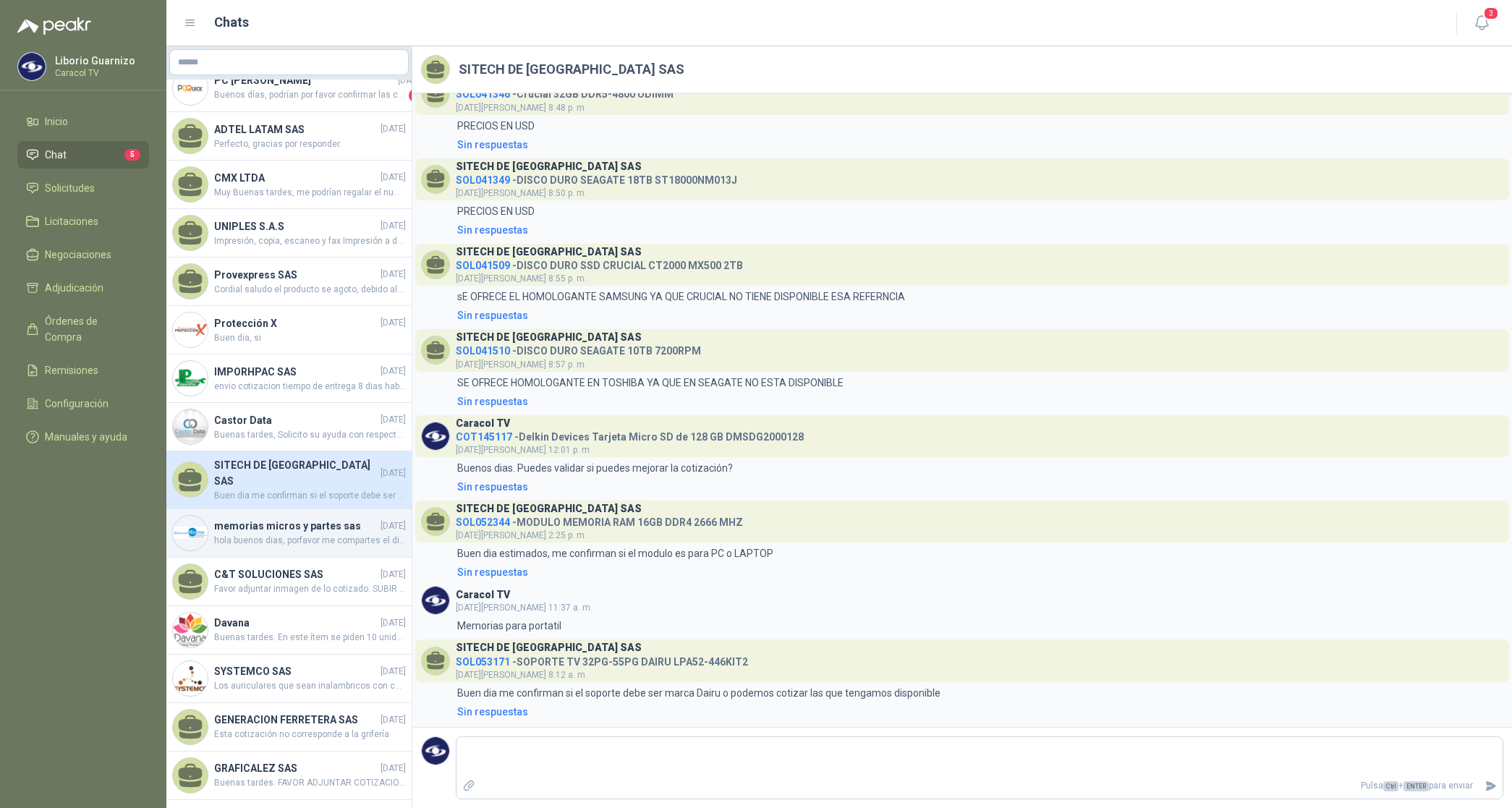
click at [243, 522] on h4 "memorias micros y partes sas" at bounding box center [296, 525] width 164 height 16
click at [244, 521] on h4 "memorias micros y partes sas" at bounding box center [296, 525] width 164 height 16
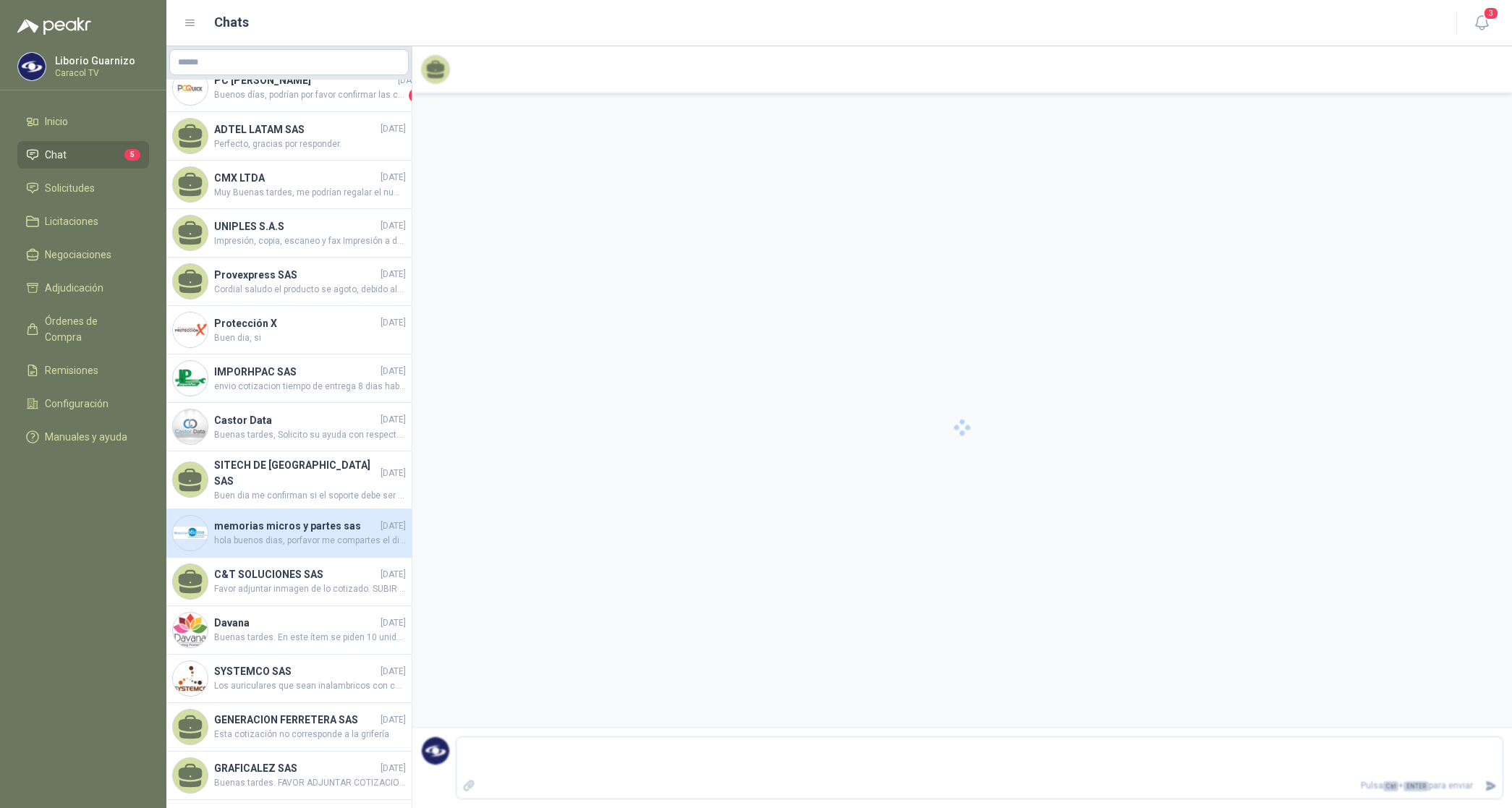
scroll to position [2918, 0]
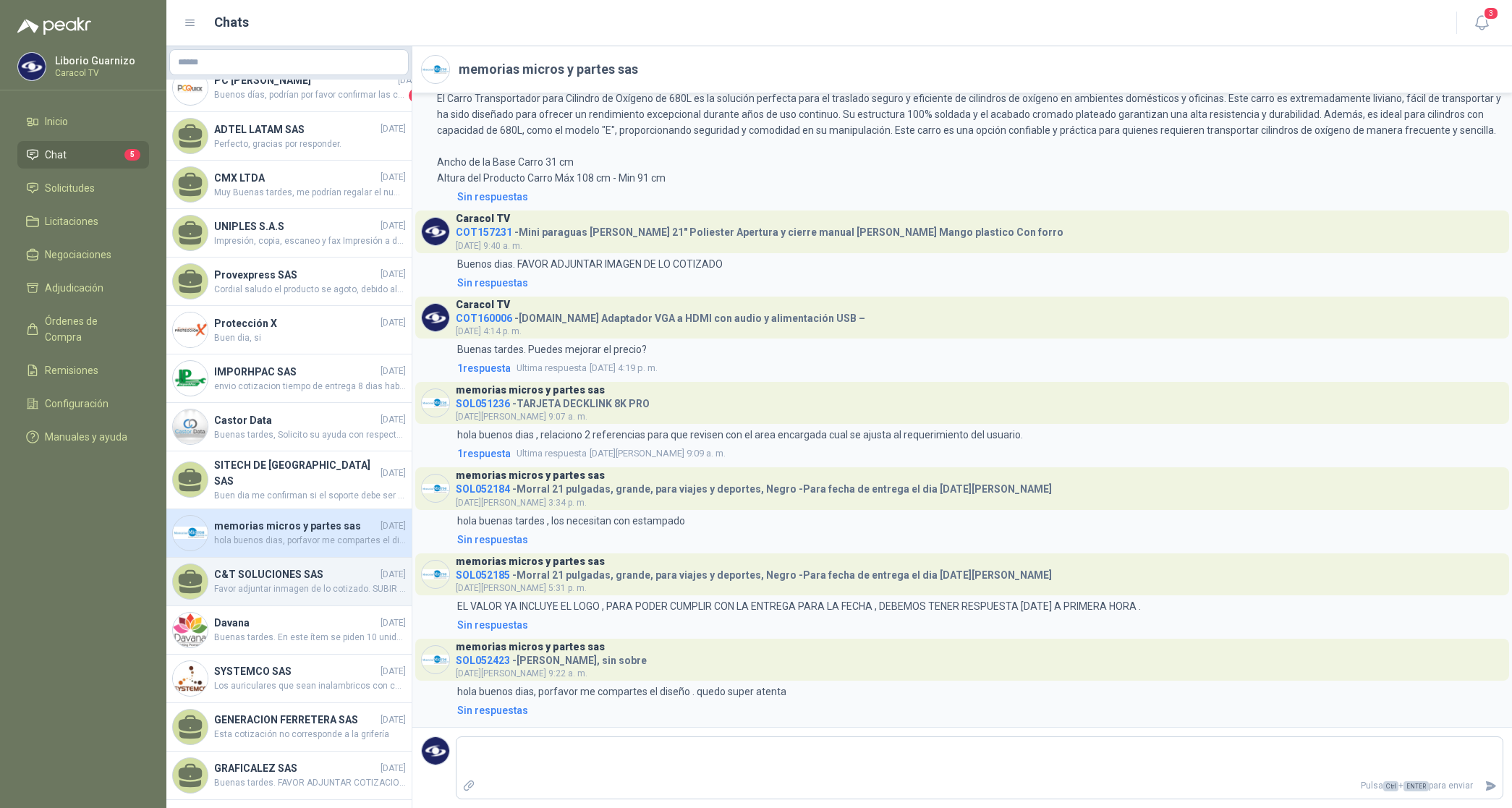
click at [251, 576] on h4 "C&T SOLUCIONES SAS" at bounding box center [296, 574] width 164 height 16
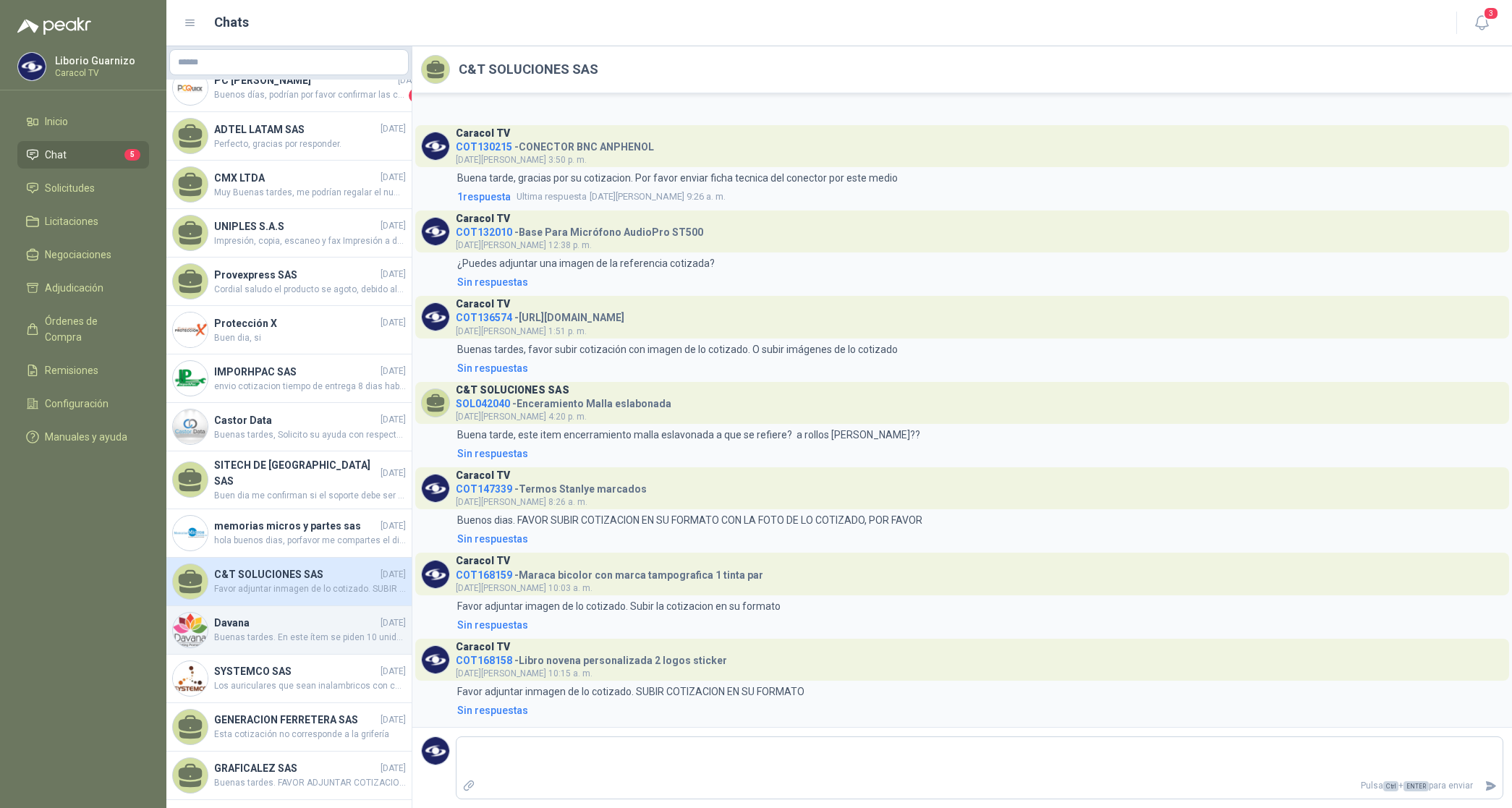
click at [232, 627] on h4 "Davana" at bounding box center [296, 623] width 164 height 16
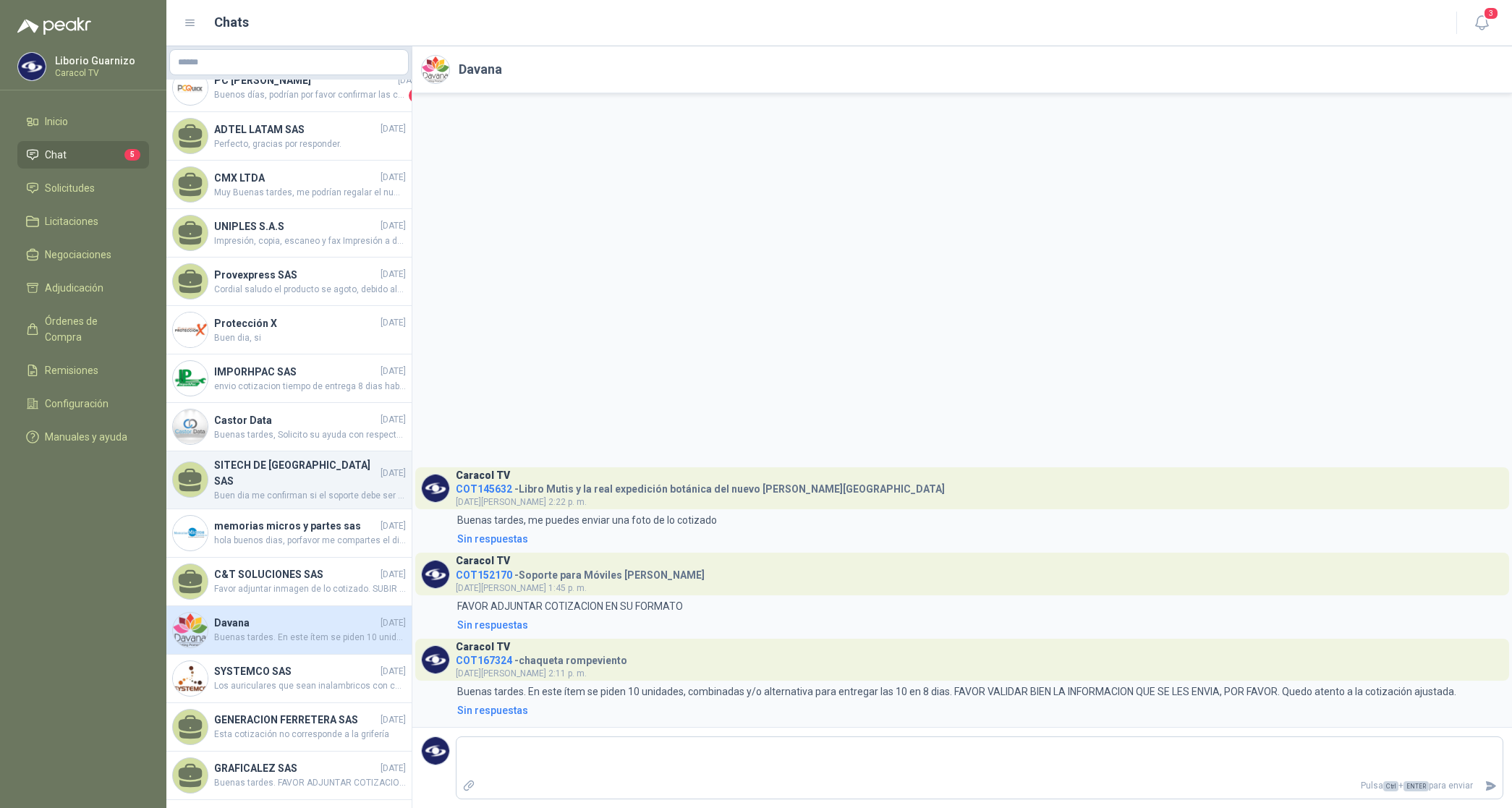
scroll to position [543, 0]
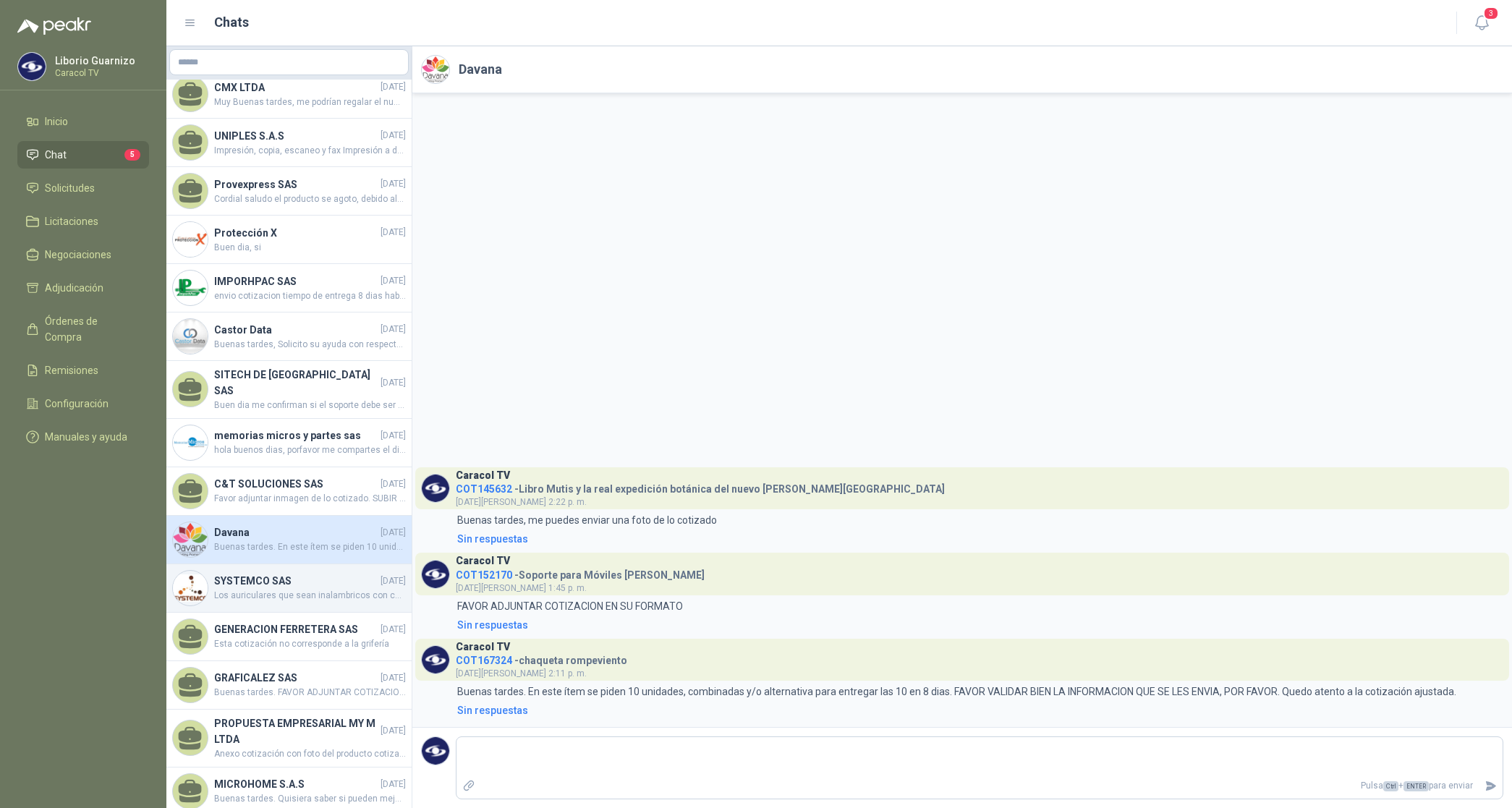
click at [262, 576] on h4 "SYSTEMCO SAS" at bounding box center [296, 581] width 164 height 16
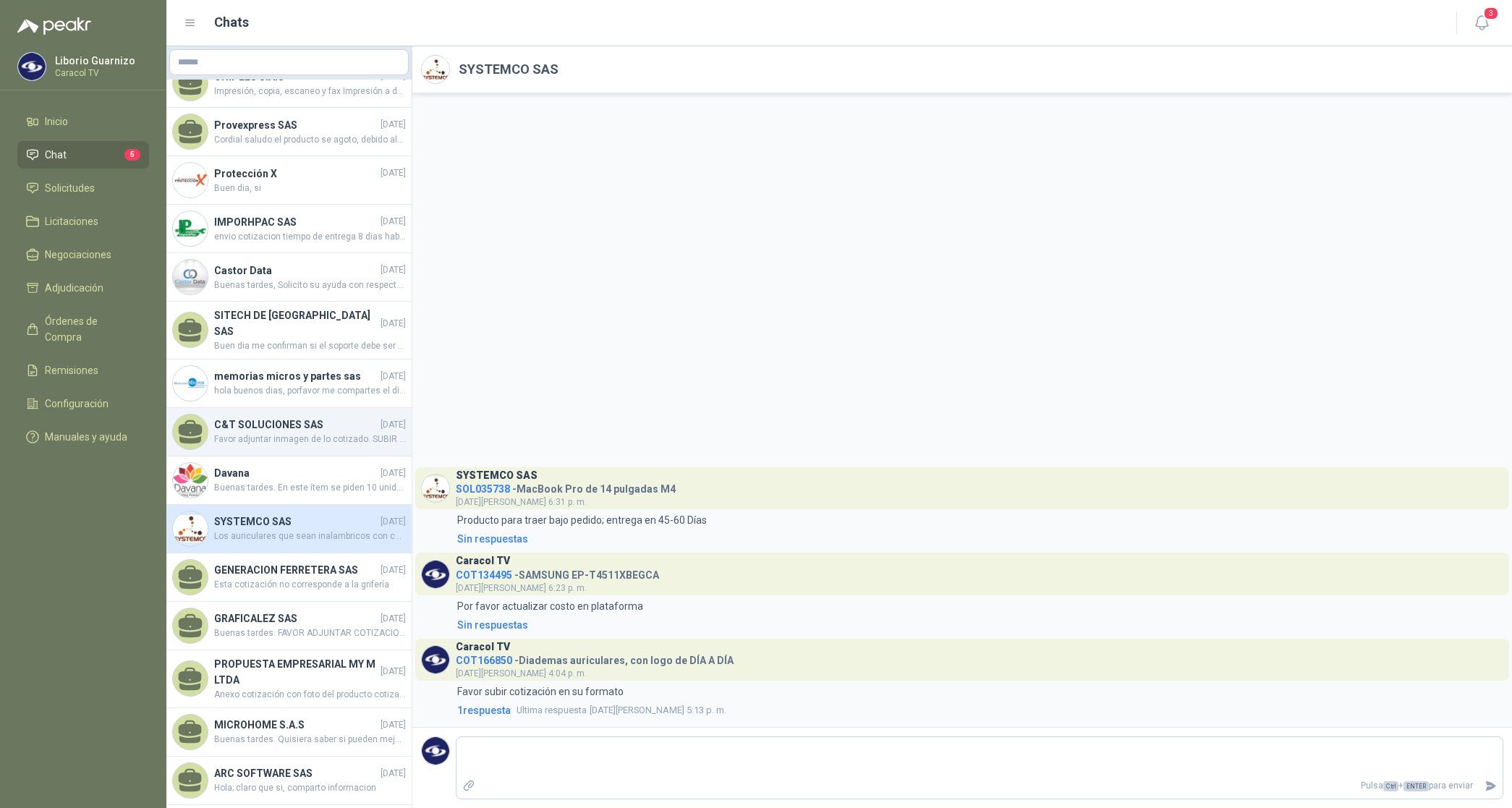
scroll to position [633, 0]
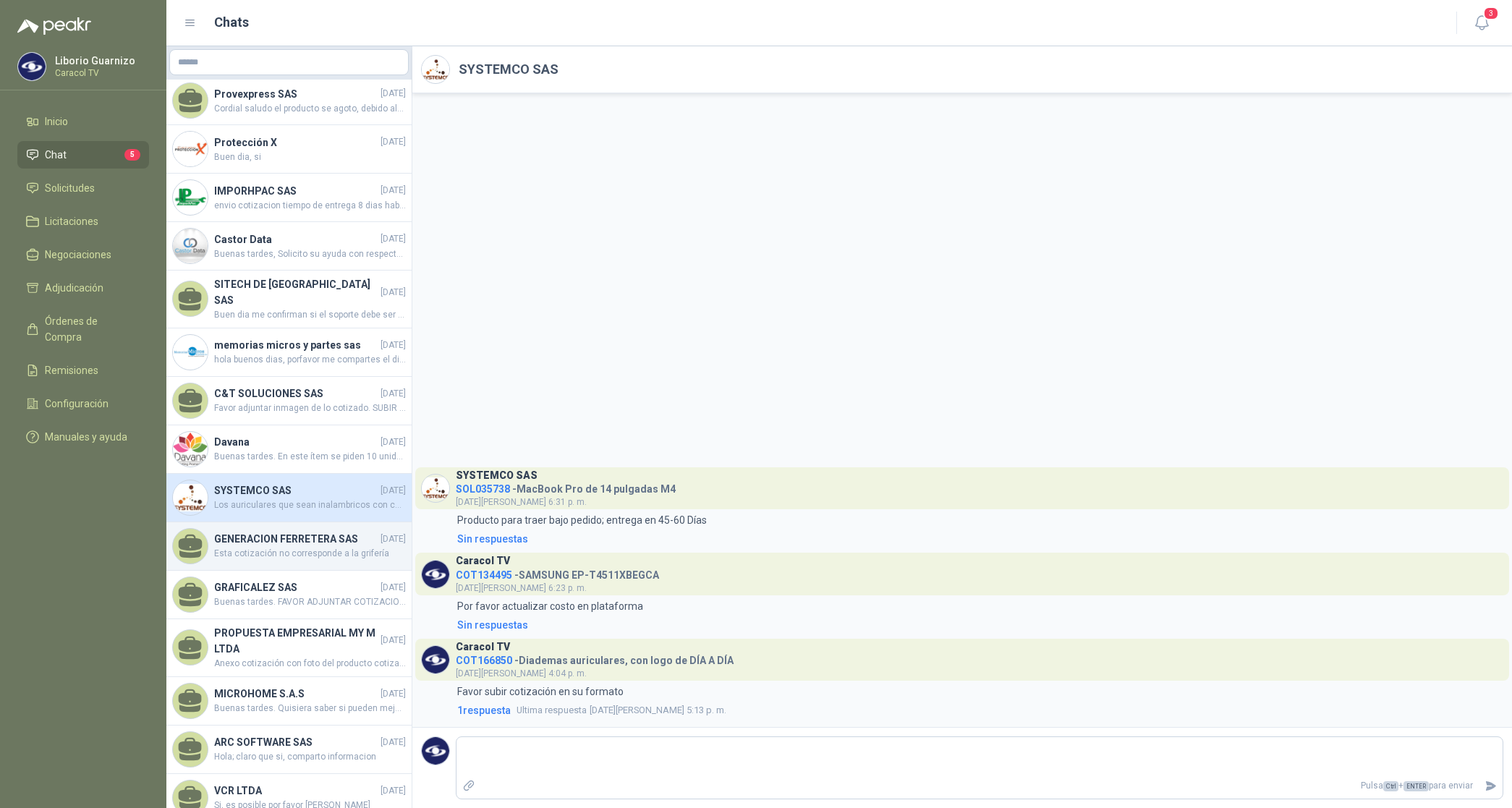
click at [290, 547] on h4 "GENERACION FERRETERA SAS" at bounding box center [296, 538] width 164 height 16
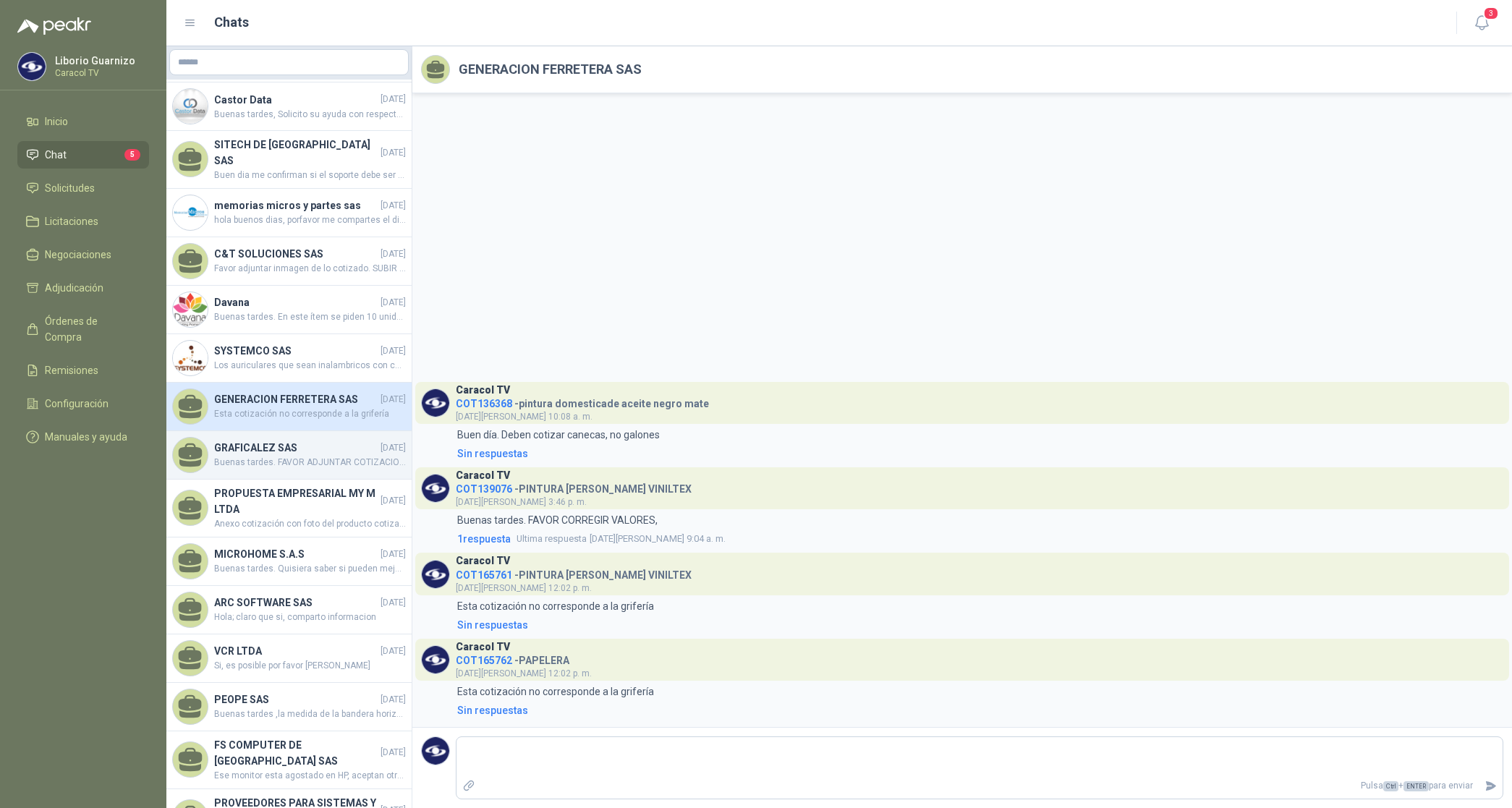
scroll to position [814, 0]
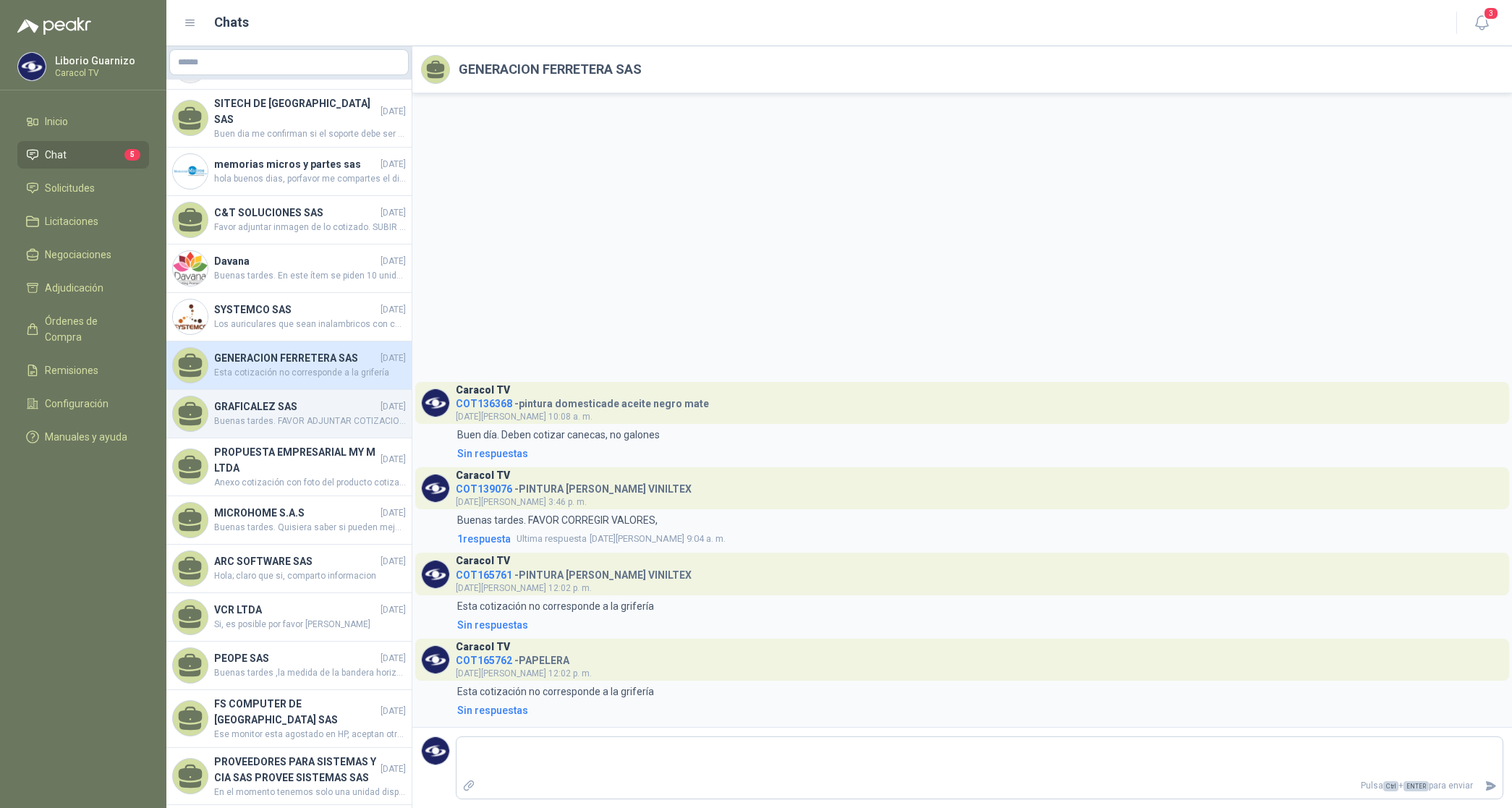
click at [279, 414] on h4 "GRAFICALEZ SAS" at bounding box center [296, 406] width 164 height 16
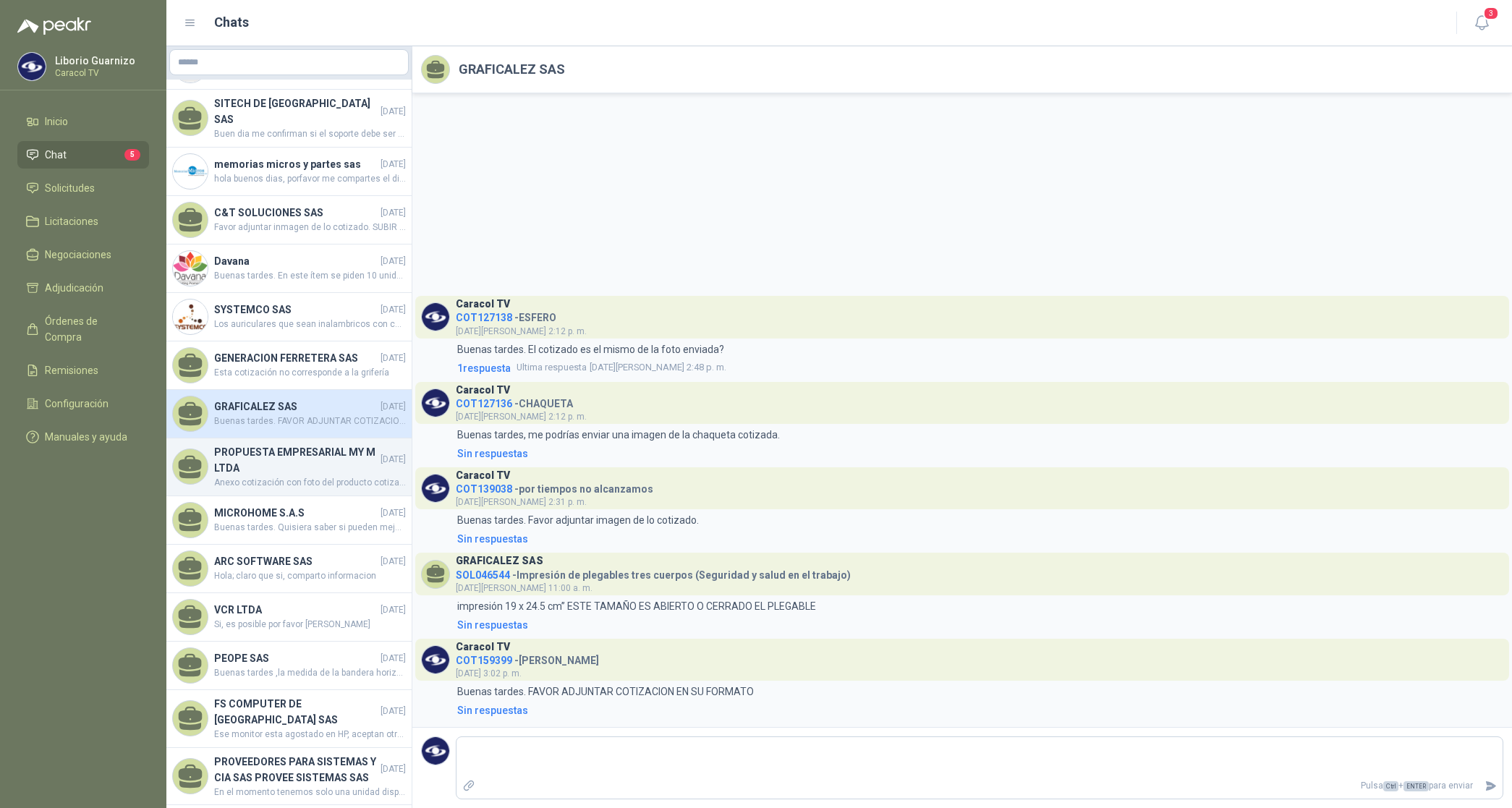
click at [259, 476] on h4 "PROPUESTA EMPRESARIAL MY M LTDA" at bounding box center [296, 460] width 164 height 31
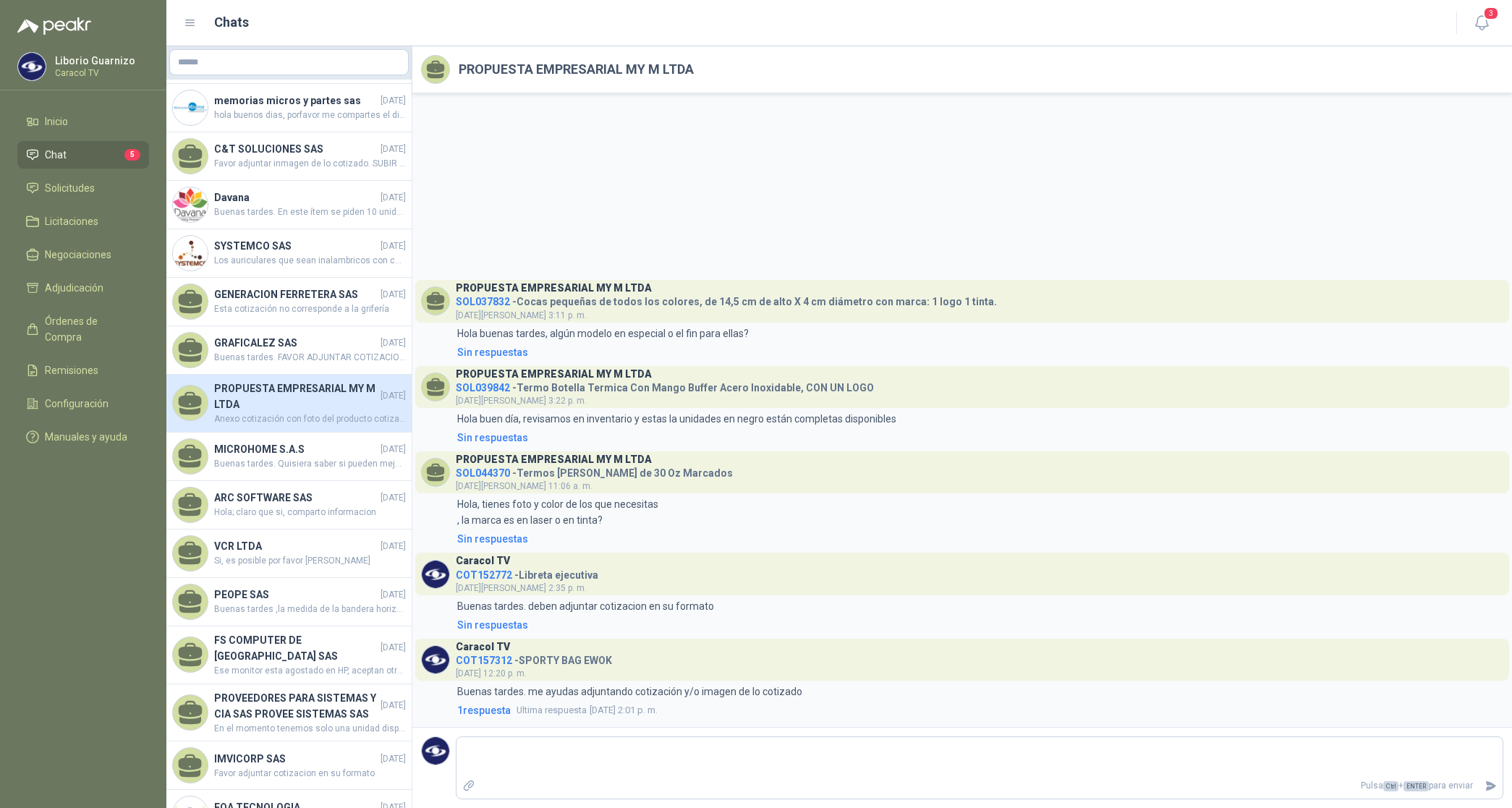
scroll to position [905, 0]
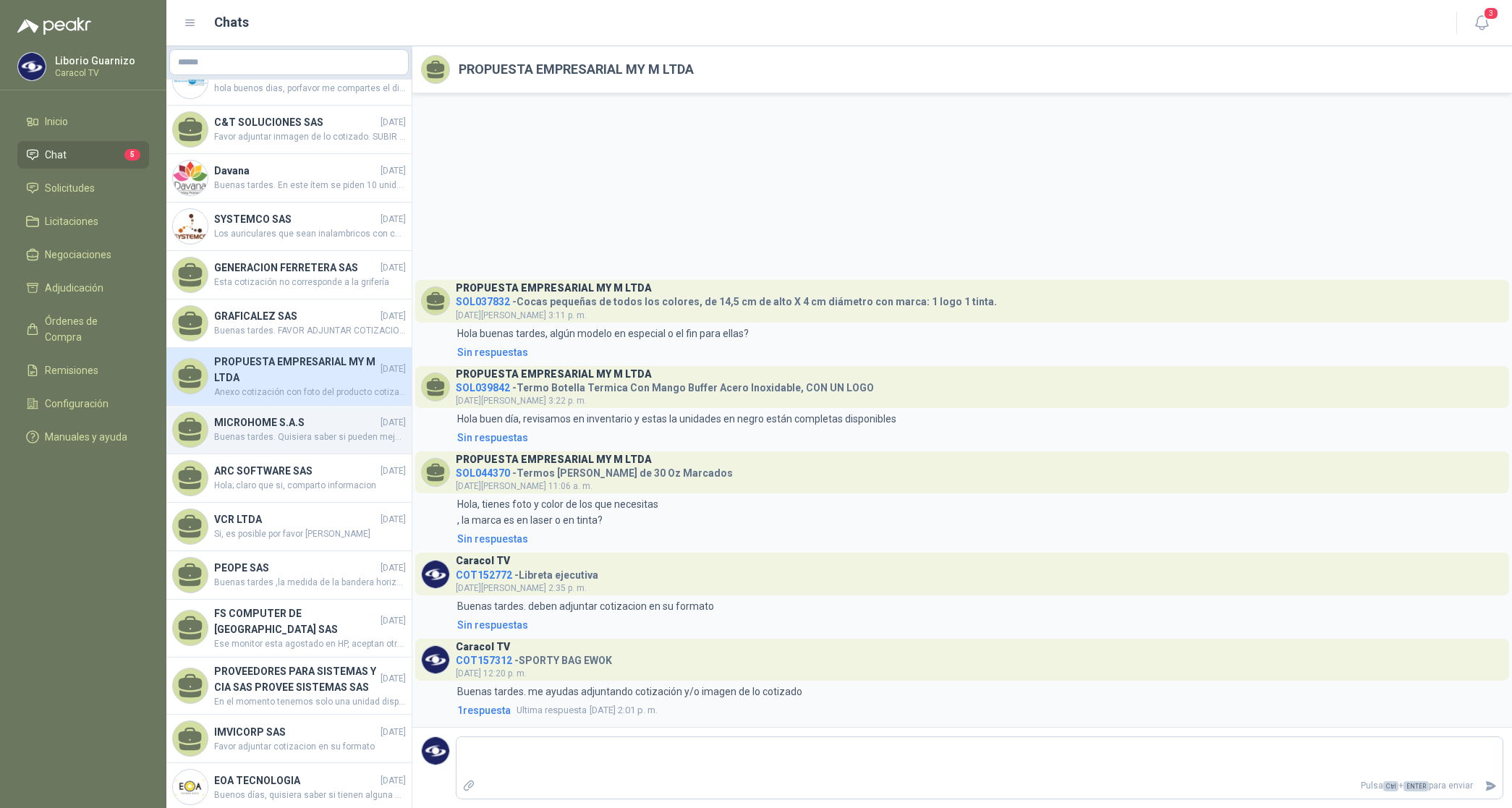
click at [287, 431] on h4 "MICROHOME S.A.S" at bounding box center [296, 422] width 164 height 16
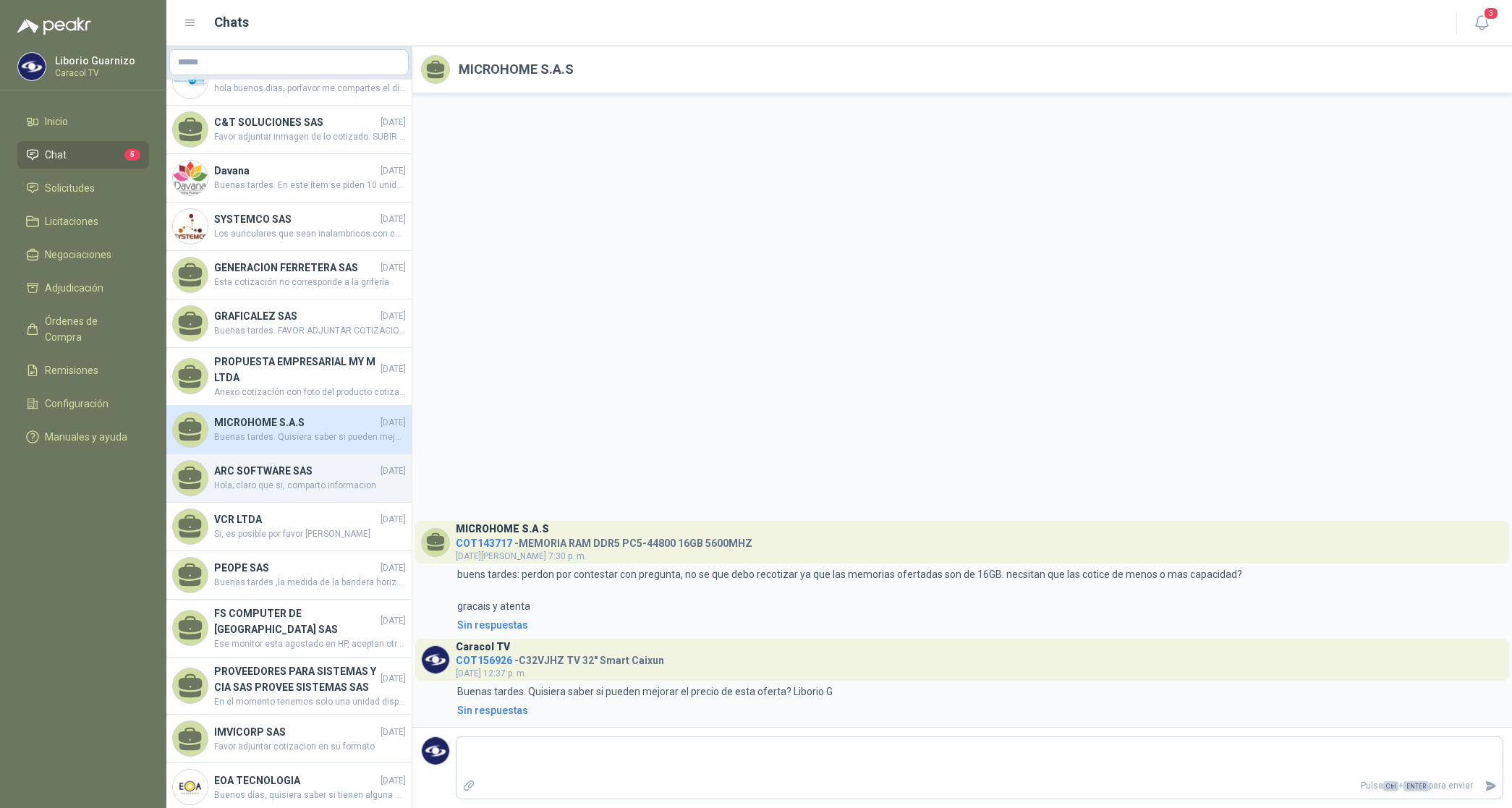
click at [266, 479] on h4 "ARC SOFTWARE SAS" at bounding box center [296, 471] width 164 height 16
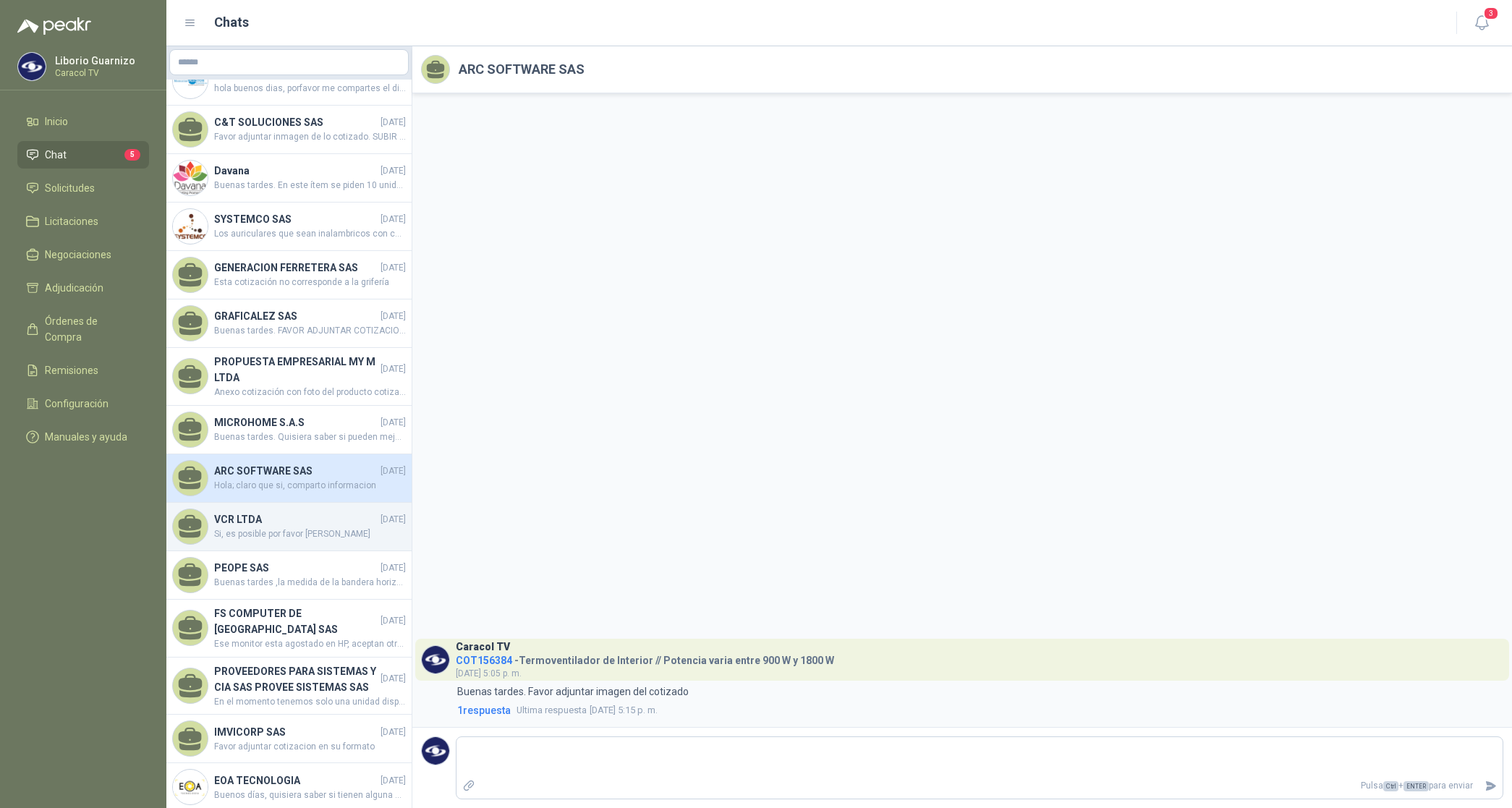
click at [235, 528] on h4 "VCR LTDA" at bounding box center [296, 519] width 164 height 16
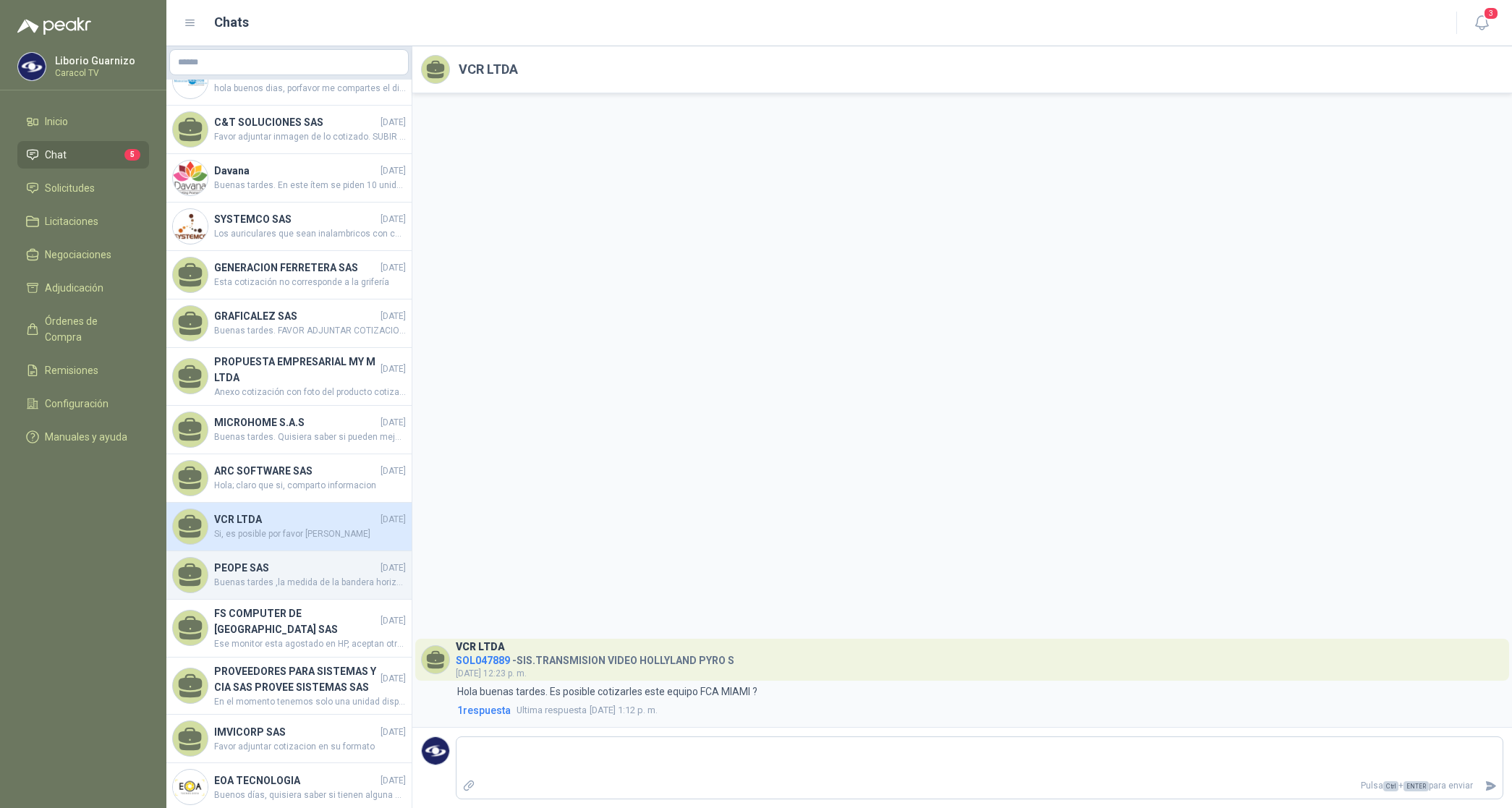
click at [234, 590] on span "Buenas tardes ,la medida de la bandera horizontal son [DEMOGRAPHIC_DATA] metros…" at bounding box center [310, 582] width 192 height 14
click at [233, 590] on span "Buenas tardes ,la medida de la bandera horizontal son [DEMOGRAPHIC_DATA] metros…" at bounding box center [310, 582] width 192 height 14
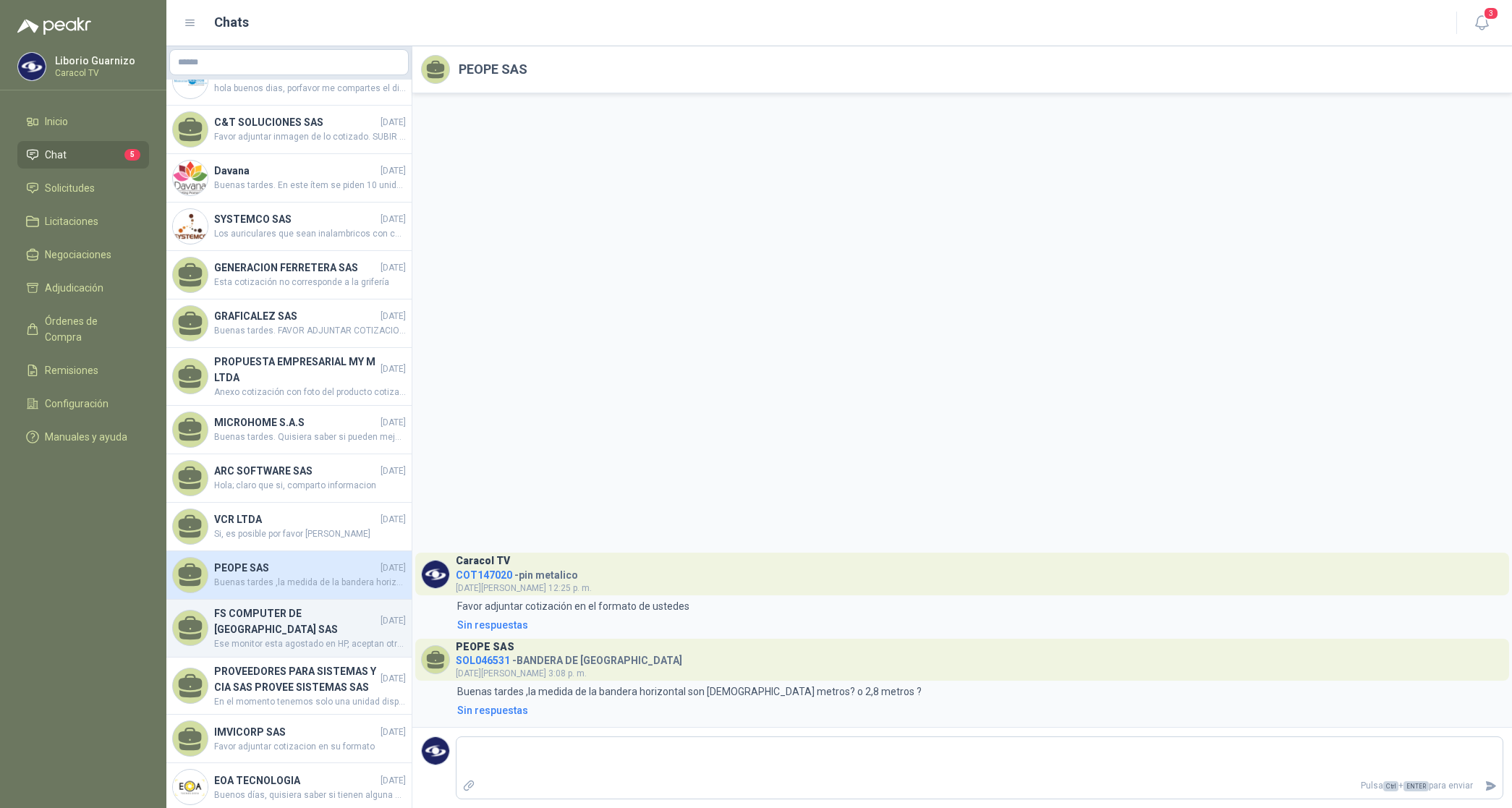
click at [240, 638] on h4 "FS COMPUTER DE [GEOGRAPHIC_DATA] SAS" at bounding box center [296, 621] width 164 height 31
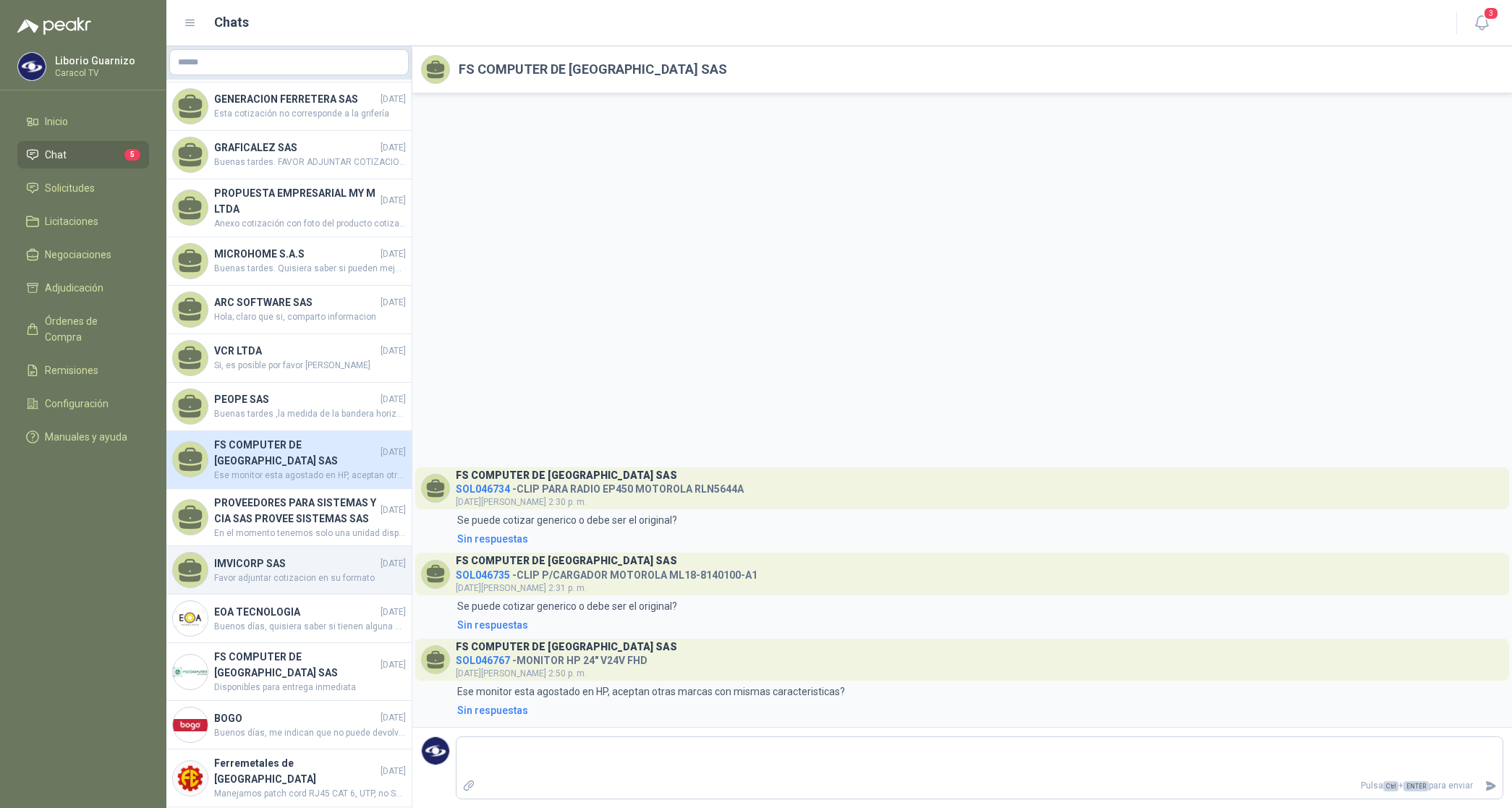
scroll to position [1085, 0]
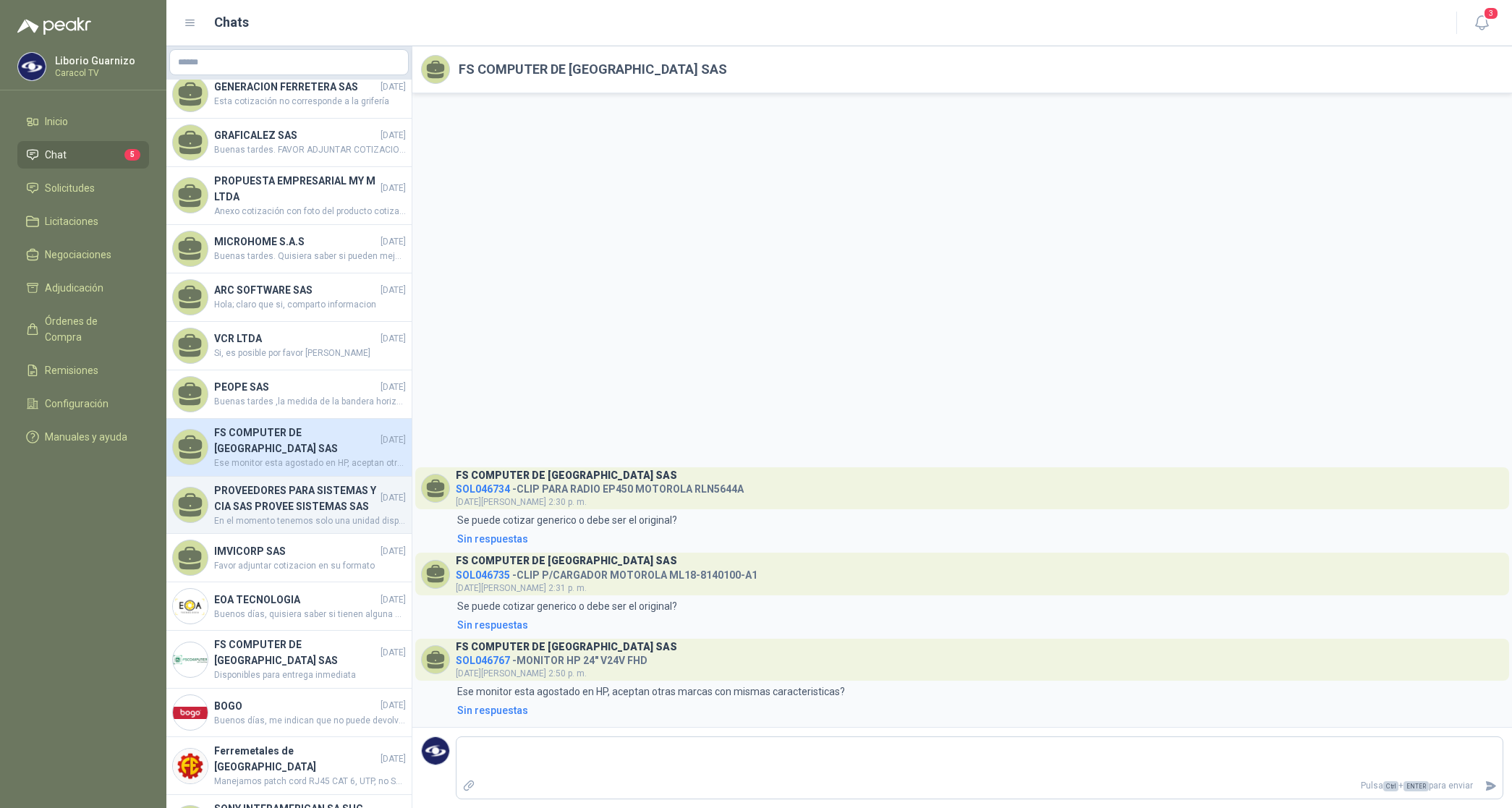
click at [283, 514] on h4 "PROVEEDORES PARA SISTEMAS Y CIA SAS PROVEE SISTEMAS SAS" at bounding box center [296, 499] width 164 height 31
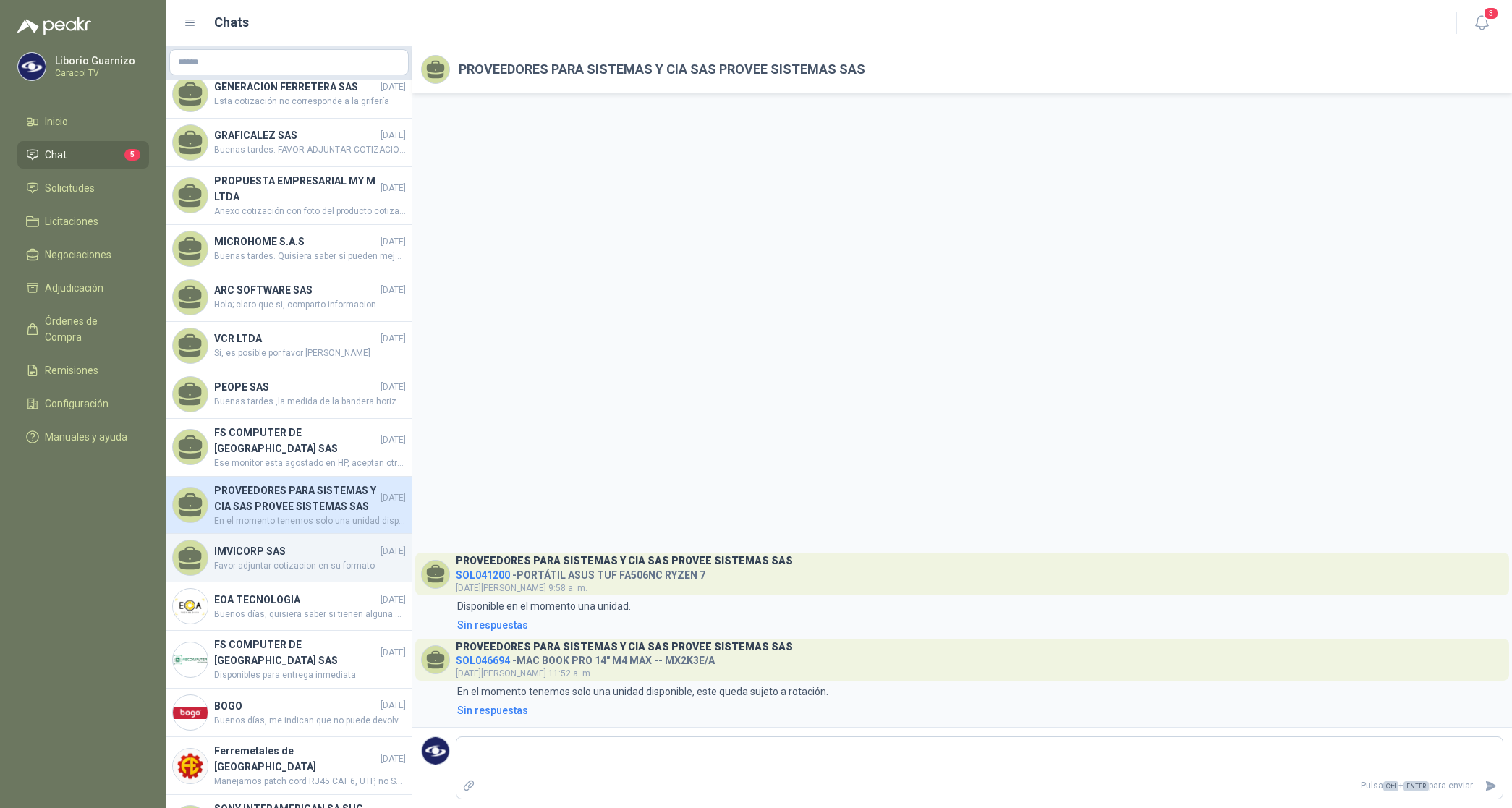
click at [255, 559] on h4 "IMVICORP SAS" at bounding box center [296, 551] width 164 height 16
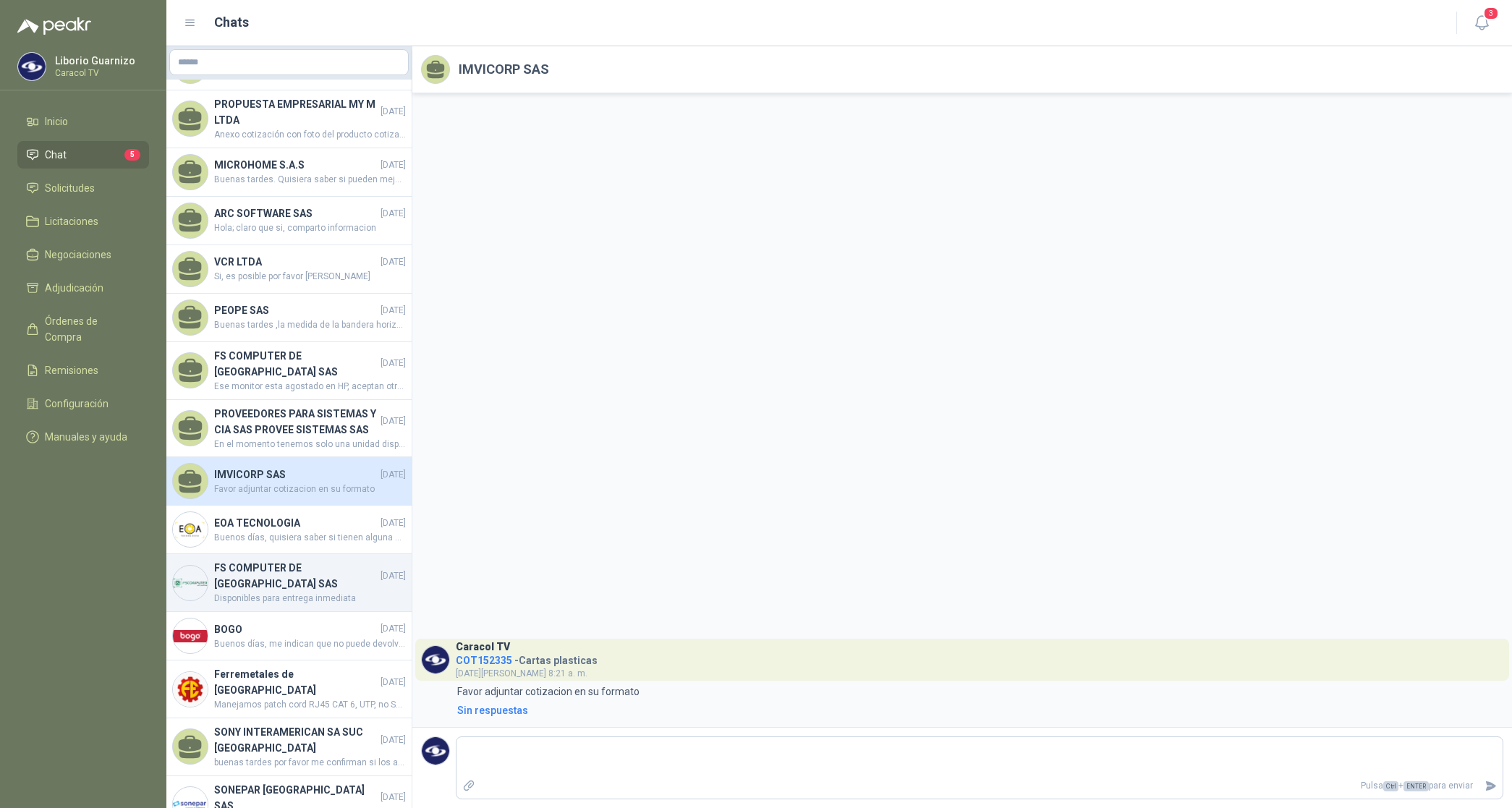
scroll to position [1266, 0]
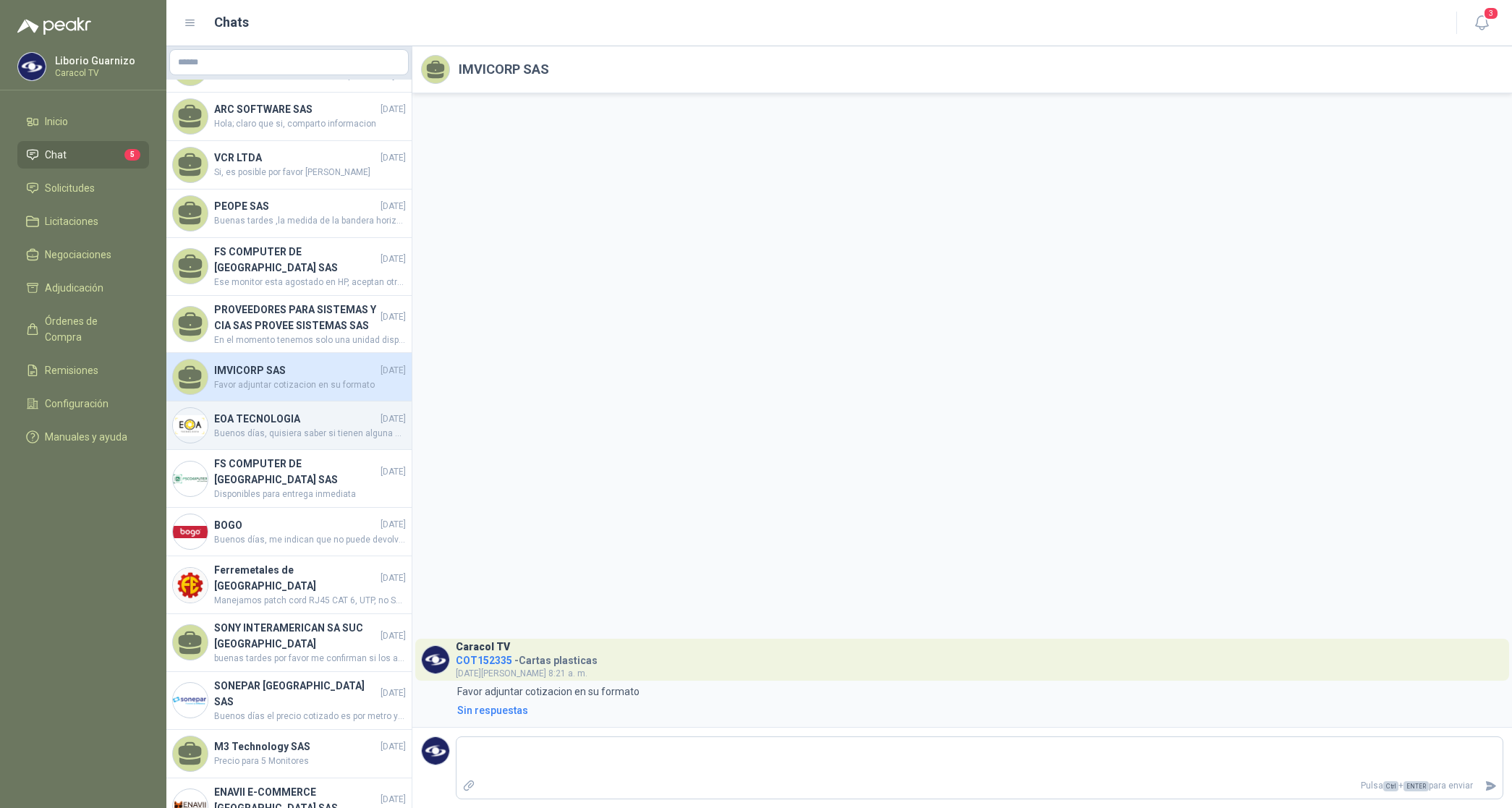
click at [268, 427] on h4 "EOA TECNOLOGIA" at bounding box center [296, 418] width 164 height 16
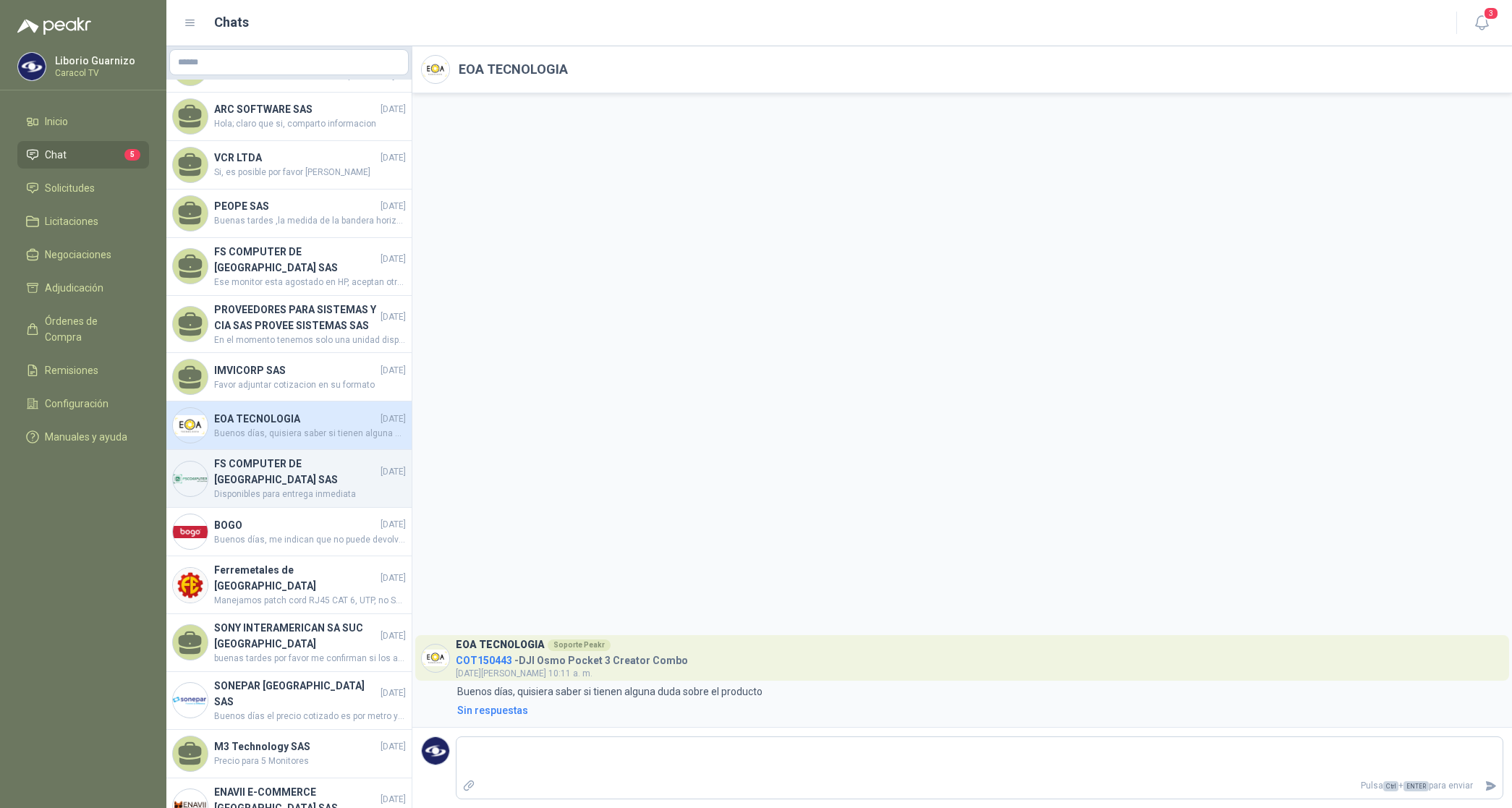
click at [256, 488] on h4 "FS COMPUTER DE [GEOGRAPHIC_DATA] SAS" at bounding box center [296, 471] width 164 height 31
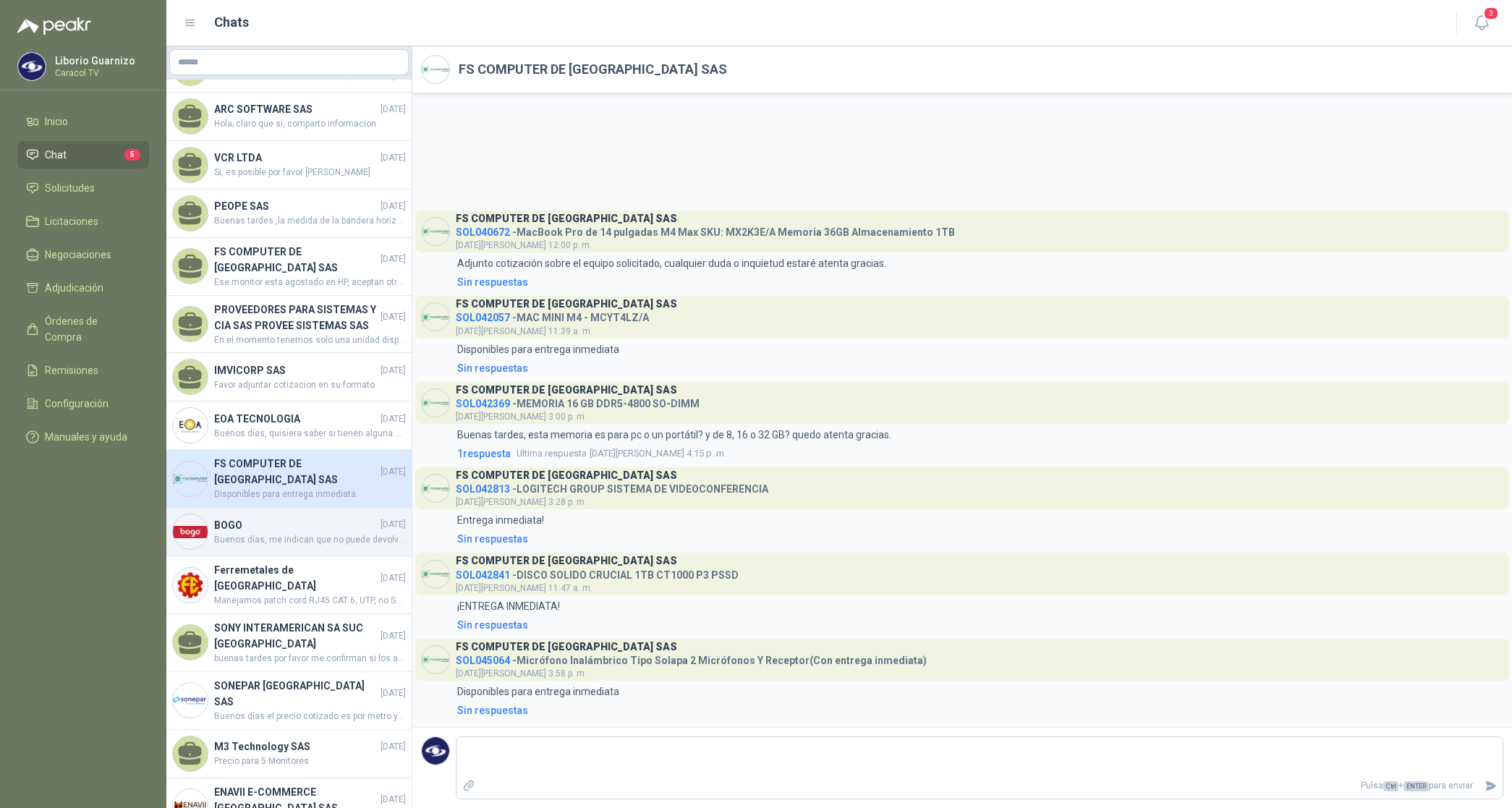
click at [240, 533] on h4 "BOGO" at bounding box center [296, 525] width 164 height 16
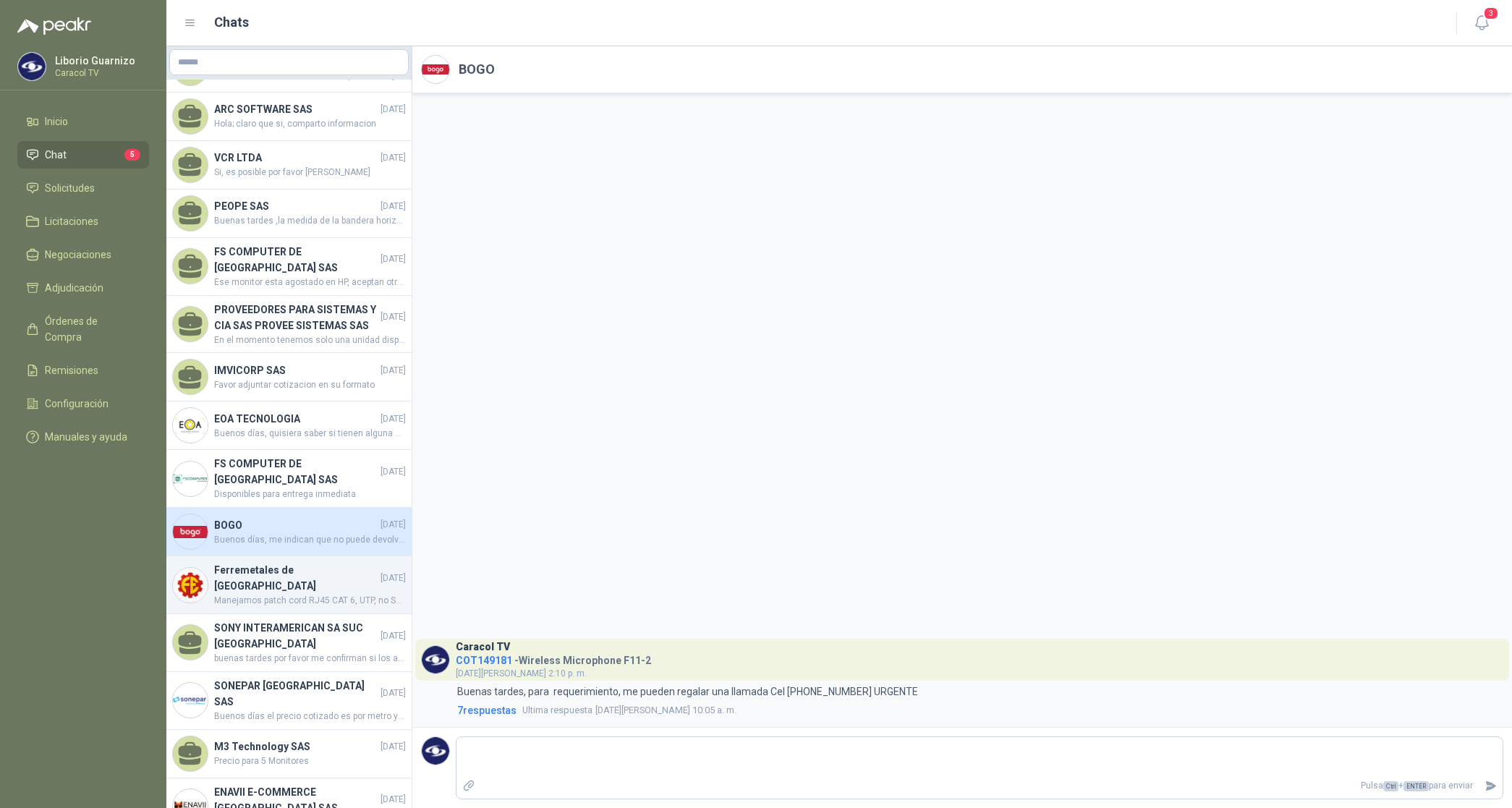
click at [266, 594] on h4 "Ferremetales de [GEOGRAPHIC_DATA]" at bounding box center [296, 578] width 164 height 31
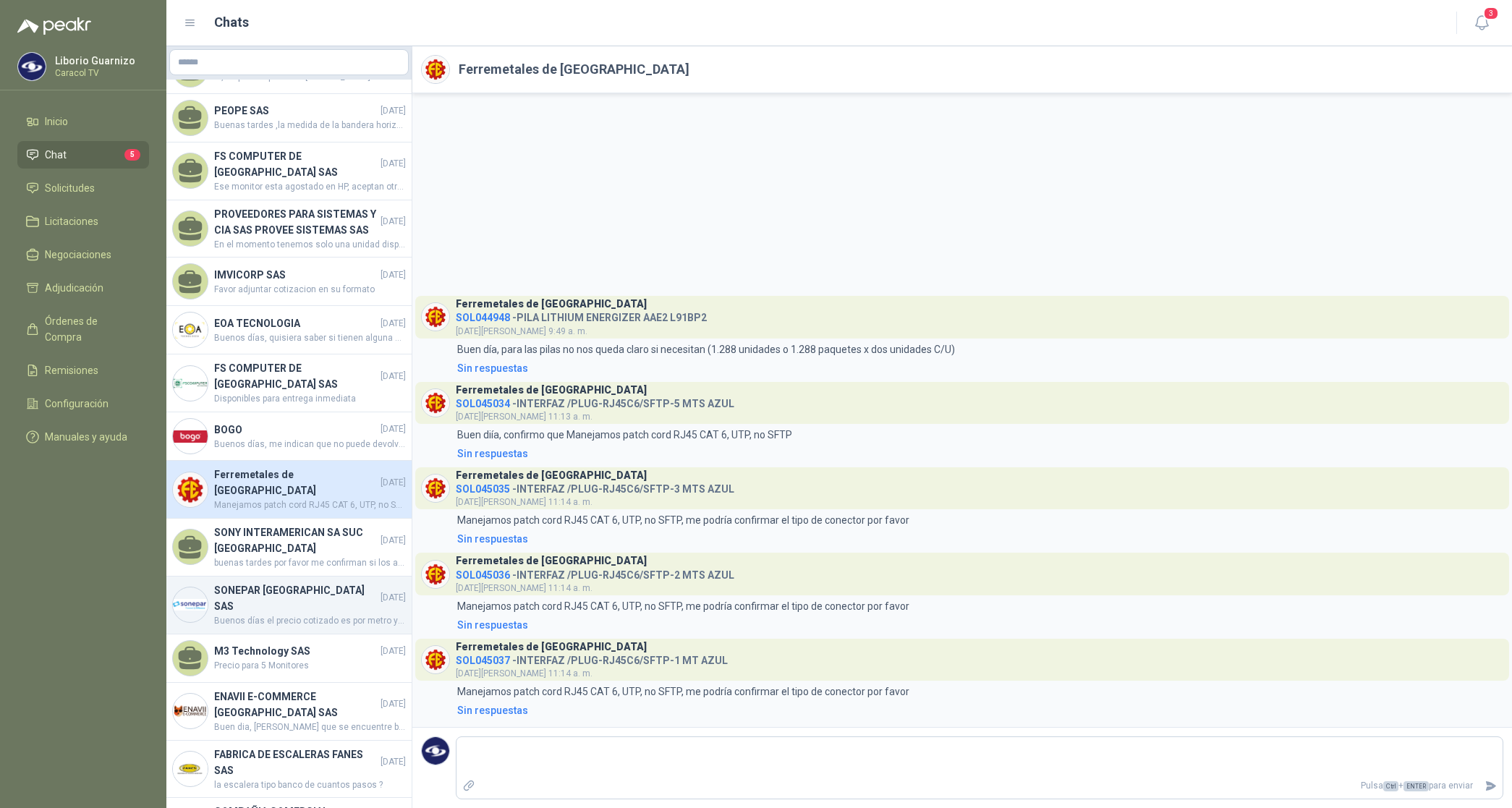
scroll to position [1447, 0]
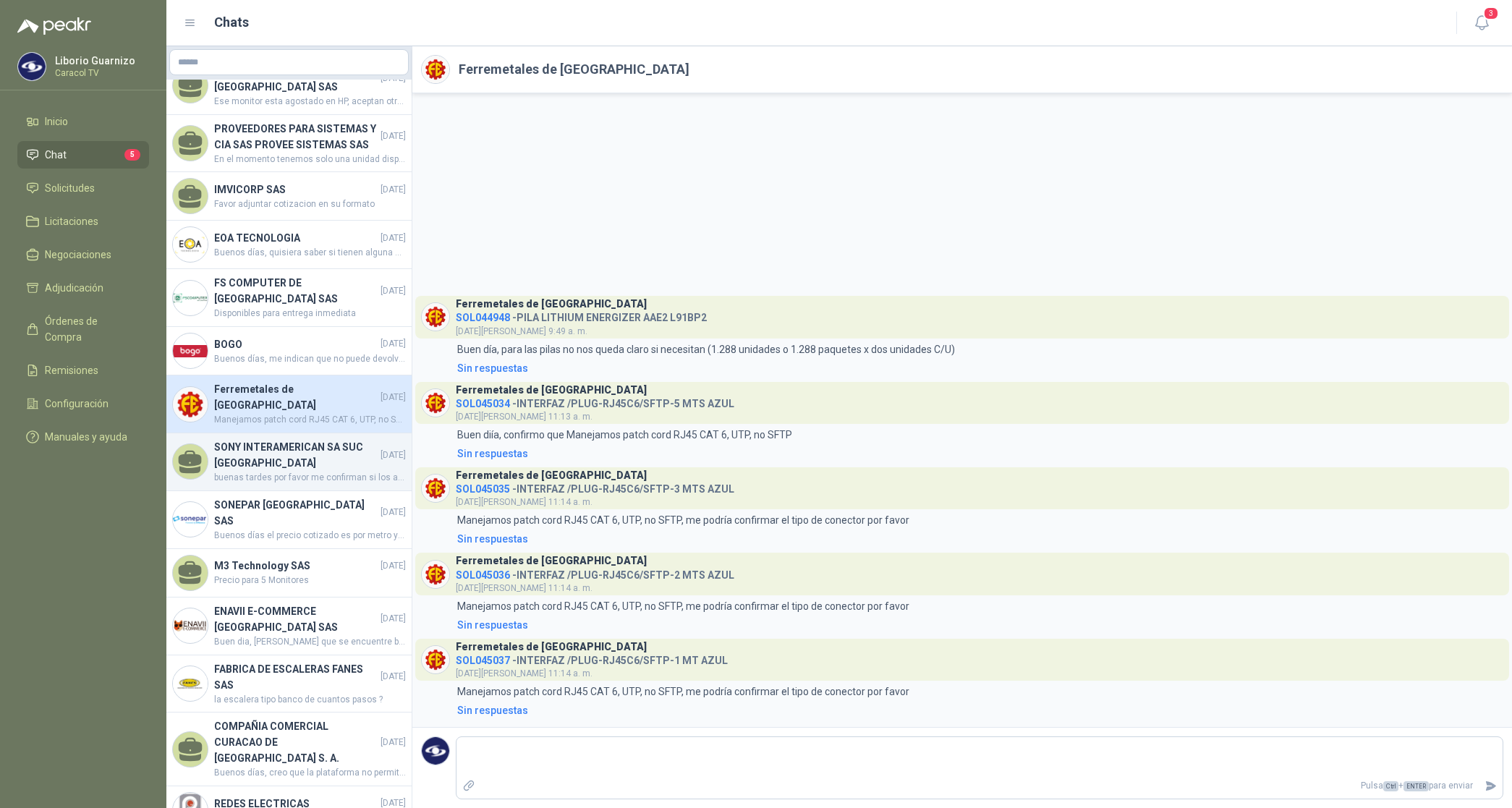
click at [294, 471] on h4 "SONY INTERAMERICAN SA SUC [GEOGRAPHIC_DATA]" at bounding box center [296, 455] width 164 height 31
click at [298, 471] on h4 "SONY INTERAMERICAN SA SUC [GEOGRAPHIC_DATA]" at bounding box center [296, 455] width 164 height 31
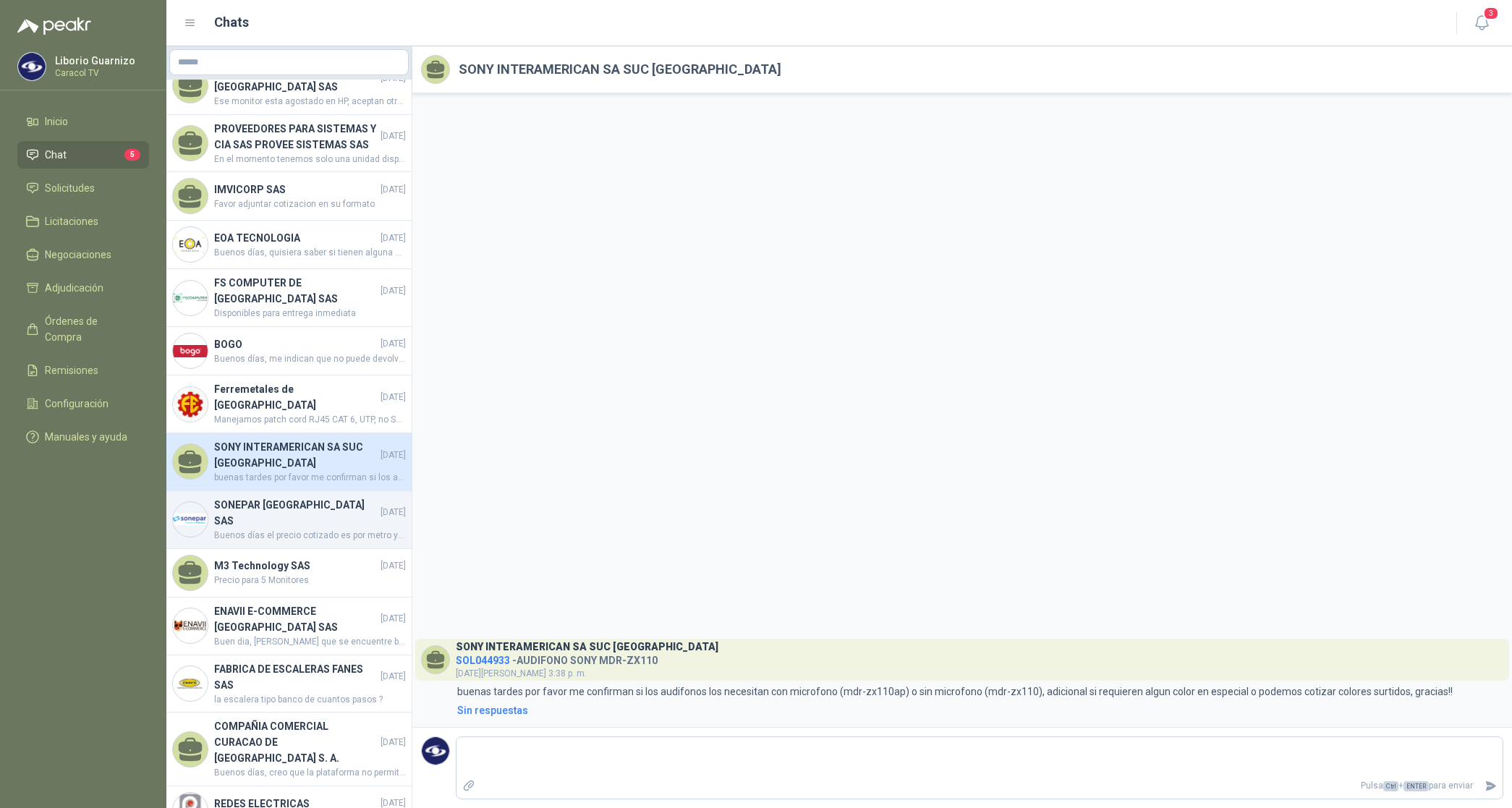
click at [274, 529] on h4 "SONEPAR [GEOGRAPHIC_DATA] SAS" at bounding box center [296, 513] width 164 height 31
click at [275, 529] on h4 "SONEPAR [GEOGRAPHIC_DATA] SAS" at bounding box center [296, 513] width 164 height 31
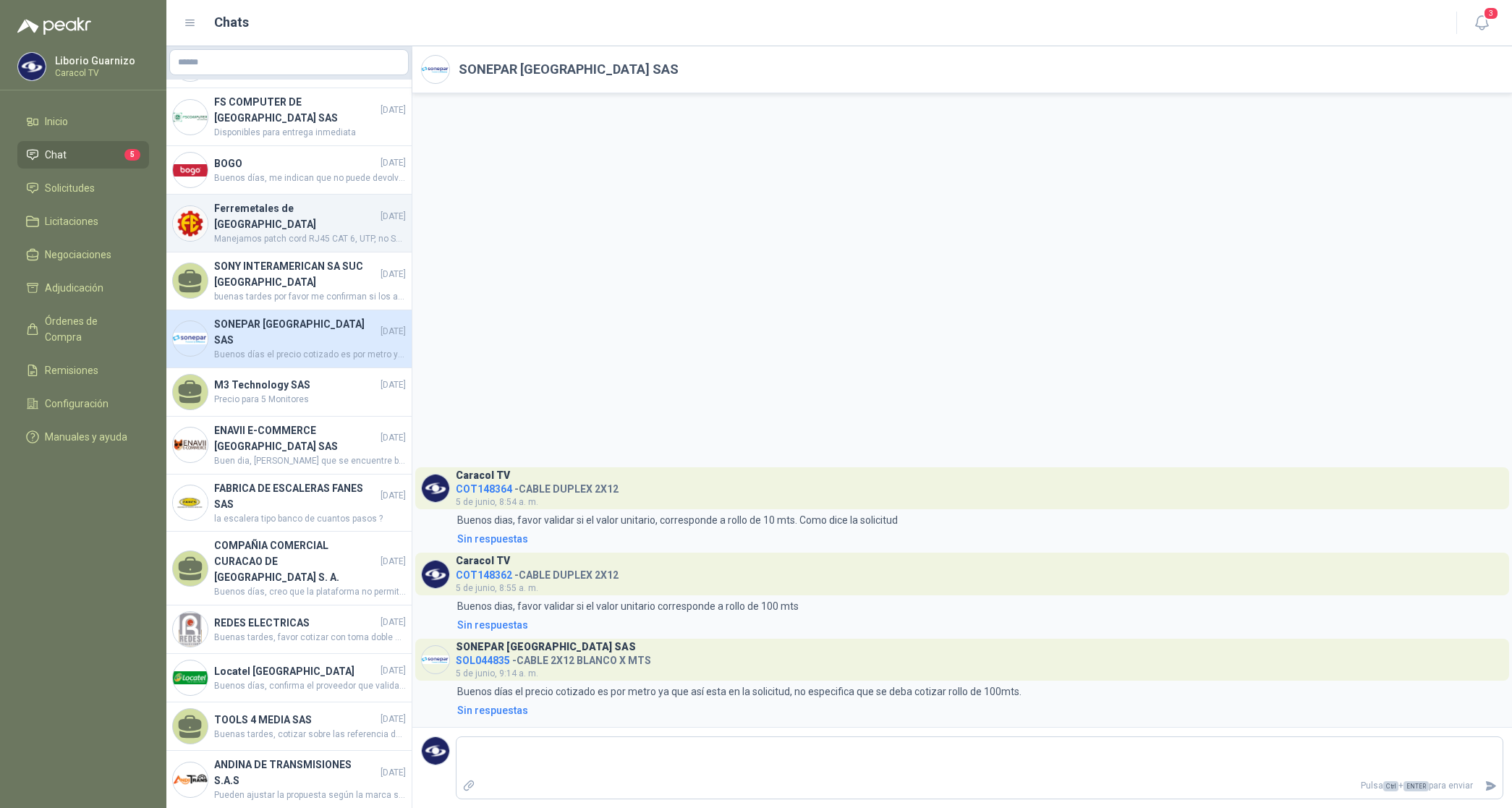
scroll to position [1719, 0]
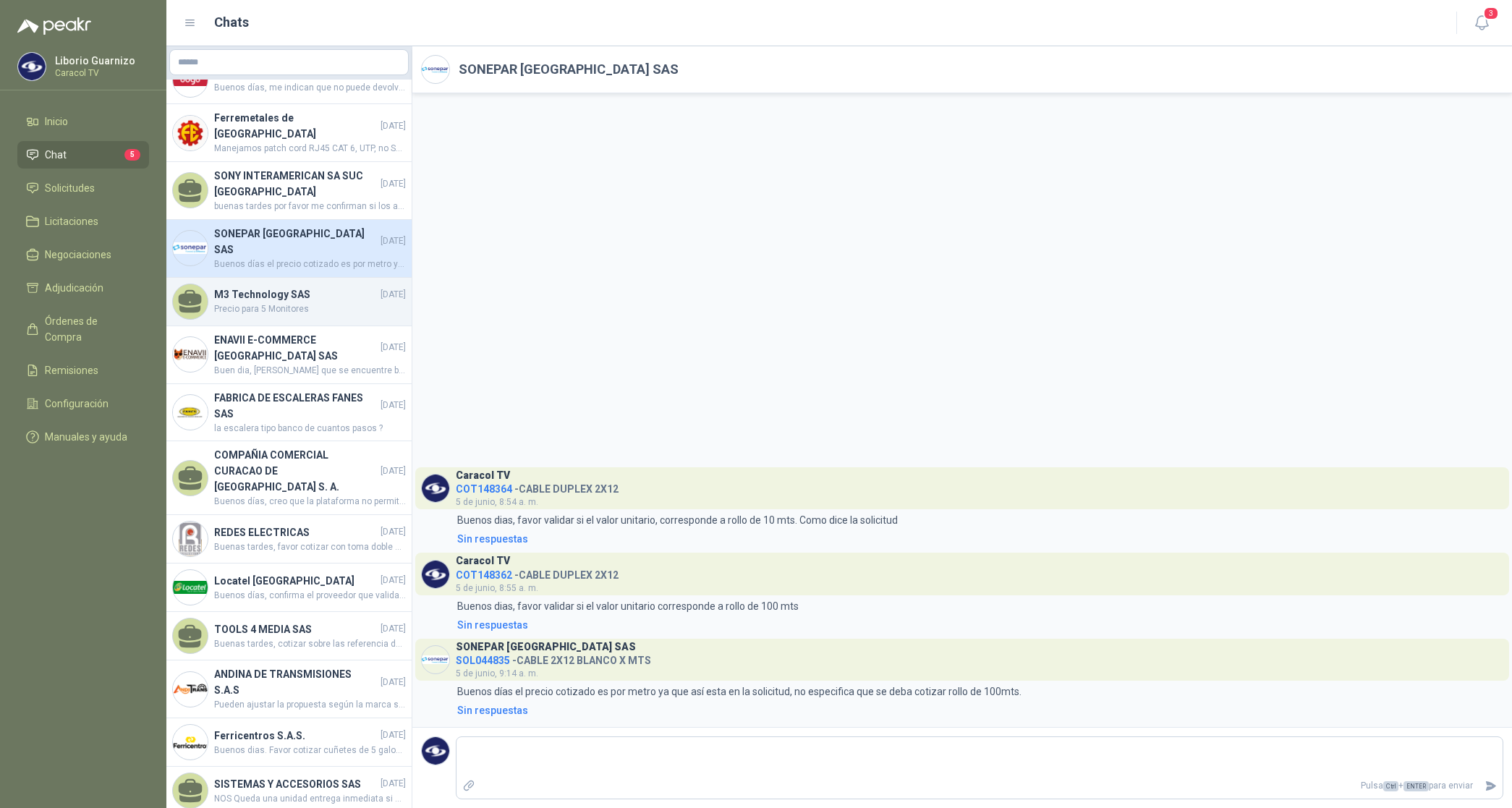
click at [269, 316] on span "Precio para 5 Monitores" at bounding box center [310, 309] width 192 height 14
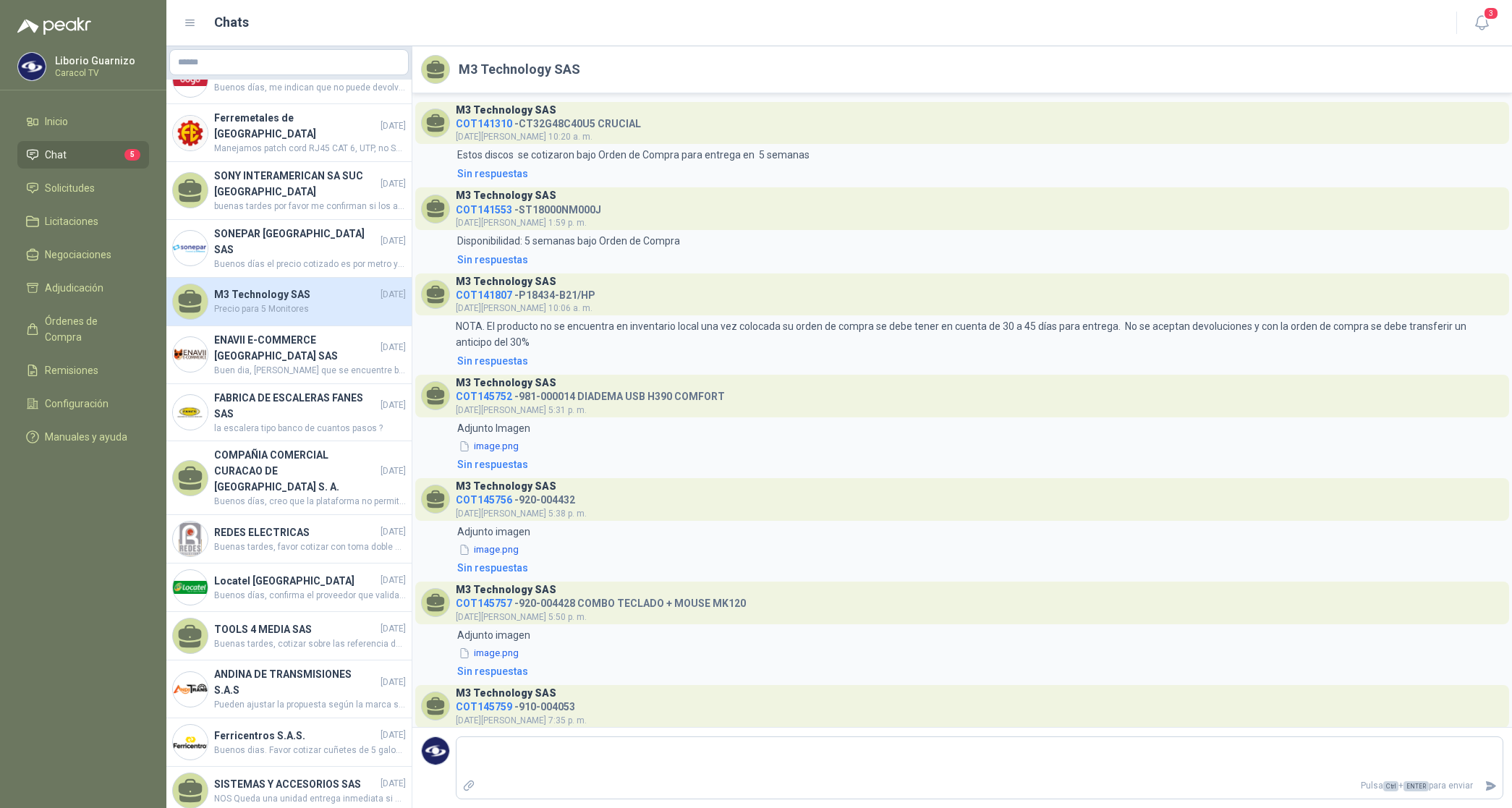
scroll to position [667, 0]
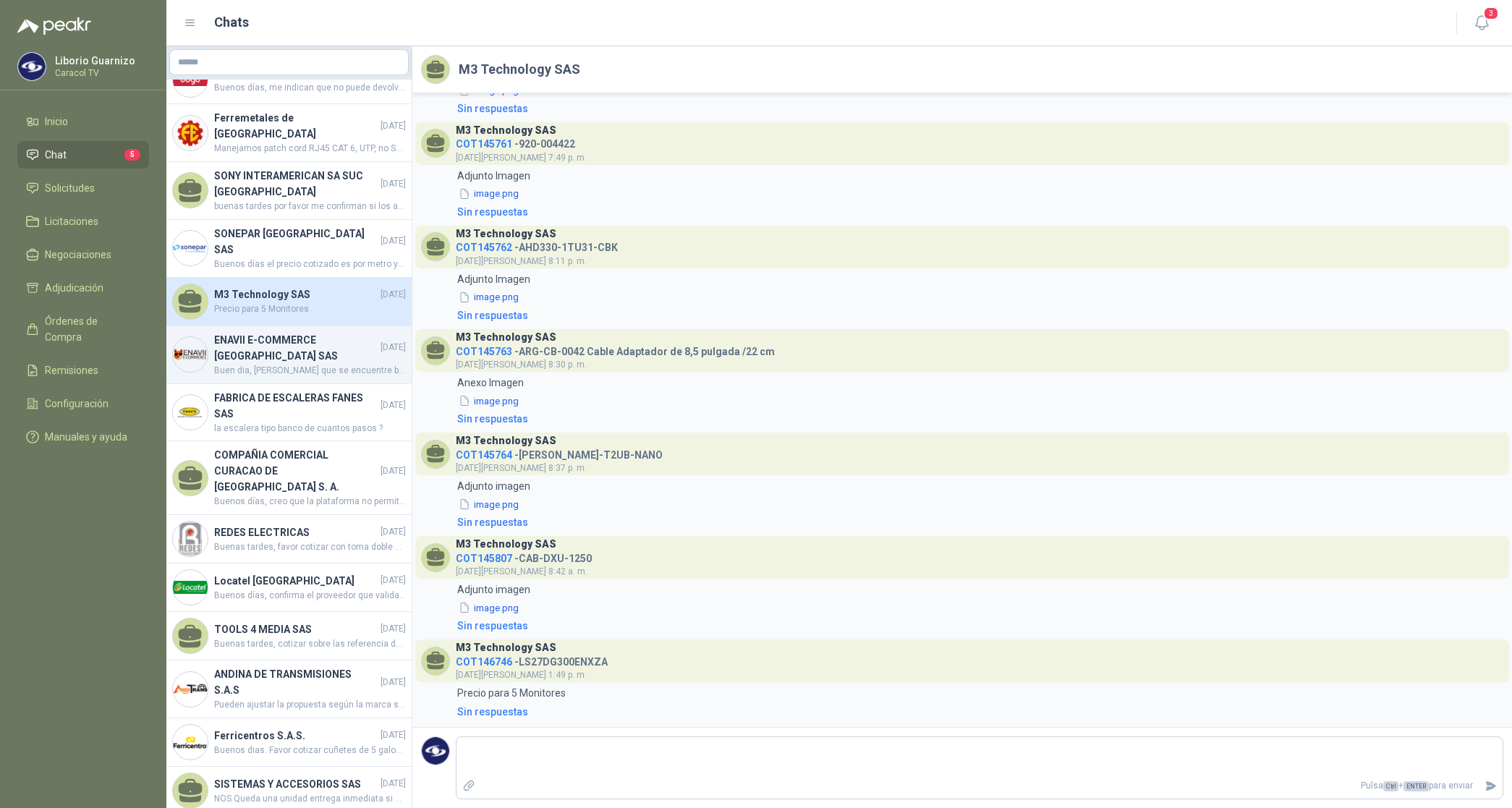
click at [259, 349] on h4 "ENAVII E-COMMERCE [GEOGRAPHIC_DATA] SAS" at bounding box center [296, 348] width 164 height 31
click at [259, 350] on h4 "ENAVII E-COMMERCE [GEOGRAPHIC_DATA] SAS" at bounding box center [296, 348] width 164 height 31
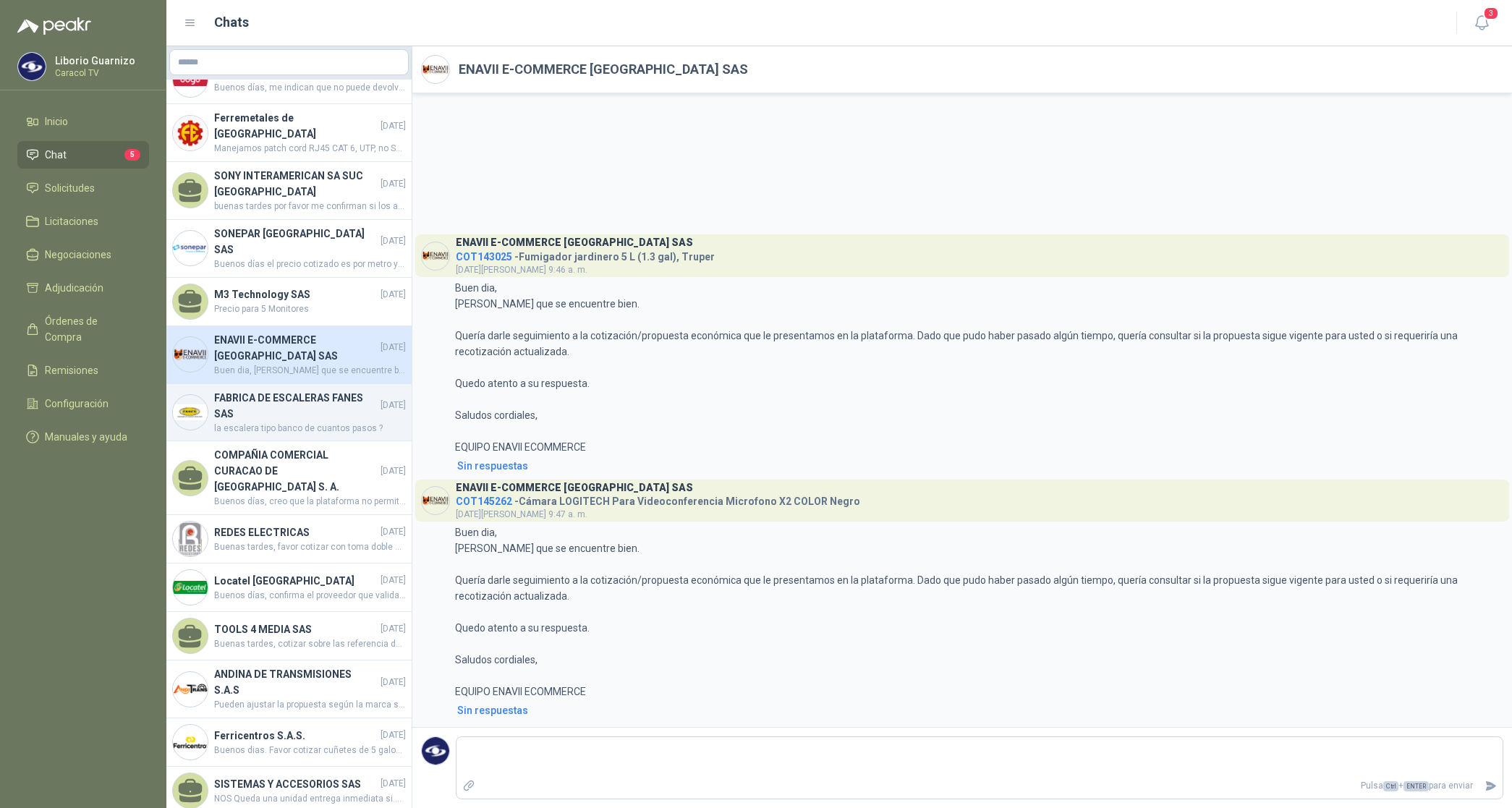
click at [277, 421] on h4 "FABRICA DE ESCALERAS FANES SAS" at bounding box center [296, 406] width 164 height 31
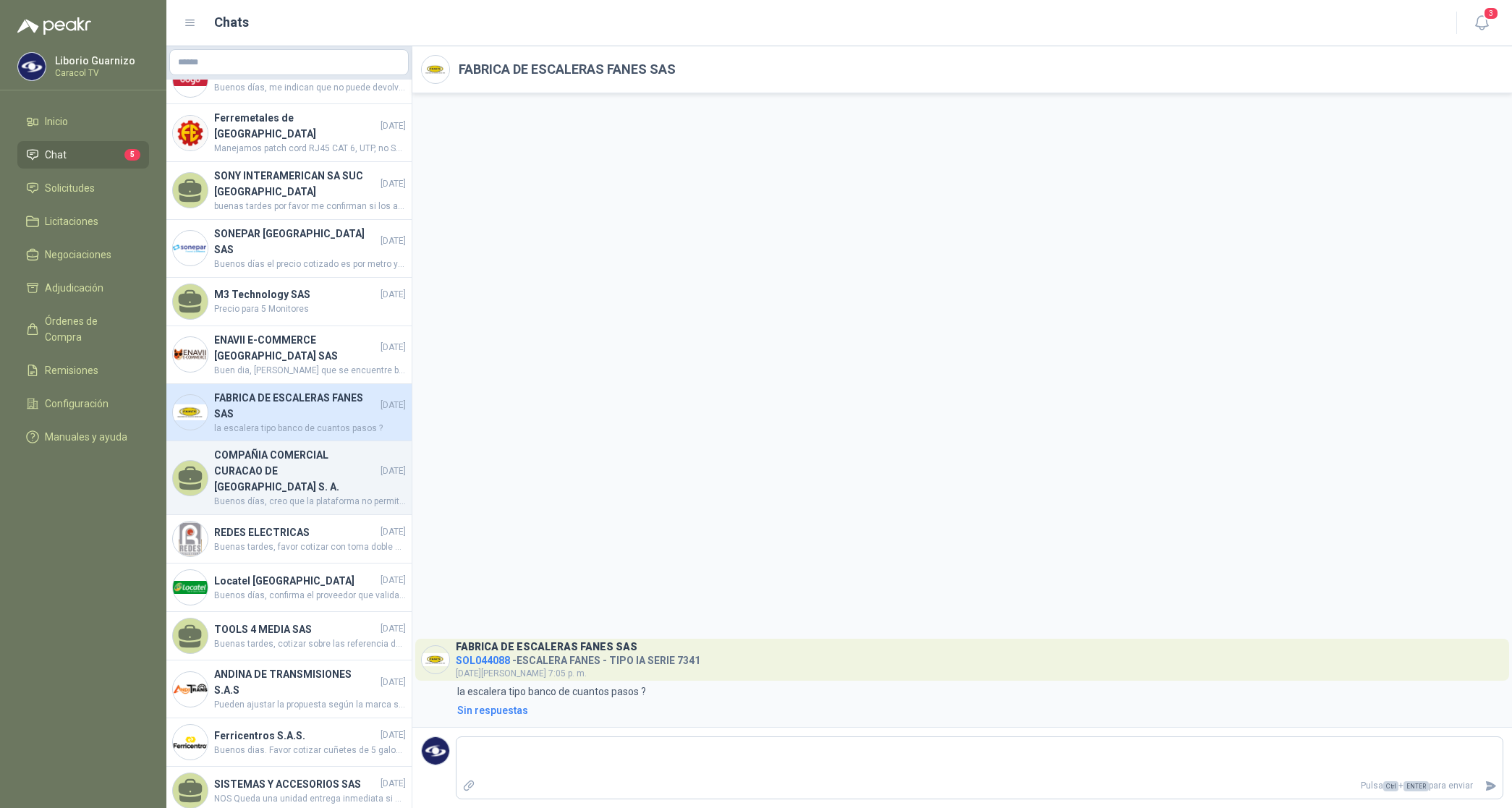
click at [261, 478] on h4 "COMPAÑIA COMERCIAL CURACAO DE [GEOGRAPHIC_DATA] S. A." at bounding box center [296, 471] width 164 height 48
click at [261, 479] on h4 "COMPAÑIA COMERCIAL CURACAO DE [GEOGRAPHIC_DATA] S. A." at bounding box center [296, 471] width 164 height 48
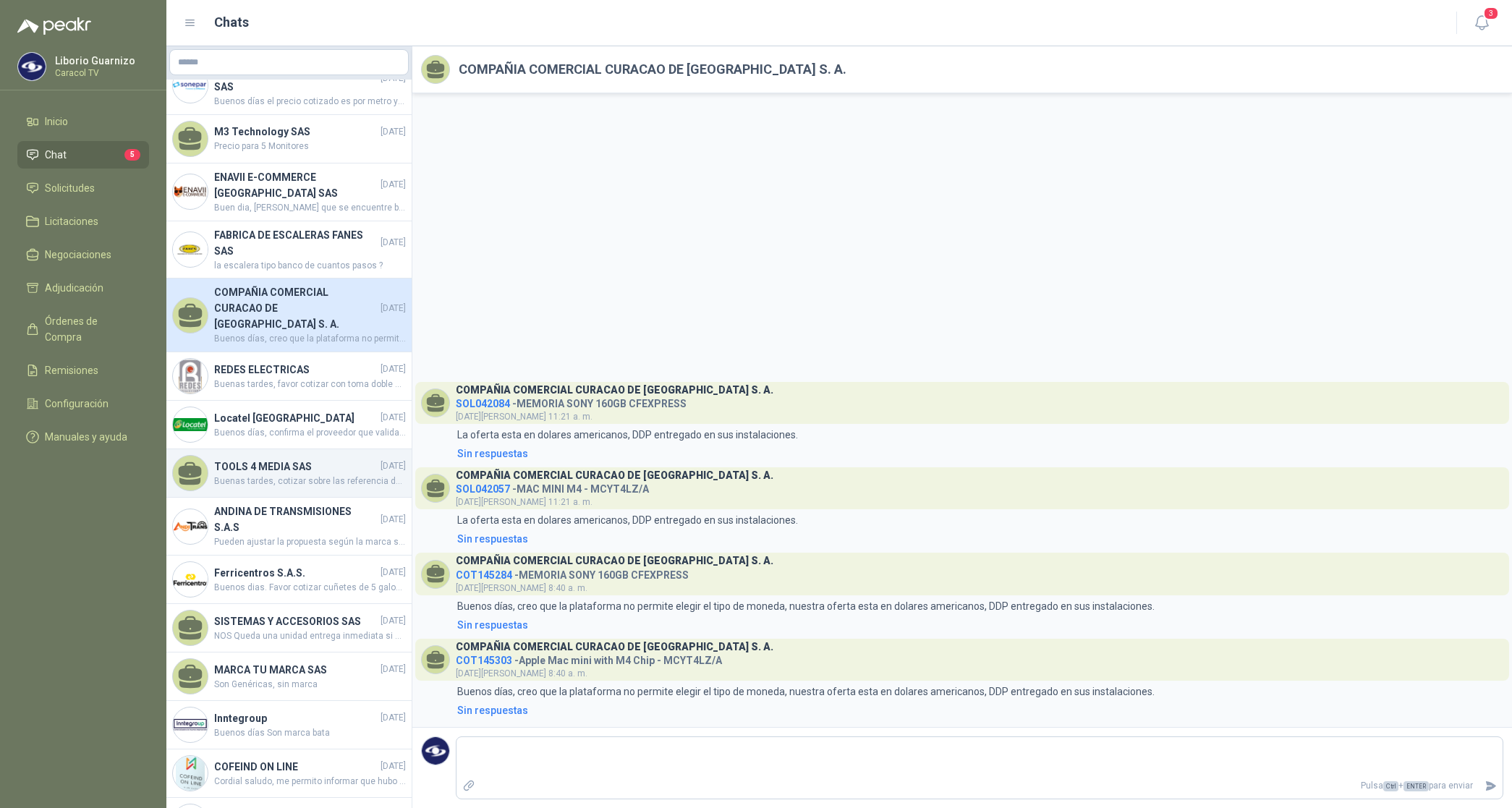
scroll to position [1900, 0]
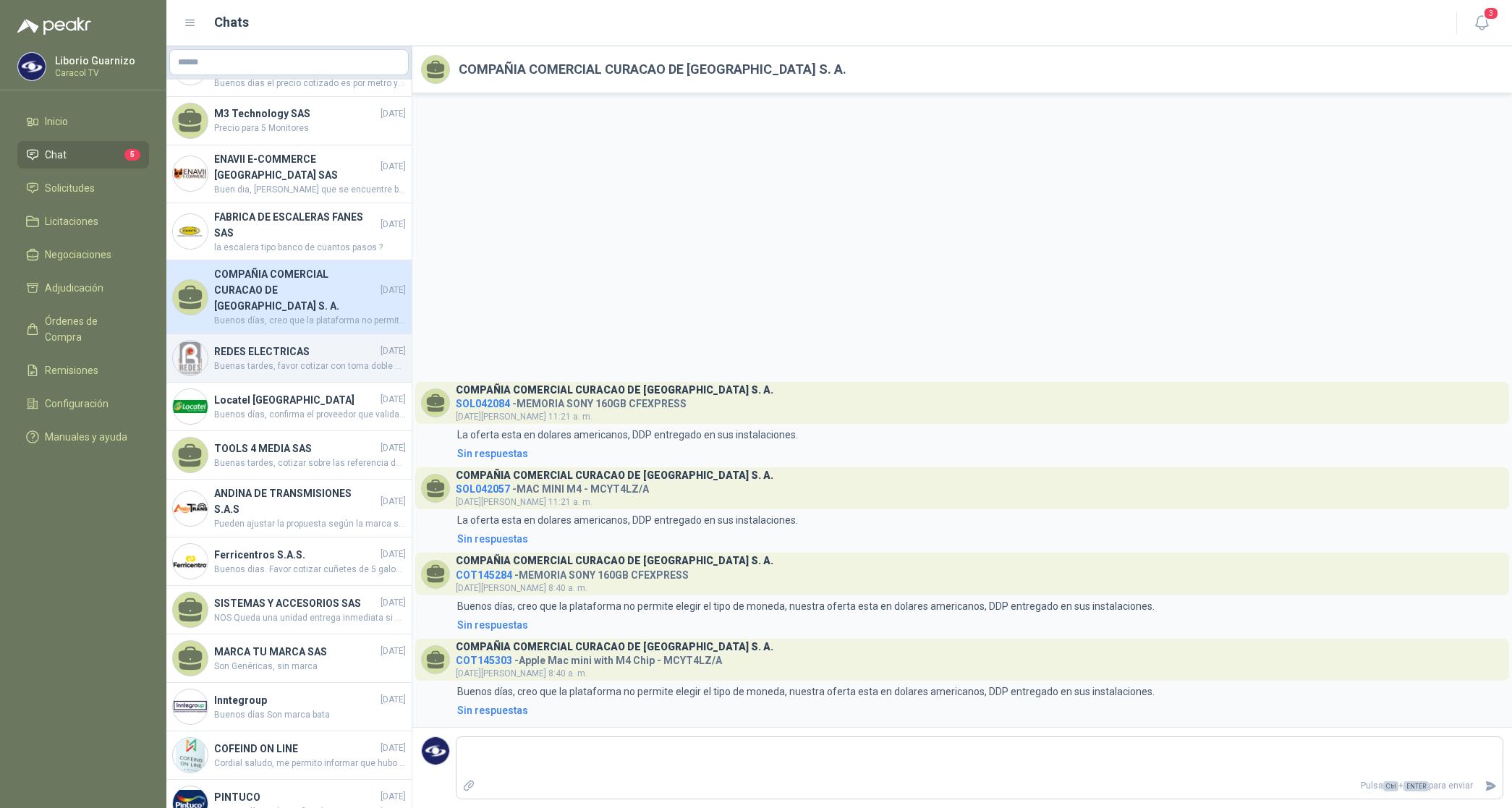
click at [280, 351] on h4 "REDES ELECTRICAS" at bounding box center [296, 351] width 164 height 16
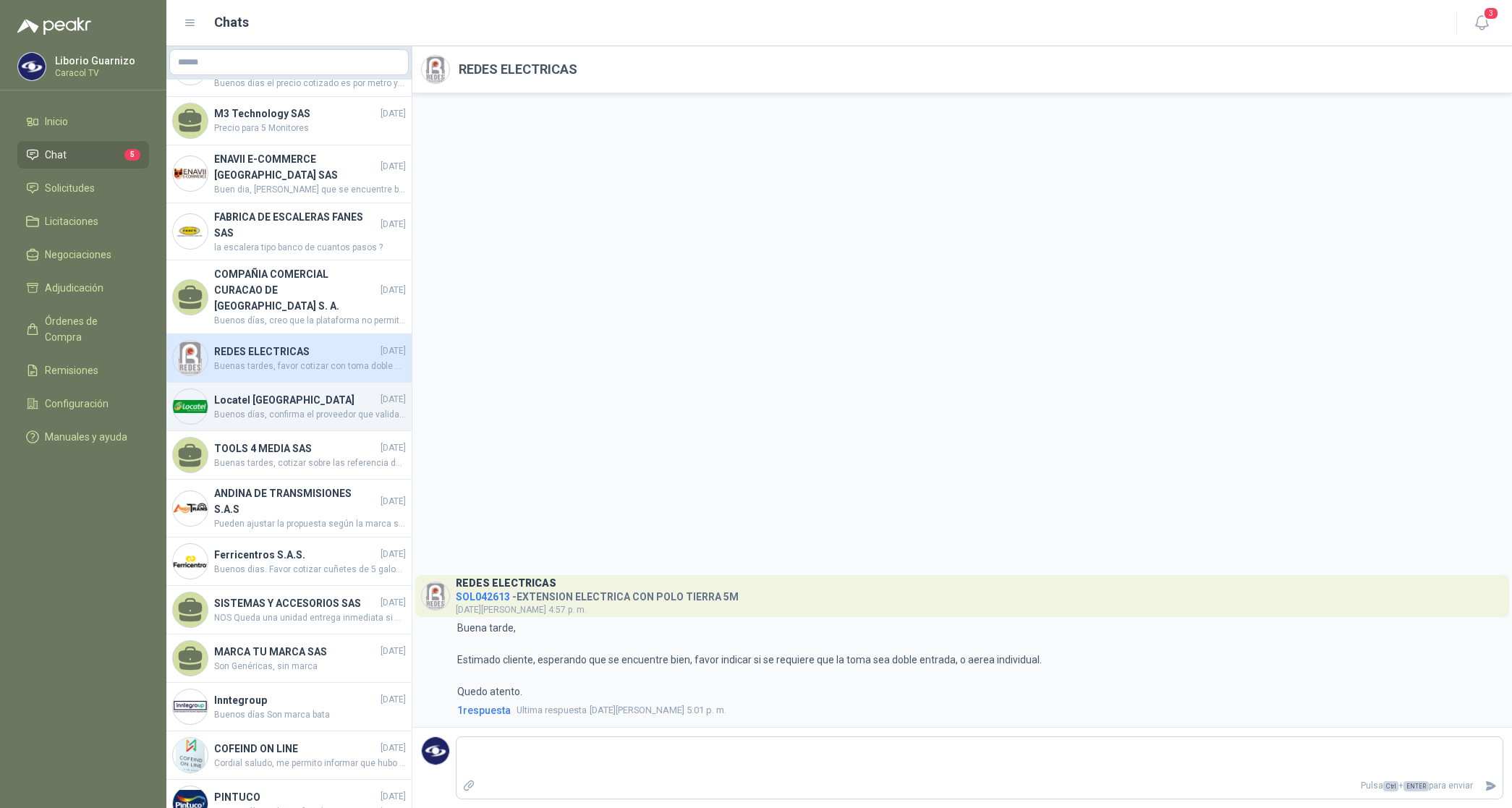
click at [264, 399] on h4 "Locatel [GEOGRAPHIC_DATA]" at bounding box center [296, 399] width 164 height 16
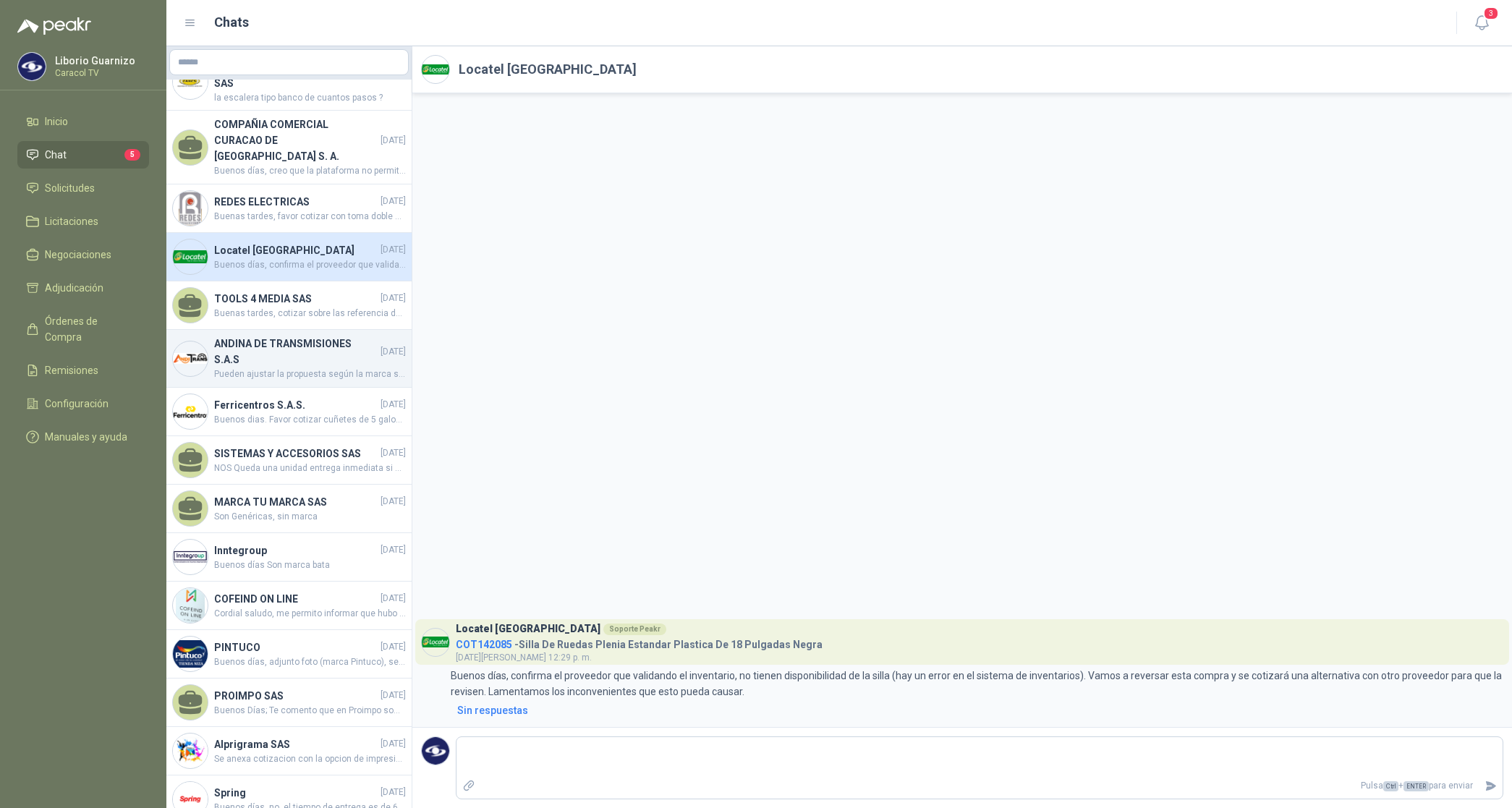
scroll to position [2080, 0]
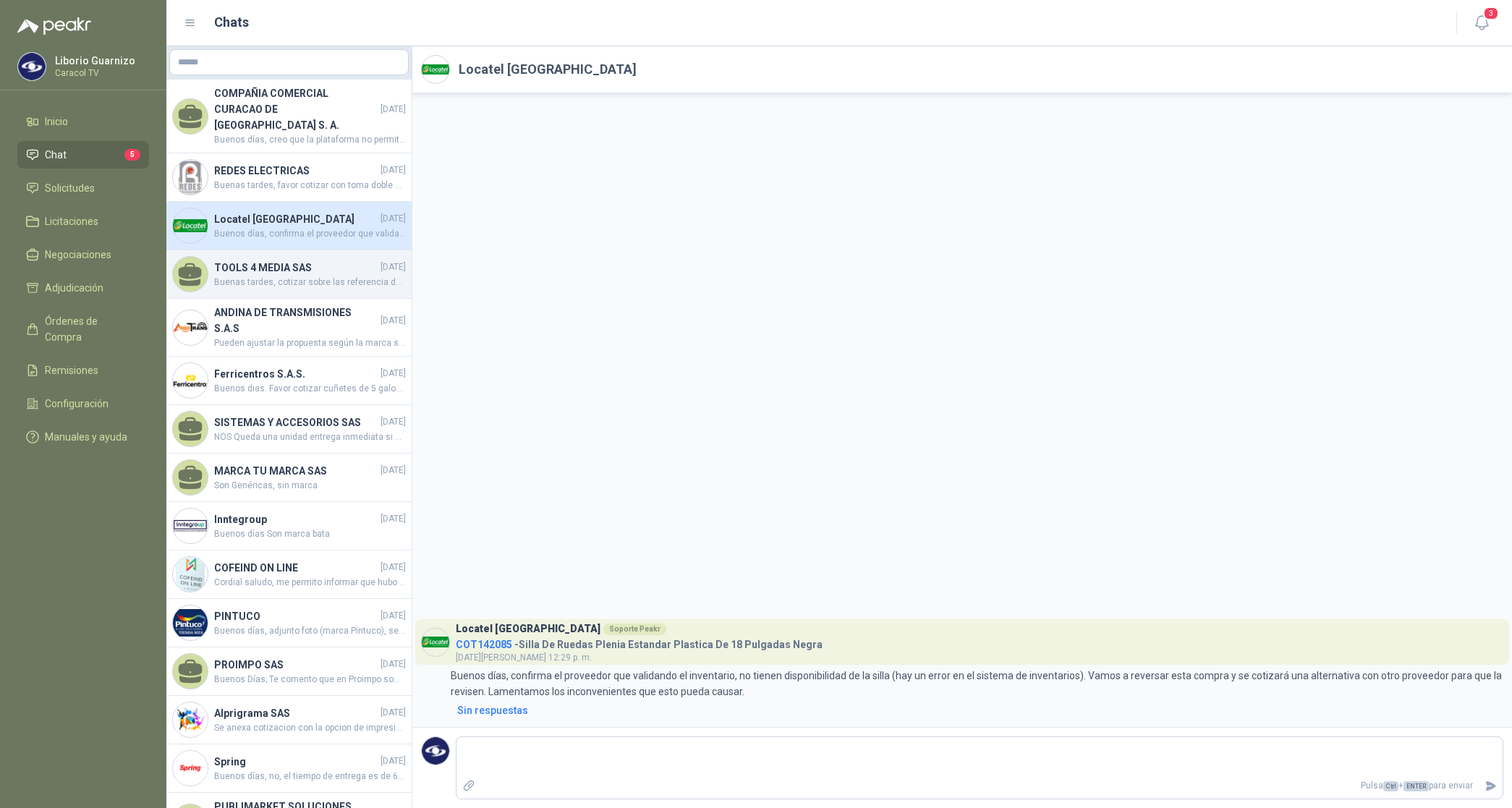
click at [269, 275] on span "Buenas tardes, cotizar sobre las referencia del archivo adjunto. [MEDICAL_DATA]…" at bounding box center [310, 282] width 192 height 14
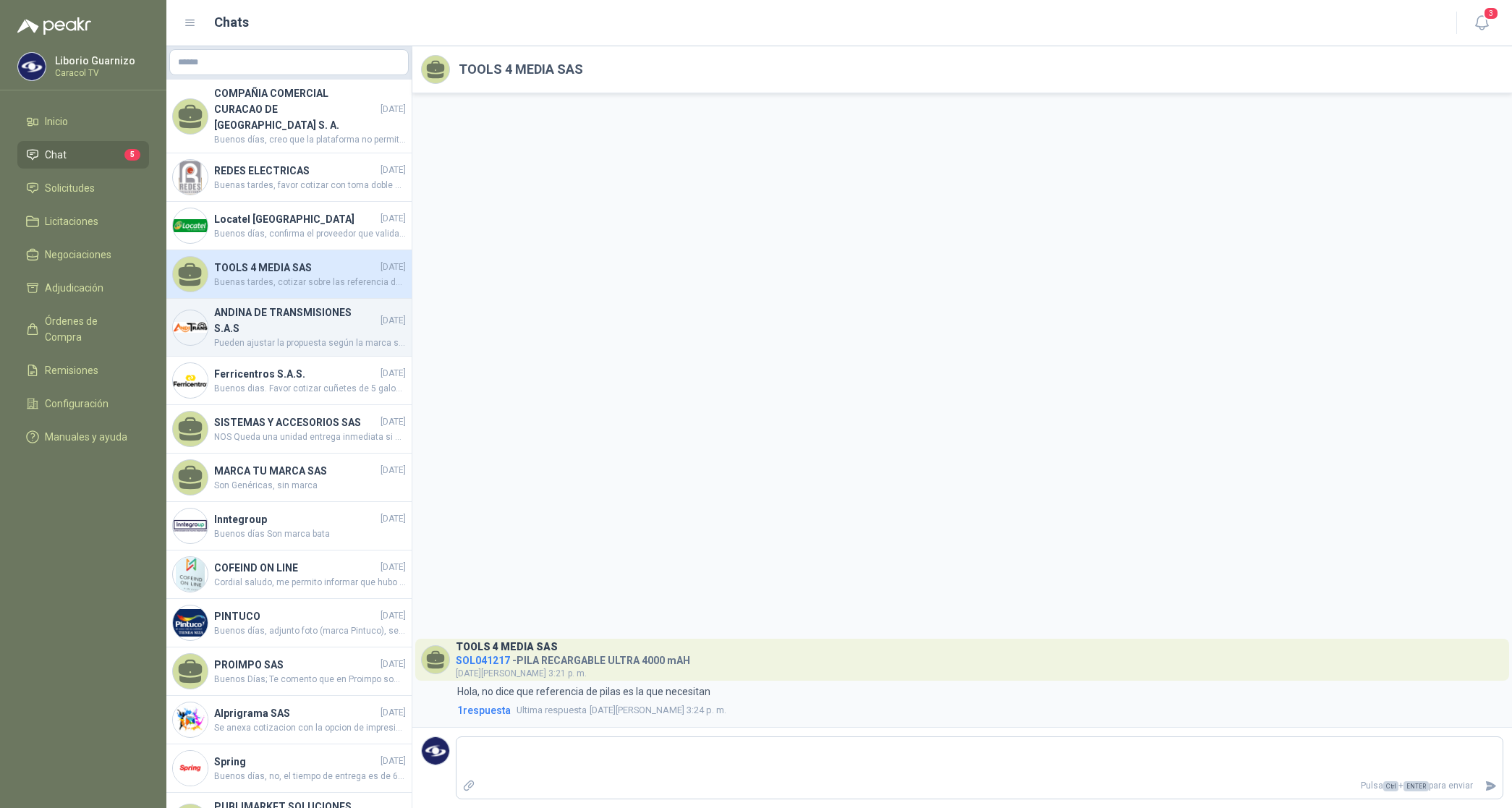
click at [259, 313] on h4 "ANDINA DE TRANSMISIONES S.A.S" at bounding box center [296, 320] width 164 height 31
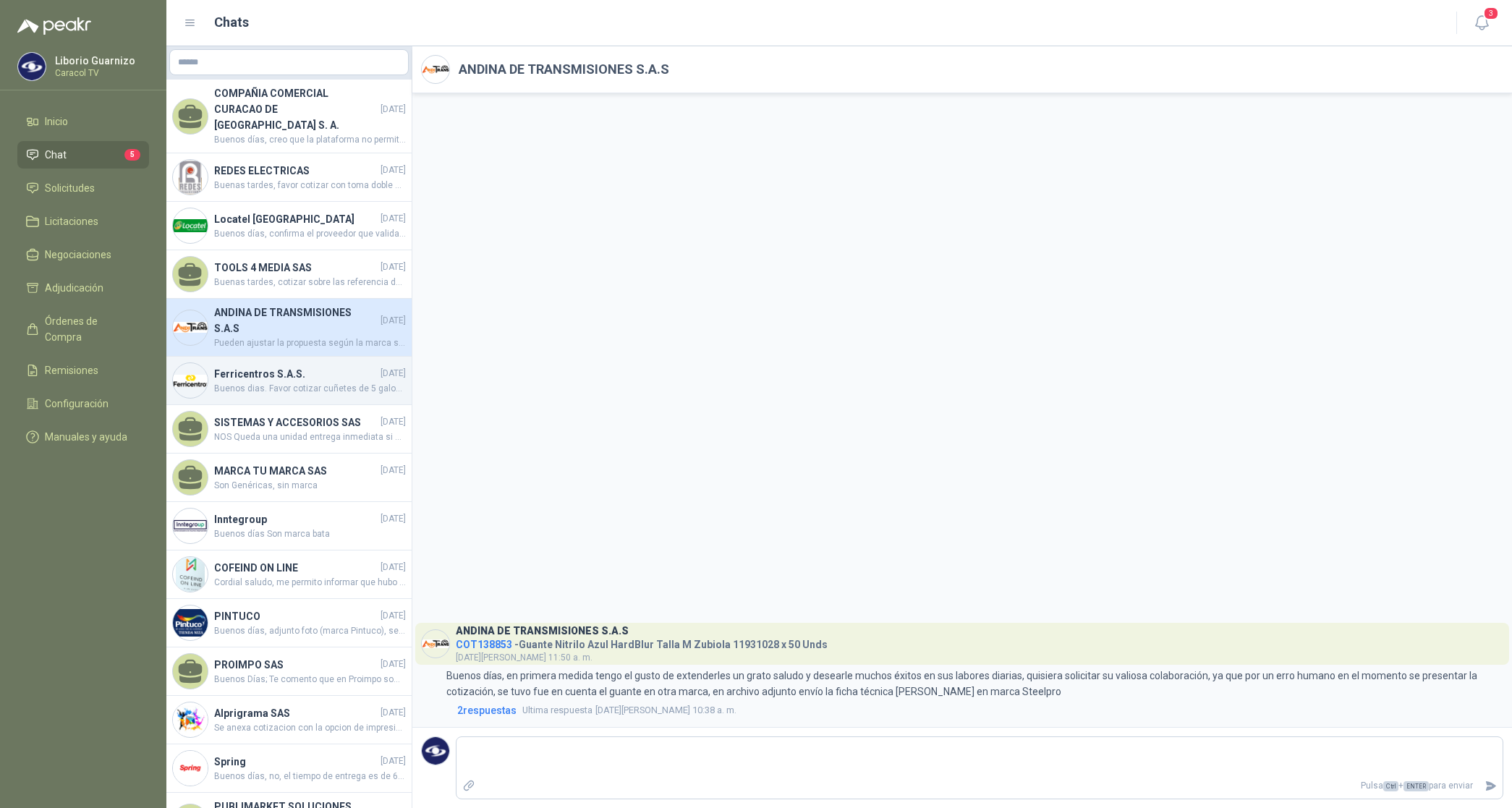
click at [263, 371] on h4 "Ferricentros S.A.S." at bounding box center [296, 374] width 164 height 16
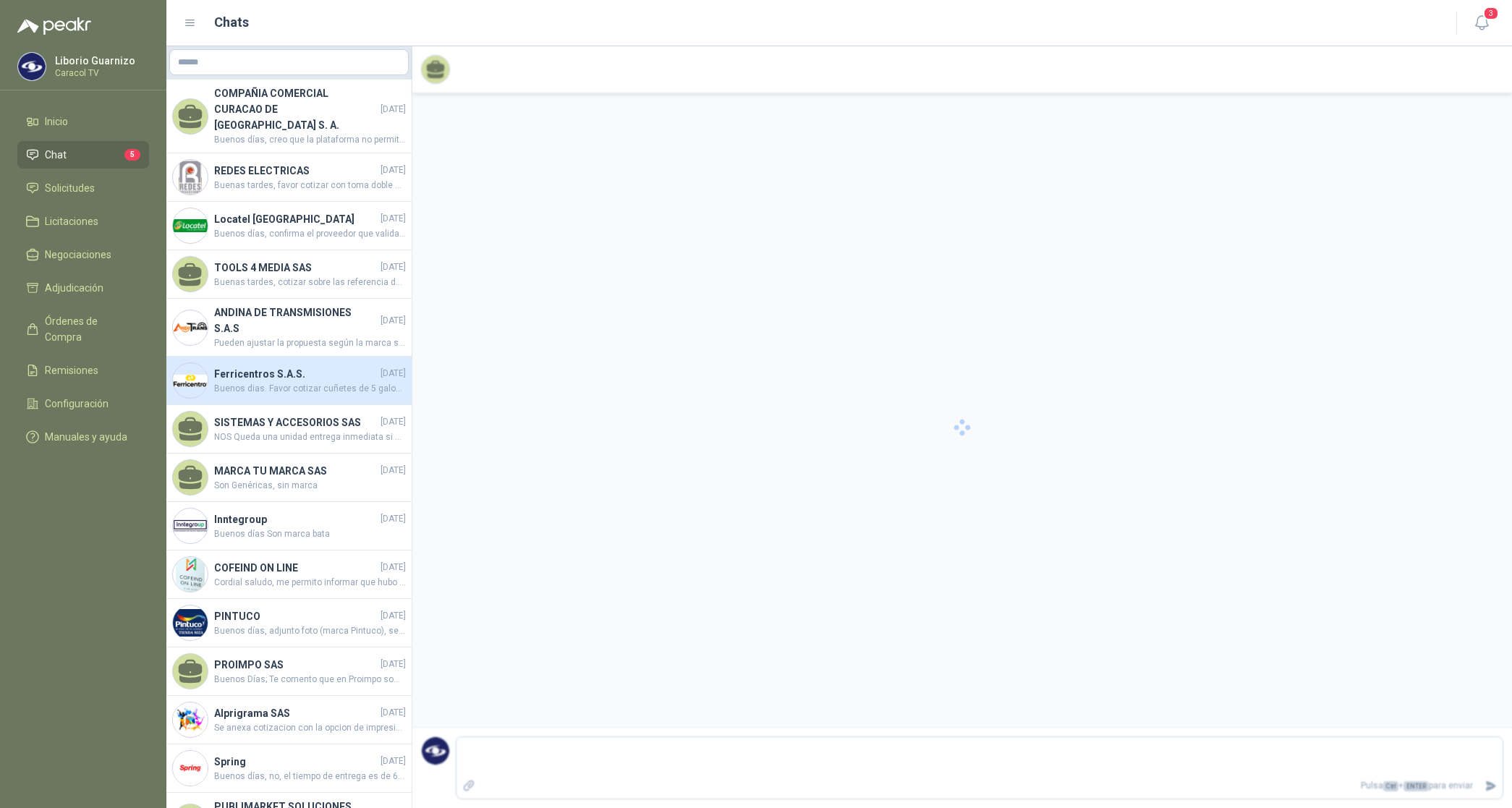
click at [263, 373] on h4 "Ferricentros S.A.S." at bounding box center [296, 374] width 164 height 16
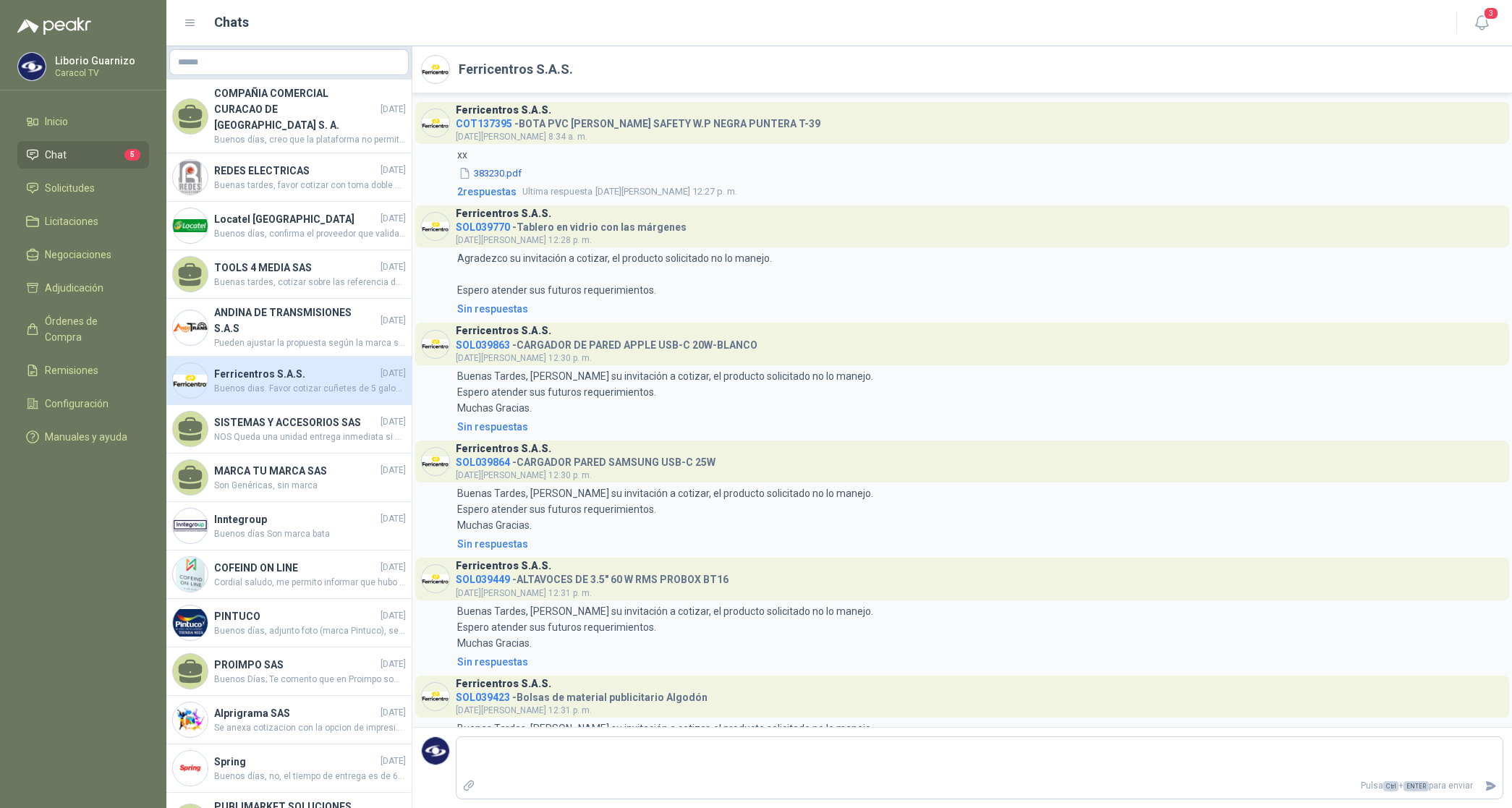
scroll to position [623, 0]
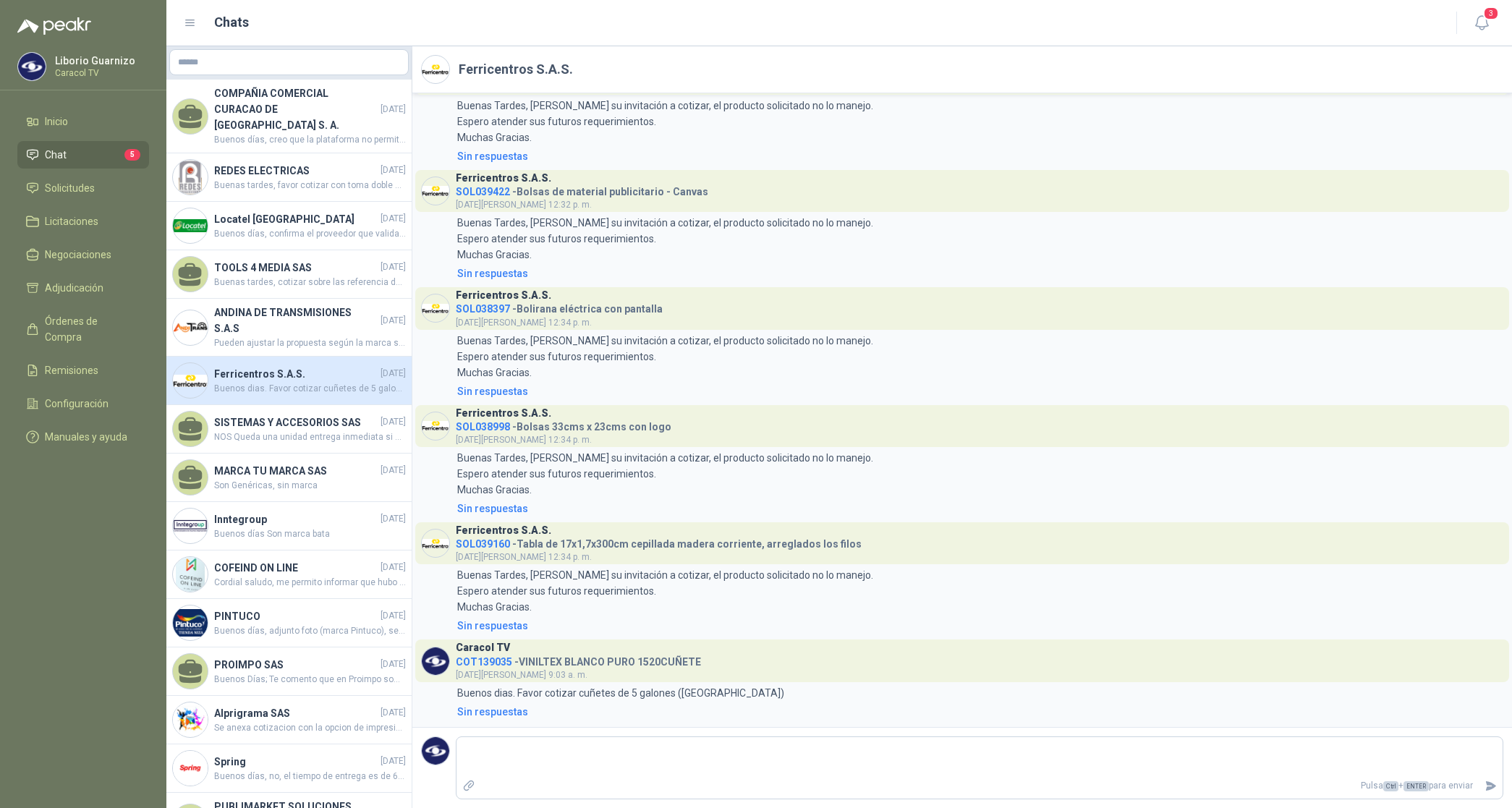
click at [263, 373] on h4 "Ferricentros S.A.S." at bounding box center [296, 374] width 164 height 16
click at [262, 419] on h4 "SISTEMAS Y ACCESORIOS SAS" at bounding box center [296, 422] width 164 height 16
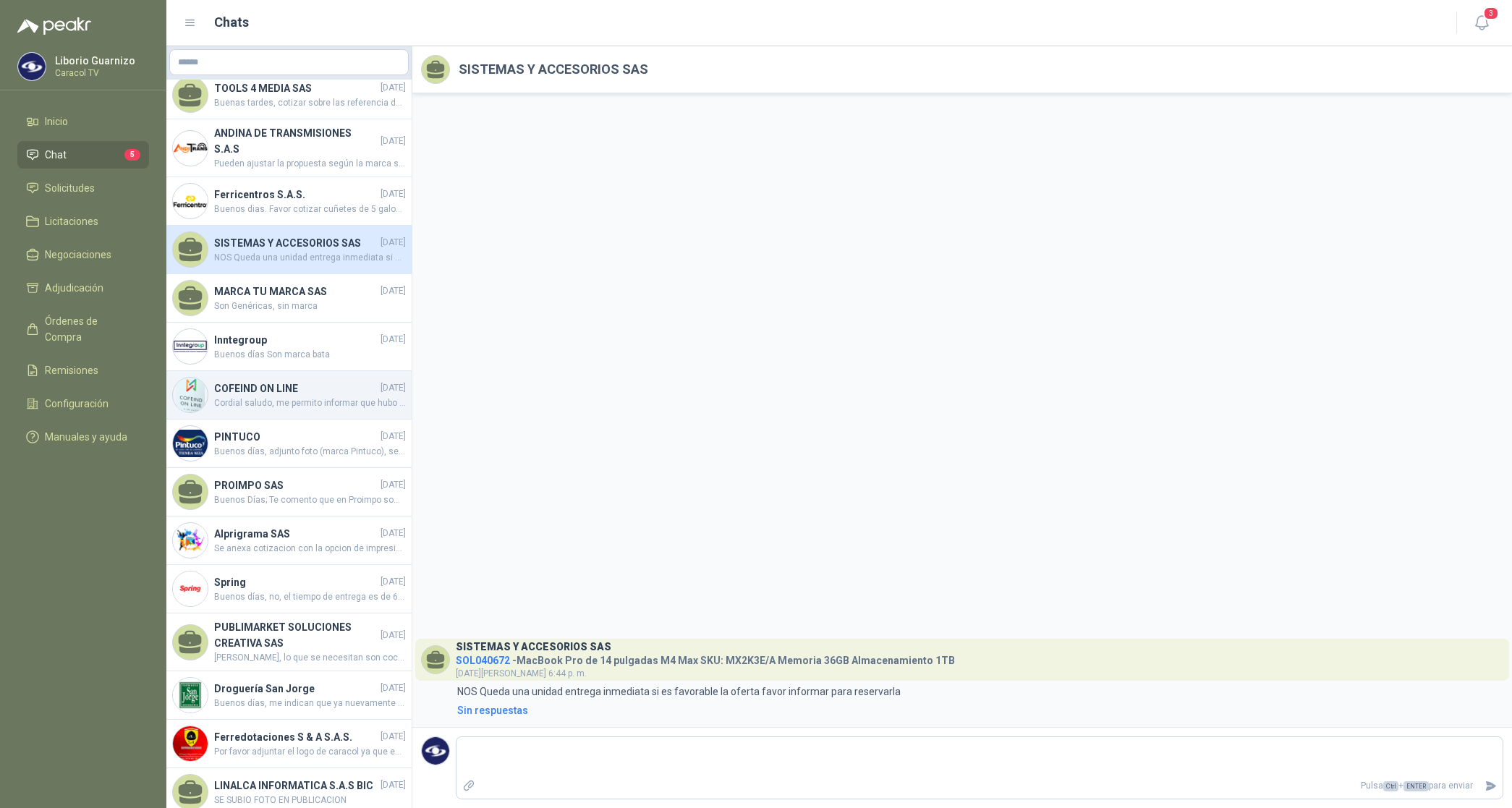
scroll to position [2261, 0]
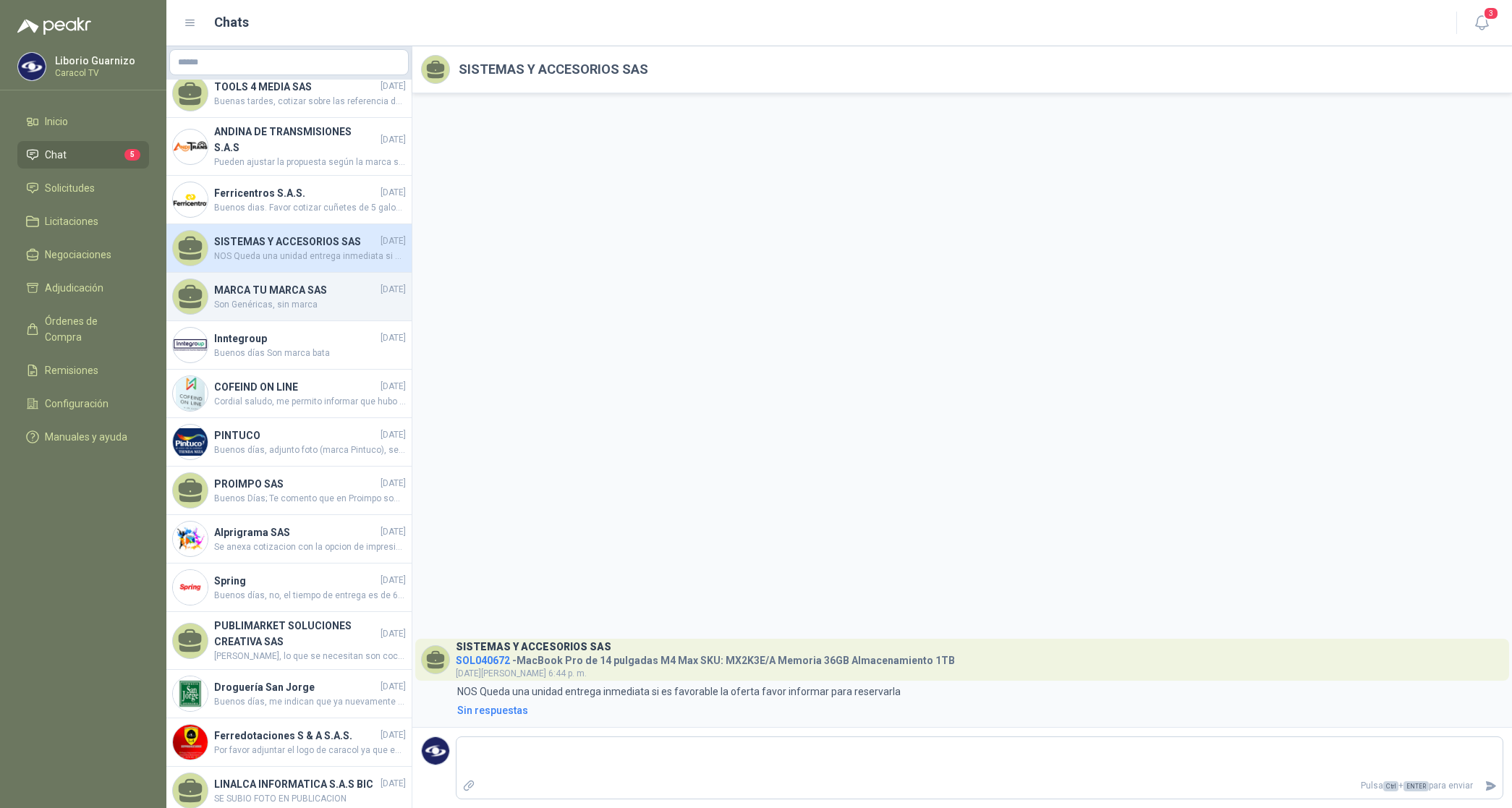
click at [286, 295] on h4 "MARCA TU MARCA SAS" at bounding box center [296, 289] width 164 height 16
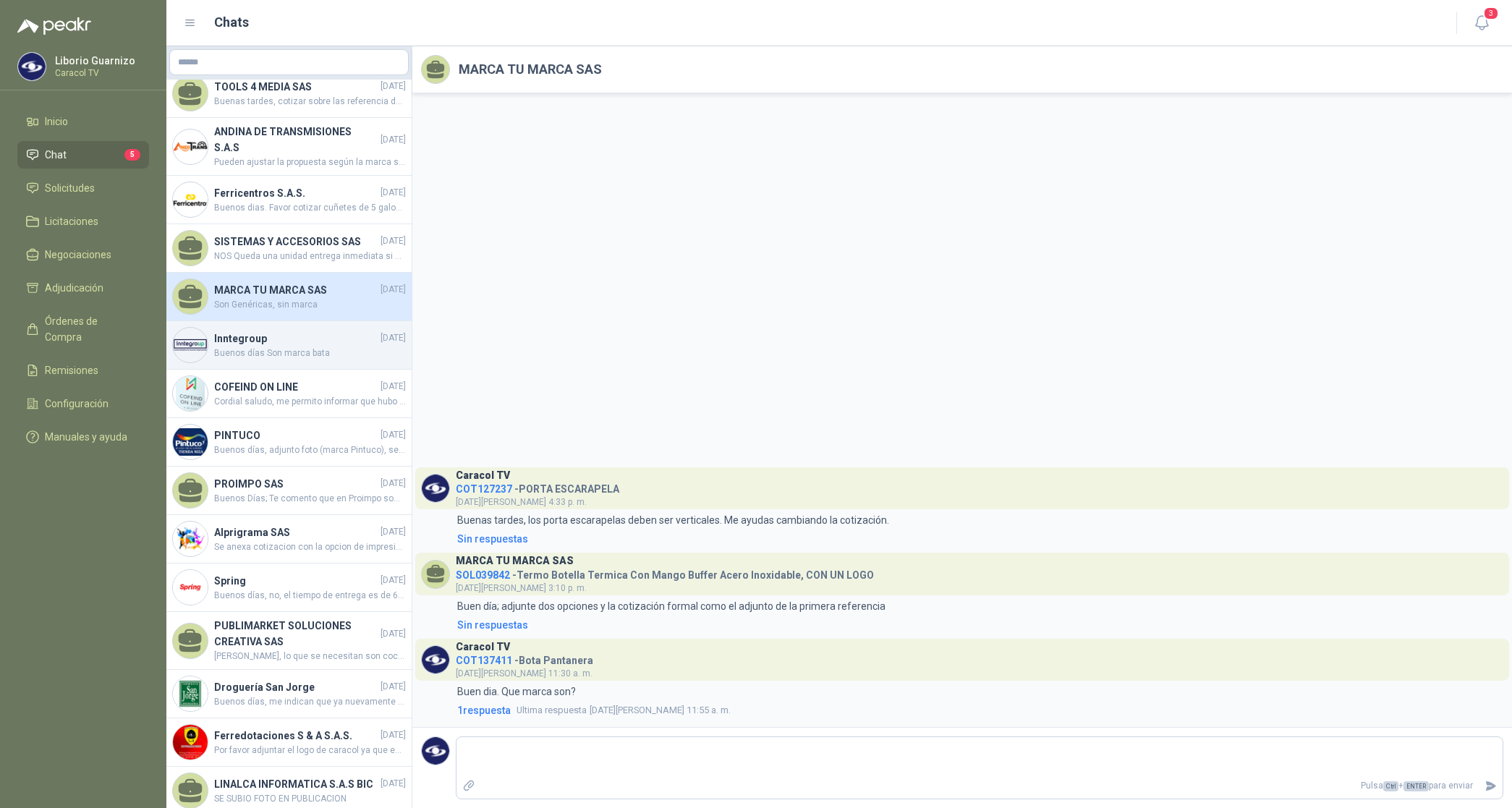
click at [242, 356] on span "Buenos días Son marca bata" at bounding box center [310, 353] width 192 height 14
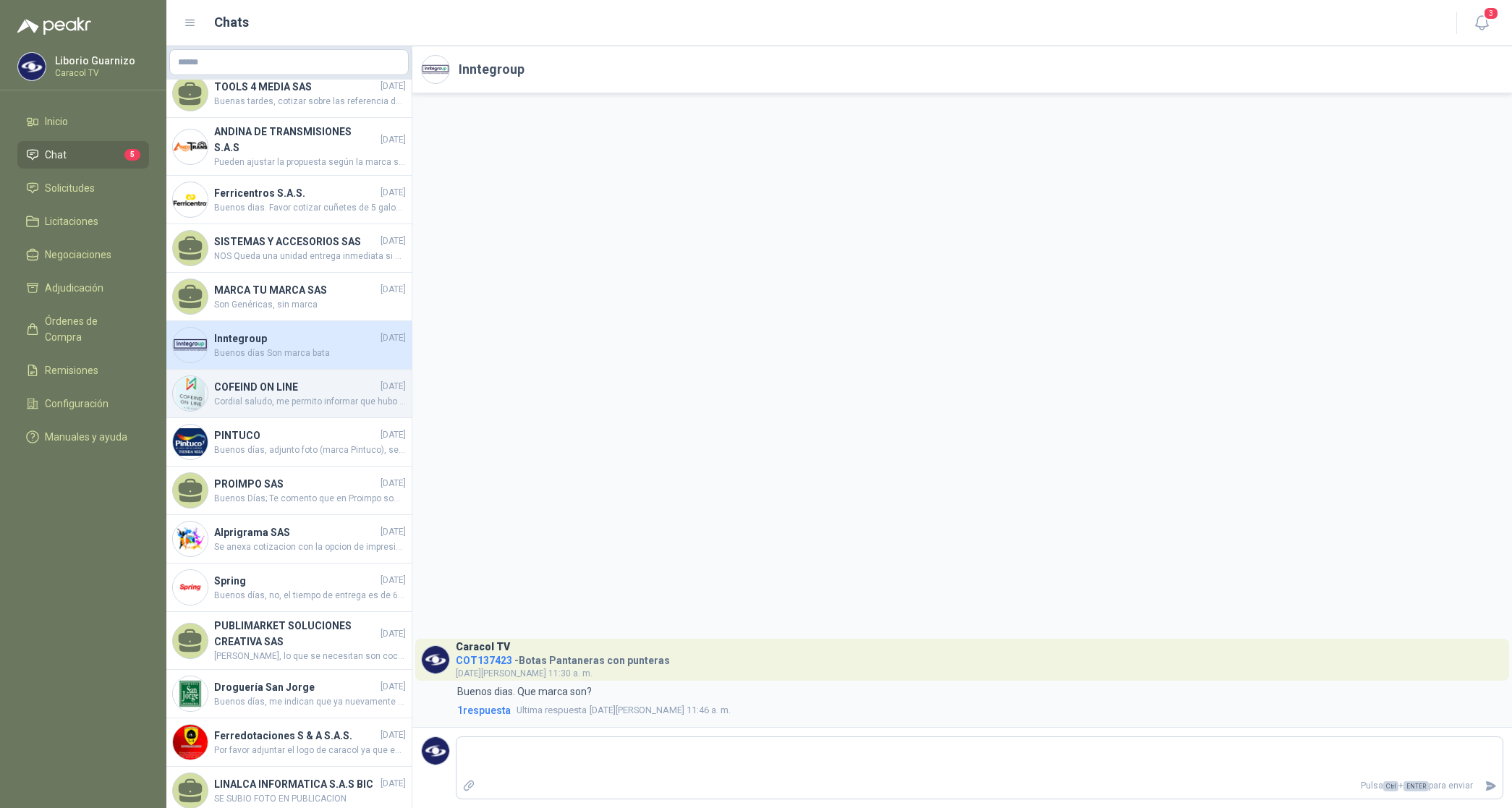
click at [259, 395] on h4 "COFEIND ON LINE" at bounding box center [296, 386] width 164 height 16
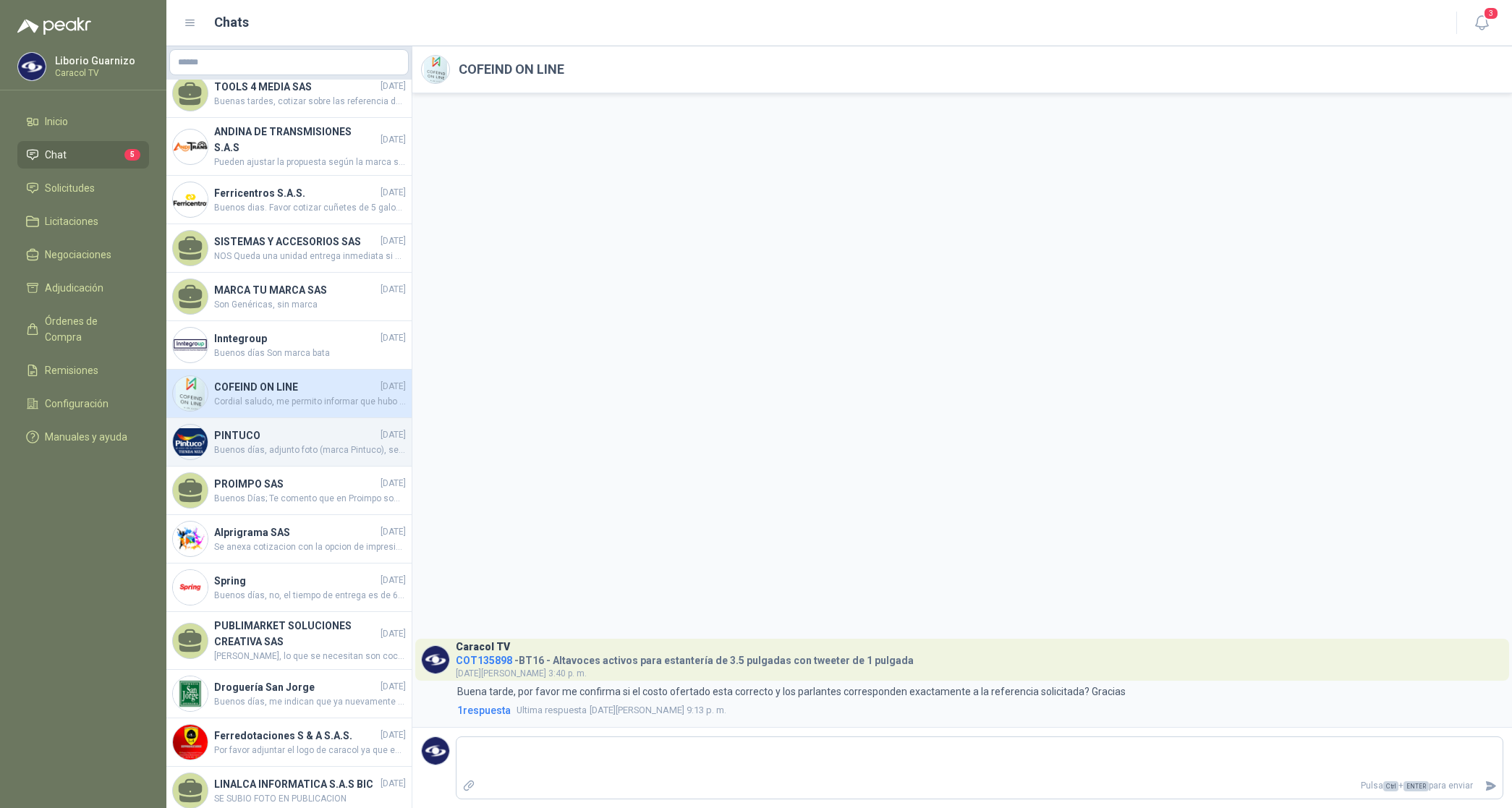
click at [257, 432] on div "PINTUCO [DATE] Buenos días, adjunto foto (marca Pintuco), se tienen 12 galones …" at bounding box center [289, 442] width 246 height 49
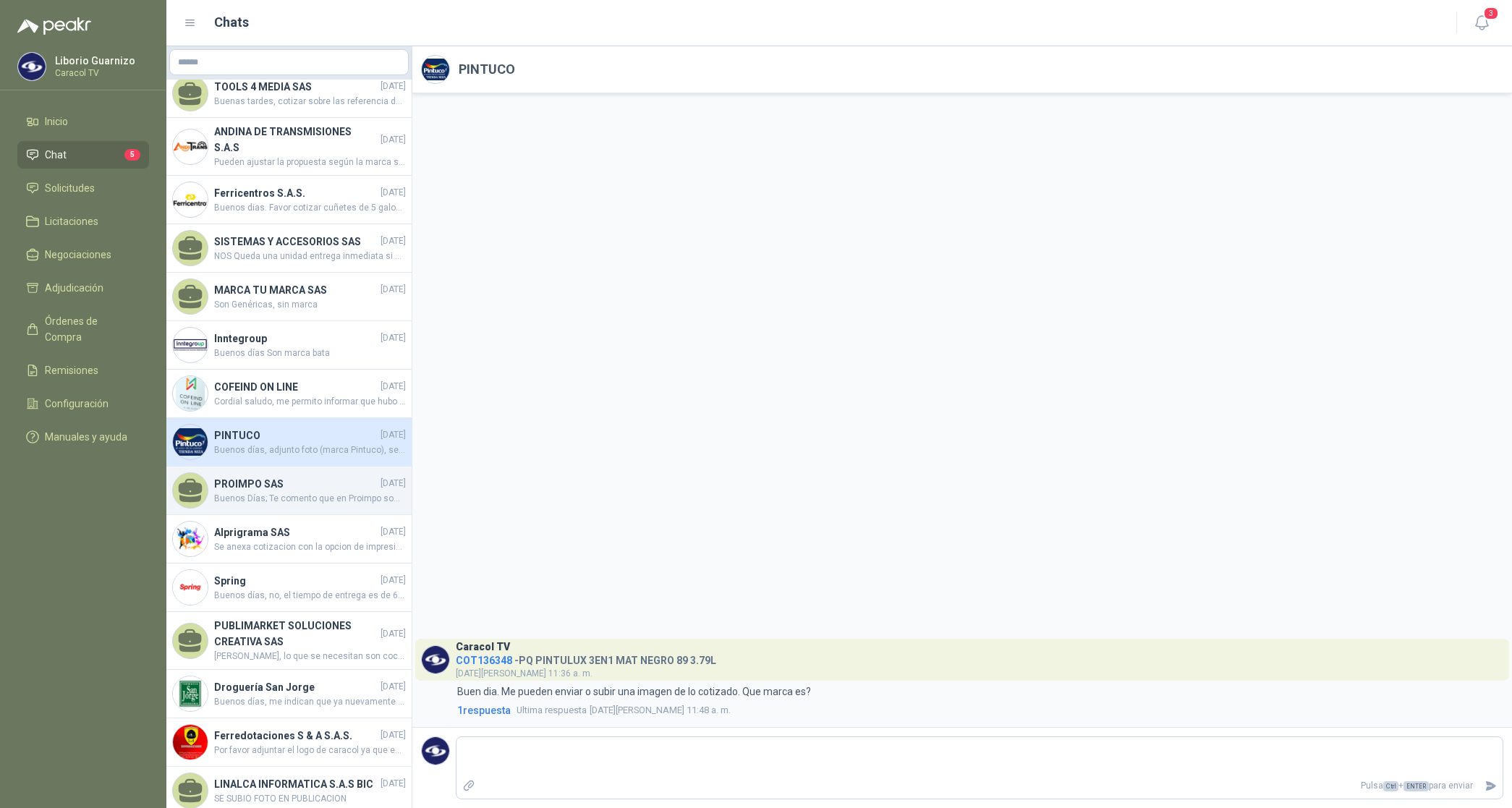
click at [236, 492] on h4 "PROIMPO SAS" at bounding box center [296, 484] width 164 height 16
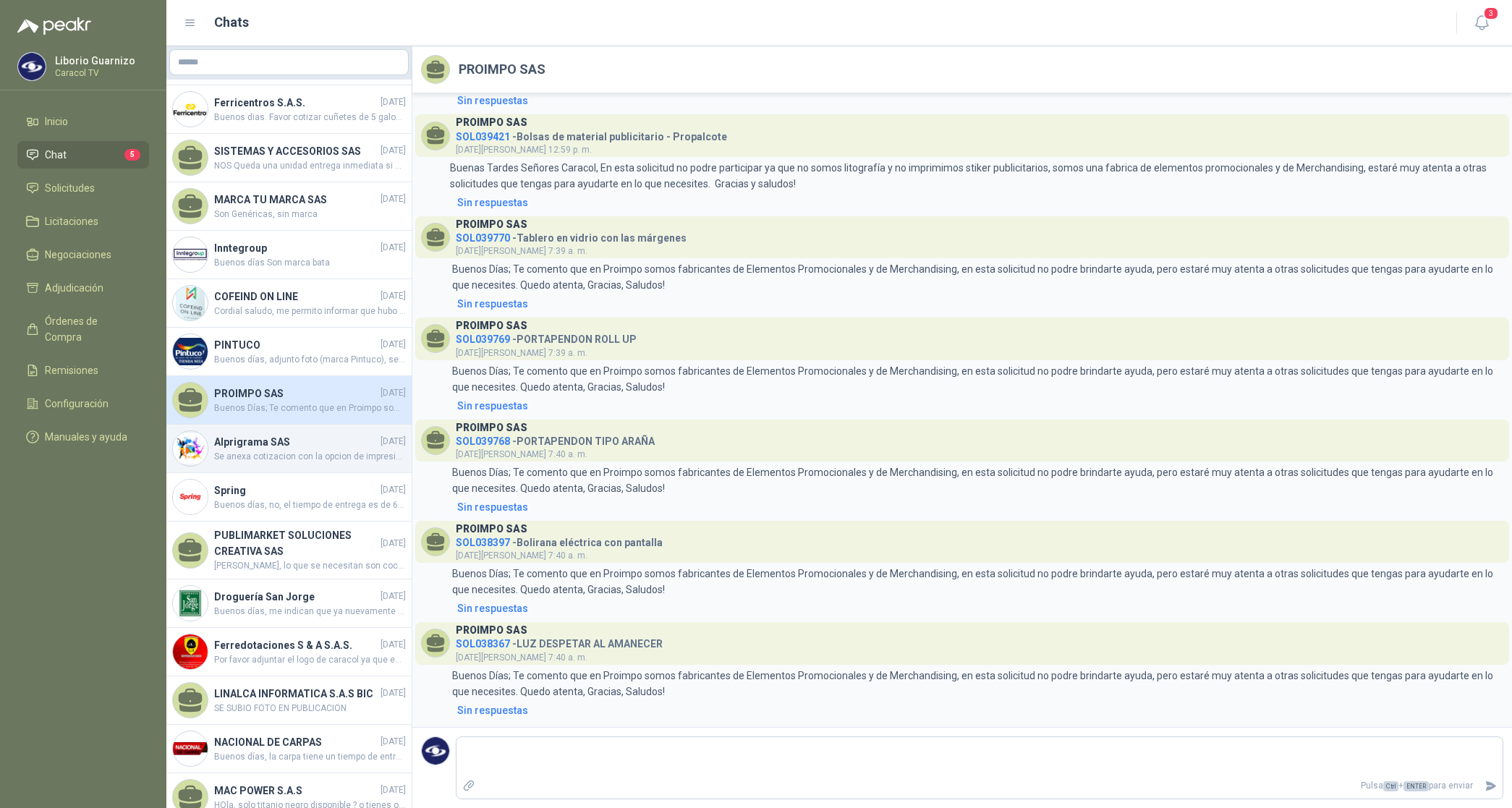
scroll to position [2443, 0]
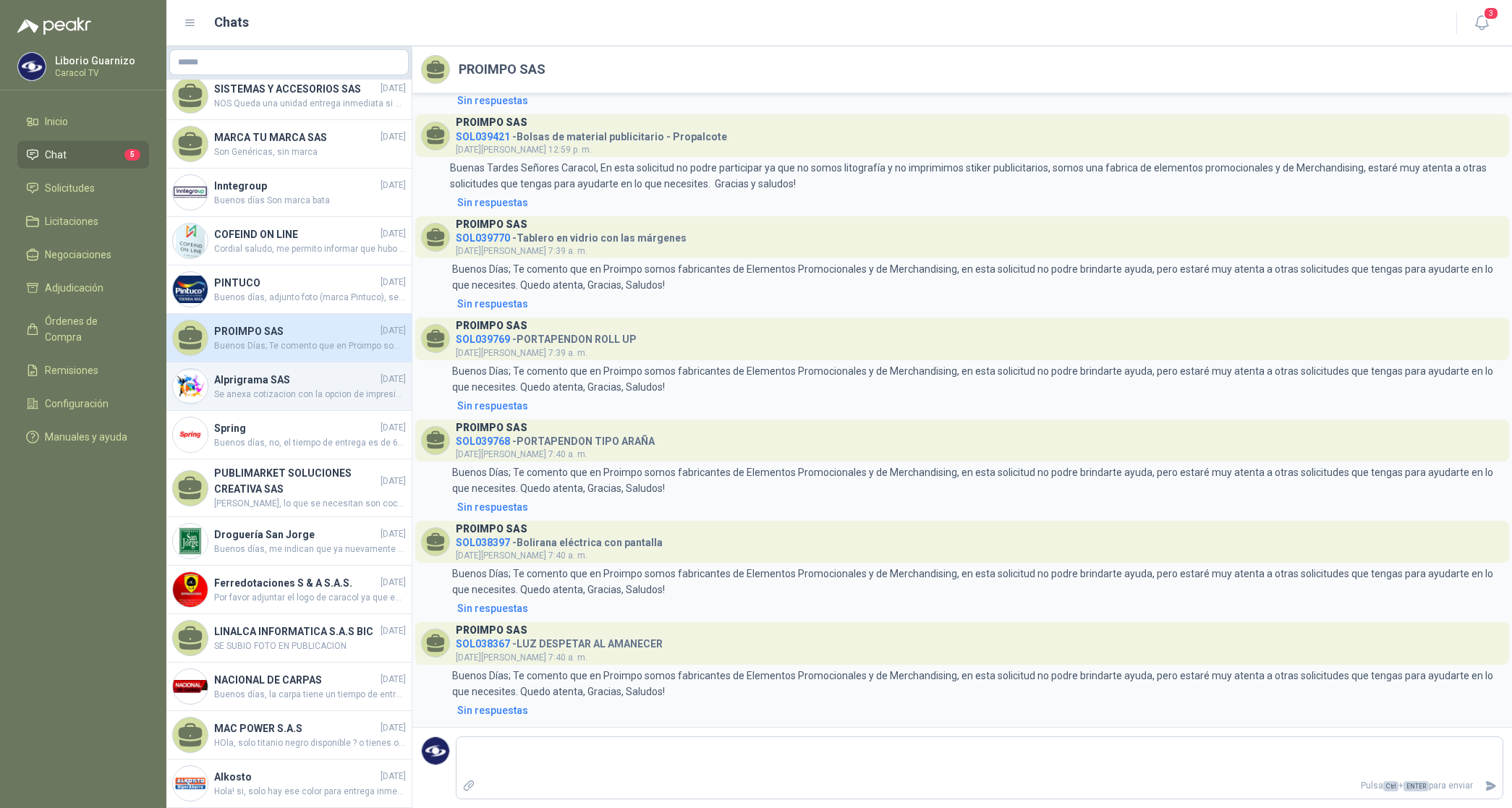
click at [279, 372] on h4 "Alprigrama SAS" at bounding box center [296, 380] width 164 height 16
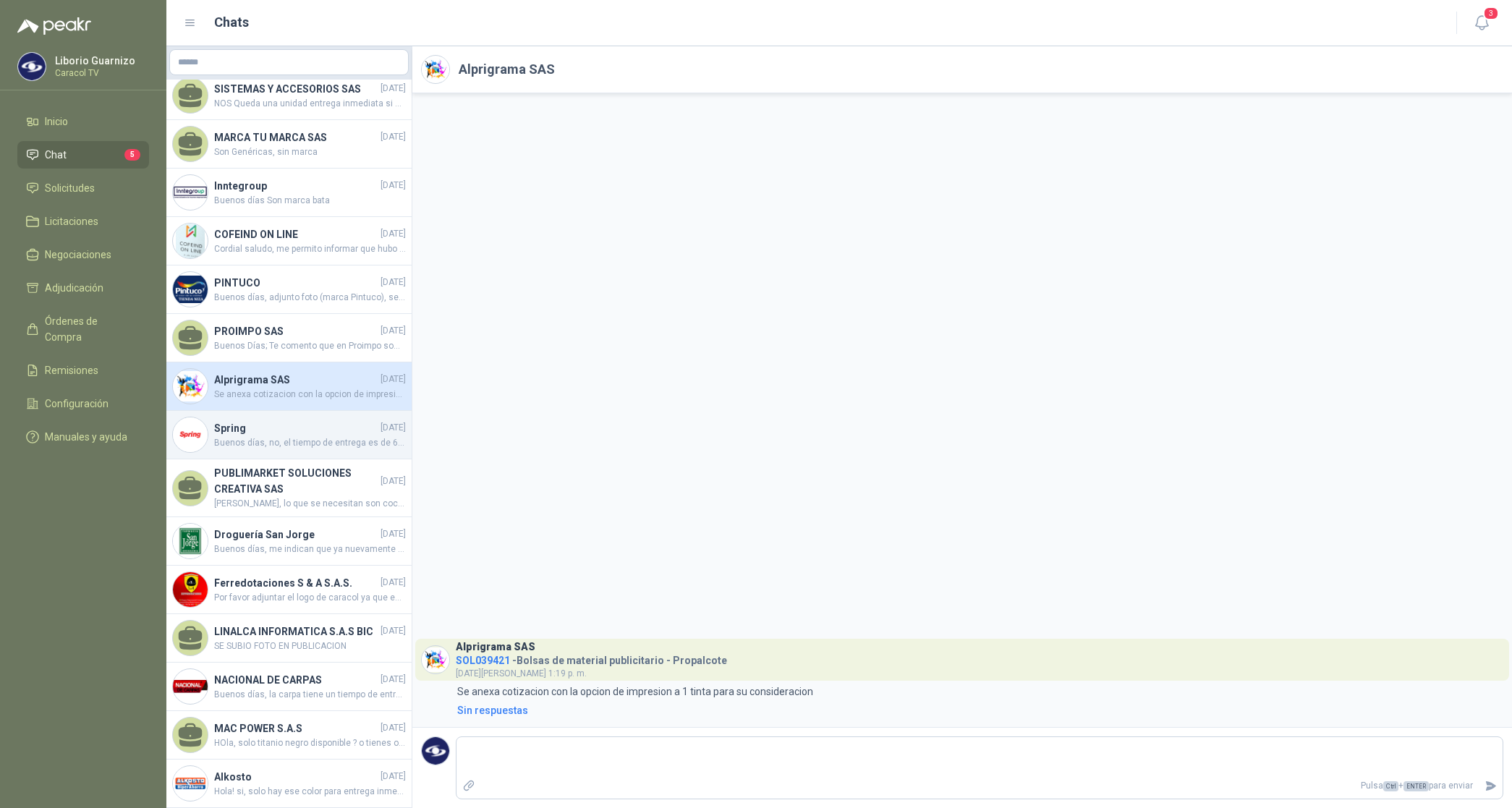
click at [237, 420] on h4 "Spring" at bounding box center [296, 428] width 164 height 16
click at [235, 420] on h4 "Spring" at bounding box center [296, 428] width 164 height 16
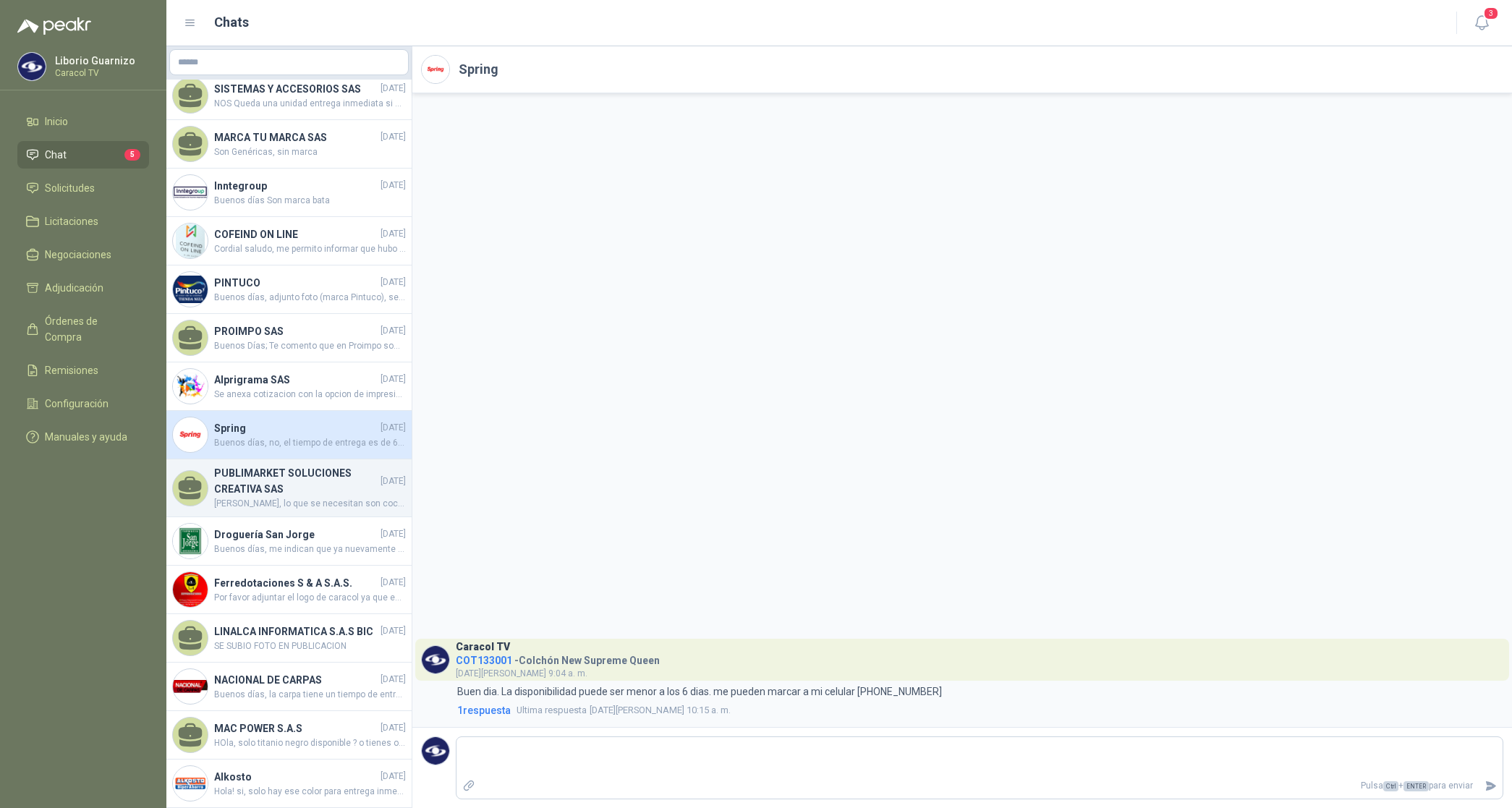
click at [251, 466] on h4 "PUBLIMARKET SOLUCIONES CREATIVA SAS" at bounding box center [296, 481] width 164 height 31
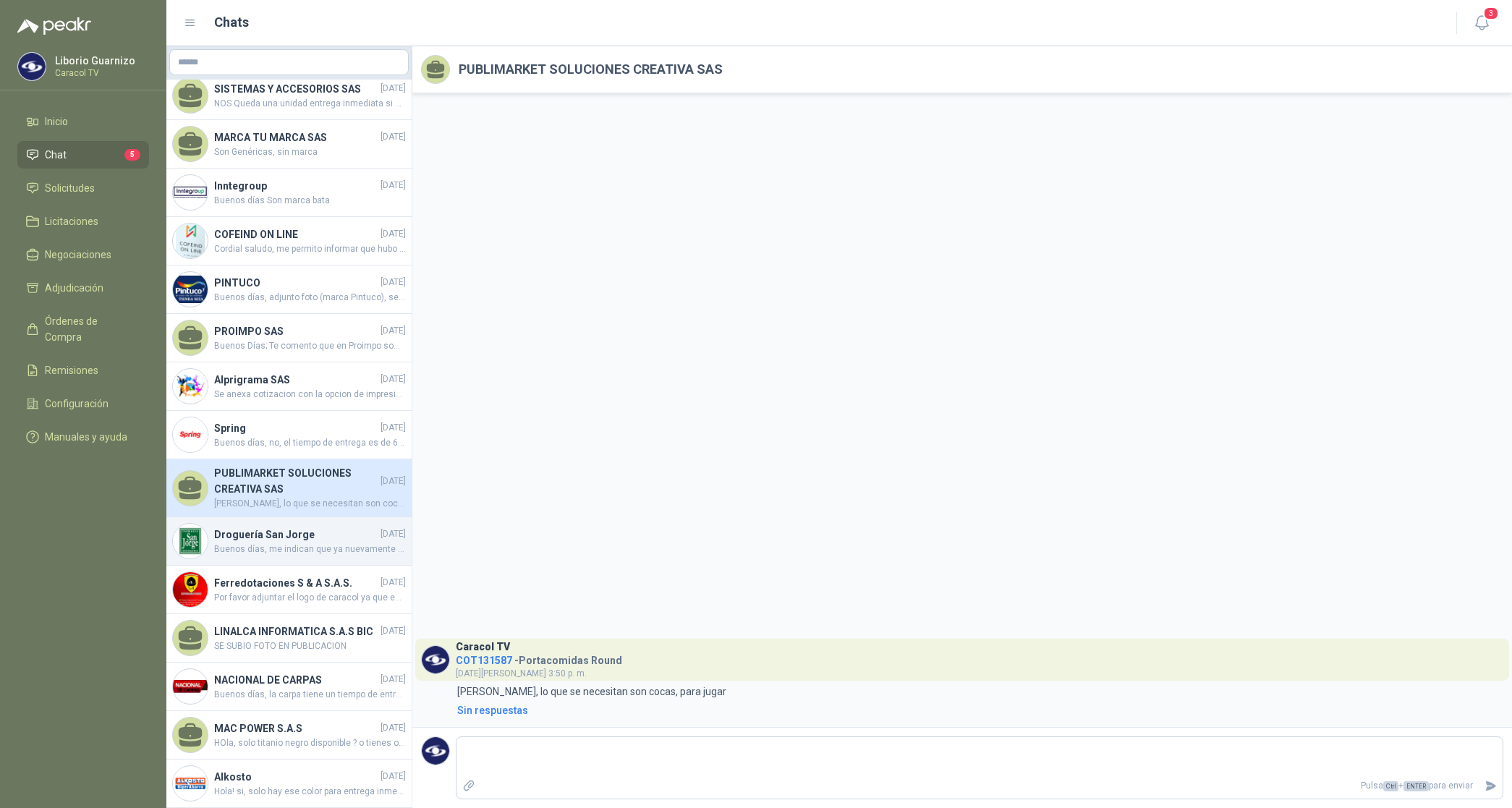
click at [265, 527] on h4 "Droguería San Jorge" at bounding box center [296, 534] width 164 height 16
click at [264, 527] on h4 "Droguería San Jorge" at bounding box center [296, 534] width 164 height 16
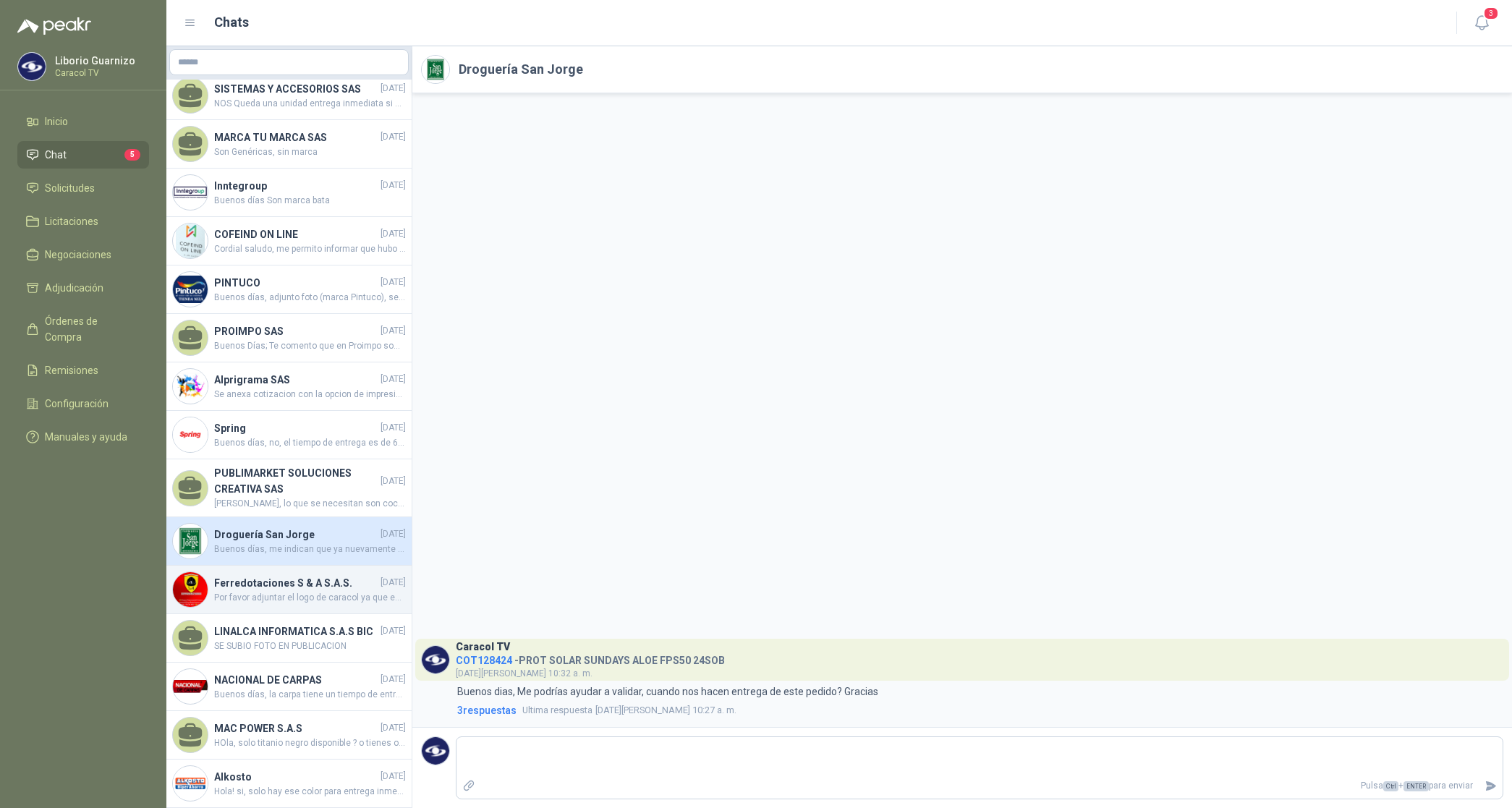
click at [280, 576] on h4 "Ferredotaciones S & A S.A.S." at bounding box center [296, 583] width 164 height 16
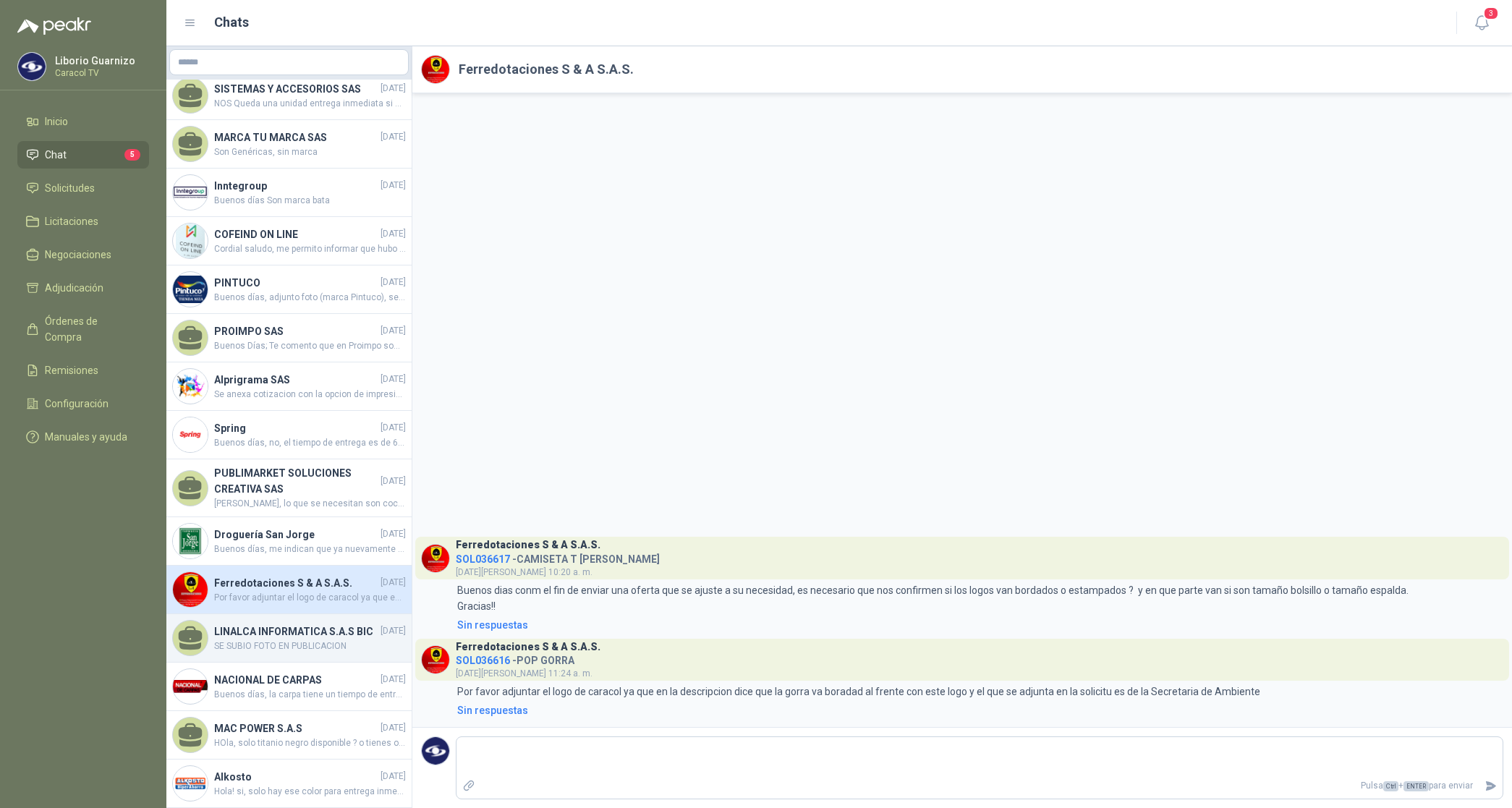
click at [257, 624] on h4 "LINALCA INFORMATICA S.A.S BIC" at bounding box center [296, 631] width 164 height 16
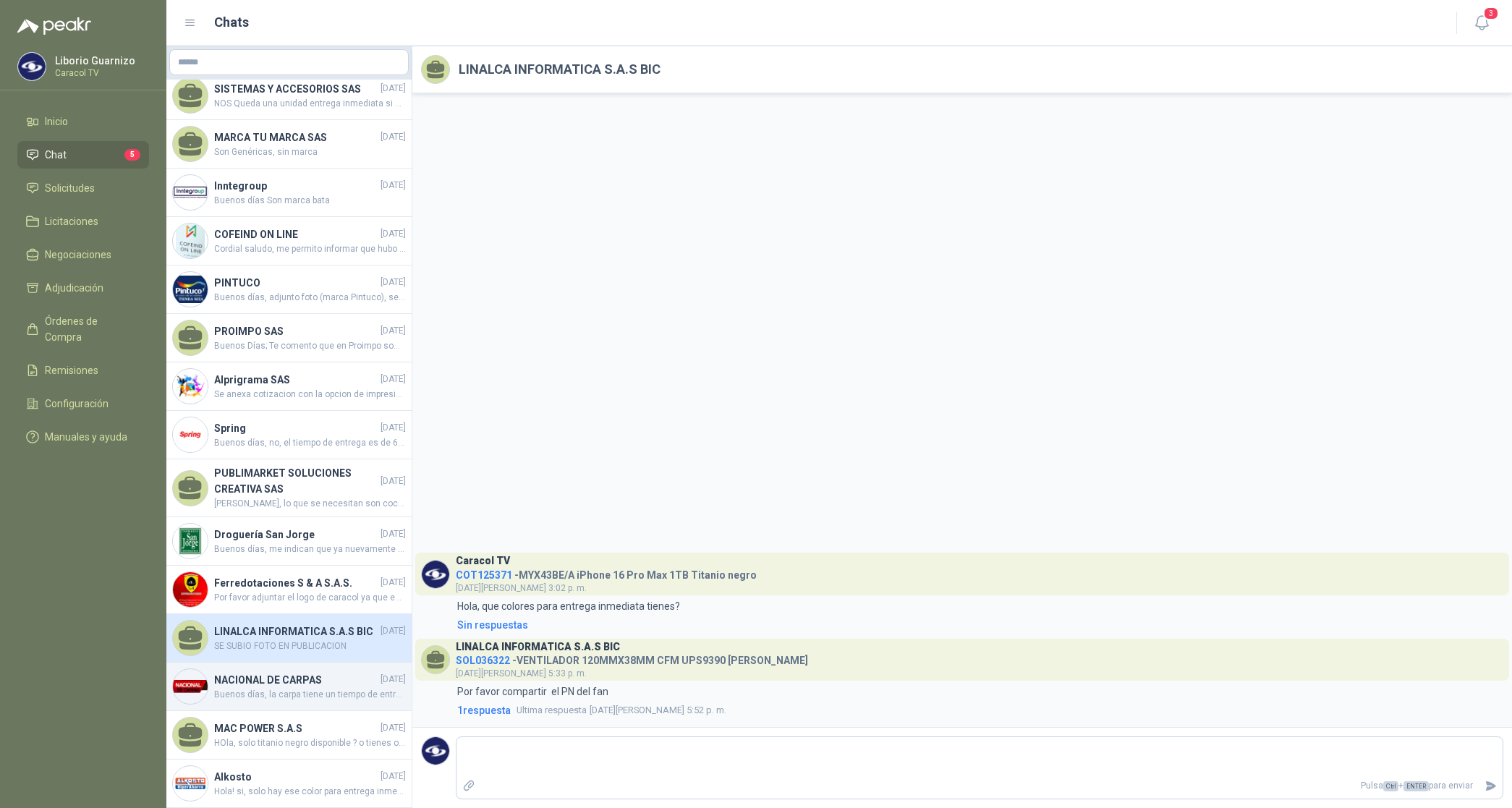
click at [233, 688] on span "Buenos días, la carpa tiene un tiempo de entrega de hasta 8 días, posiblemente …" at bounding box center [310, 695] width 192 height 14
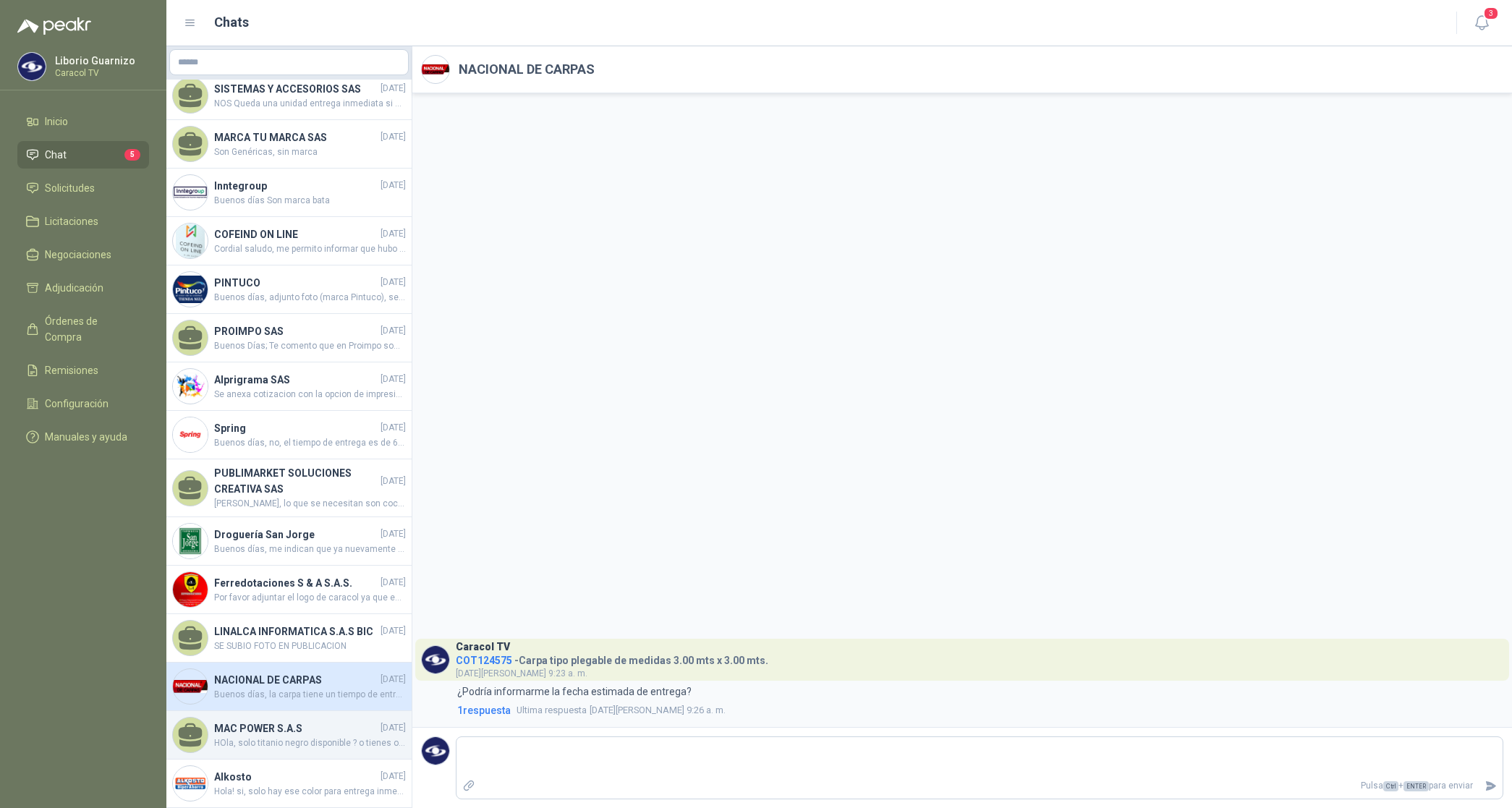
click at [237, 720] on h4 "MAC POWER S.A.S" at bounding box center [296, 728] width 164 height 16
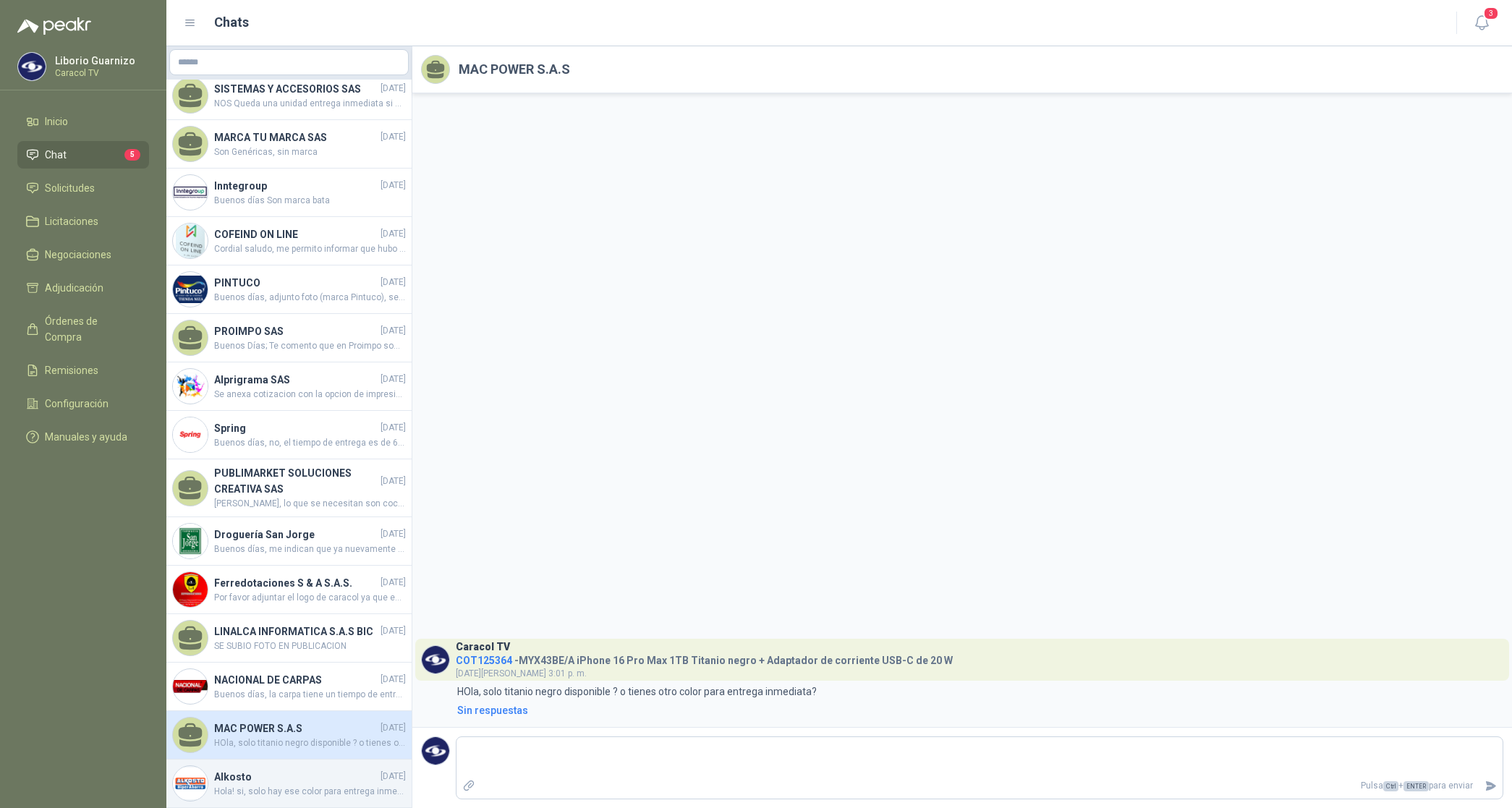
click at [235, 769] on h4 "Alkosto" at bounding box center [296, 777] width 164 height 16
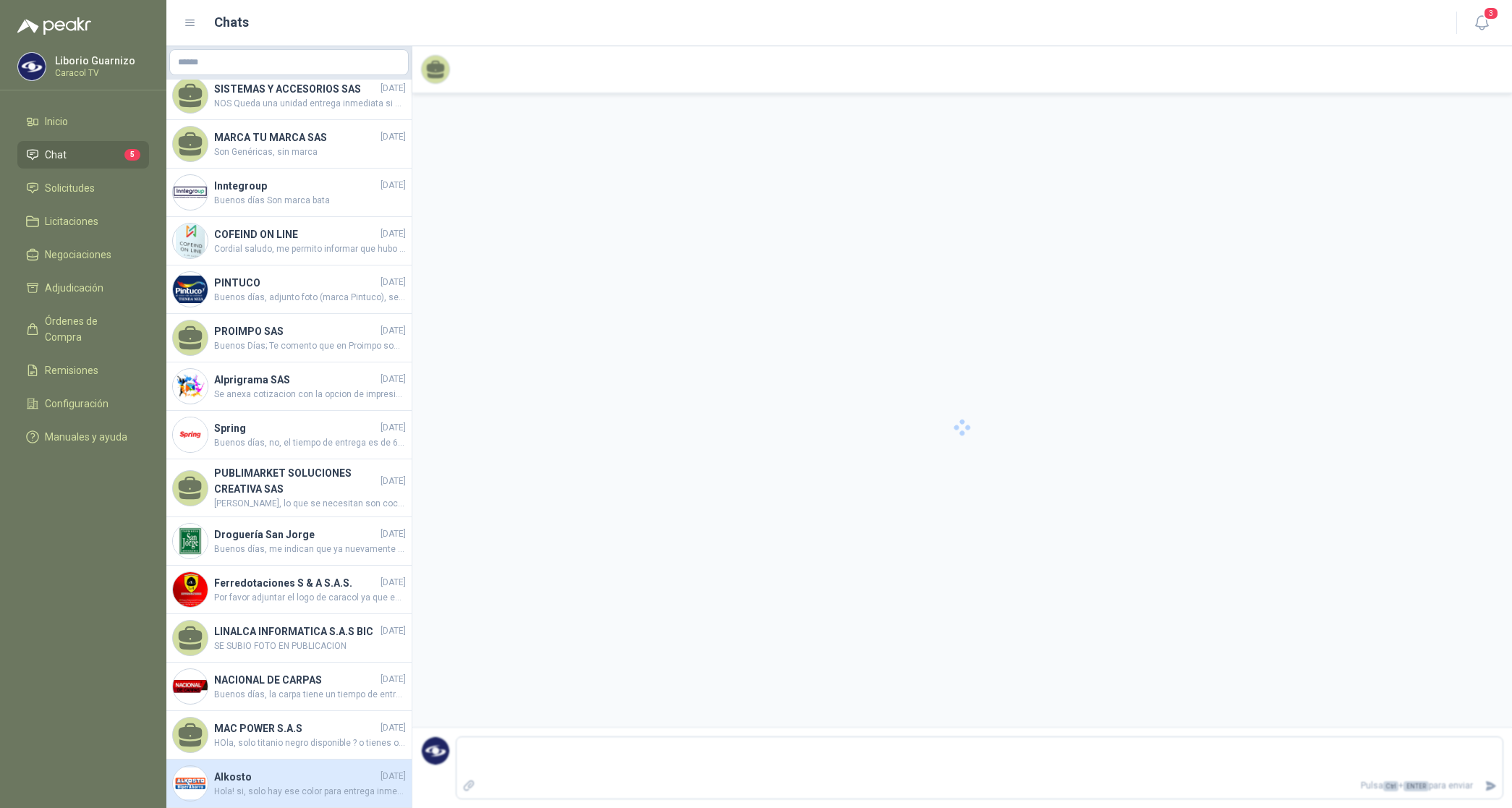
click at [235, 769] on h4 "Alkosto" at bounding box center [296, 777] width 164 height 16
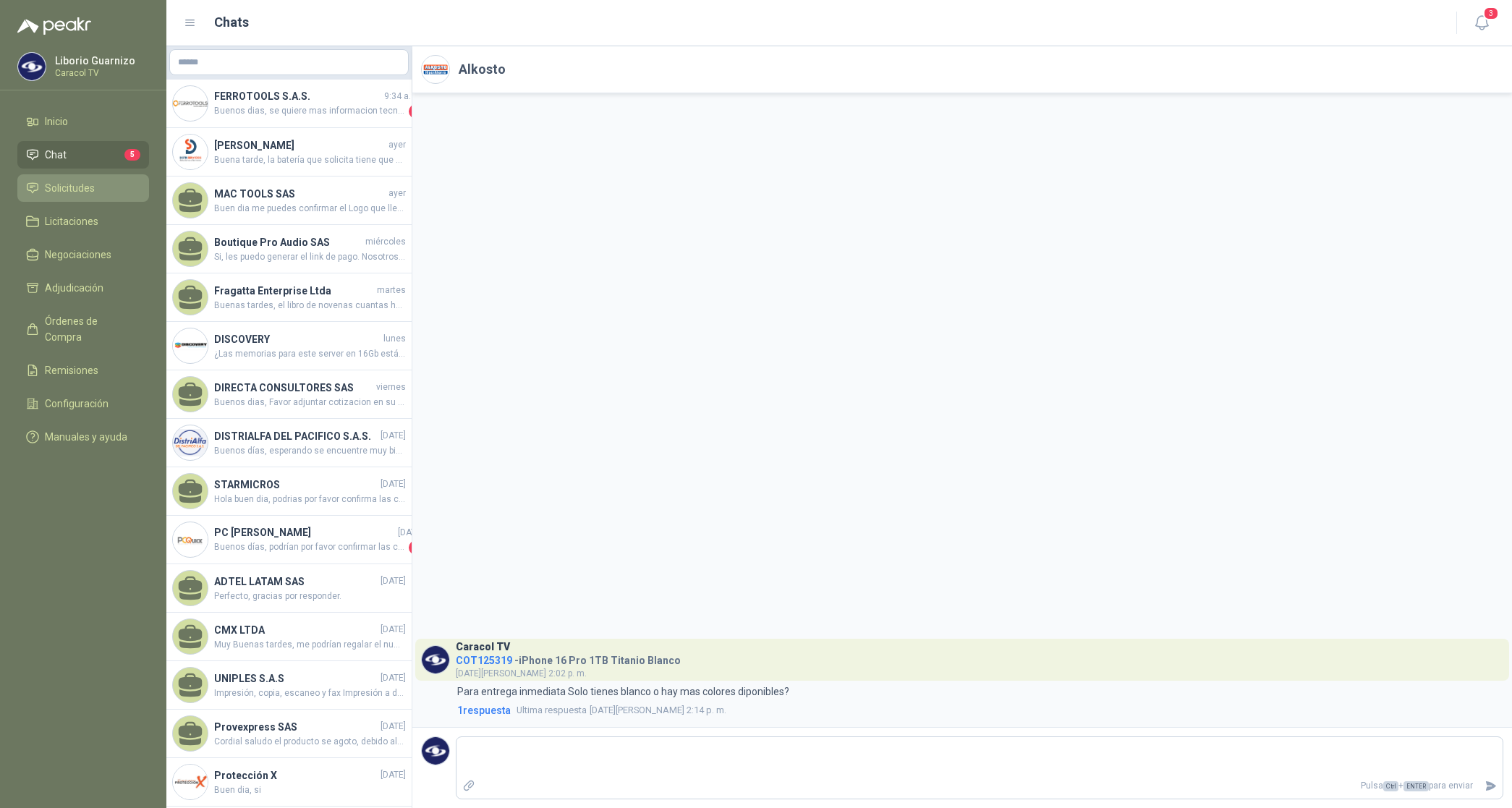
click at [73, 192] on span "Solicitudes" at bounding box center [69, 188] width 50 height 16
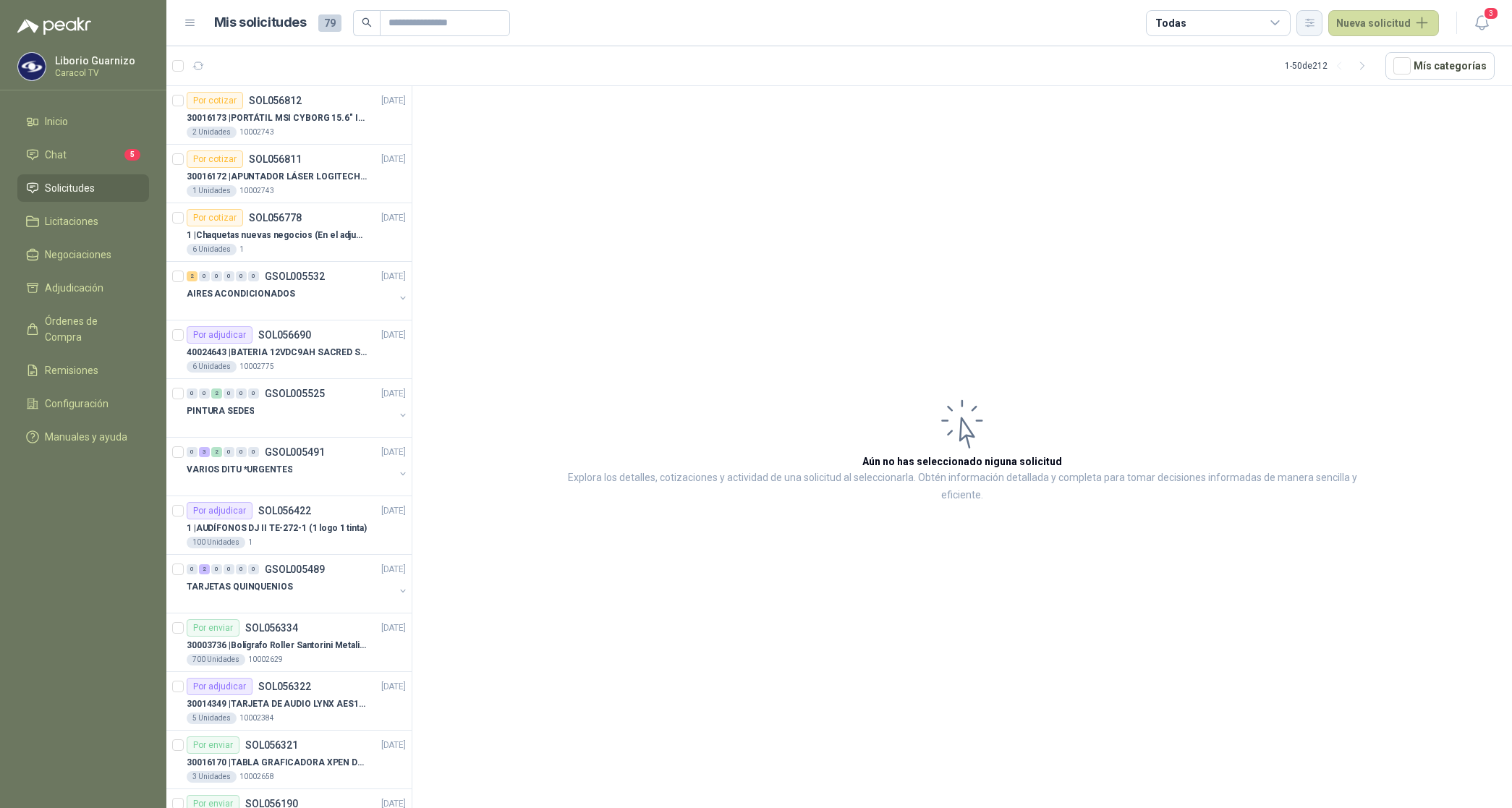
click at [1312, 22] on icon "button" at bounding box center [1310, 22] width 12 height 12
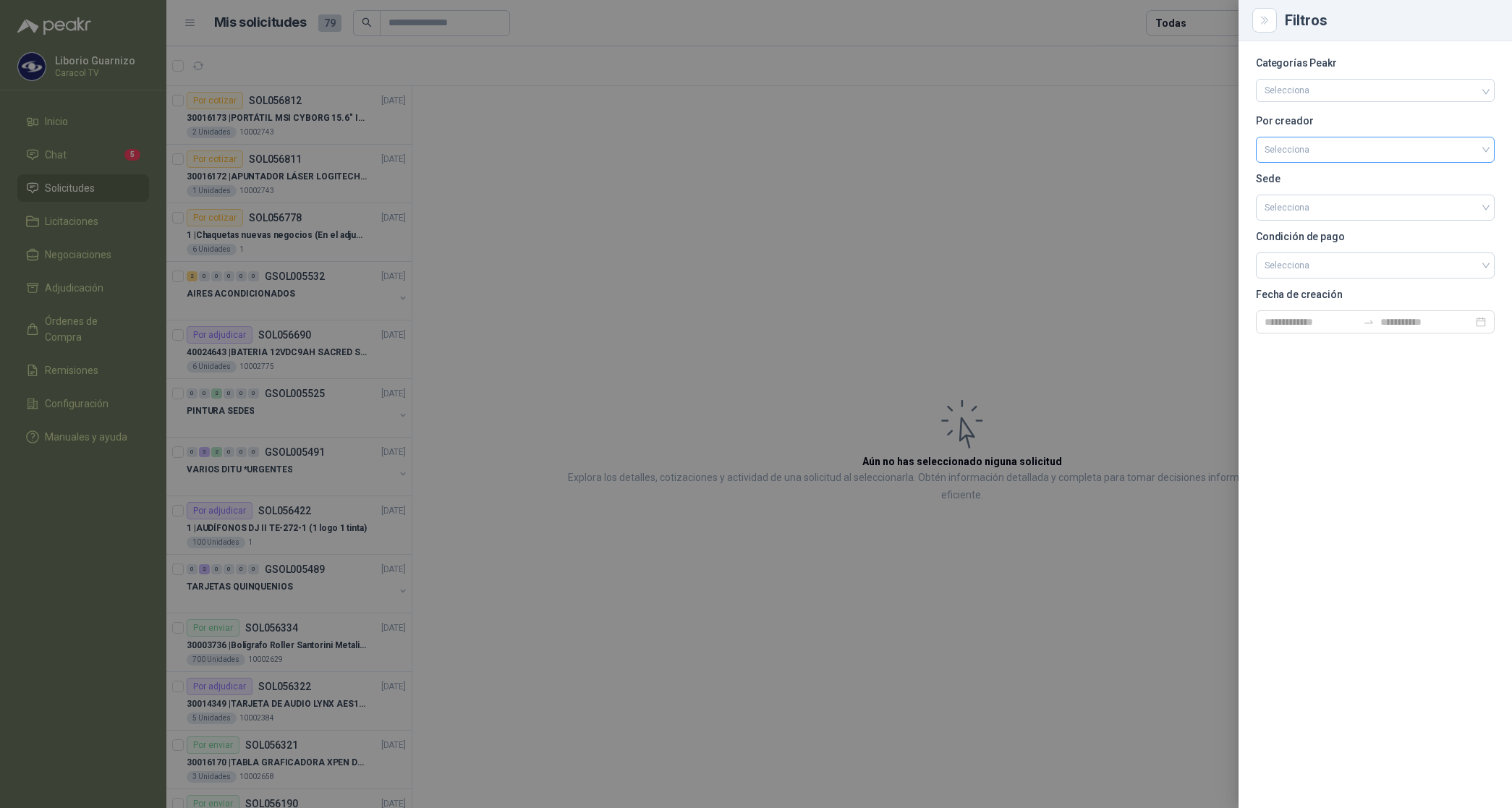
click at [1293, 147] on input "search" at bounding box center [1376, 148] width 222 height 22
click at [1310, 225] on div "[PERSON_NAME]" at bounding box center [1376, 226] width 216 height 16
click at [1196, 26] on div at bounding box center [756, 404] width 1512 height 808
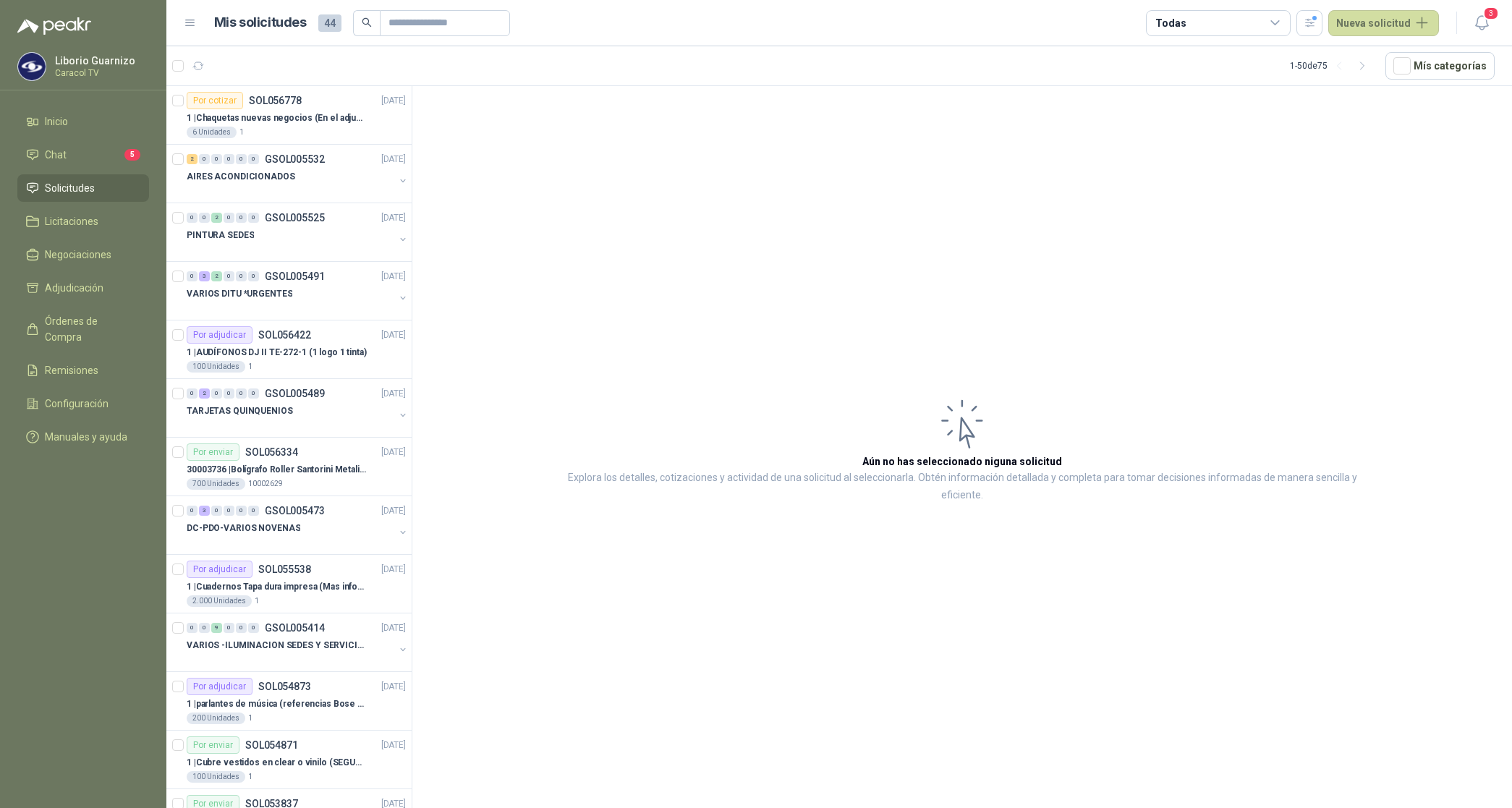
click at [1194, 26] on div "Todas" at bounding box center [1218, 22] width 145 height 26
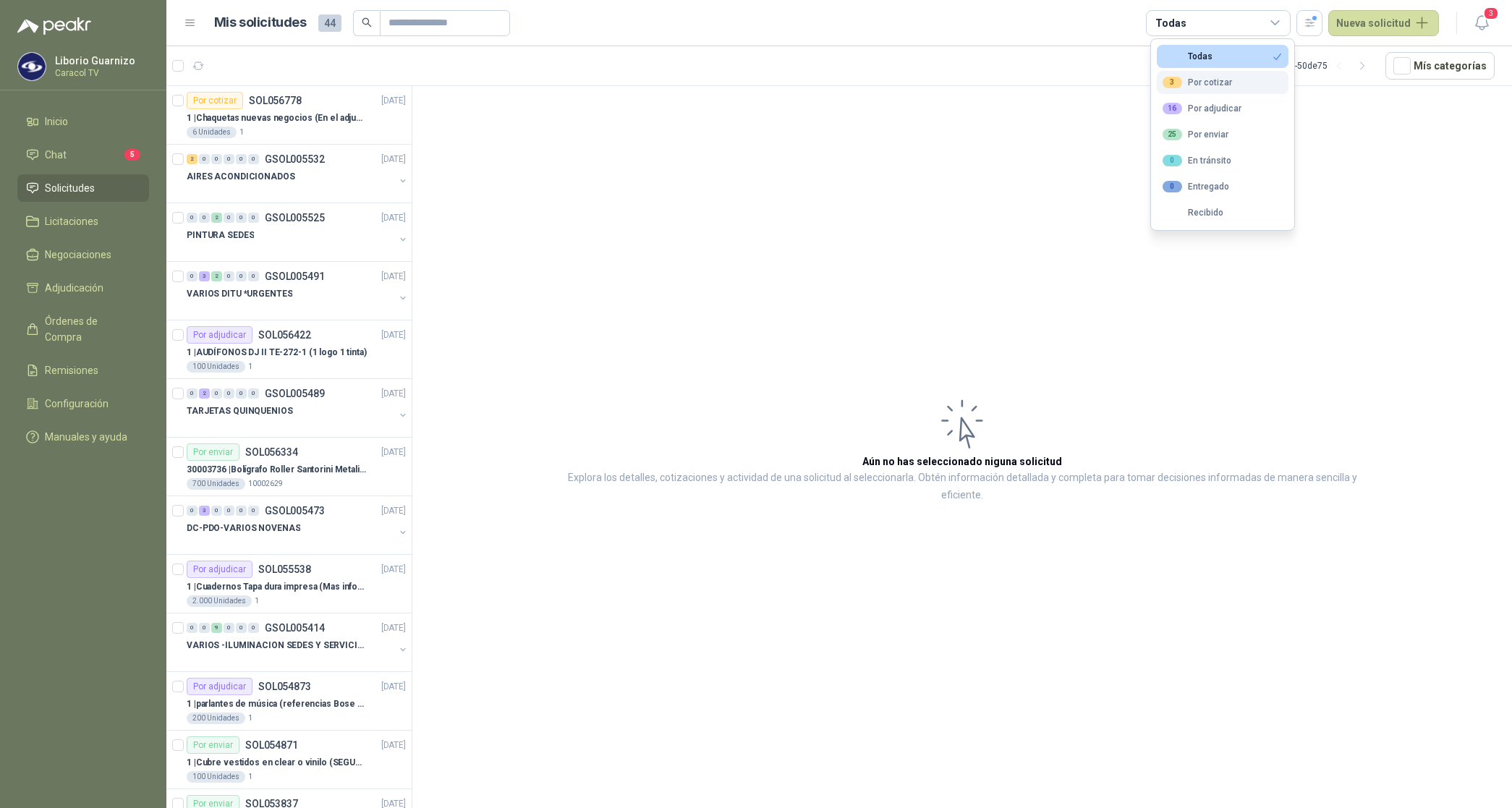
drag, startPoint x: 1195, startPoint y: 26, endPoint x: 1217, endPoint y: 80, distance: 58.3
click at [1218, 79] on div "3 Por cotizar" at bounding box center [1198, 83] width 69 height 12
click at [1213, 102] on button "16 Por adjudicar" at bounding box center [1223, 108] width 132 height 23
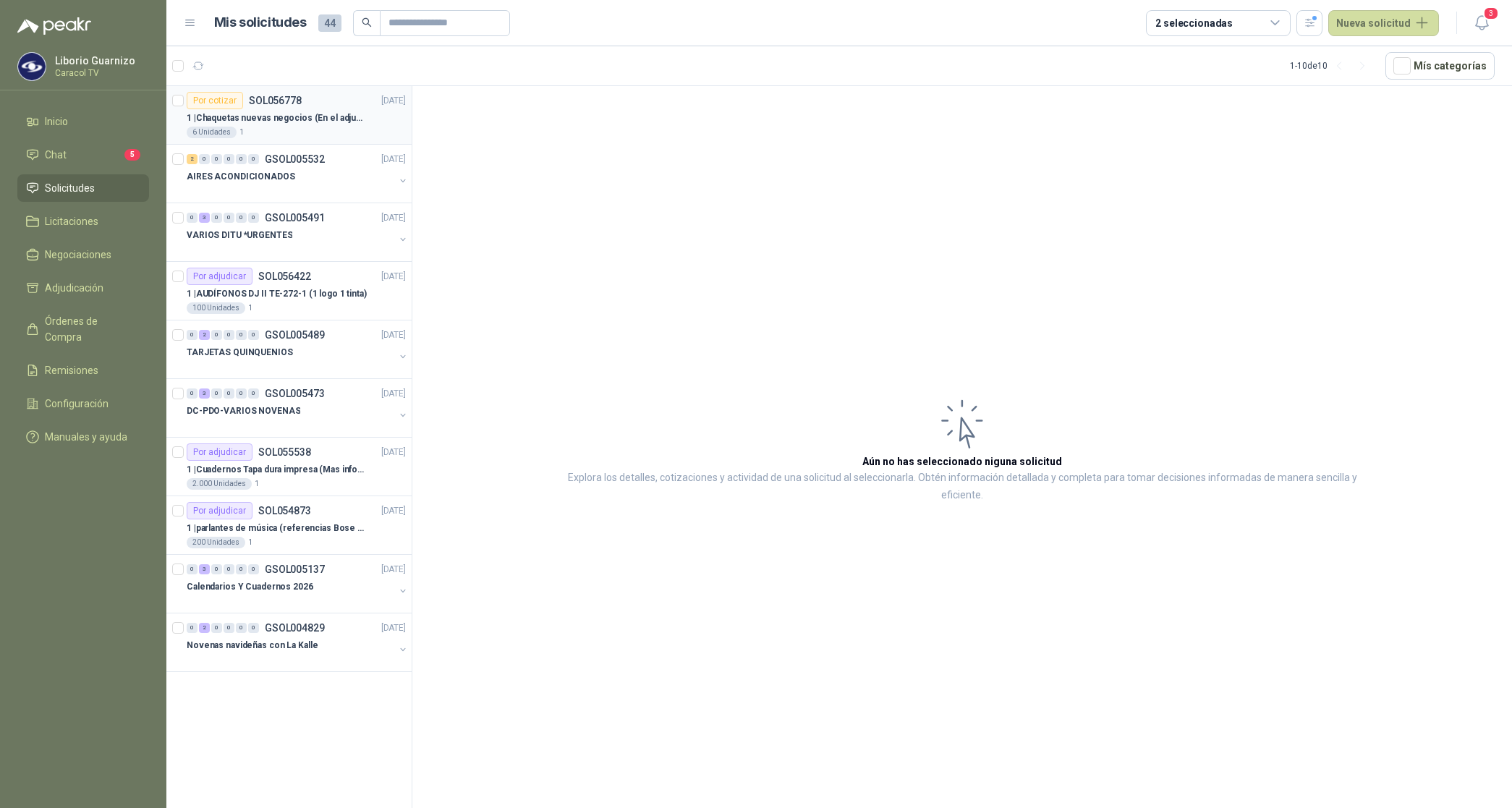
click at [259, 123] on p "1 | Chaquetas nuevas negocios (En el adjunto mas informacion)" at bounding box center [277, 118] width 180 height 14
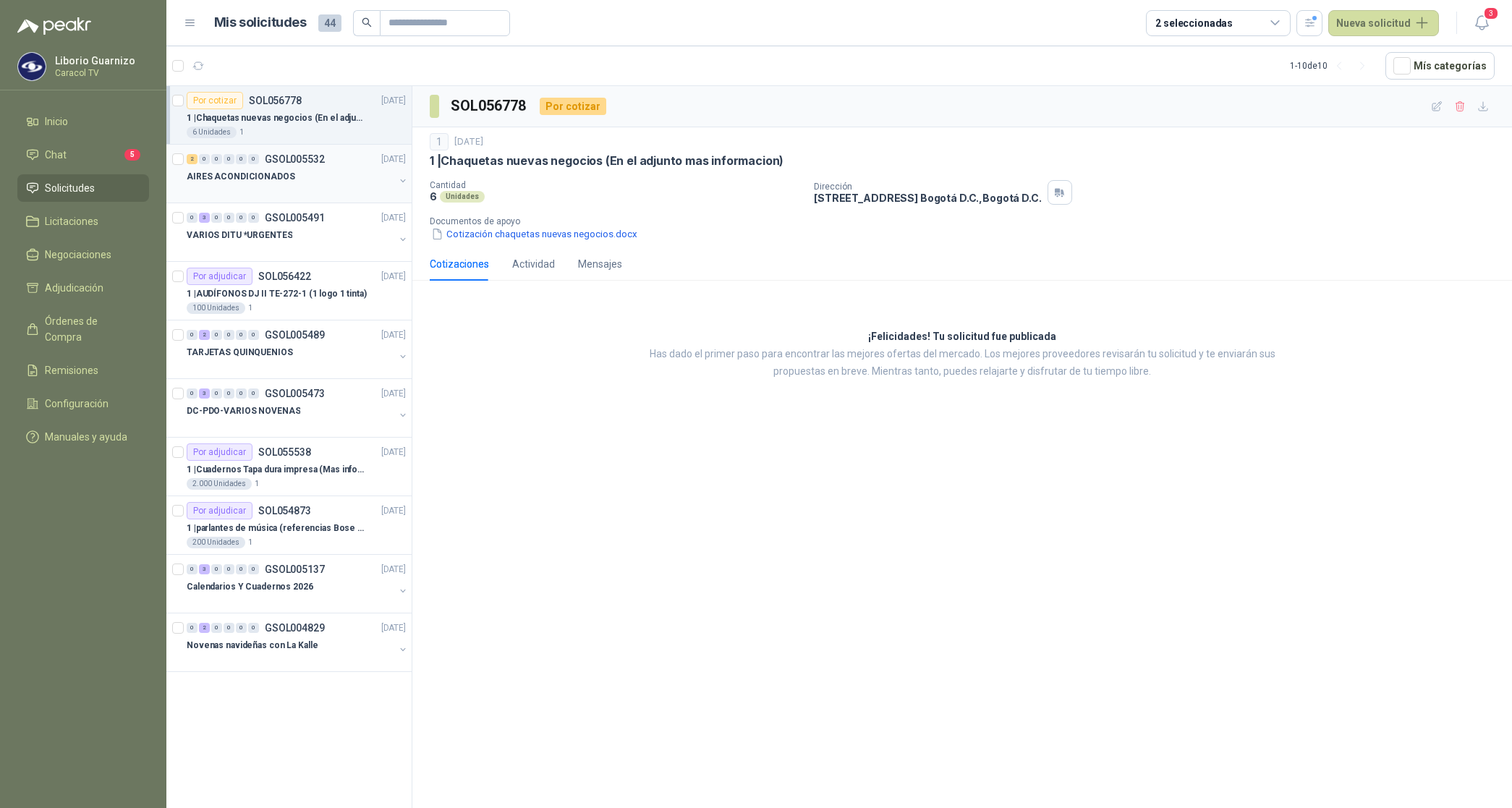
click at [239, 170] on p "AIRES ACONDICIONADOS" at bounding box center [241, 177] width 108 height 14
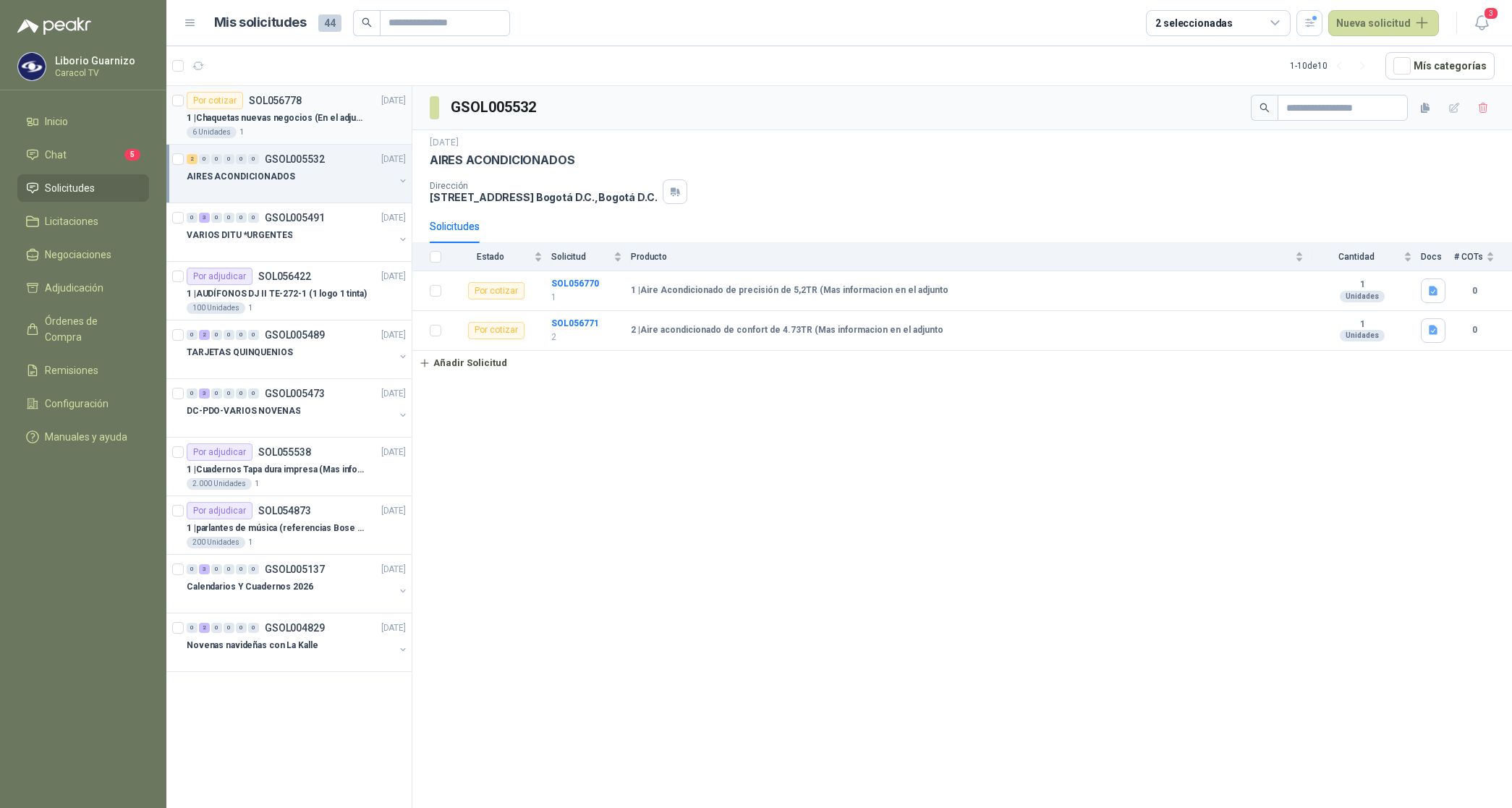
click at [263, 122] on p "1 | Chaquetas nuevas negocios (En el adjunto mas informacion)" at bounding box center [277, 118] width 180 height 14
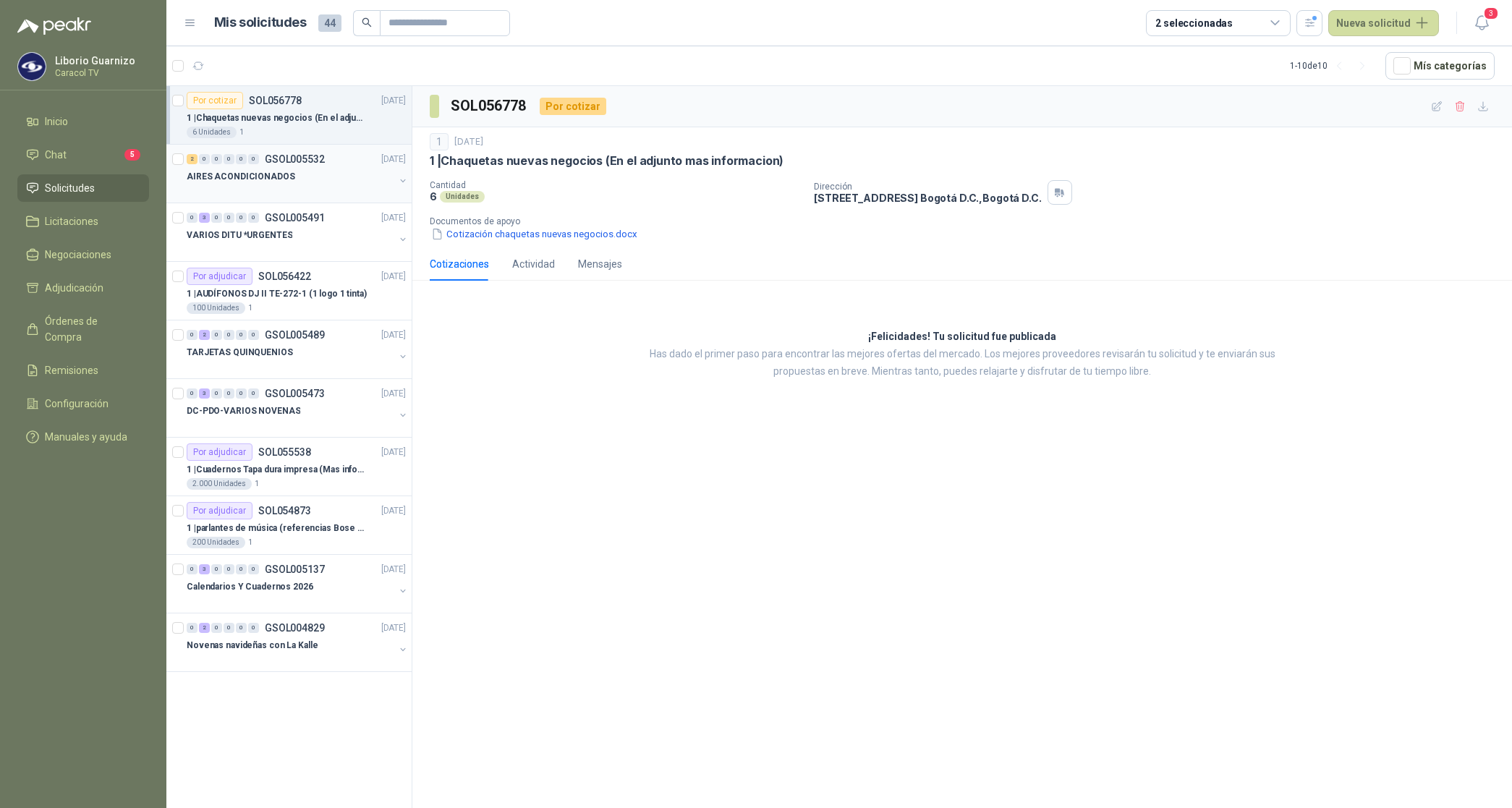
click at [250, 178] on p "AIRES ACONDICIONADOS" at bounding box center [241, 177] width 108 height 14
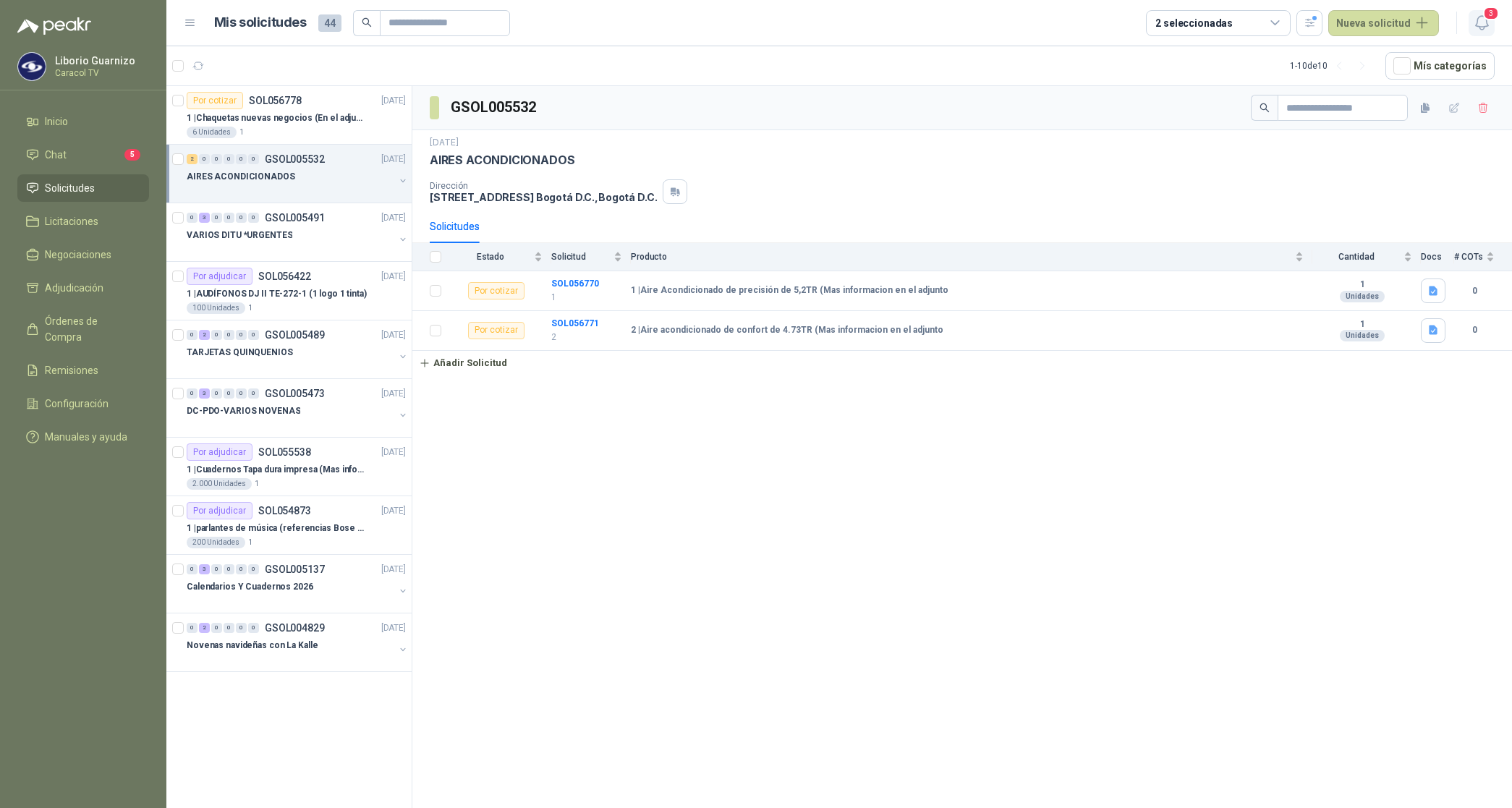
click at [1483, 17] on span "3" at bounding box center [1490, 13] width 16 height 14
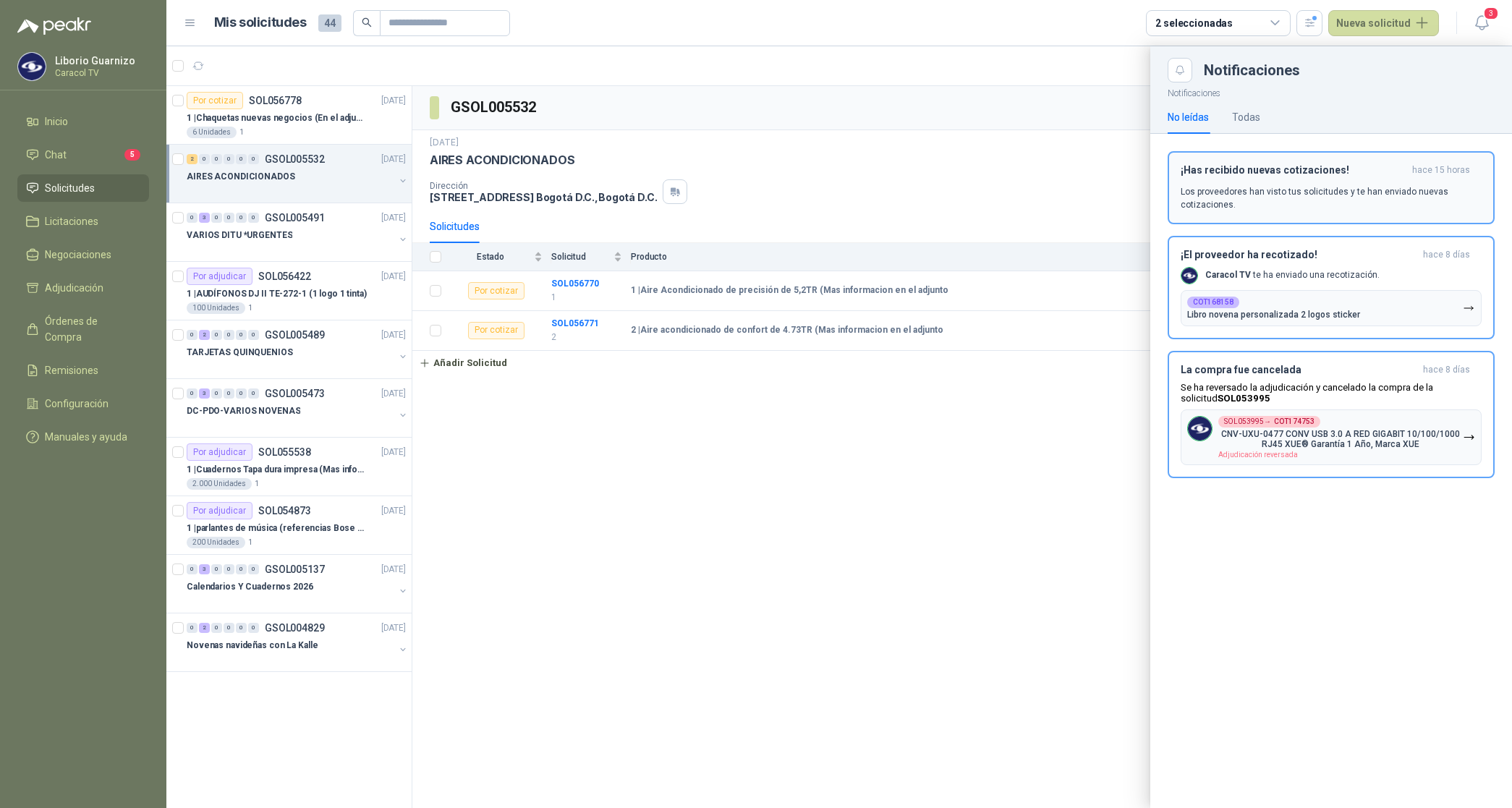
click at [1261, 194] on p "Los proveedores han visto tus solicitudes y te han enviado nuevas cotizaciones." at bounding box center [1332, 198] width 301 height 26
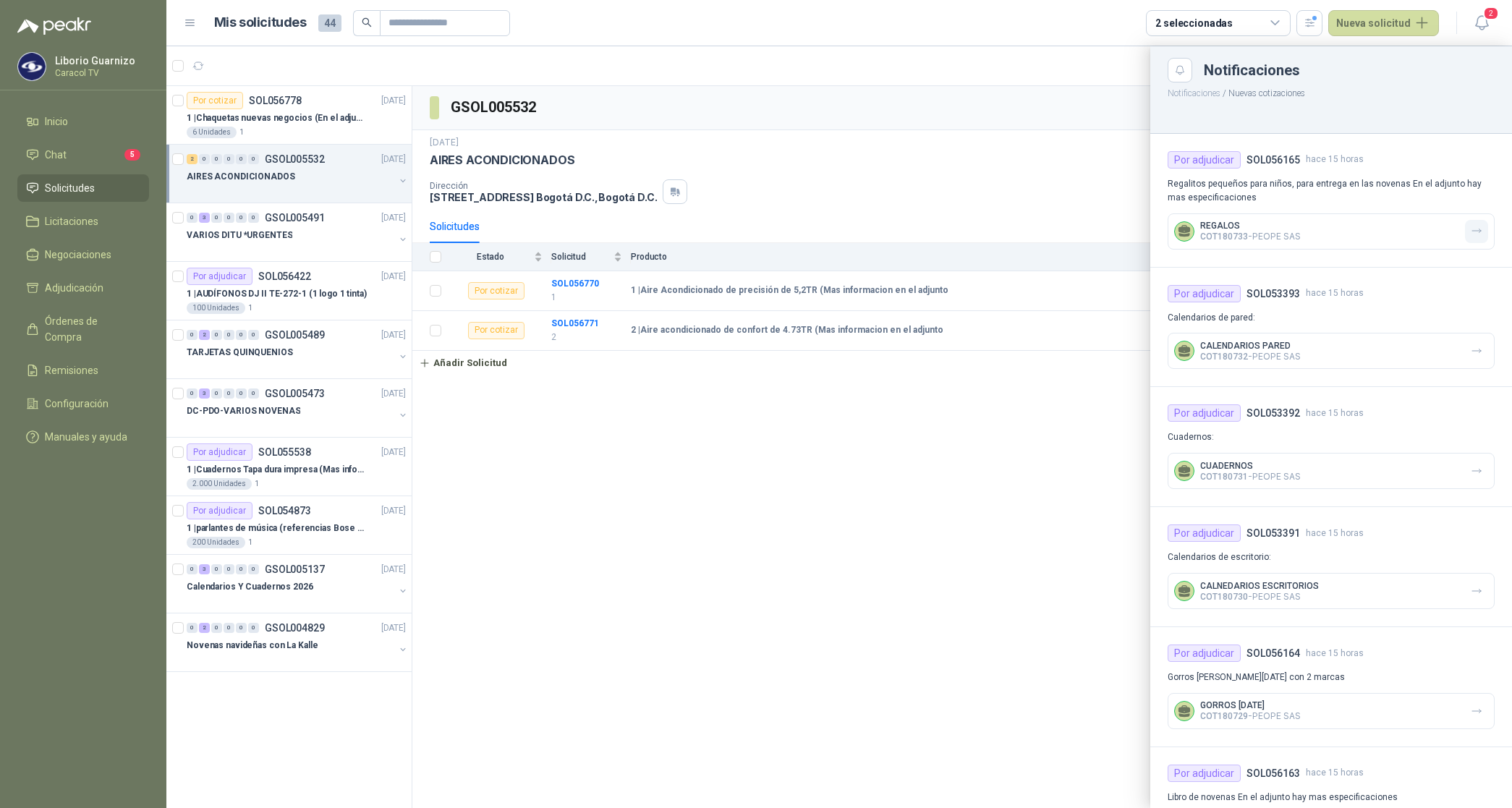
click at [1471, 229] on icon "button" at bounding box center [1477, 231] width 12 height 12
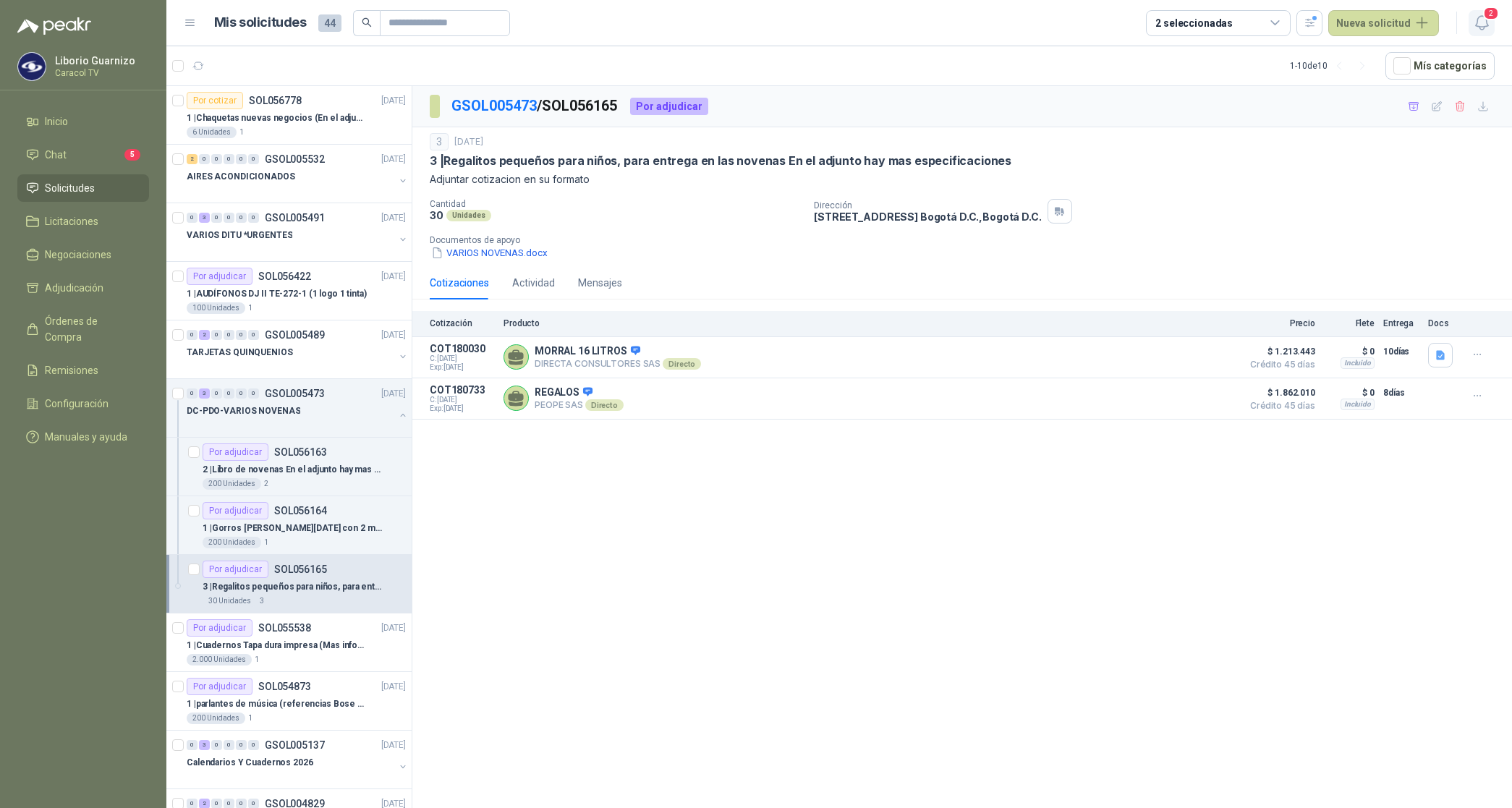
click at [1488, 26] on icon "button" at bounding box center [1481, 22] width 12 height 14
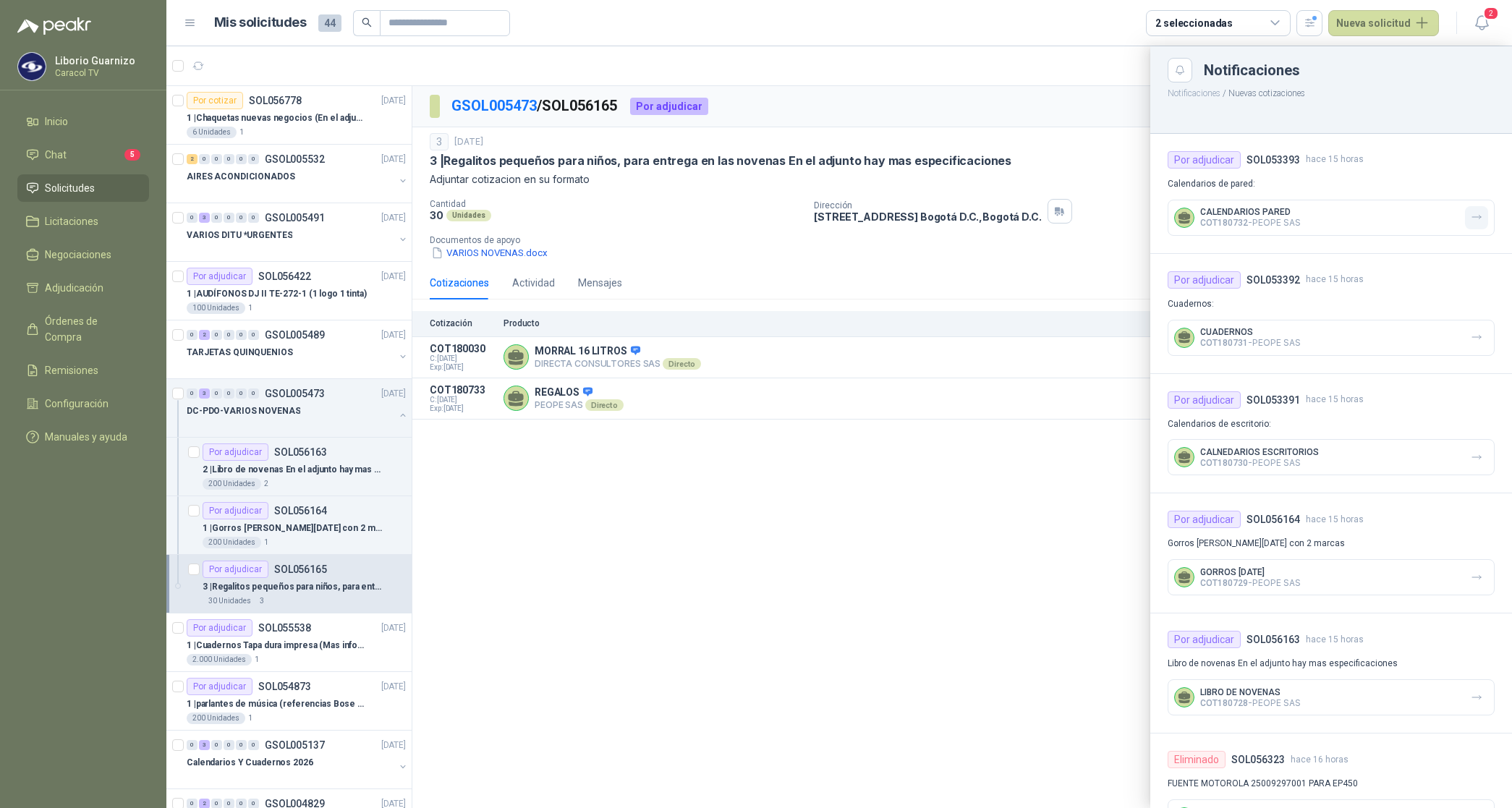
click at [1471, 214] on icon "button" at bounding box center [1477, 217] width 12 height 12
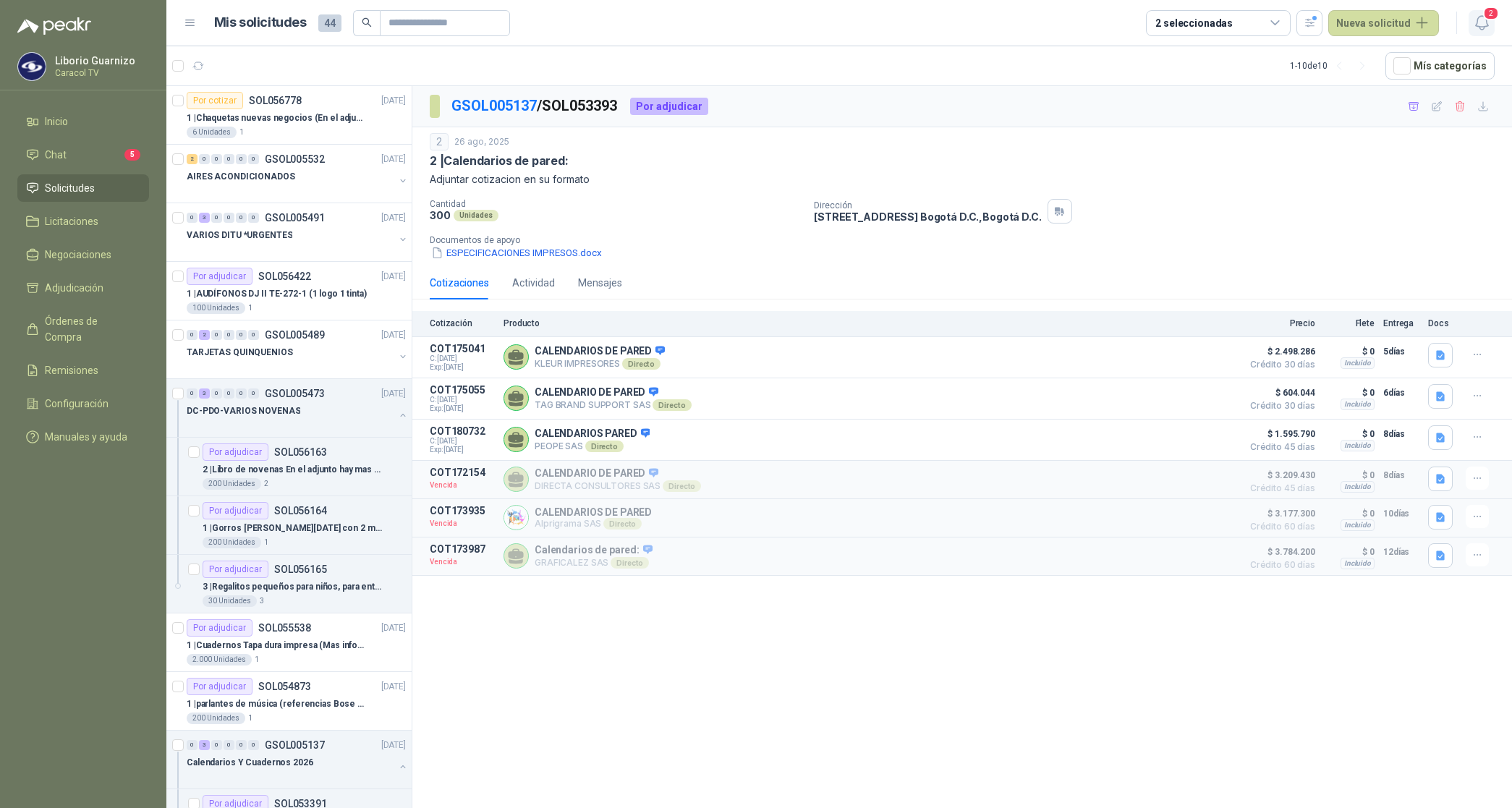
click at [1478, 26] on icon "button" at bounding box center [1482, 23] width 18 height 18
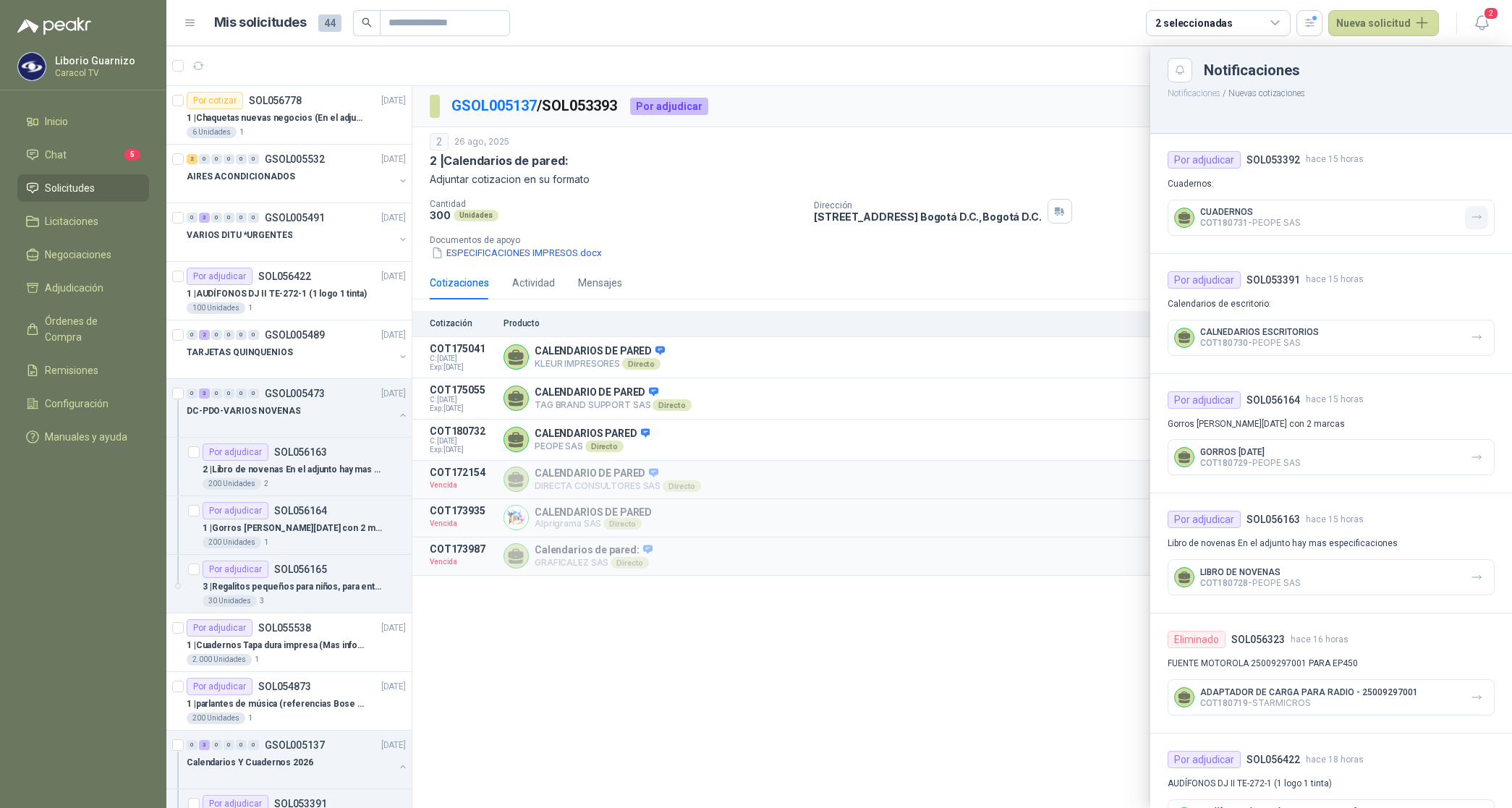
click at [1471, 219] on icon "button" at bounding box center [1477, 217] width 12 height 12
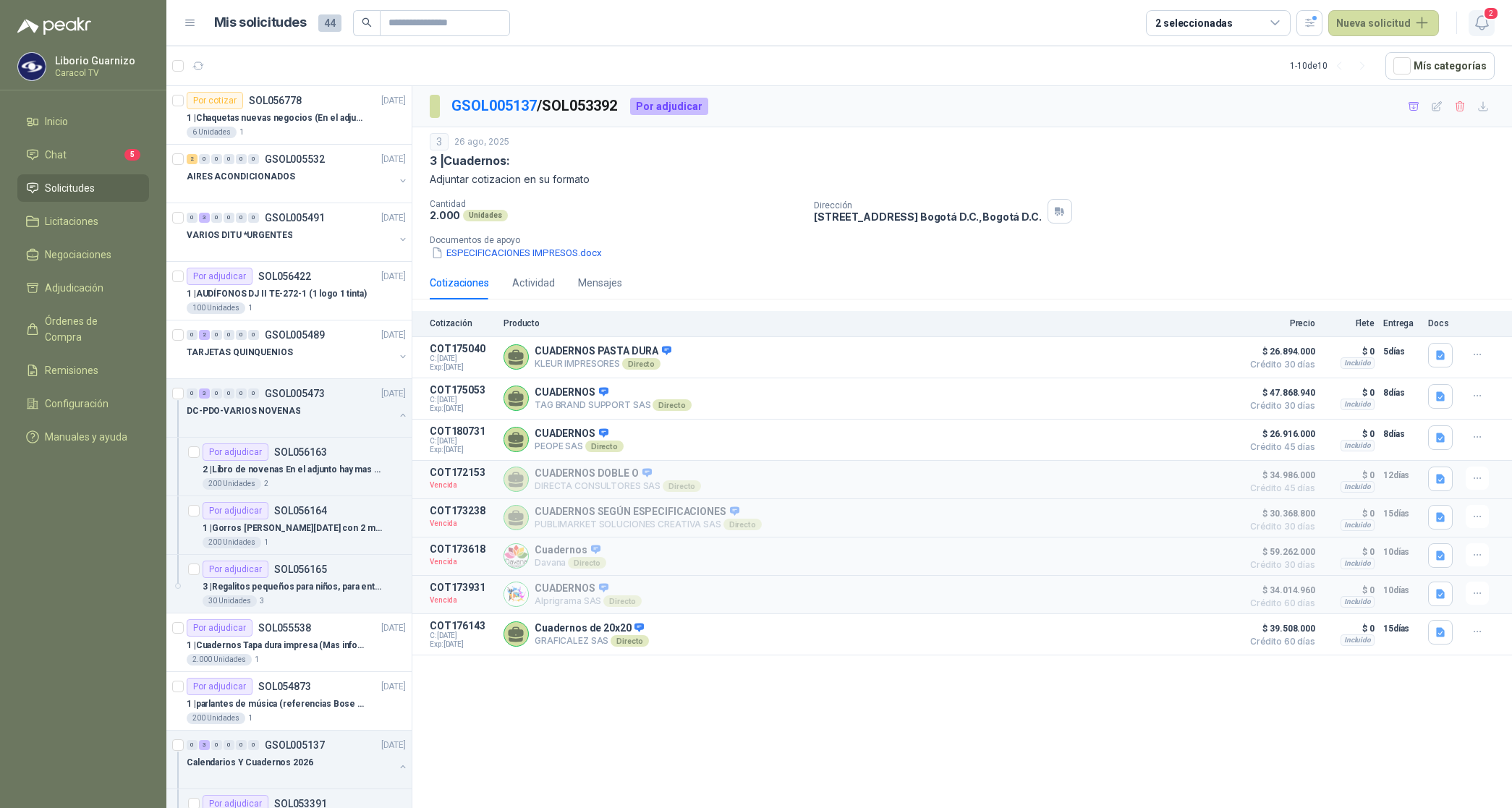
click at [1480, 23] on icon "button" at bounding box center [1482, 23] width 18 height 18
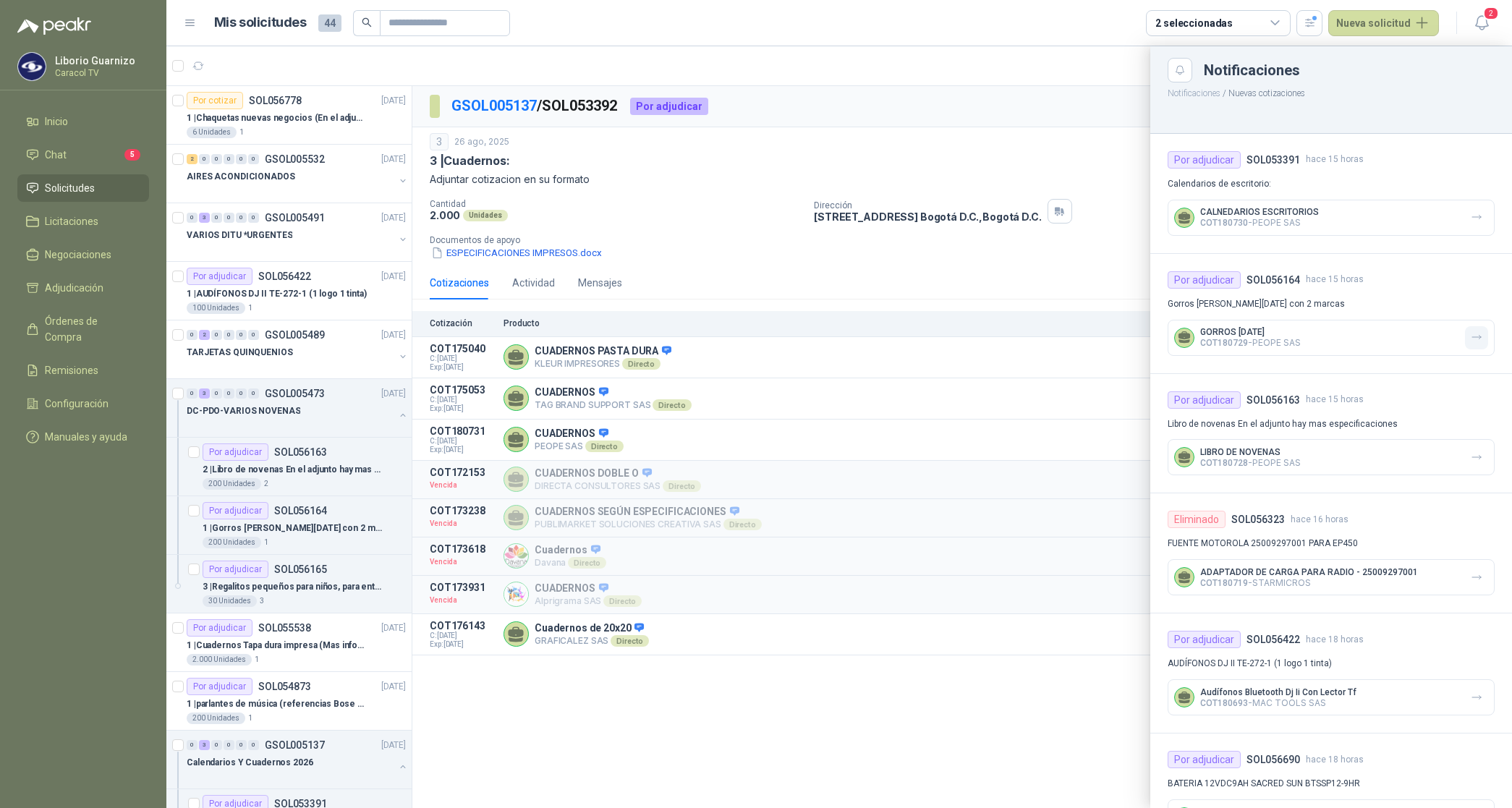
click at [1471, 342] on icon "button" at bounding box center [1477, 337] width 12 height 12
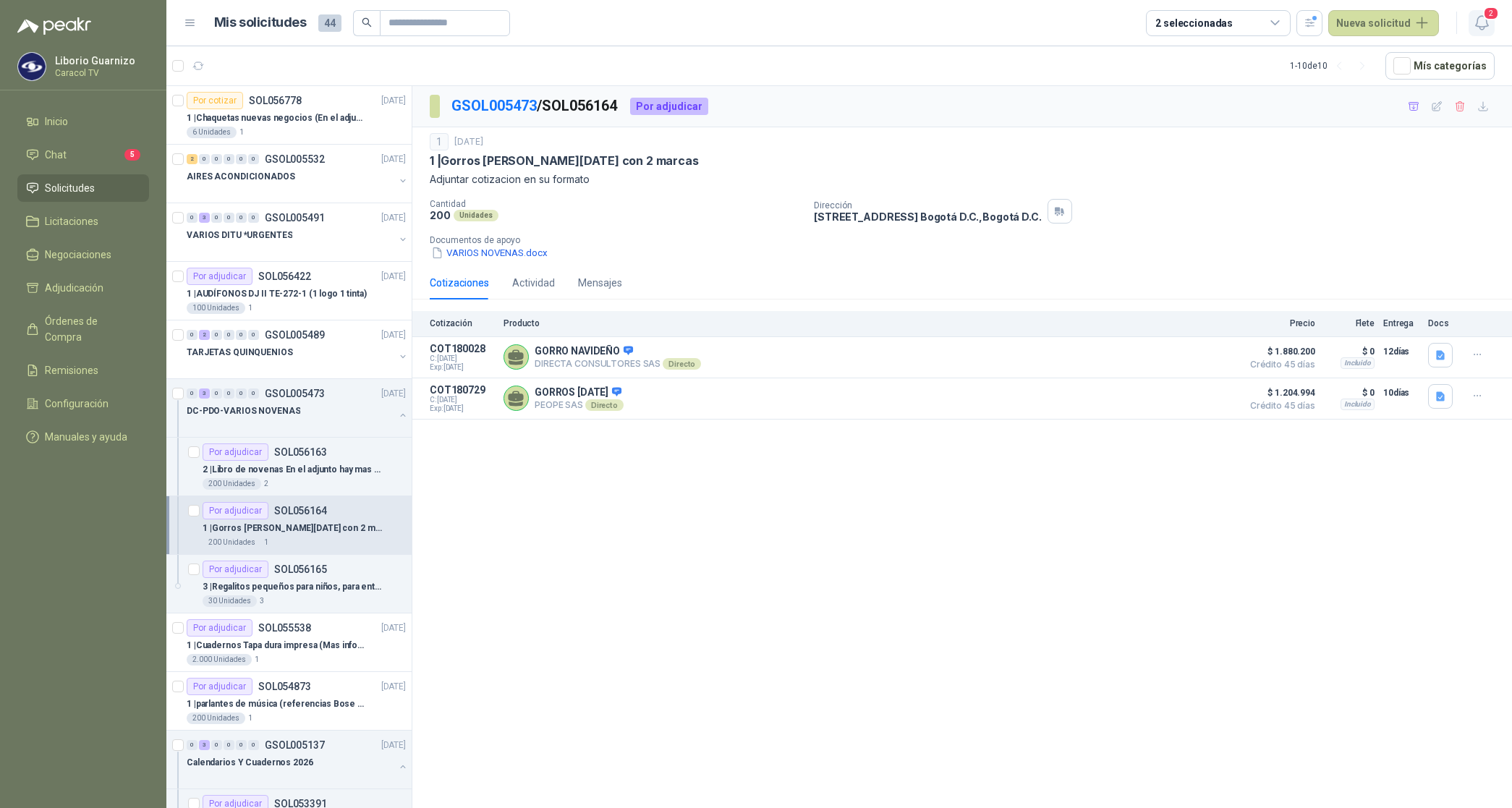
click at [1482, 22] on icon "button" at bounding box center [1482, 23] width 18 height 18
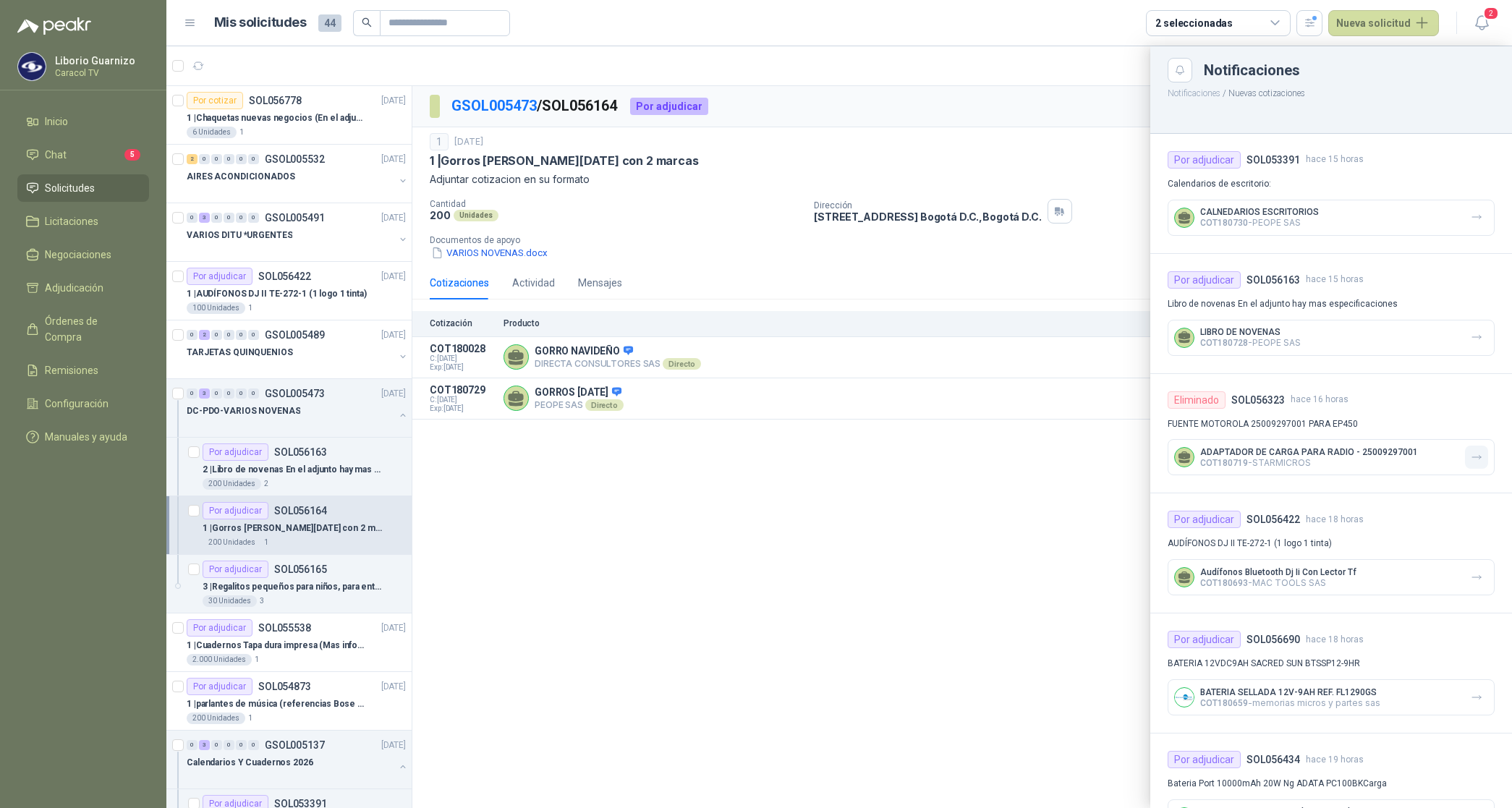
click at [1471, 457] on icon "button" at bounding box center [1477, 457] width 12 height 12
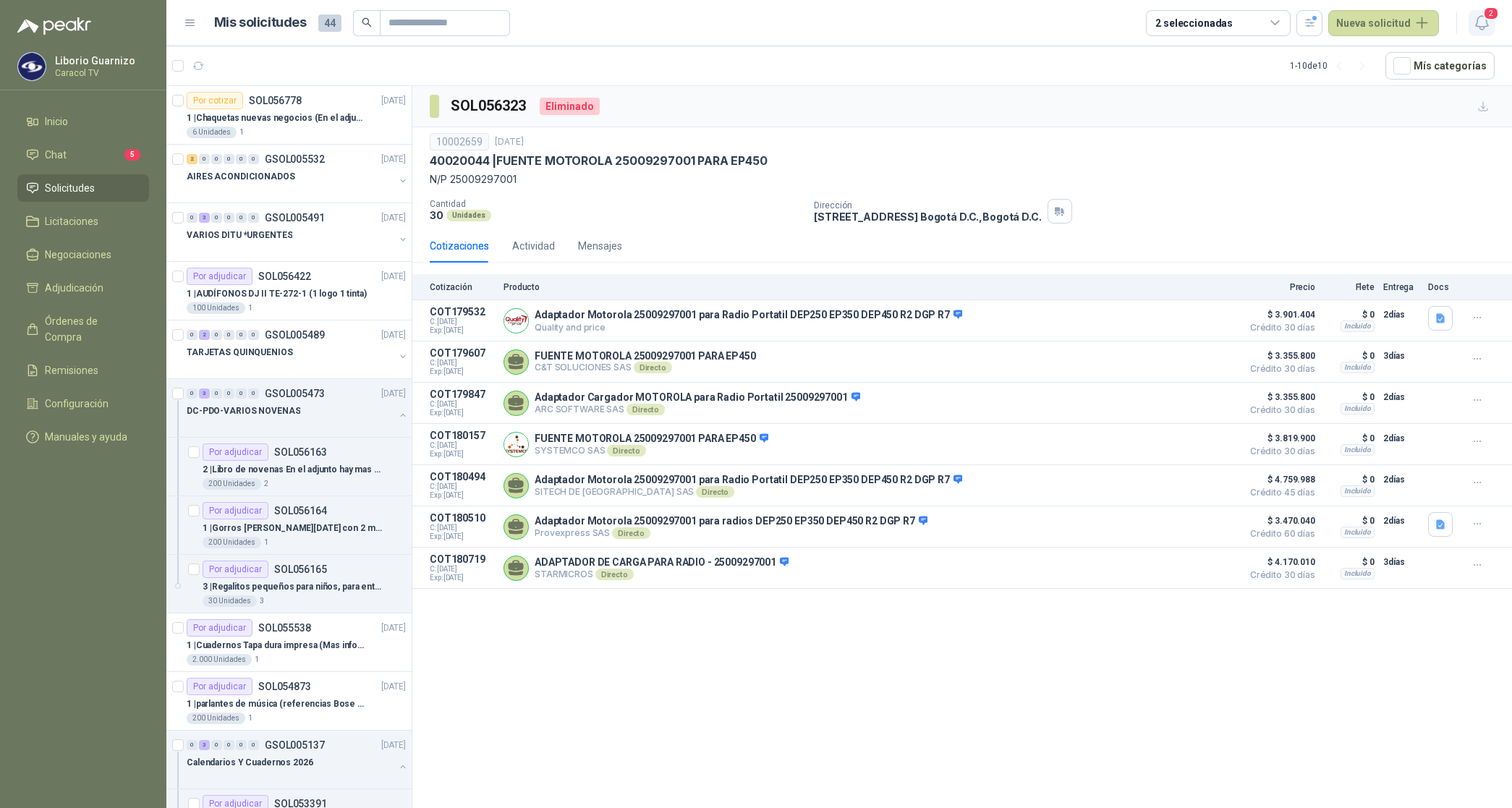
click at [1481, 16] on icon "button" at bounding box center [1481, 22] width 12 height 14
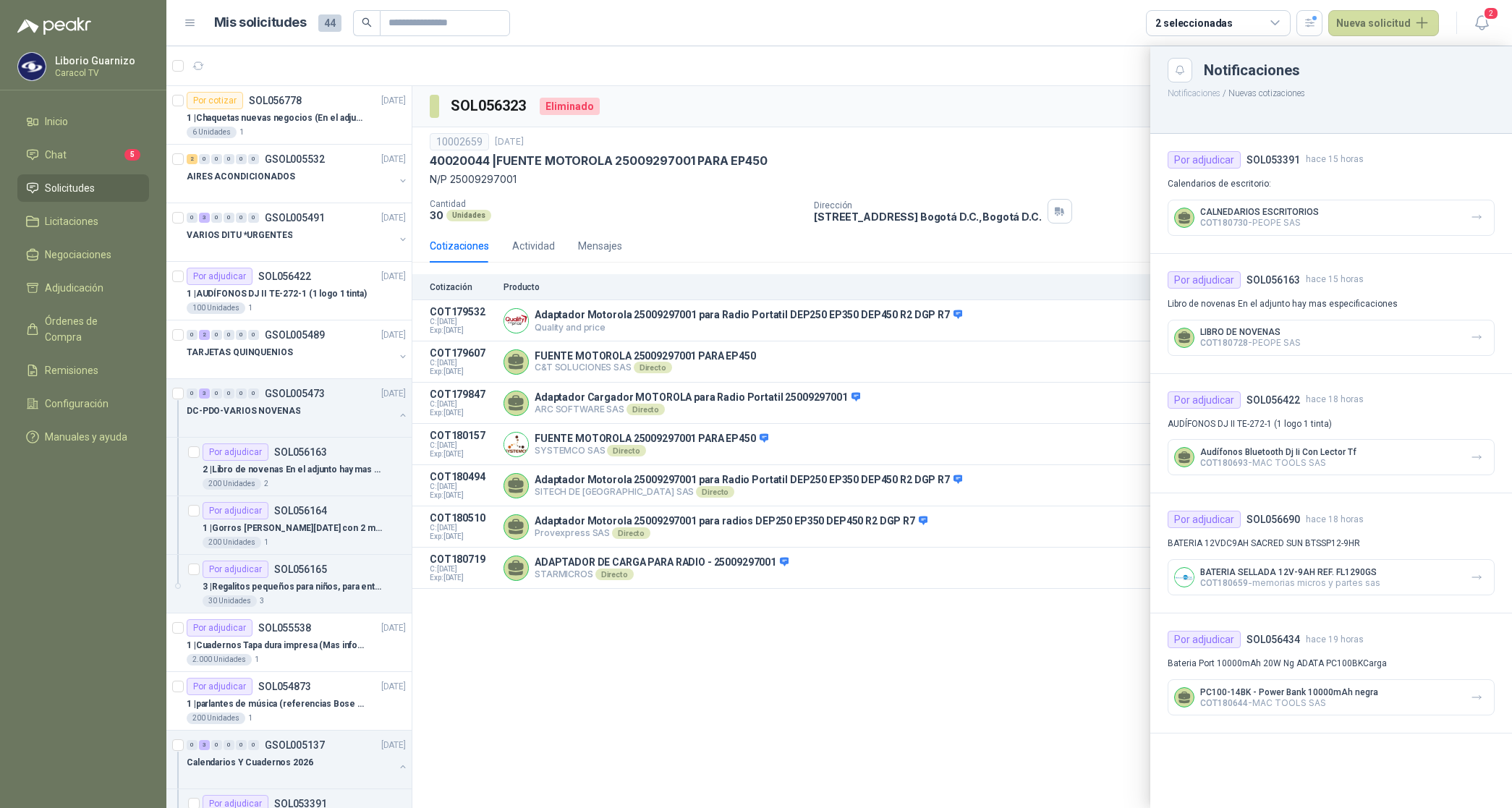
drag, startPoint x: 1482, startPoint y: 581, endPoint x: 1490, endPoint y: 554, distance: 28.2
click at [1482, 579] on icon "button" at bounding box center [1477, 577] width 12 height 12
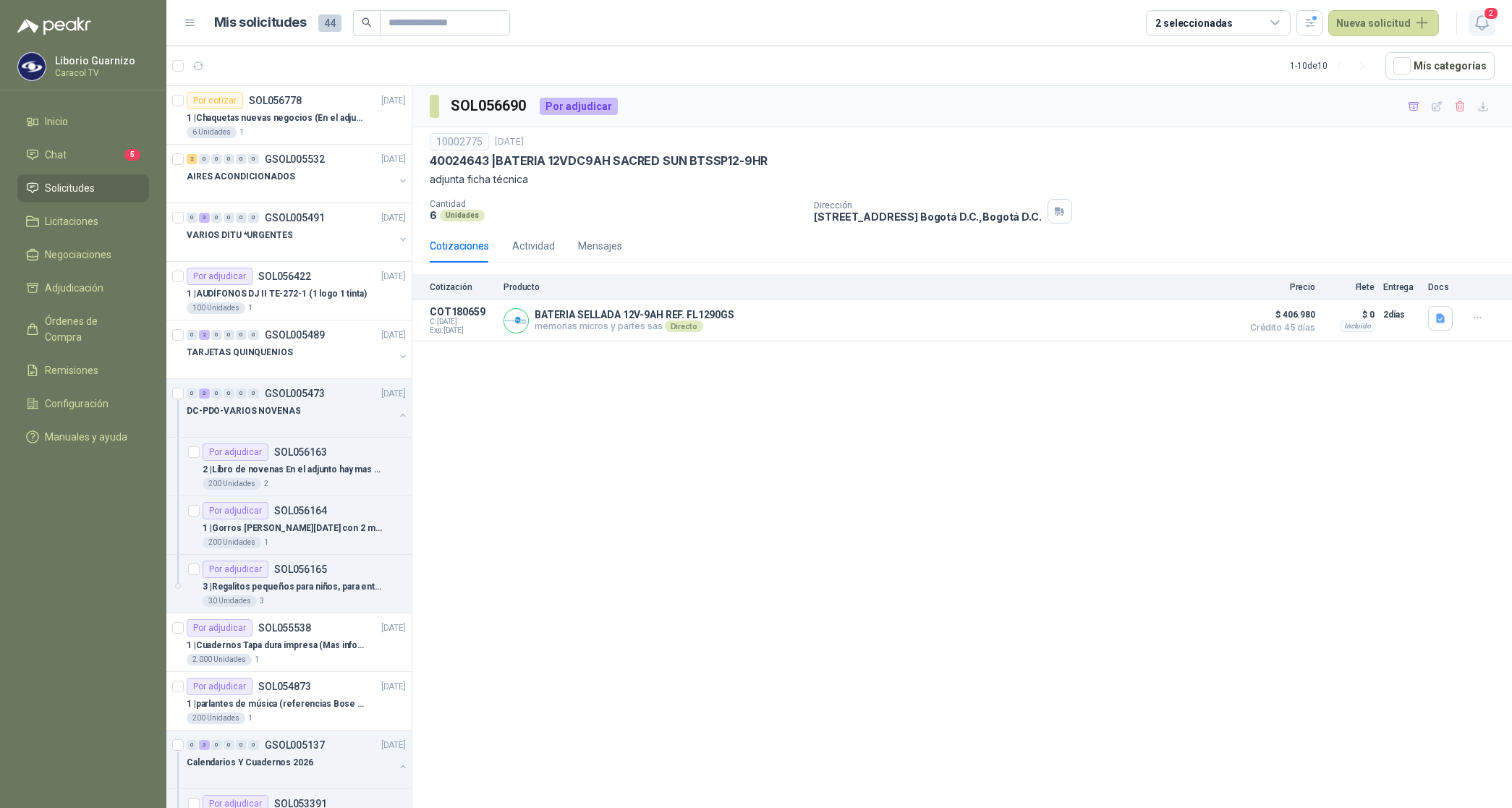
click at [1490, 17] on span "2" at bounding box center [1490, 13] width 16 height 14
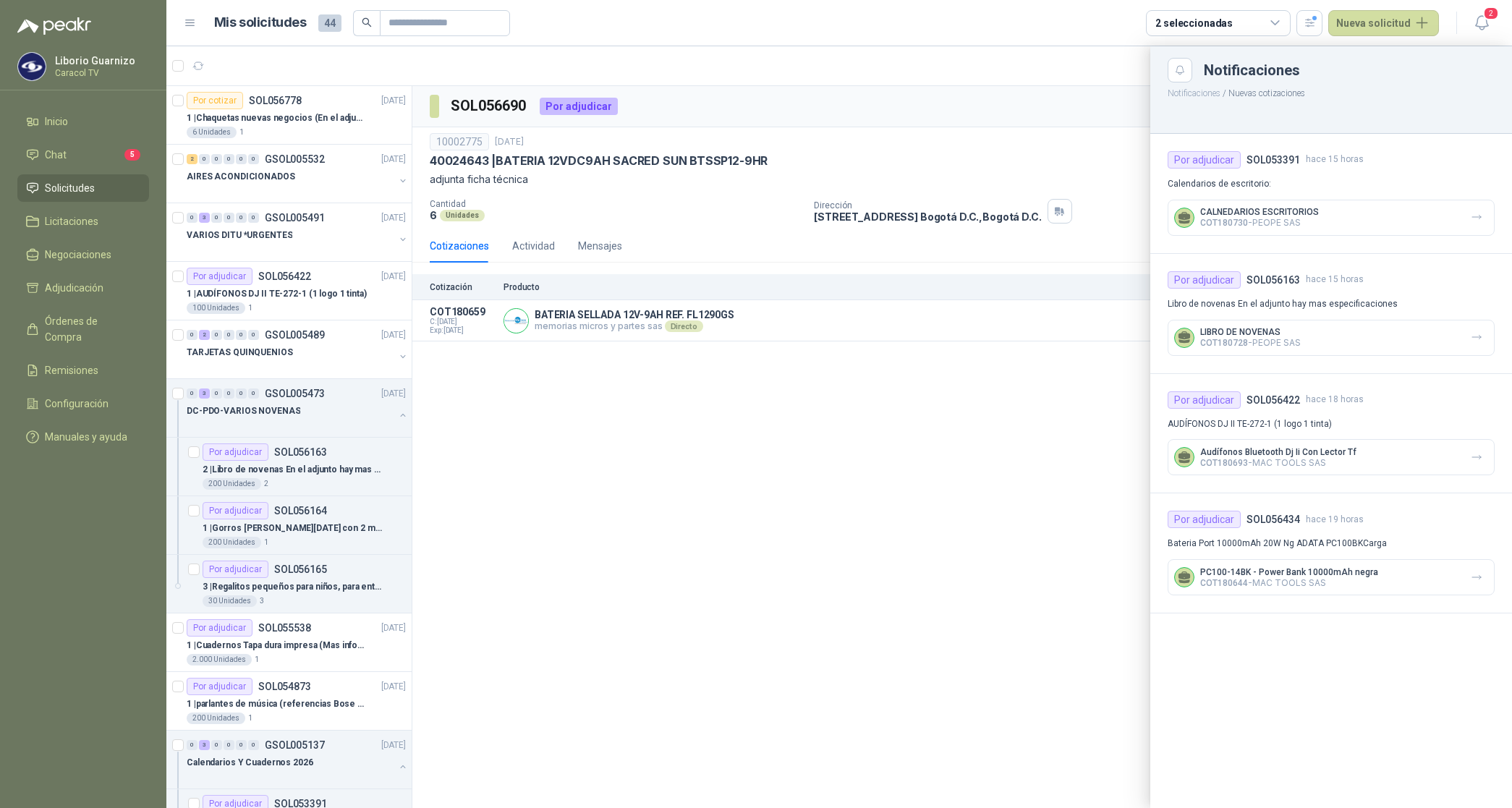
click at [1482, 572] on icon "button" at bounding box center [1477, 577] width 12 height 12
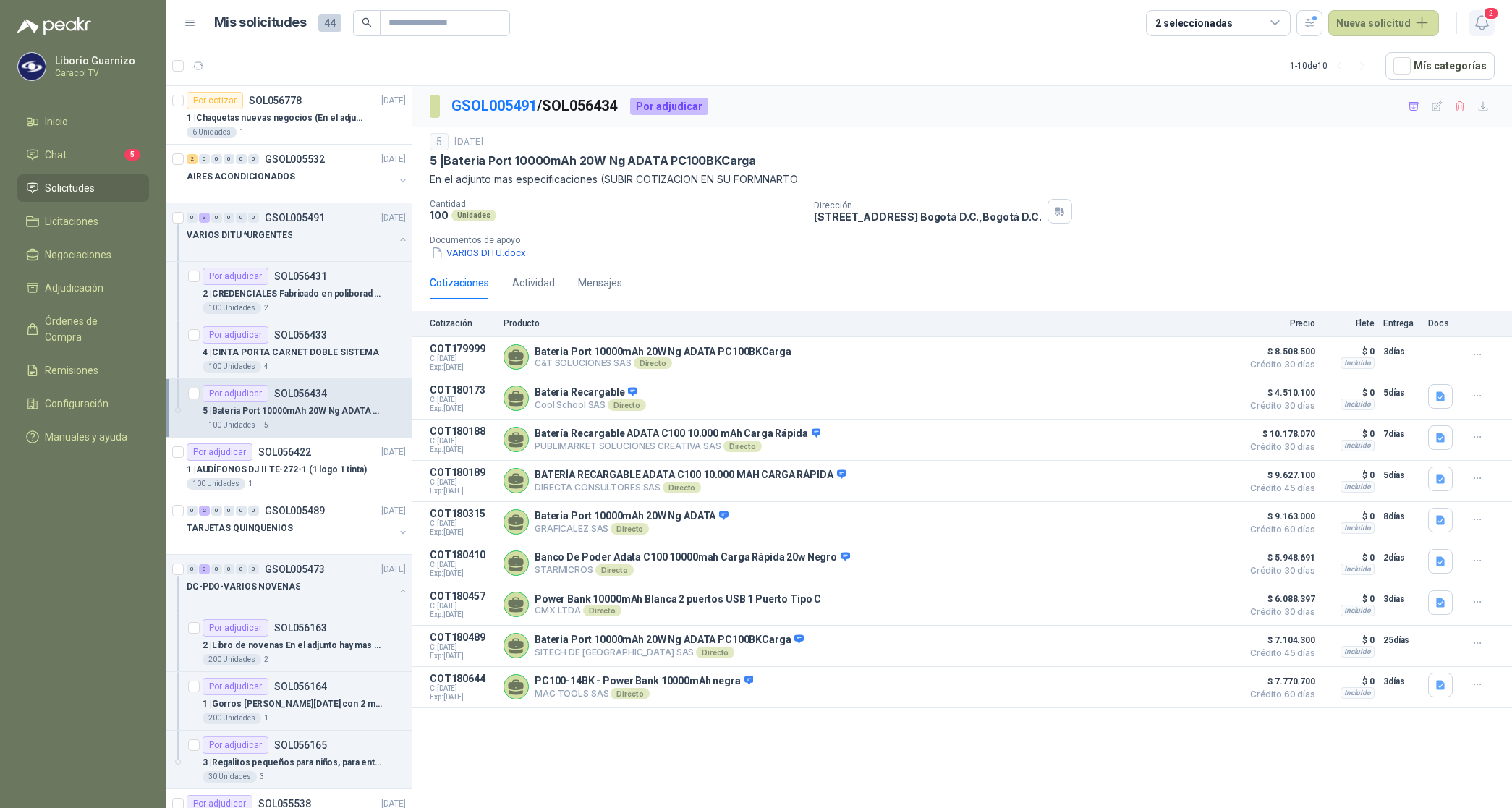
click at [1488, 12] on span "2" at bounding box center [1490, 13] width 16 height 14
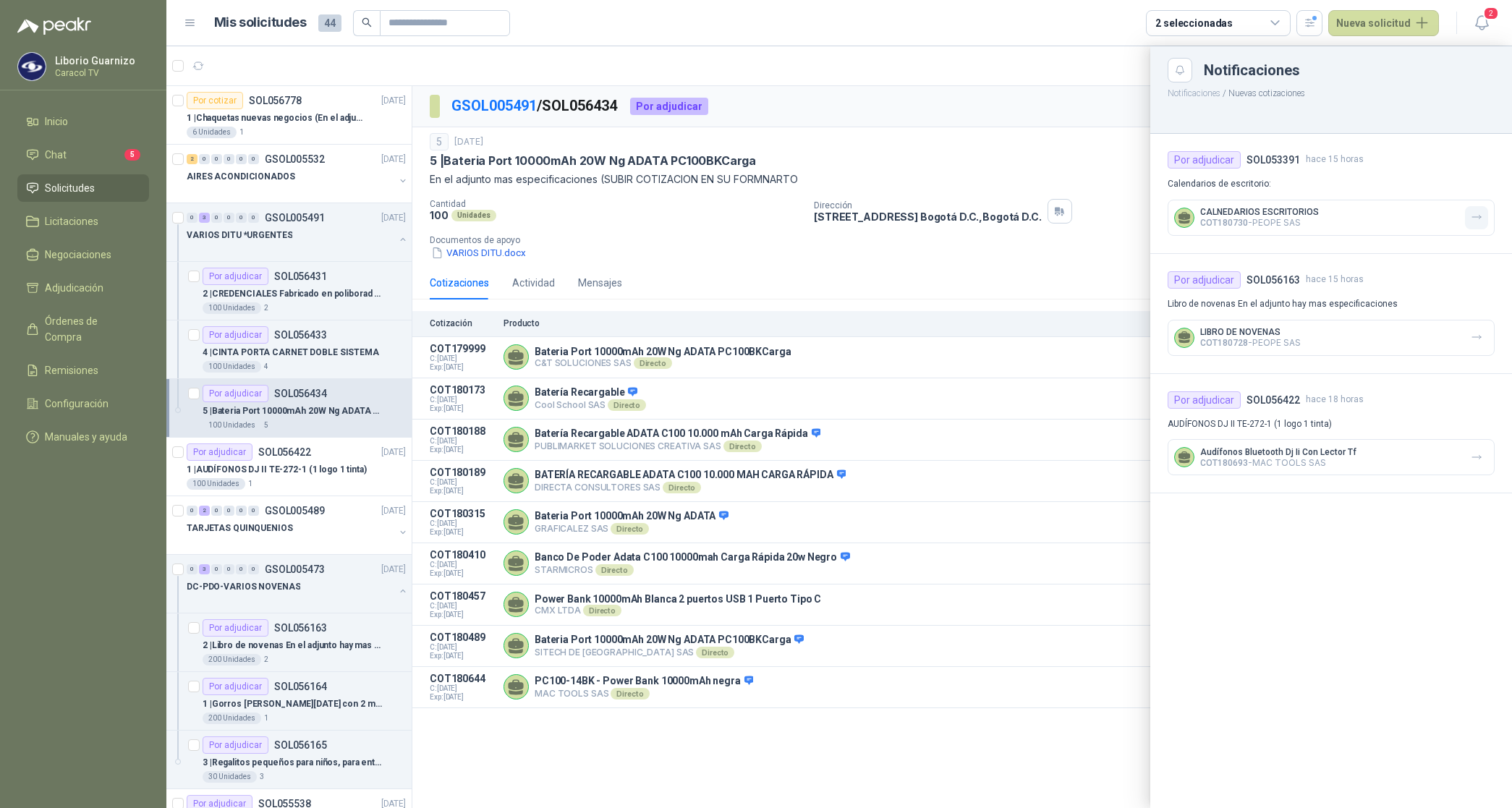
click at [1474, 212] on icon "button" at bounding box center [1477, 217] width 12 height 12
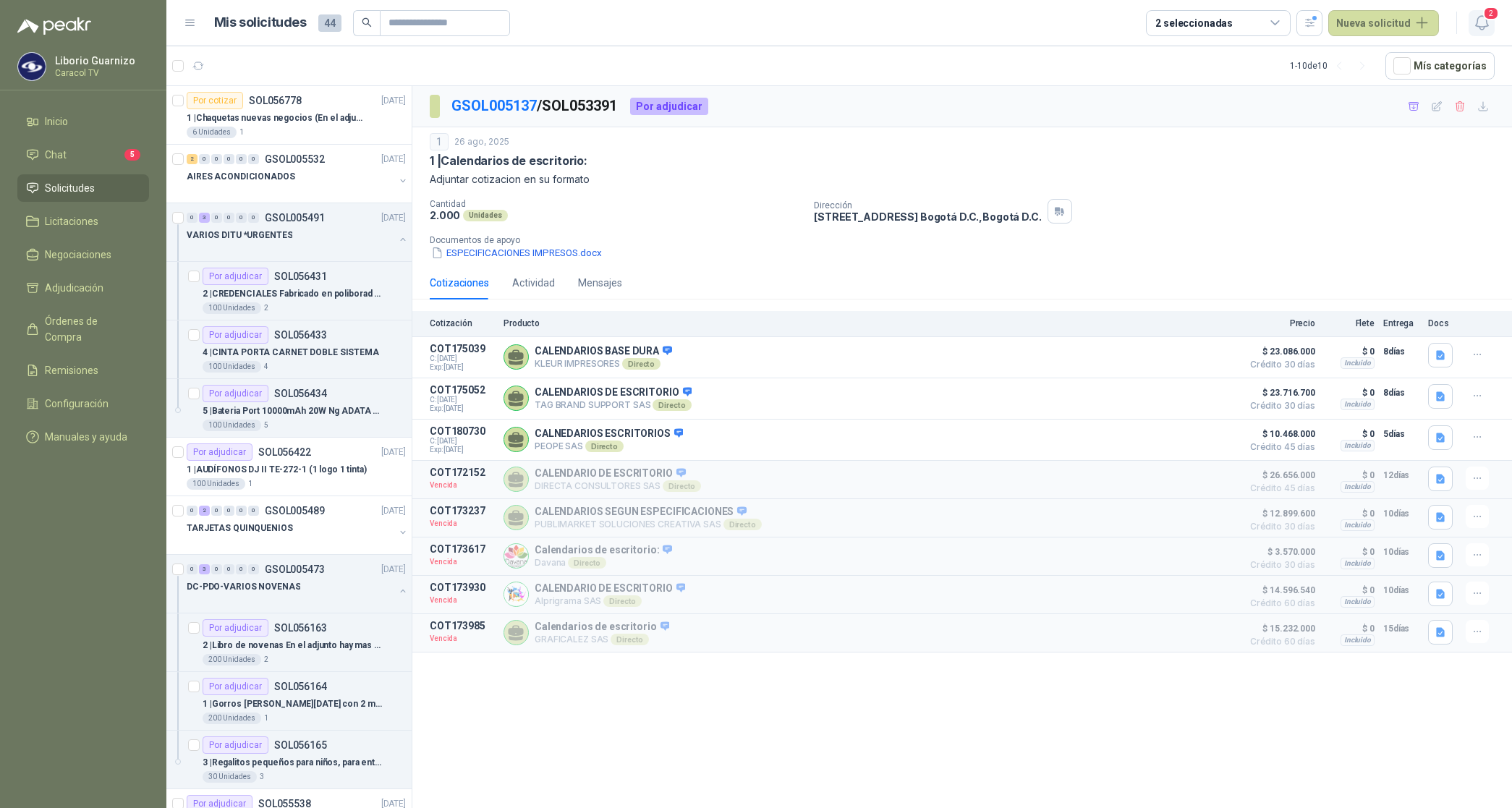
click at [1481, 12] on button "2" at bounding box center [1481, 22] width 26 height 26
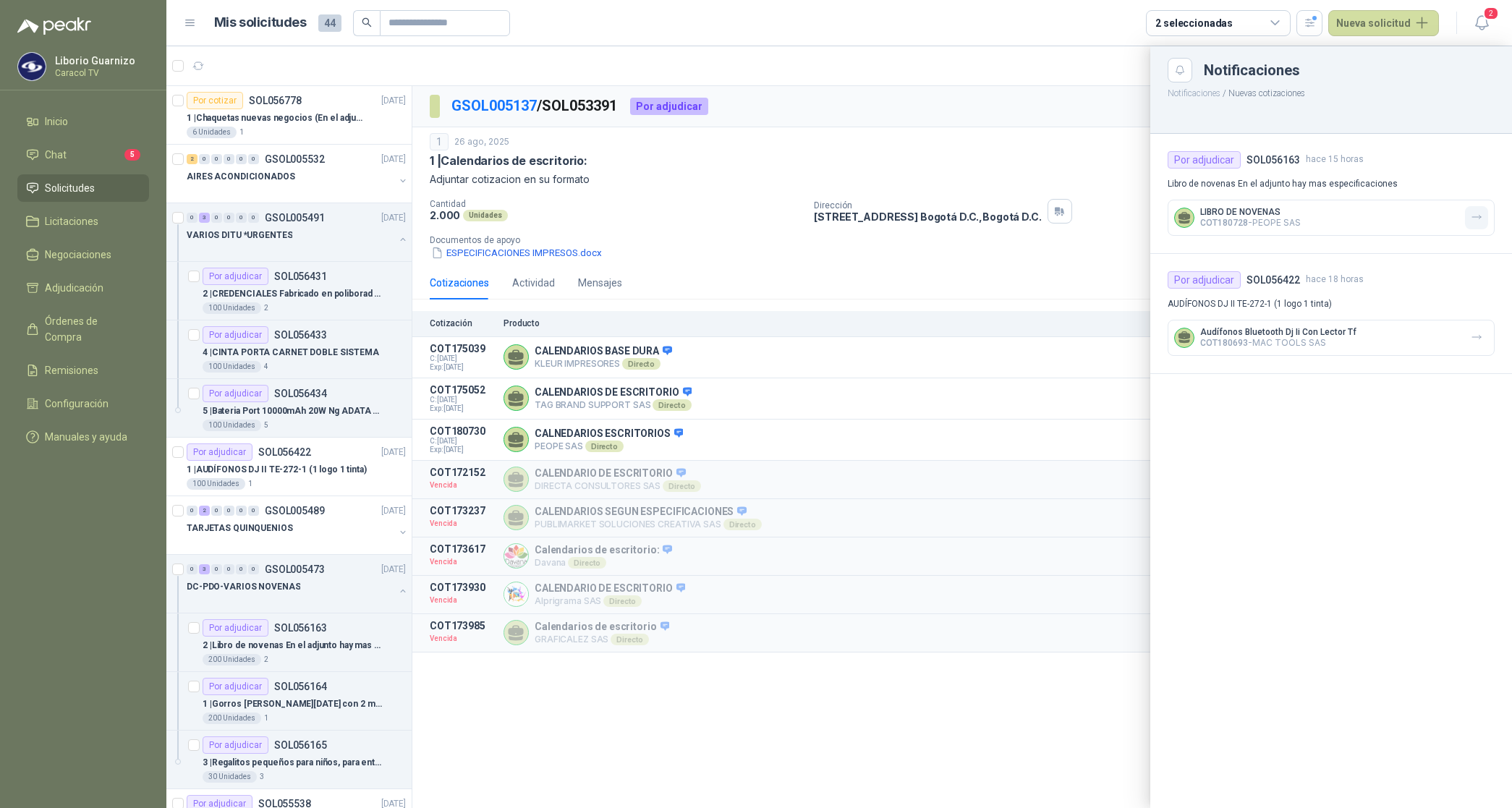
click at [1481, 219] on icon "button" at bounding box center [1477, 217] width 12 height 12
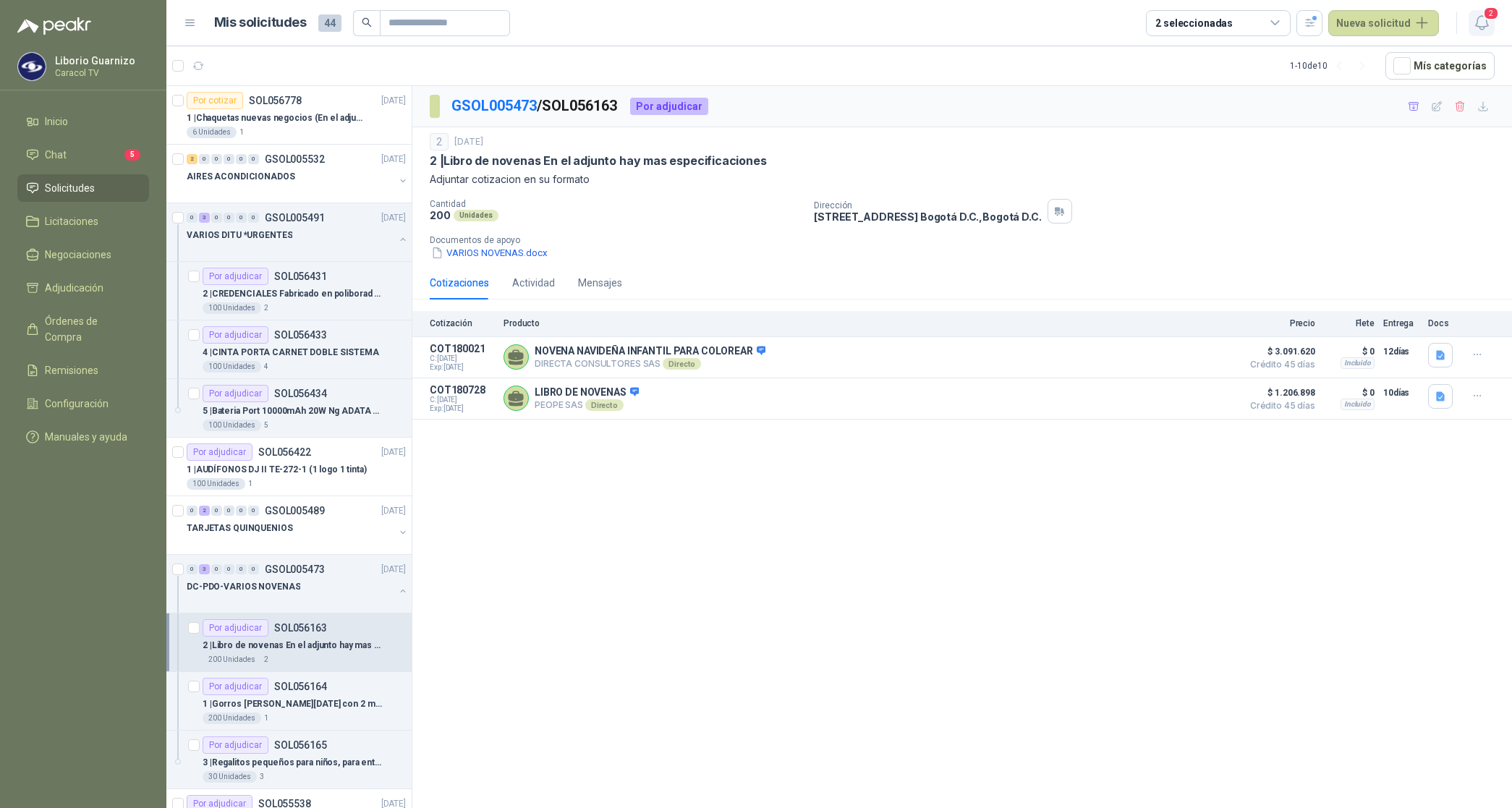
click at [1486, 12] on span "2" at bounding box center [1490, 13] width 16 height 14
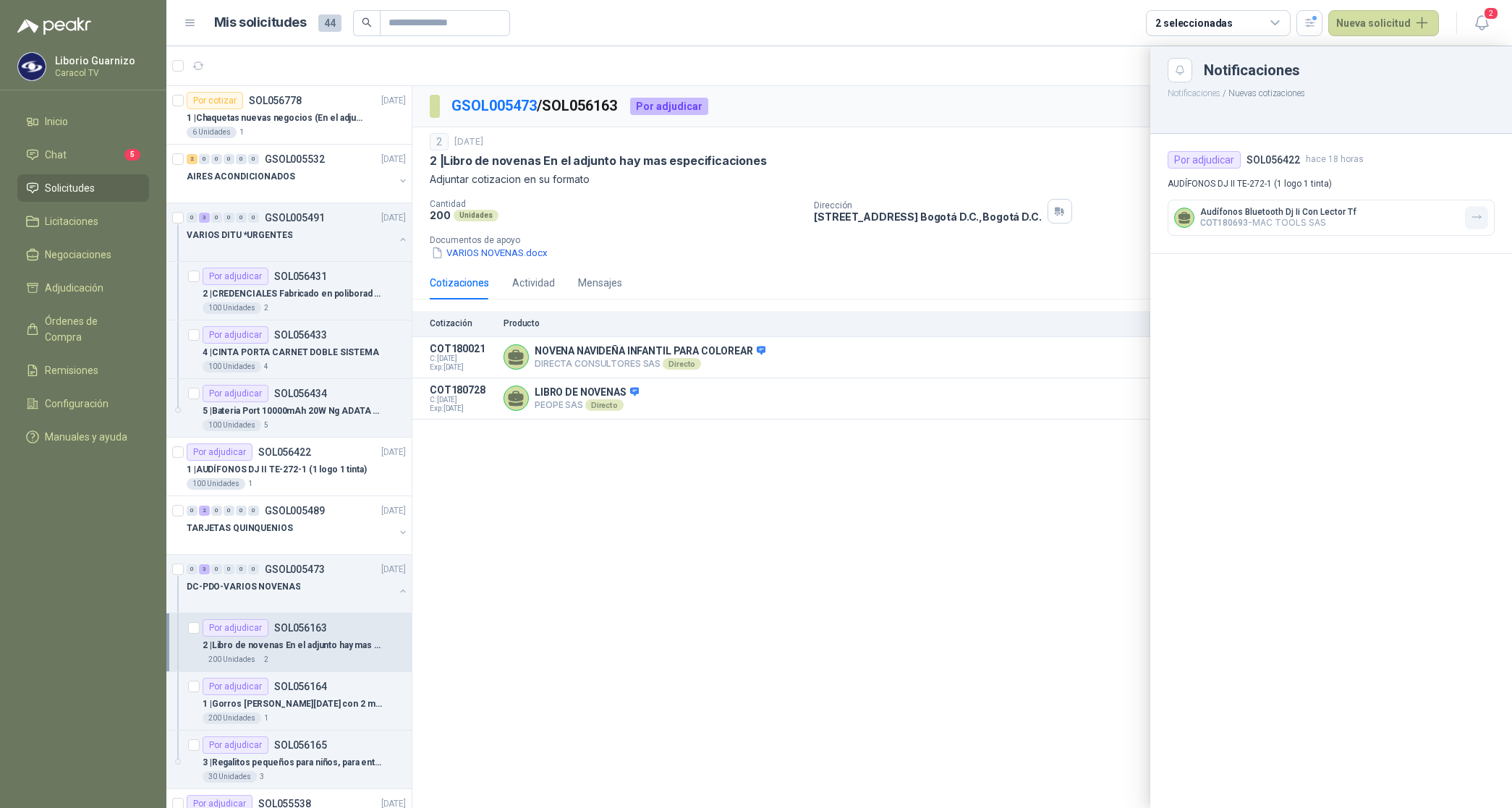
click at [1481, 219] on icon "button" at bounding box center [1477, 217] width 12 height 12
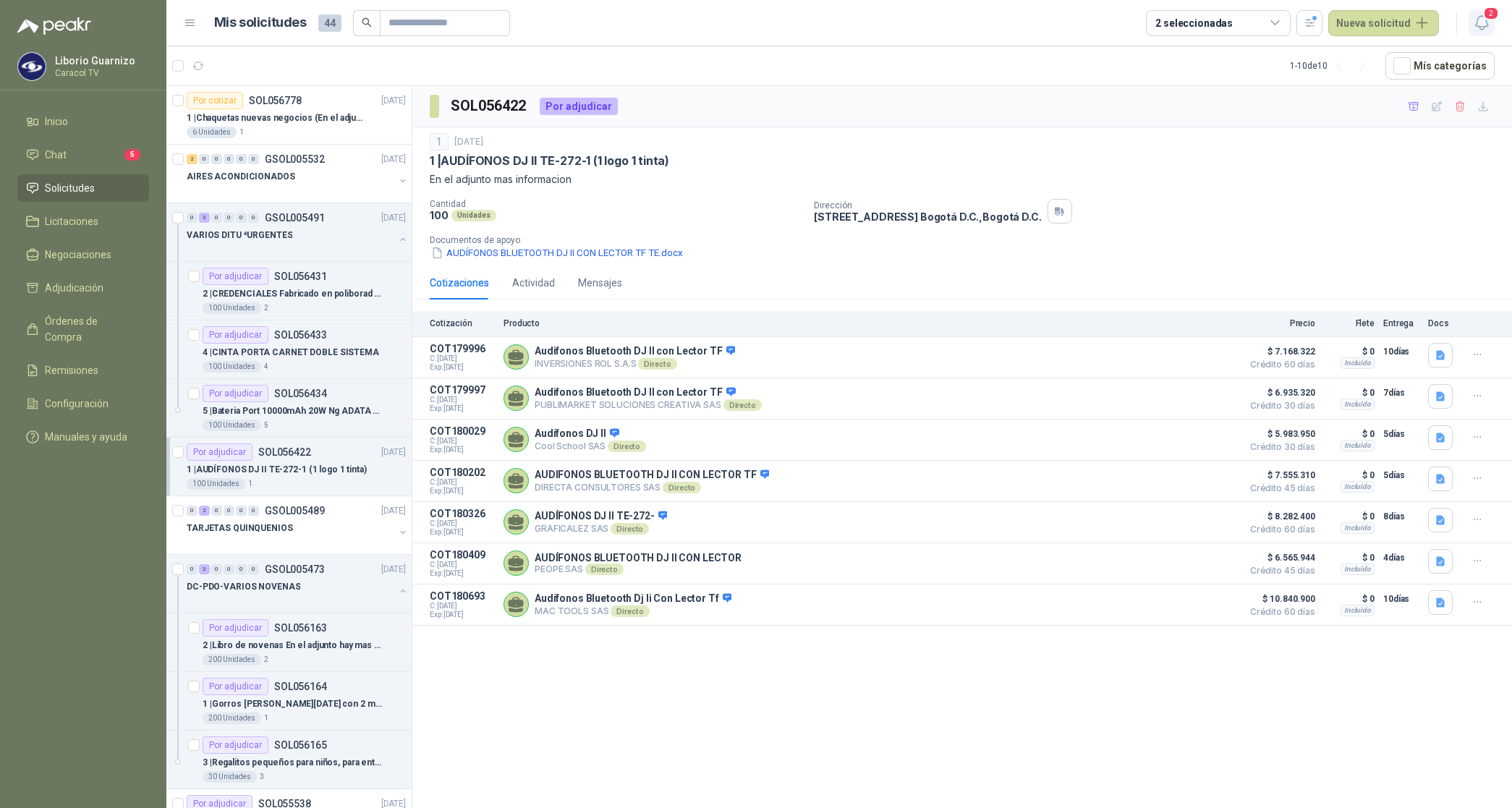
click at [1483, 20] on icon "button" at bounding box center [1482, 23] width 18 height 18
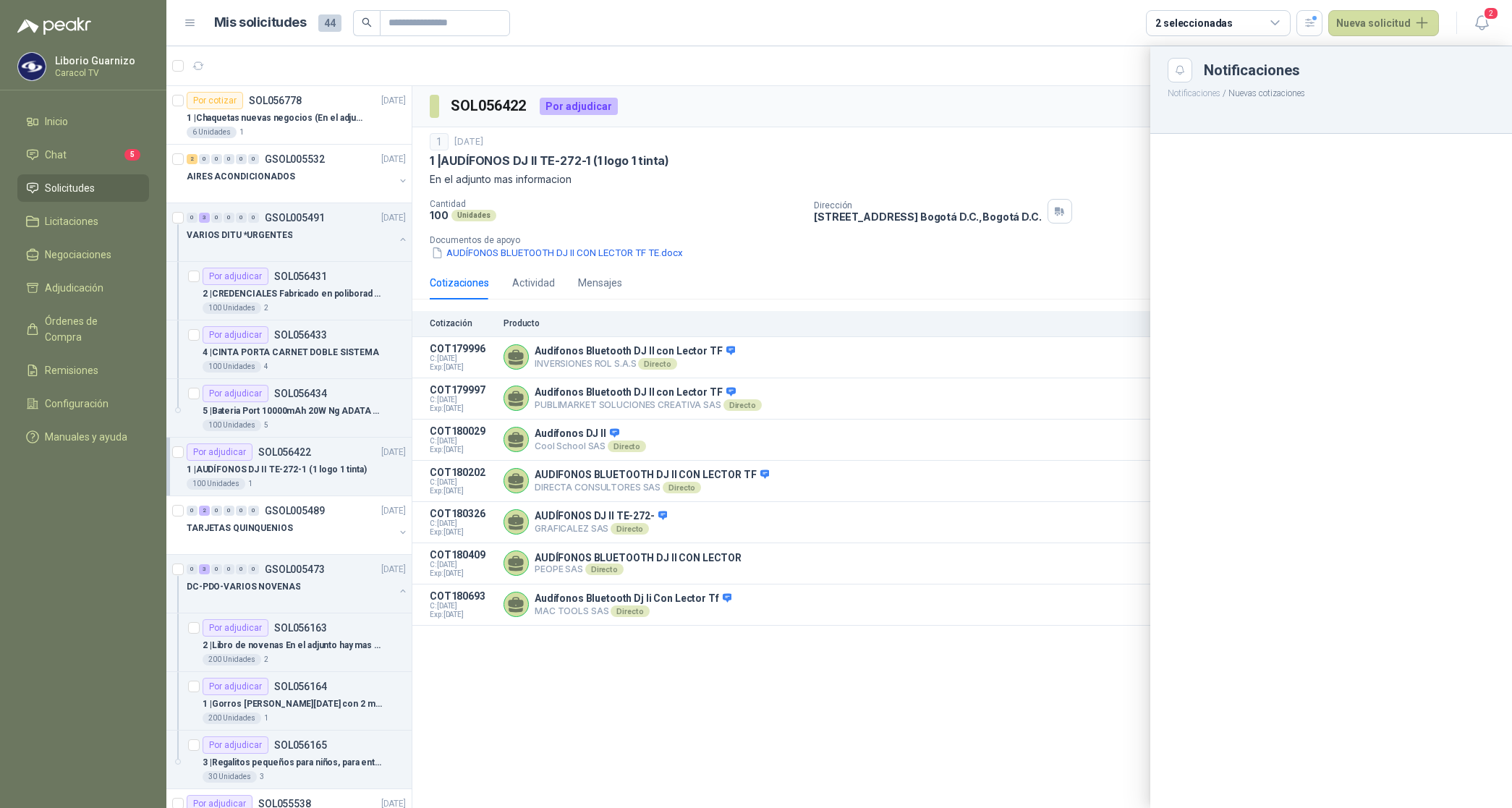
click at [263, 120] on div at bounding box center [839, 427] width 1346 height 762
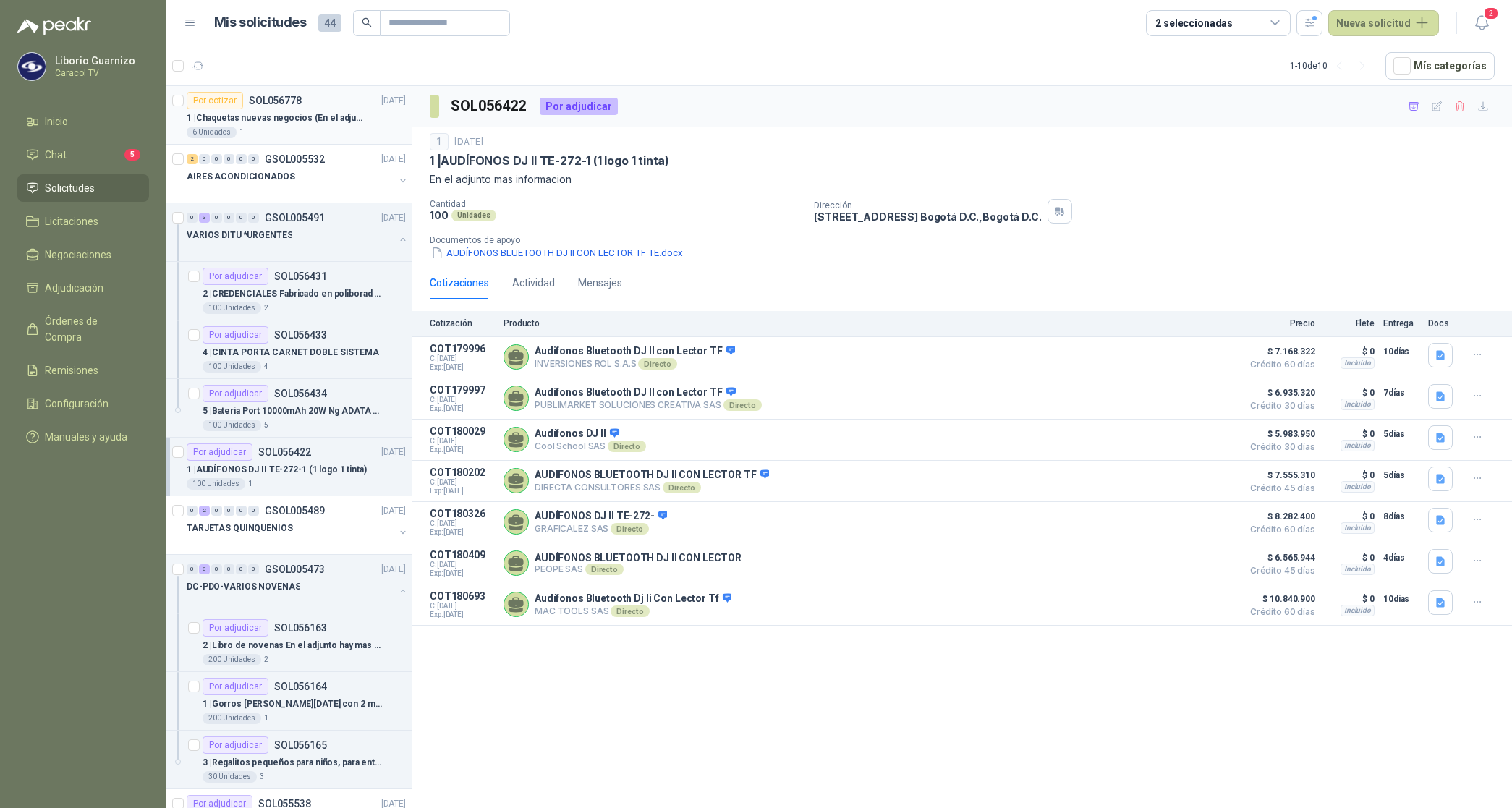
click at [263, 120] on p "1 | Chaquetas nuevas negocios (En el adjunto mas informacion)" at bounding box center [277, 118] width 180 height 14
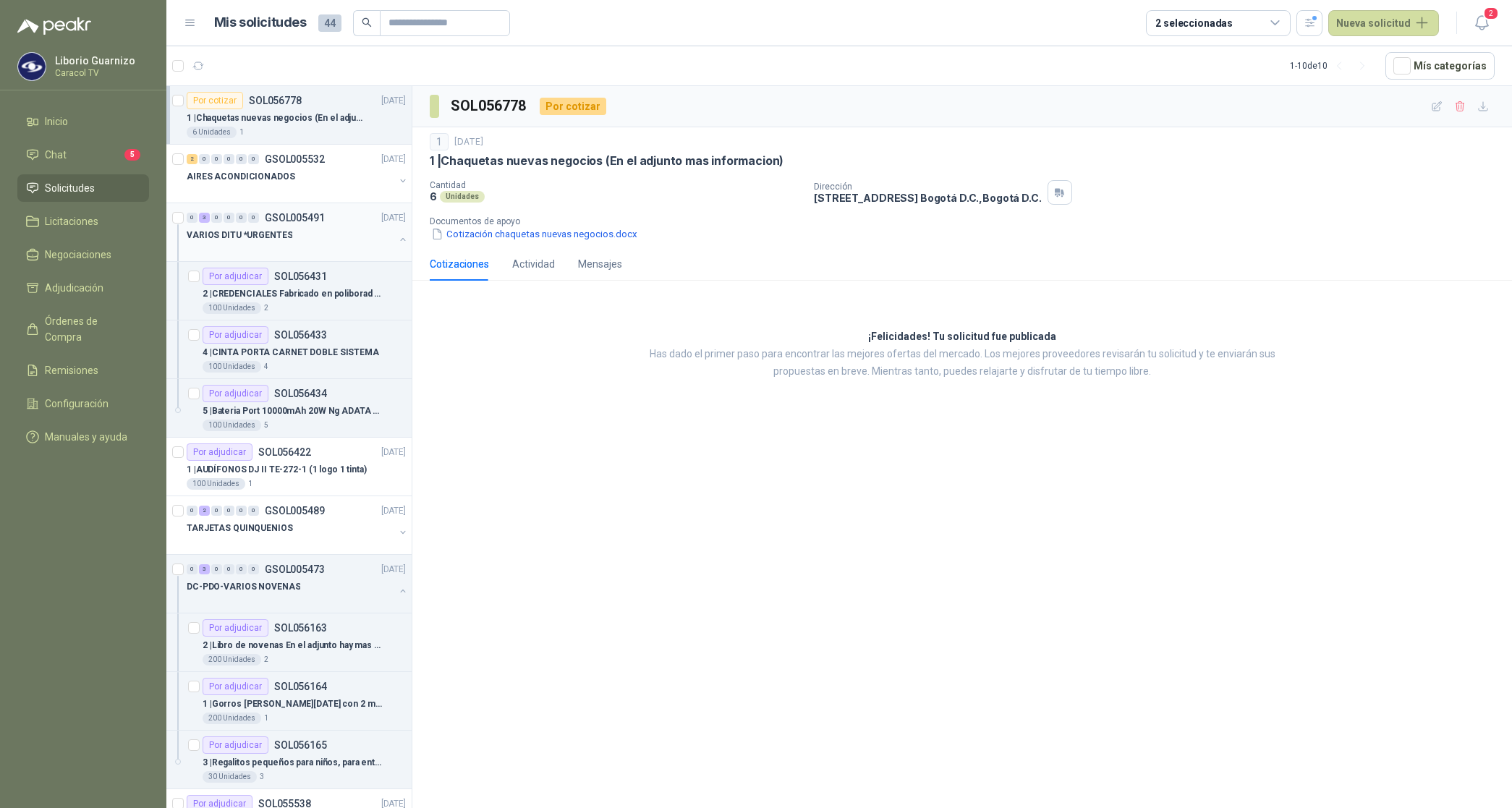
click at [213, 232] on p "VARIOS DITU *URGENTES" at bounding box center [240, 235] width 106 height 14
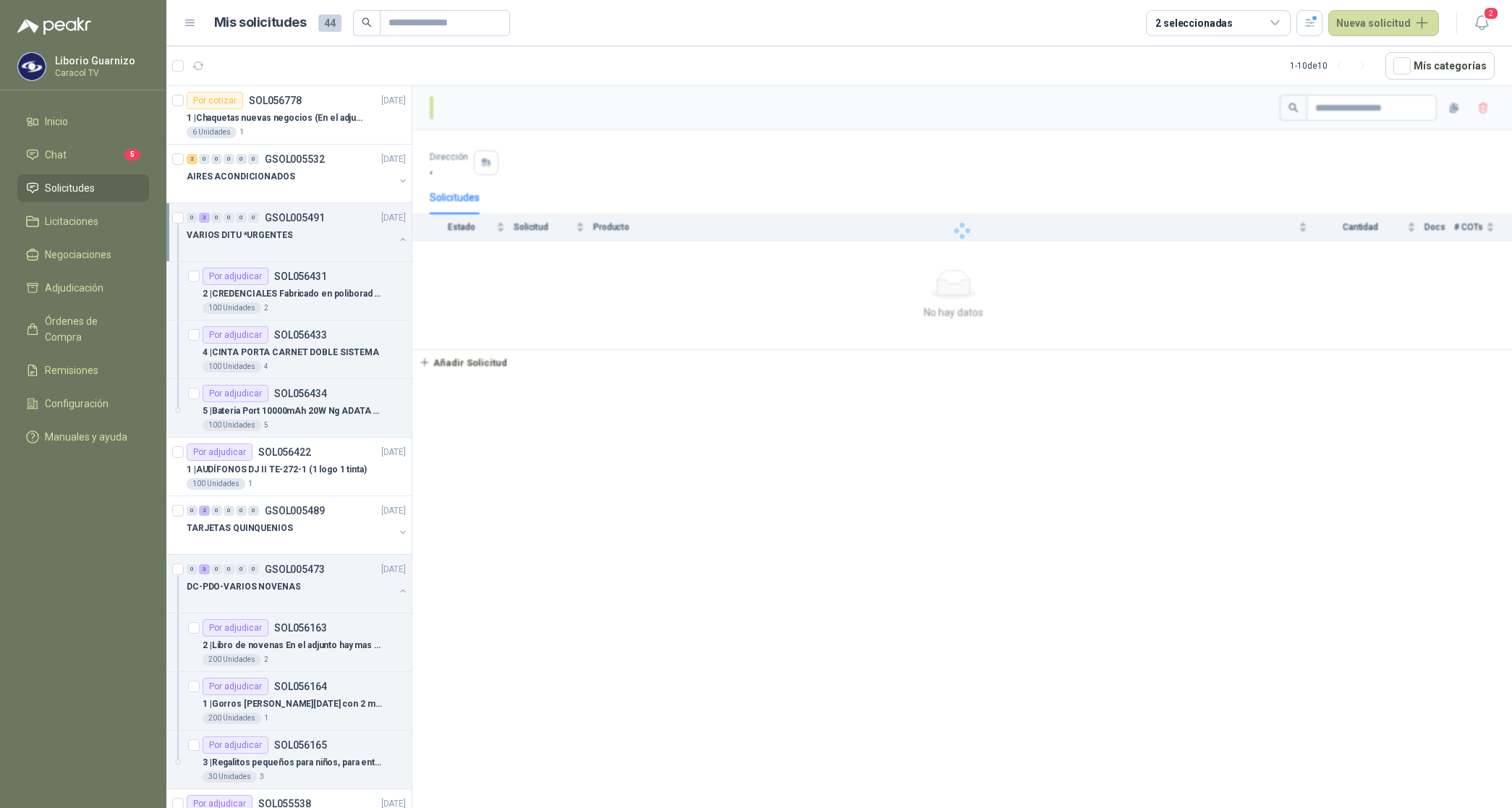
click at [216, 232] on p "VARIOS DITU *URGENTES" at bounding box center [240, 235] width 106 height 14
